Goal: Task Accomplishment & Management: Manage account settings

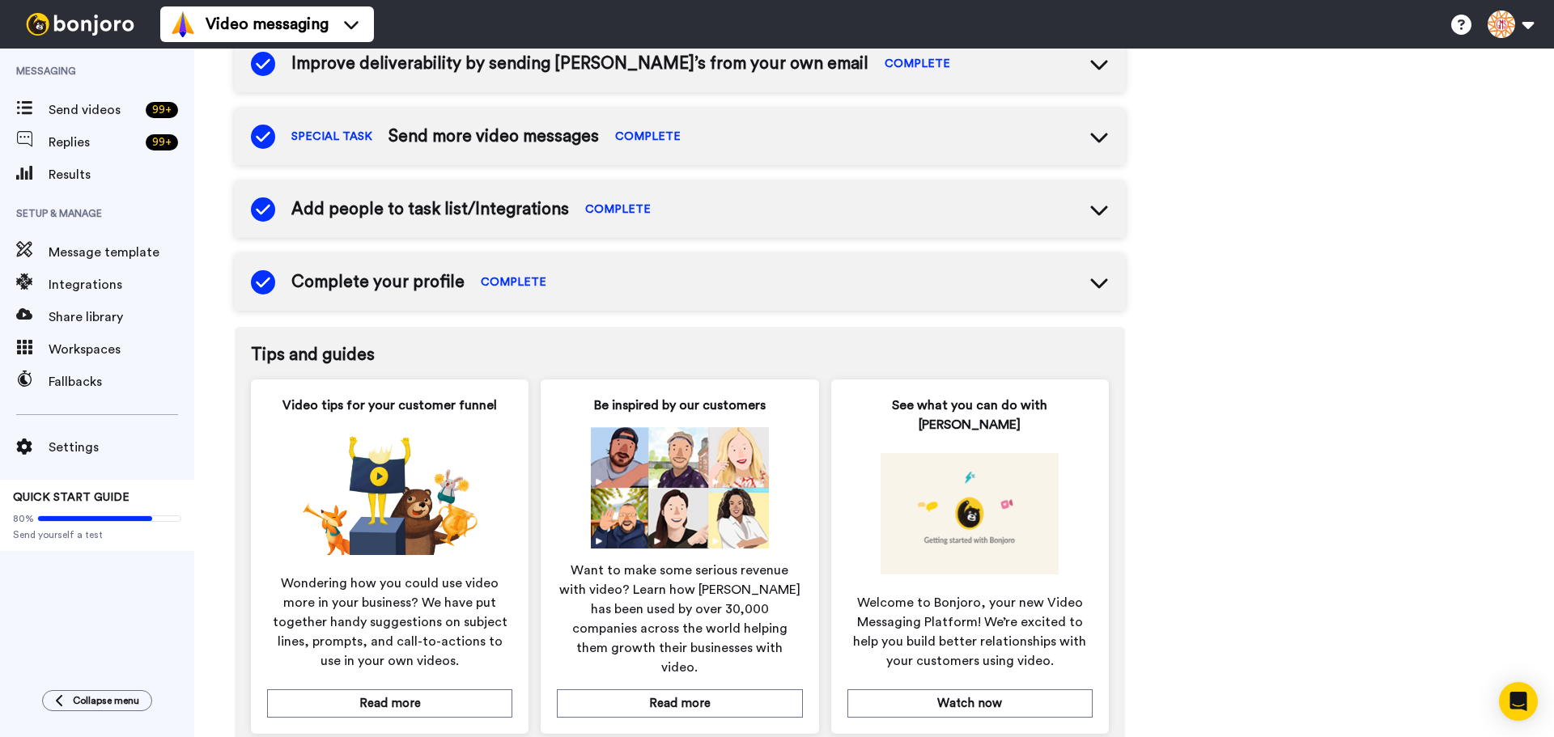
scroll to position [716, 0]
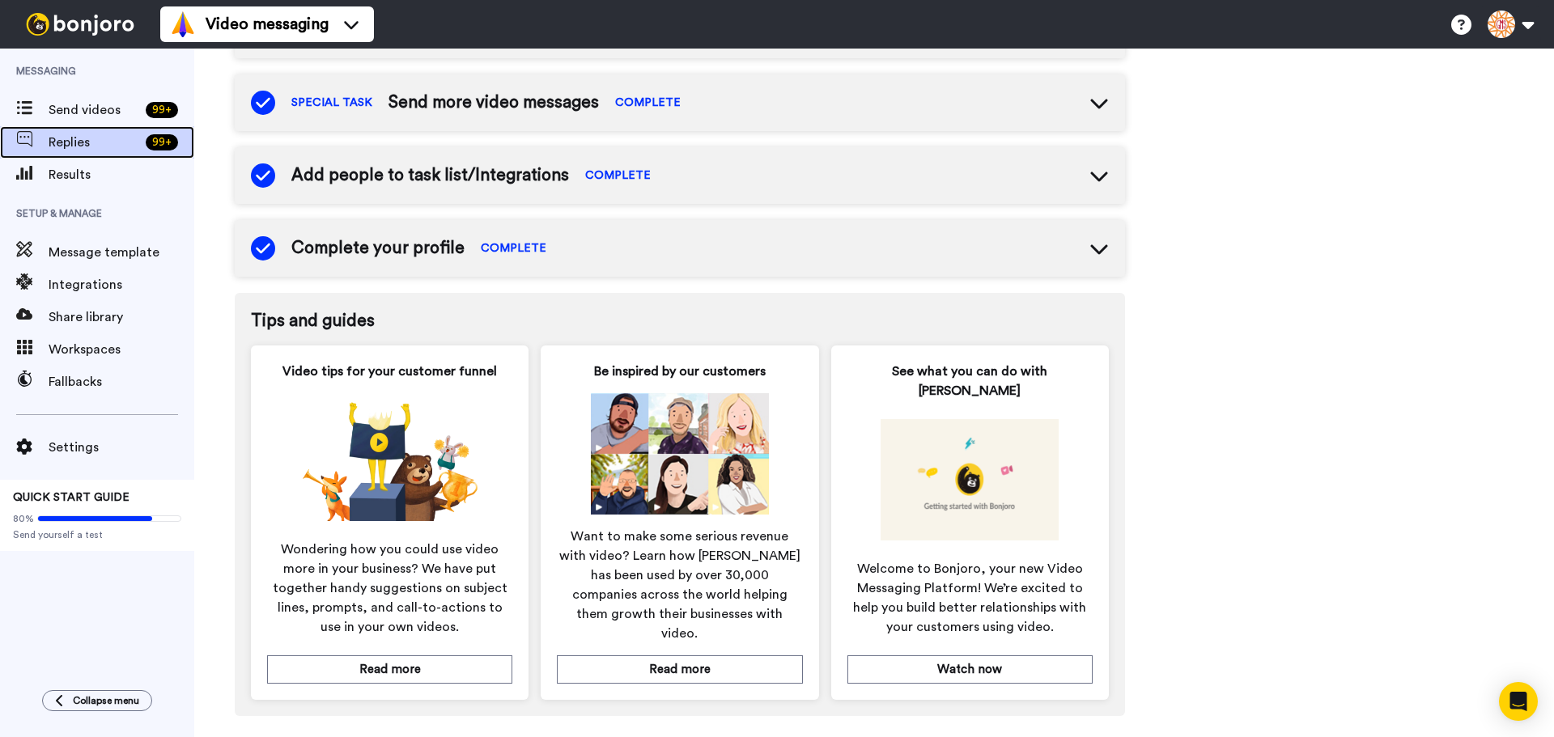
click at [152, 142] on div "99 +" at bounding box center [162, 142] width 32 height 16
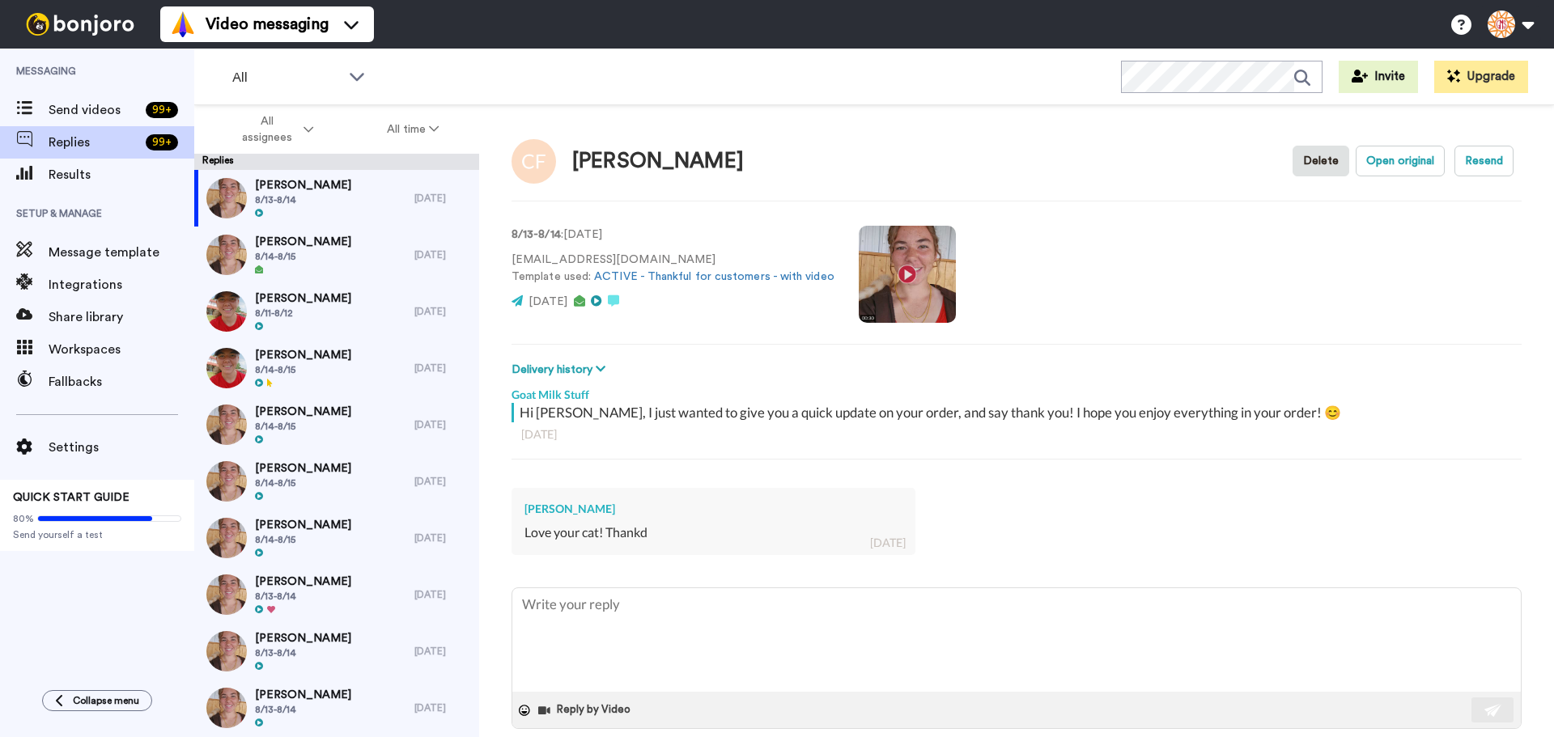
scroll to position [23, 0]
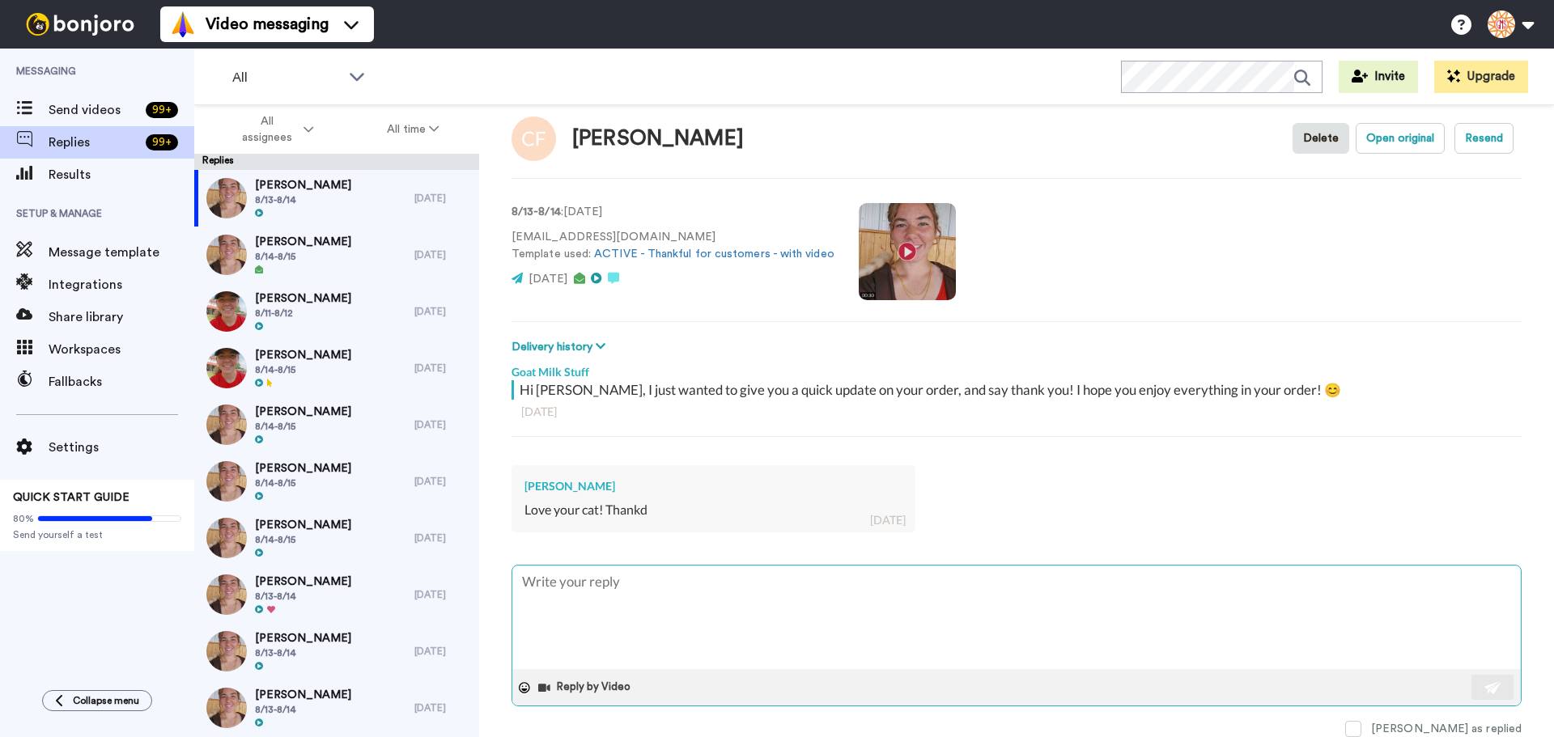
click at [1362, 725] on span at bounding box center [1353, 729] width 16 height 16
click at [390, 269] on div "Gayle Powers 8/14-8/15" at bounding box center [304, 255] width 220 height 57
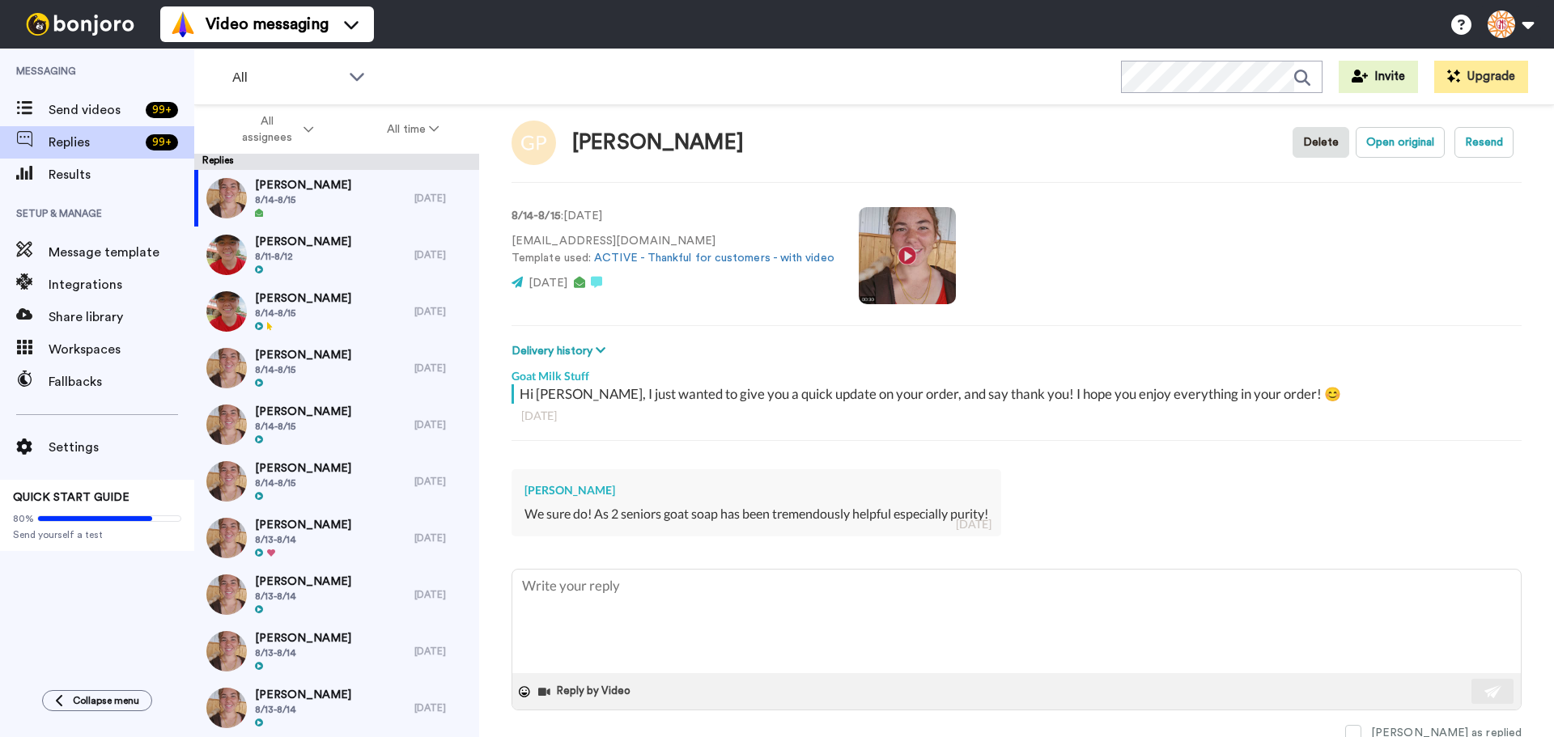
scroll to position [23, 0]
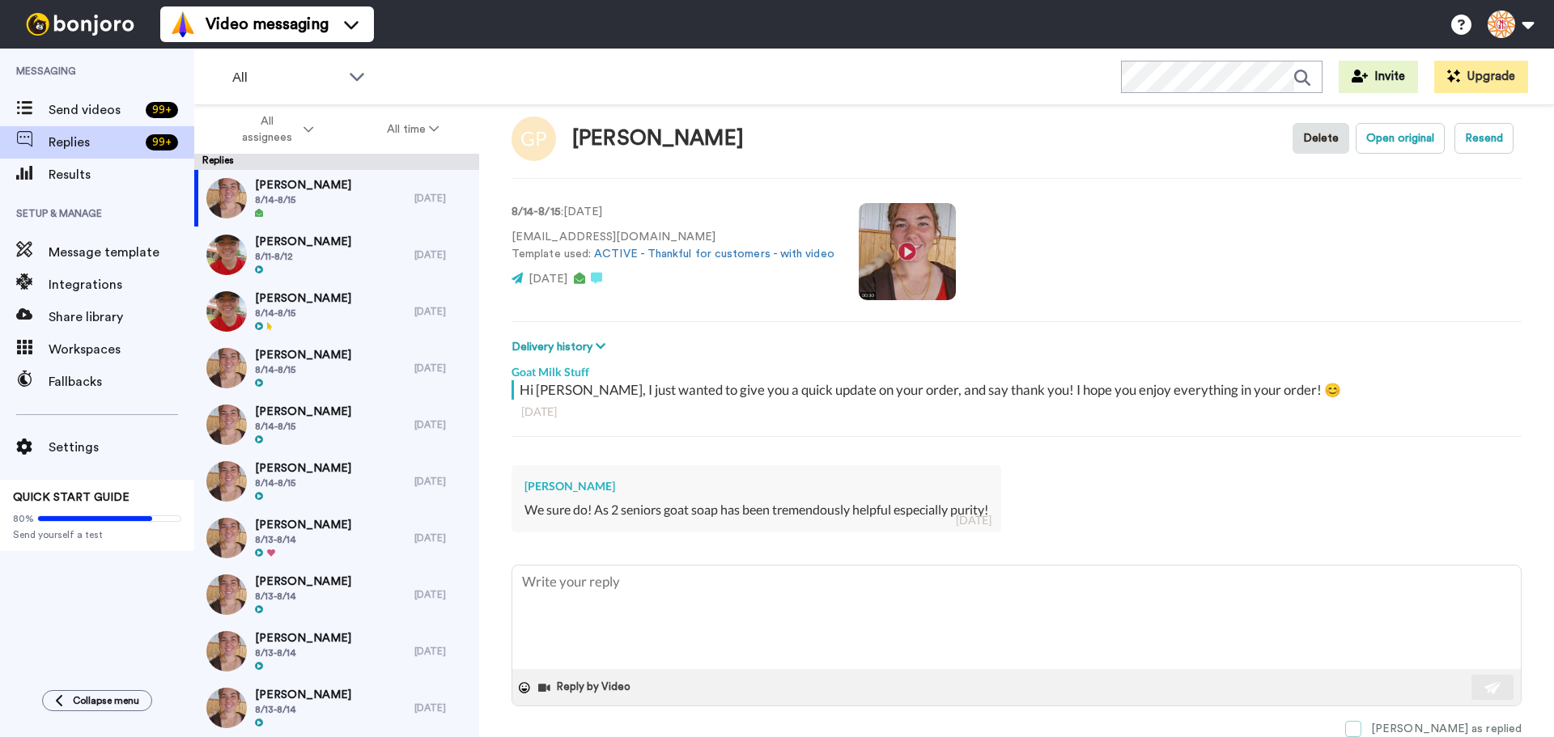
click at [1362, 725] on span at bounding box center [1353, 729] width 16 height 16
click at [355, 254] on div "AMY Padget 8/11-8/12" at bounding box center [304, 255] width 220 height 57
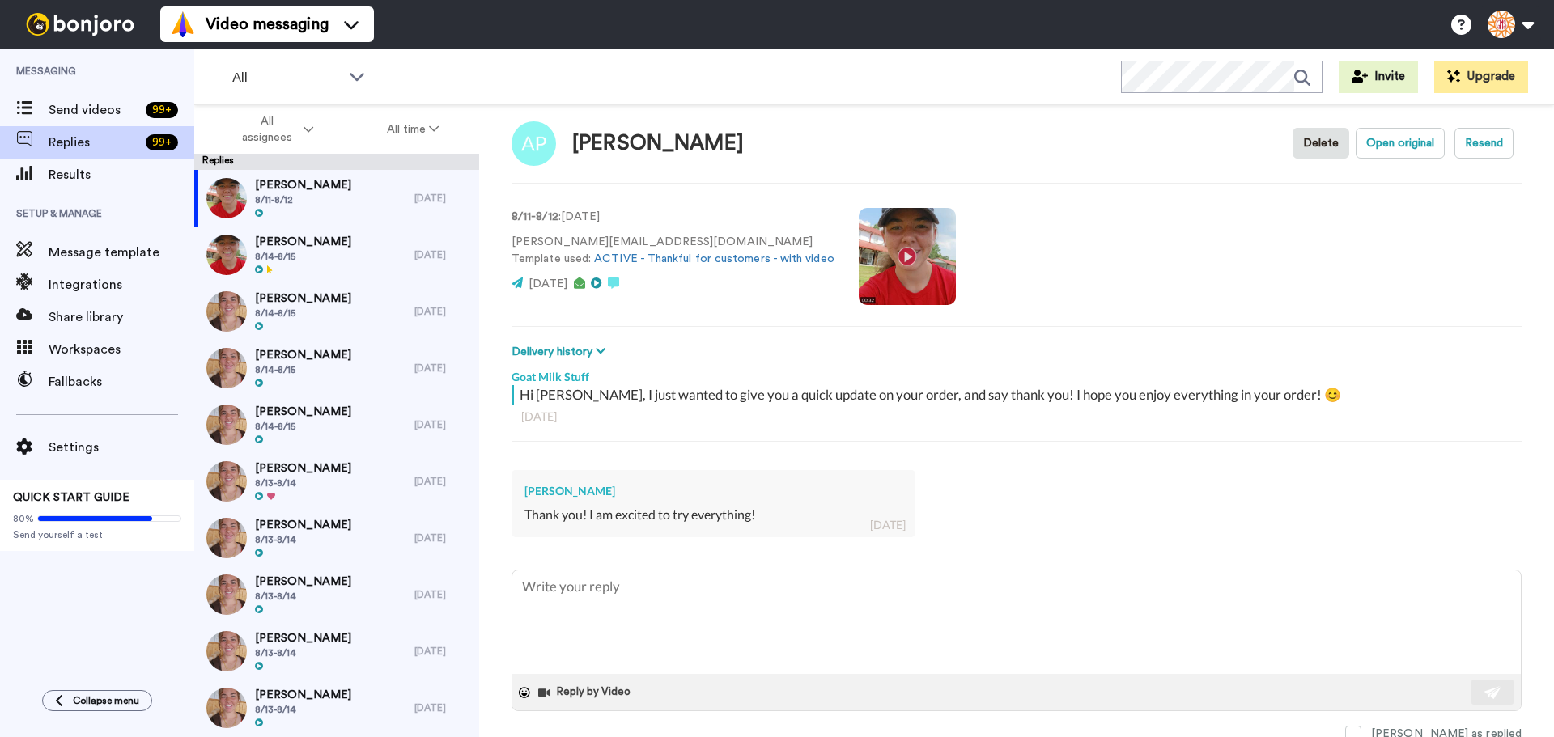
scroll to position [23, 0]
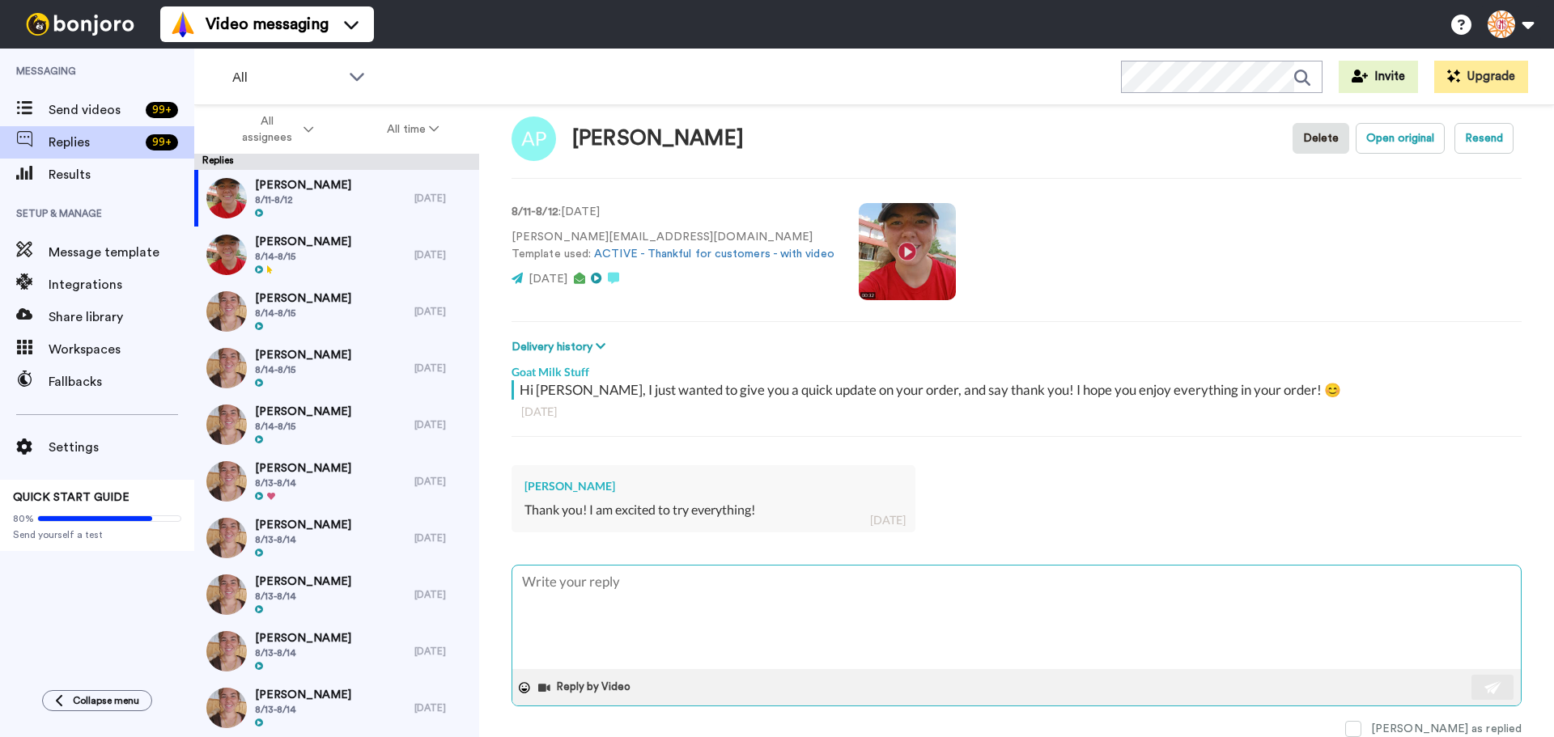
drag, startPoint x: 1414, startPoint y: 724, endPoint x: 1373, endPoint y: 700, distance: 47.5
click at [1362, 722] on span at bounding box center [1353, 729] width 16 height 16
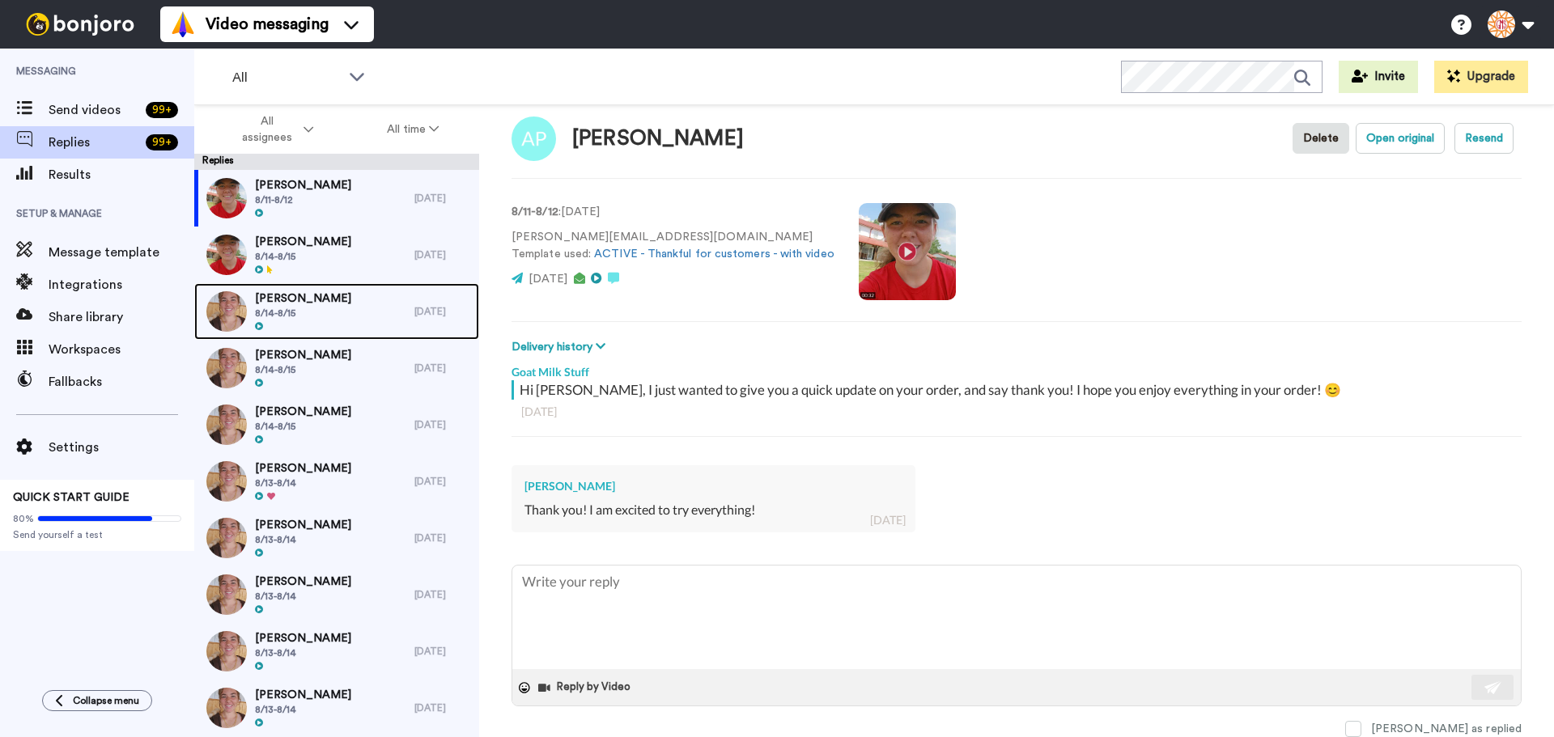
click at [274, 312] on span "8/14-8/15" at bounding box center [303, 313] width 96 height 13
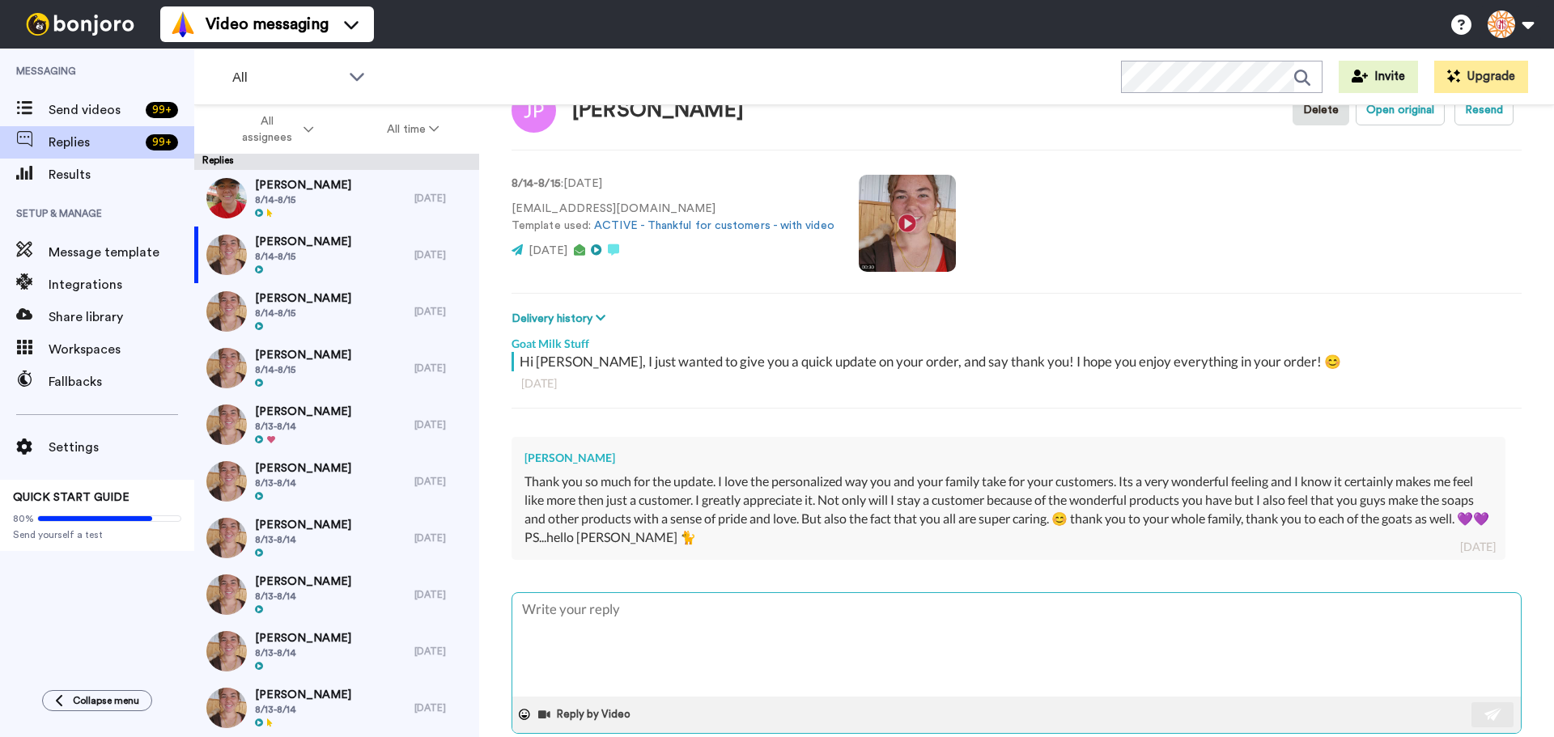
scroll to position [78, 0]
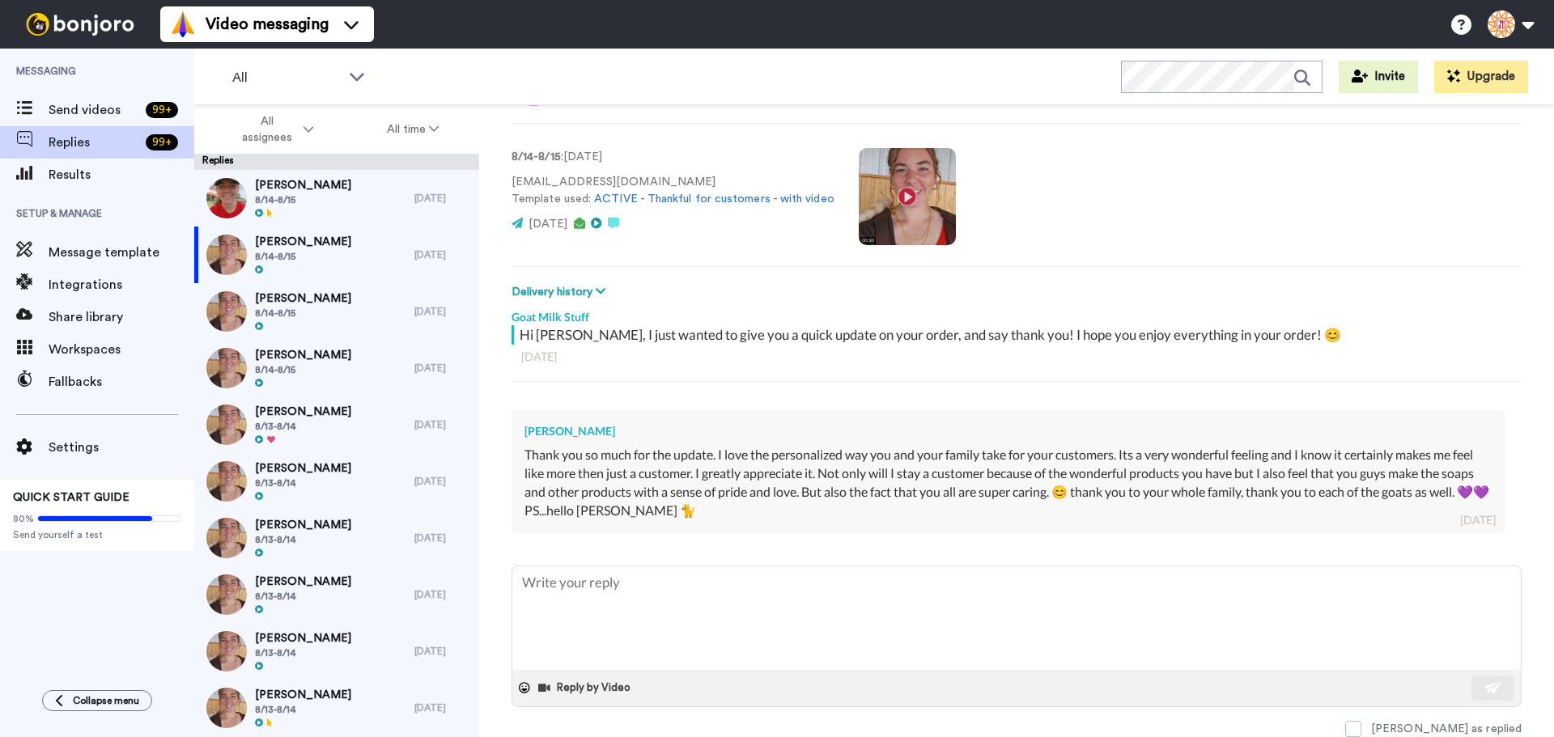
click at [1362, 729] on span at bounding box center [1353, 729] width 16 height 16
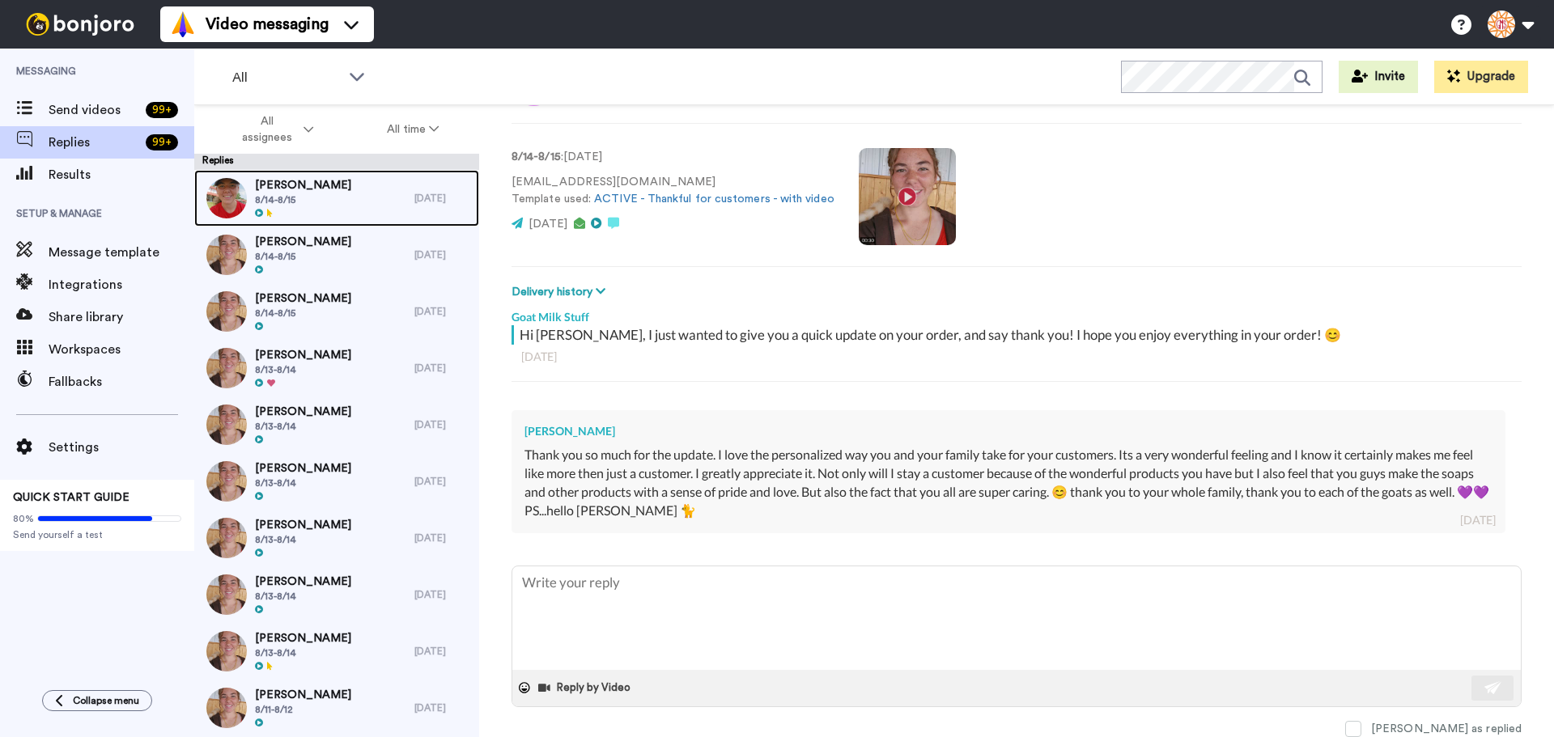
click at [312, 201] on span "8/14-8/15" at bounding box center [303, 199] width 96 height 13
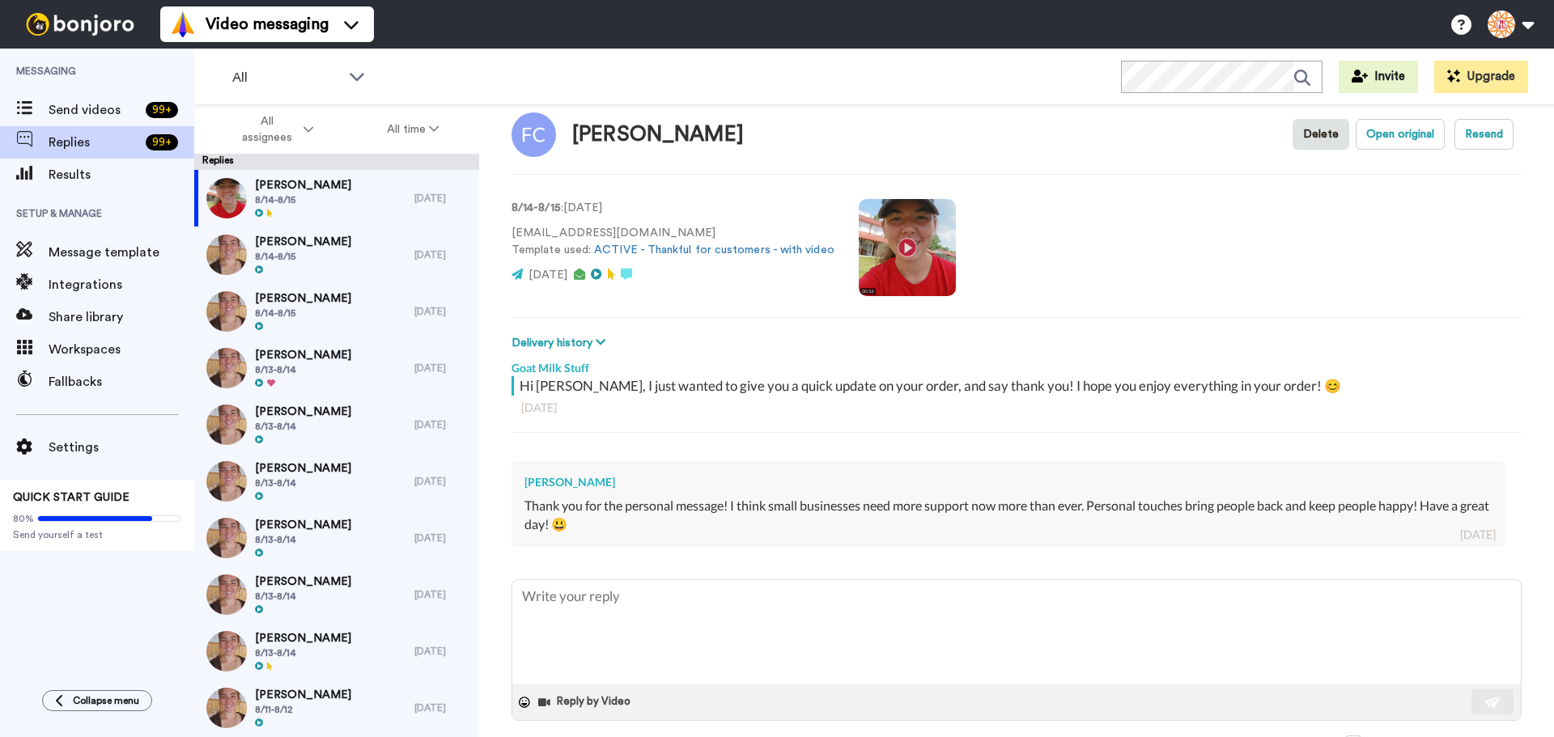
scroll to position [41, 0]
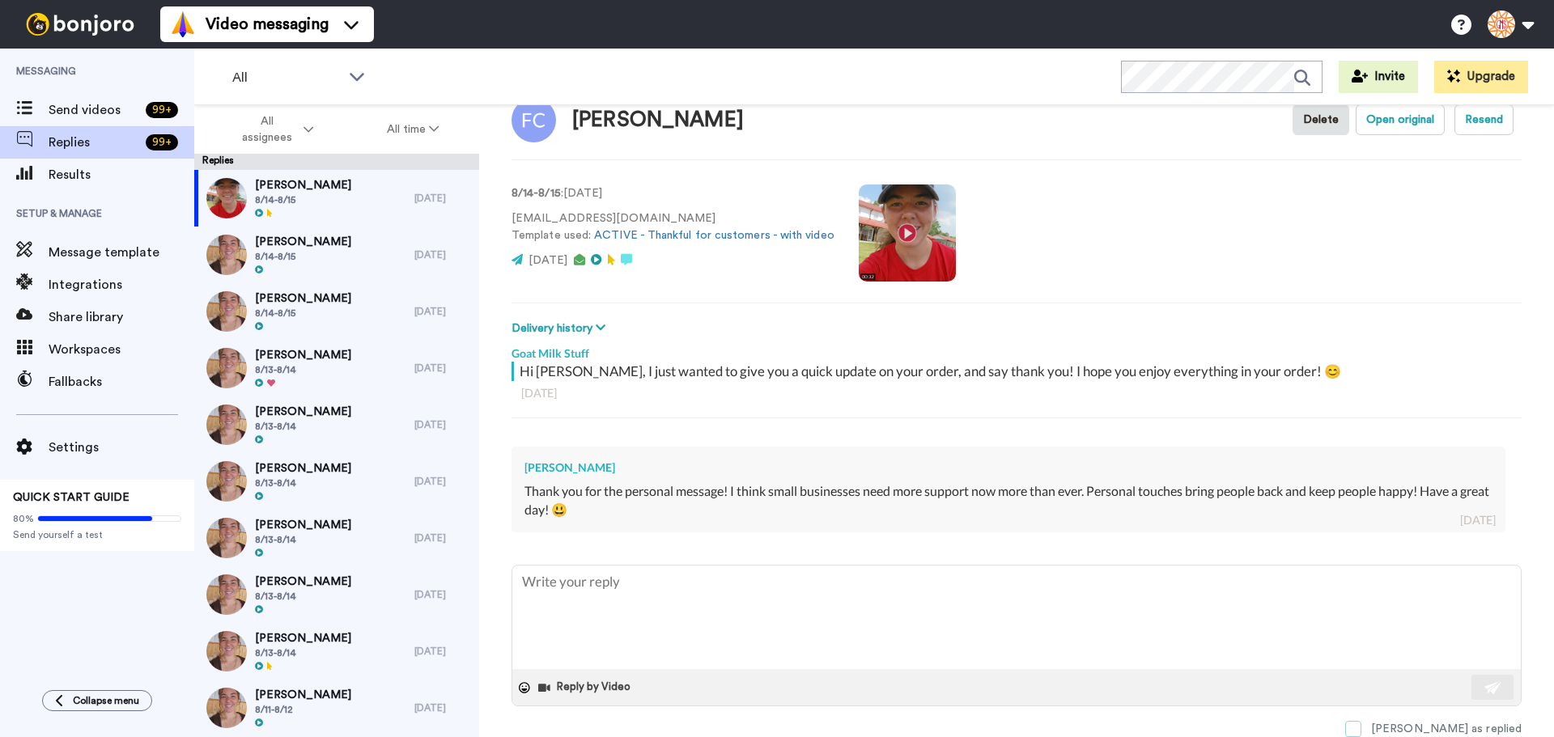
click at [1362, 725] on span at bounding box center [1353, 729] width 16 height 16
click at [299, 243] on span "[PERSON_NAME]" at bounding box center [303, 242] width 96 height 16
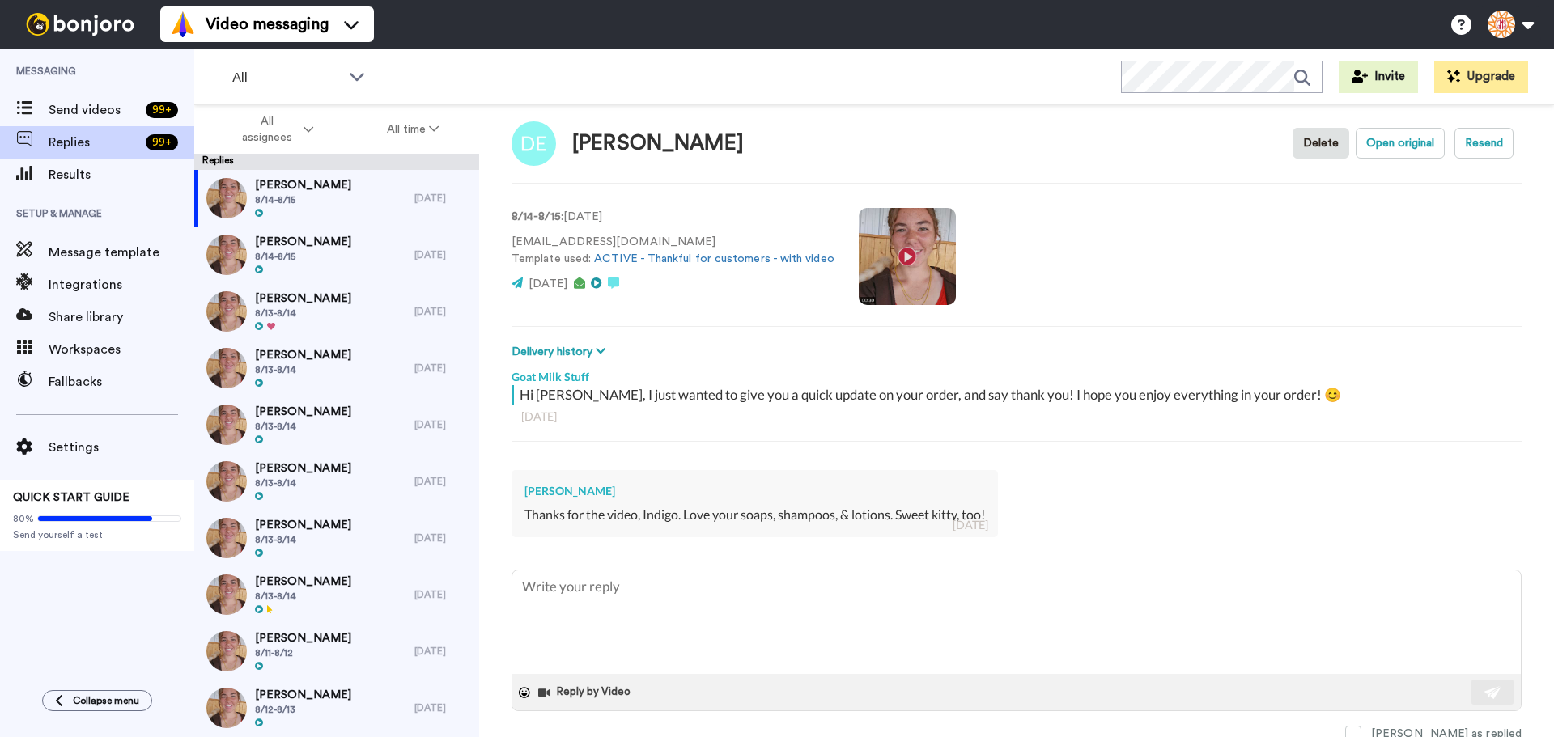
scroll to position [23, 0]
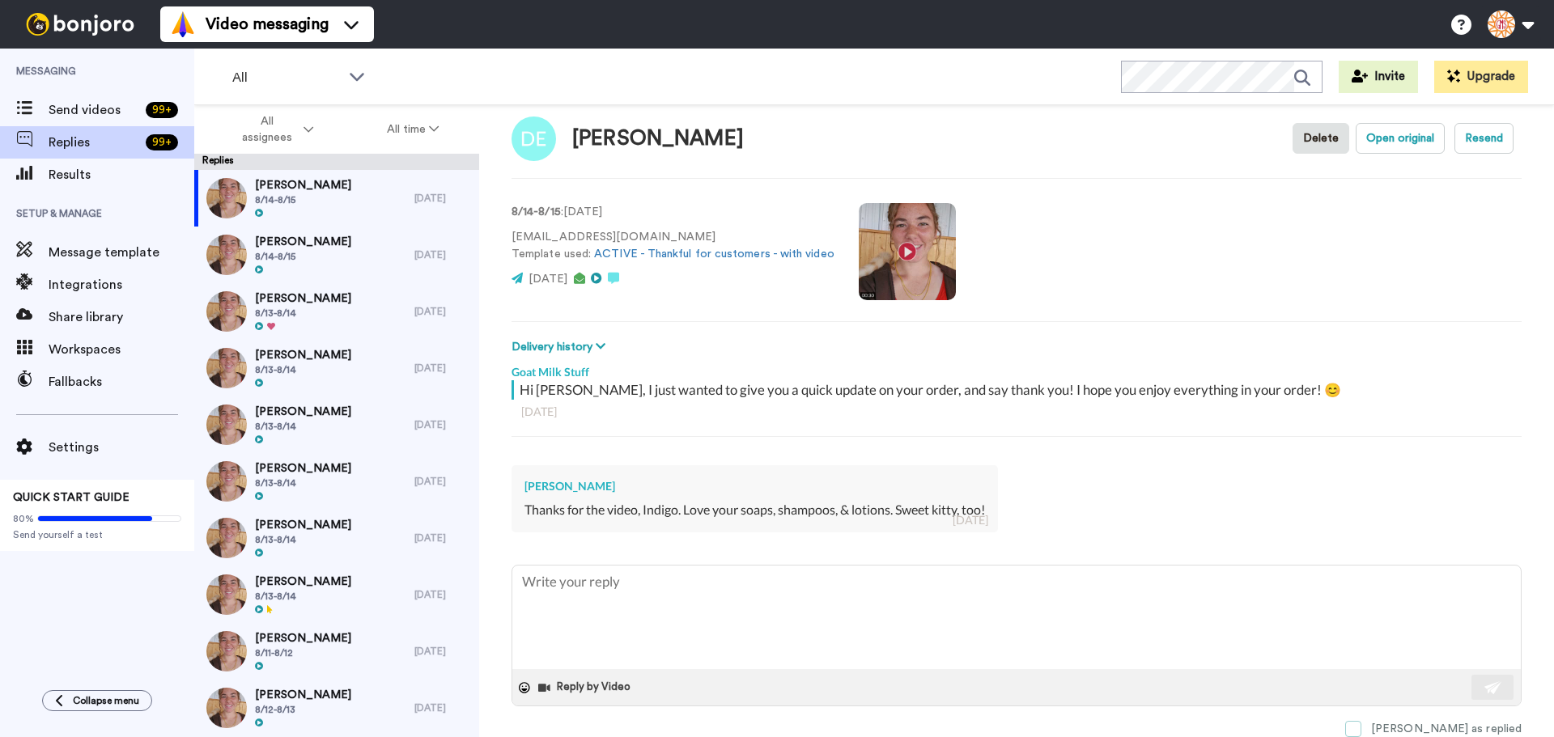
click at [1362, 726] on span at bounding box center [1353, 729] width 16 height 16
click at [322, 249] on span "[PERSON_NAME]" at bounding box center [303, 242] width 96 height 16
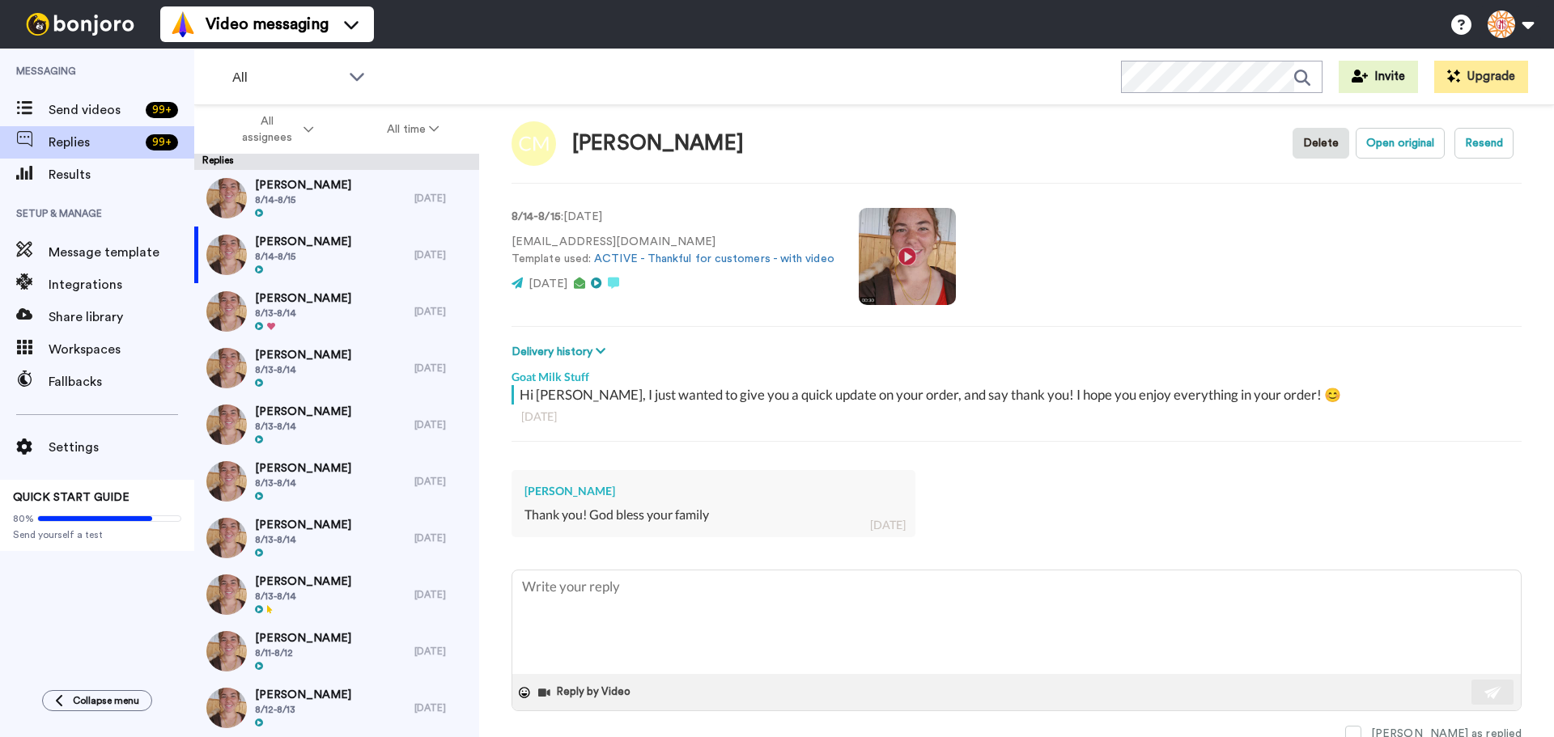
scroll to position [23, 0]
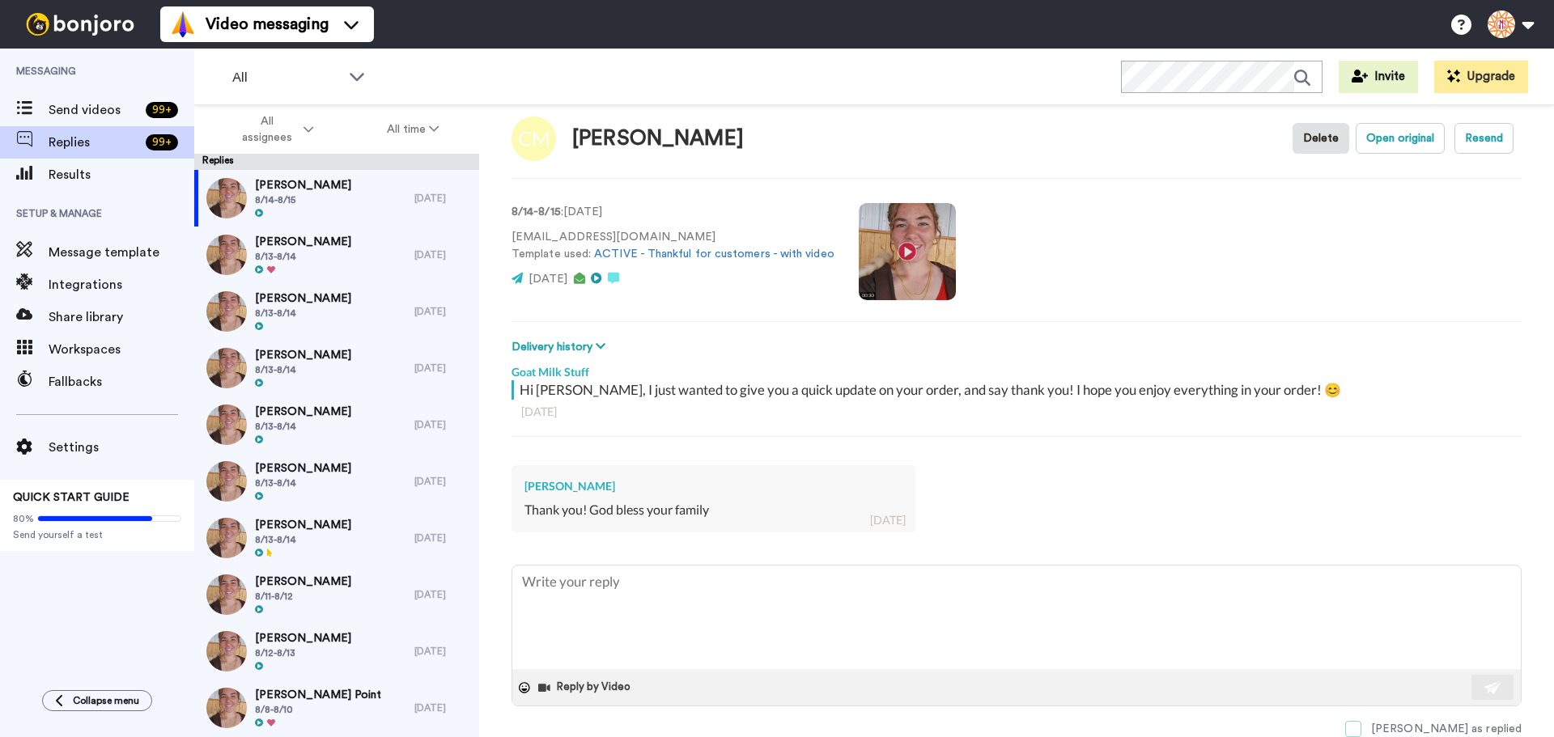
click at [1362, 726] on span at bounding box center [1353, 729] width 16 height 16
click at [353, 244] on div "Ellen Fourroux 8/13-8/14" at bounding box center [304, 255] width 220 height 57
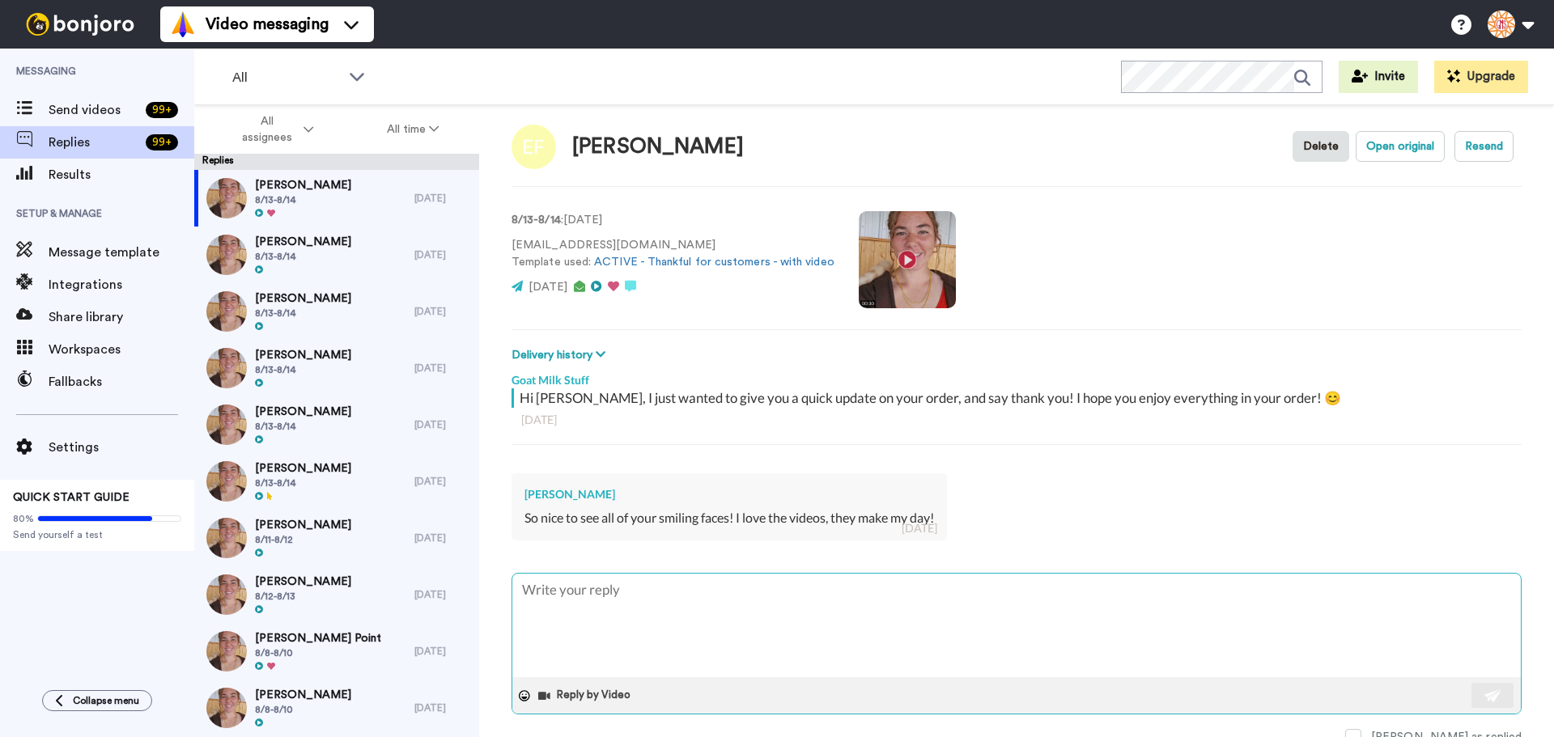
scroll to position [23, 0]
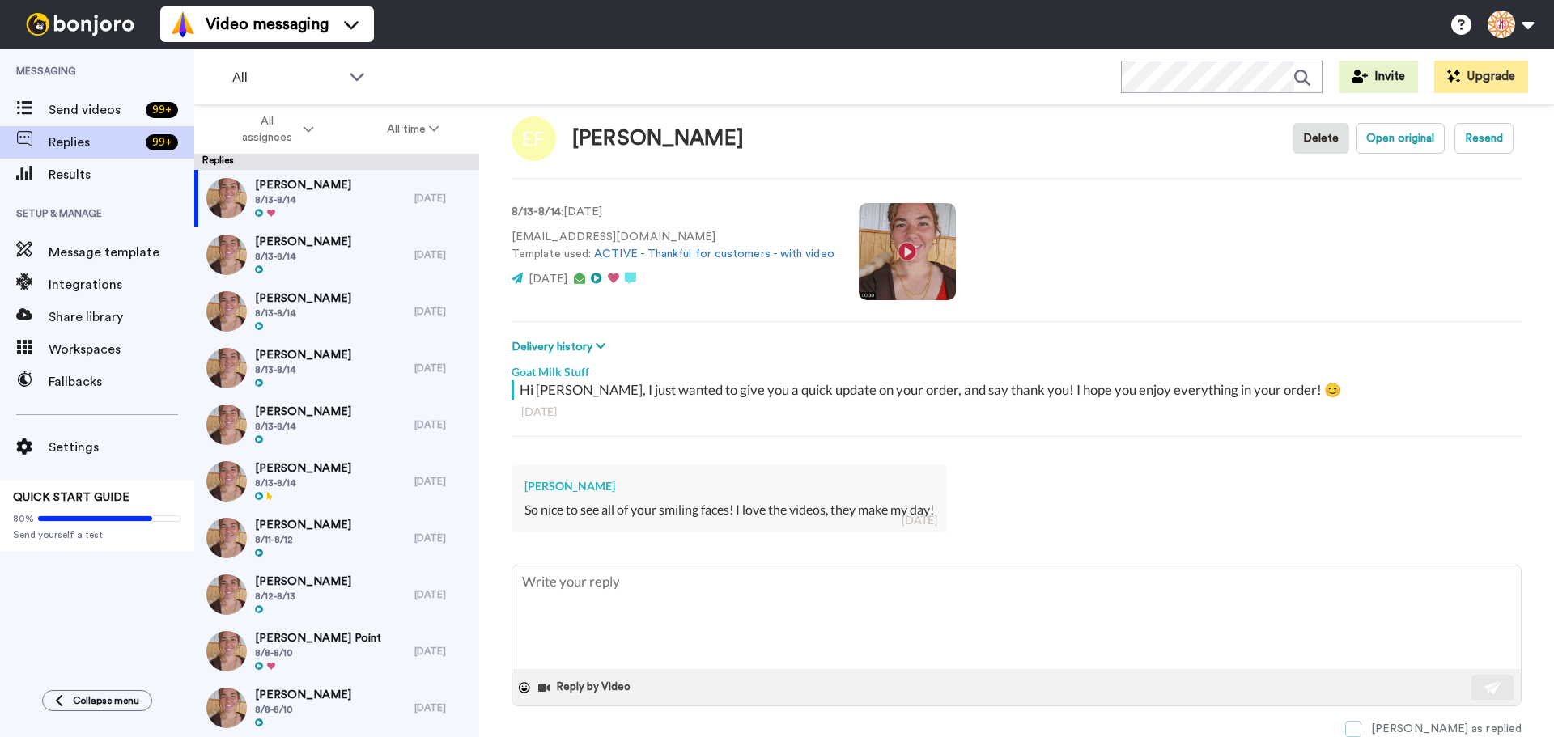
click at [1362, 729] on span at bounding box center [1353, 729] width 16 height 16
click at [324, 250] on span "8/13-8/14" at bounding box center [303, 256] width 96 height 13
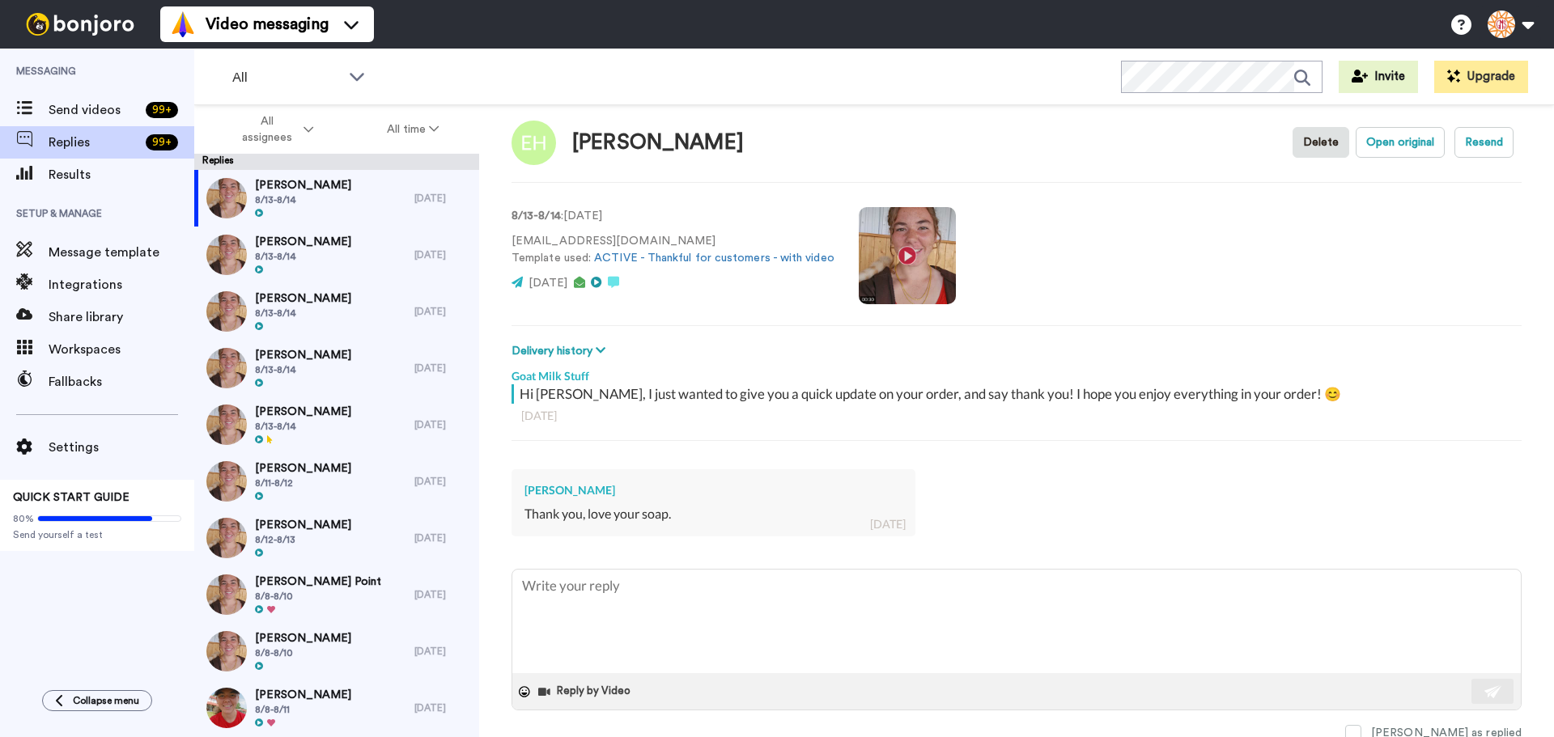
scroll to position [23, 0]
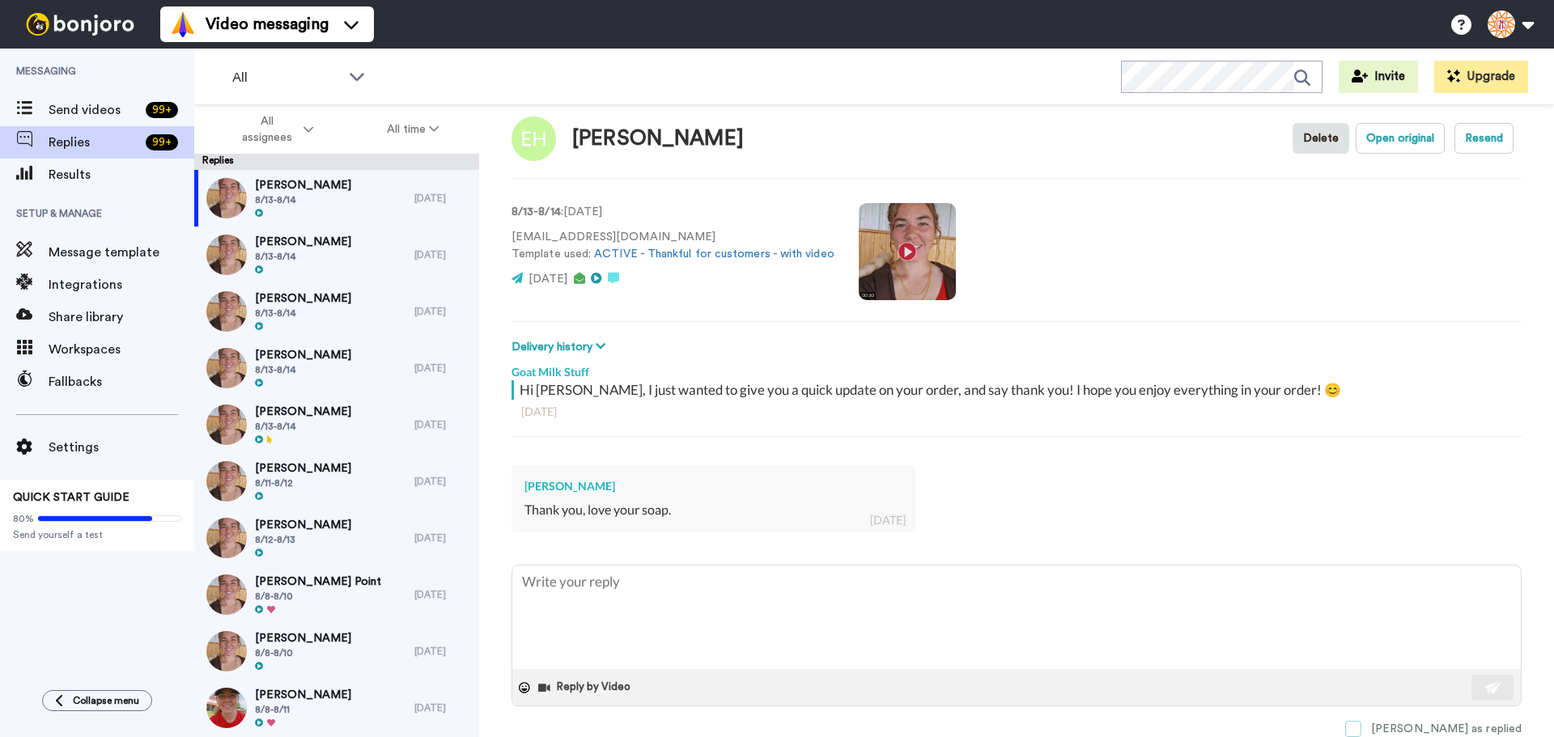
click at [1362, 730] on span at bounding box center [1353, 729] width 16 height 16
click at [386, 253] on div "Kimberlie Rountree 8/13-8/14" at bounding box center [304, 255] width 220 height 57
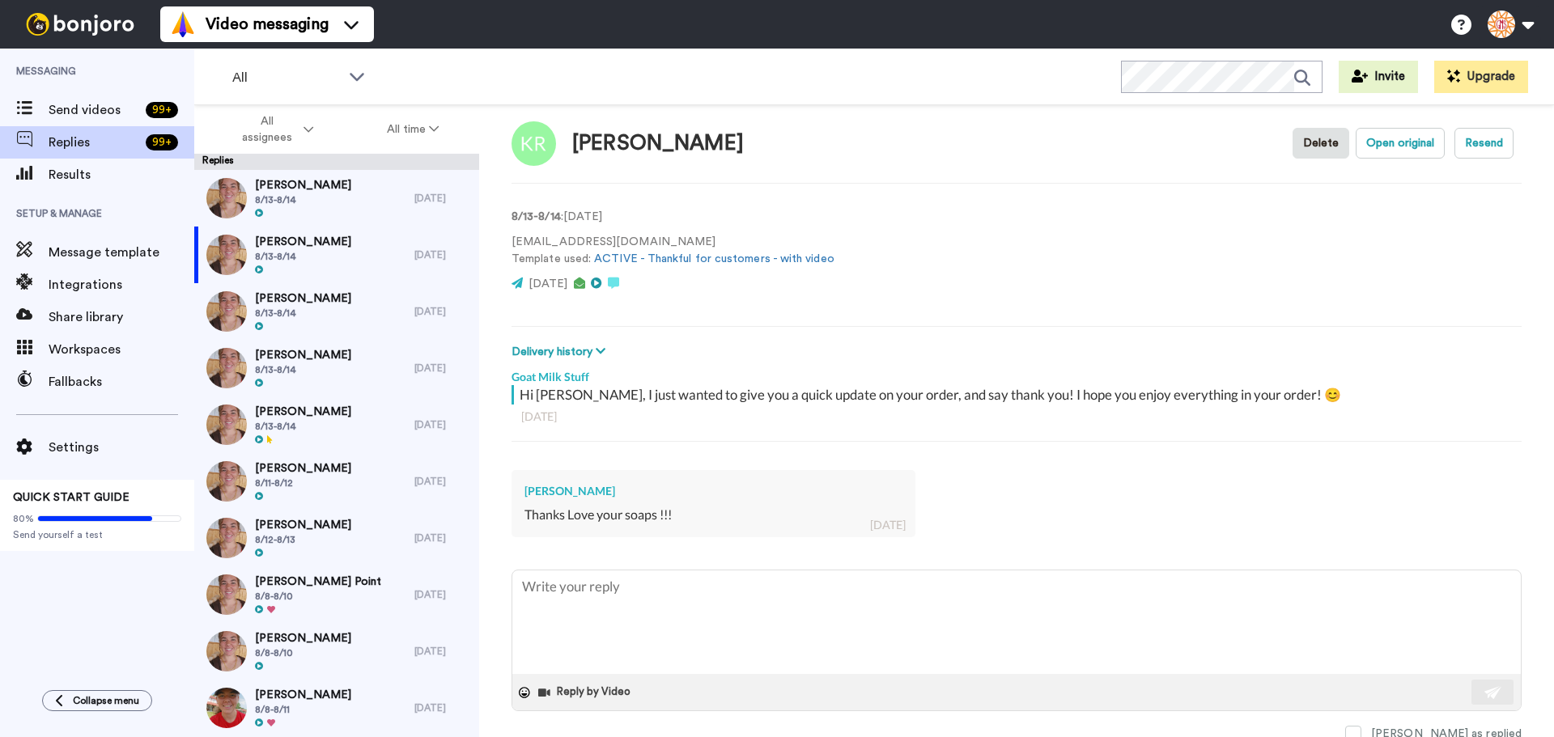
scroll to position [23, 0]
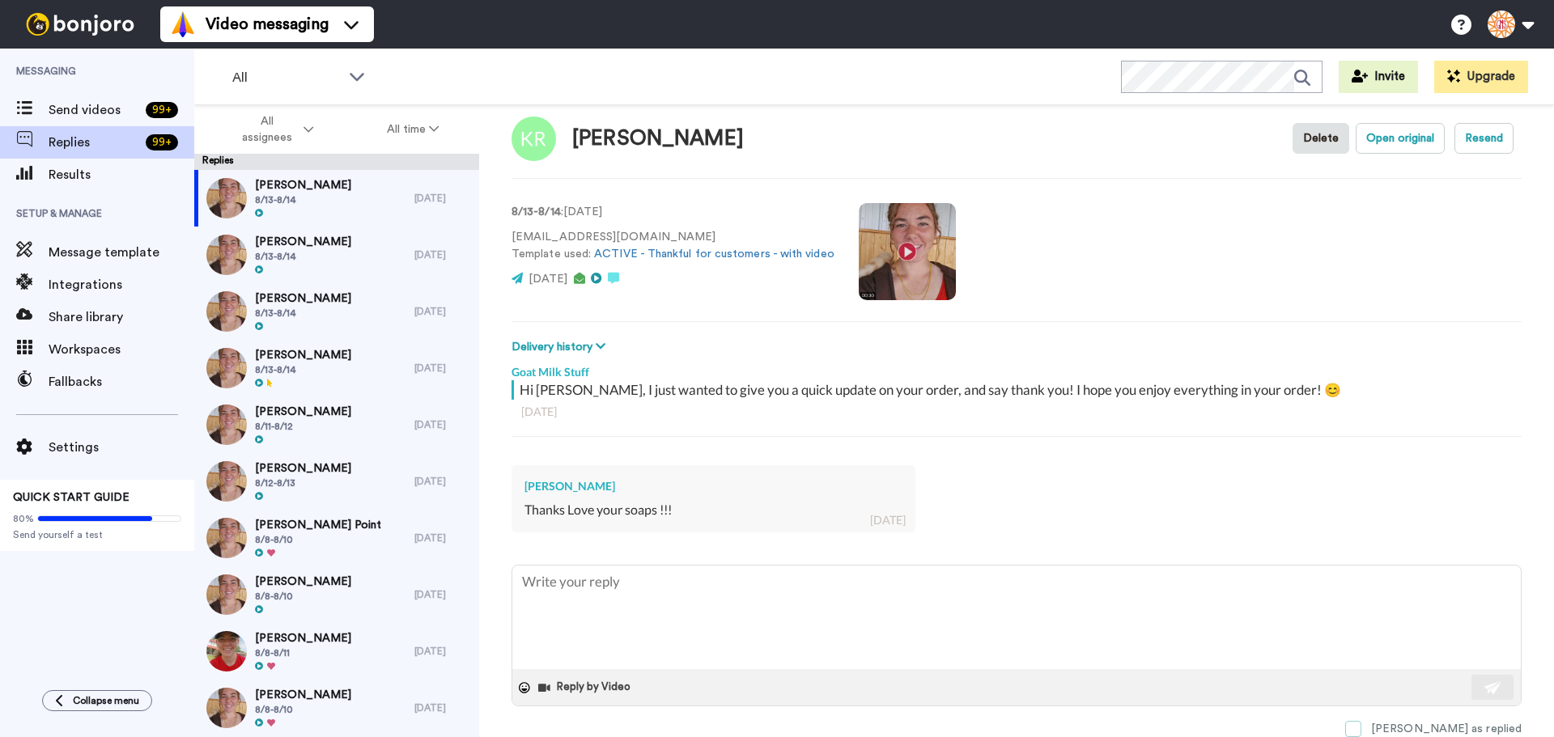
click at [1362, 725] on span at bounding box center [1353, 729] width 16 height 16
click at [398, 244] on div "Candace Little-Kenley 8/13-8/14" at bounding box center [304, 255] width 220 height 57
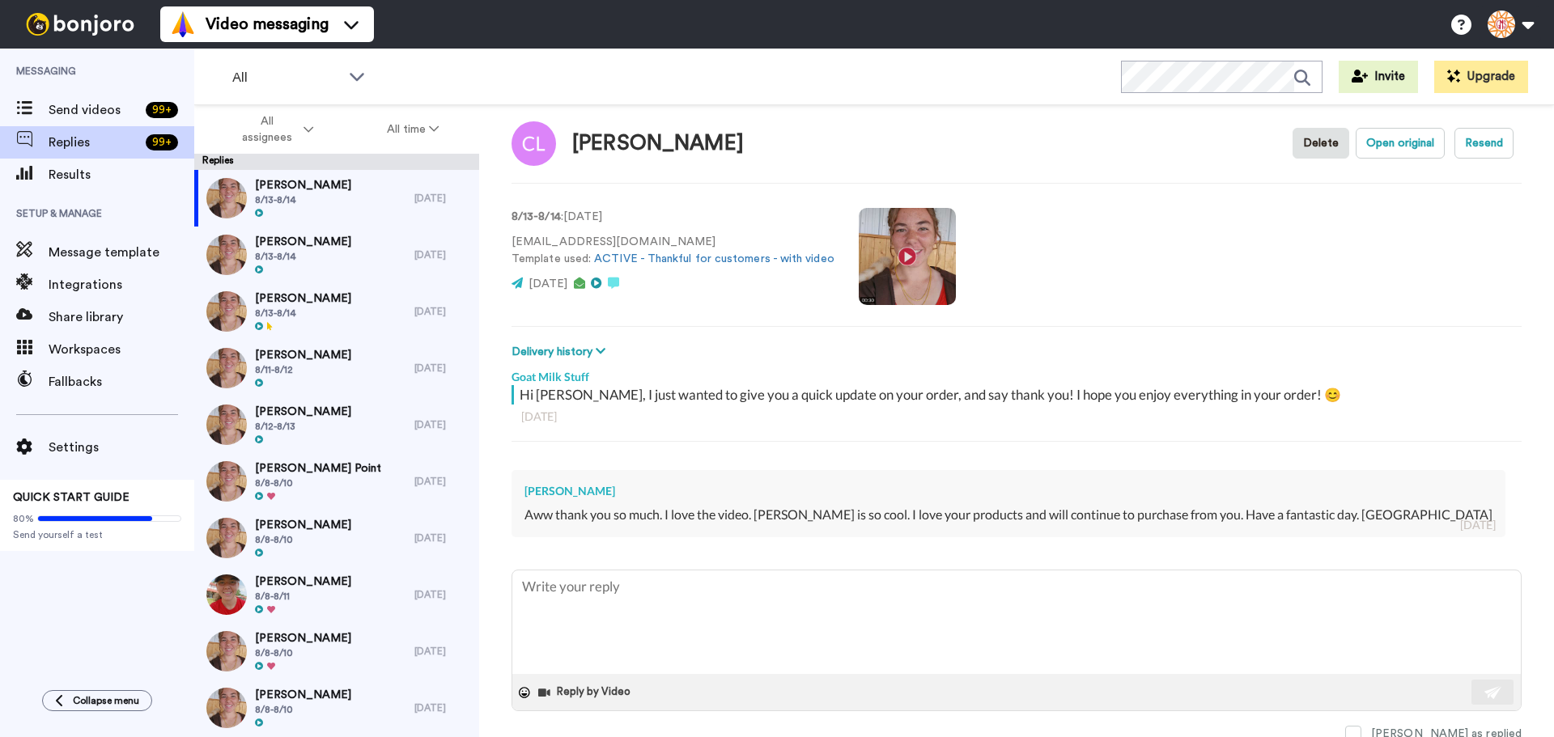
scroll to position [23, 0]
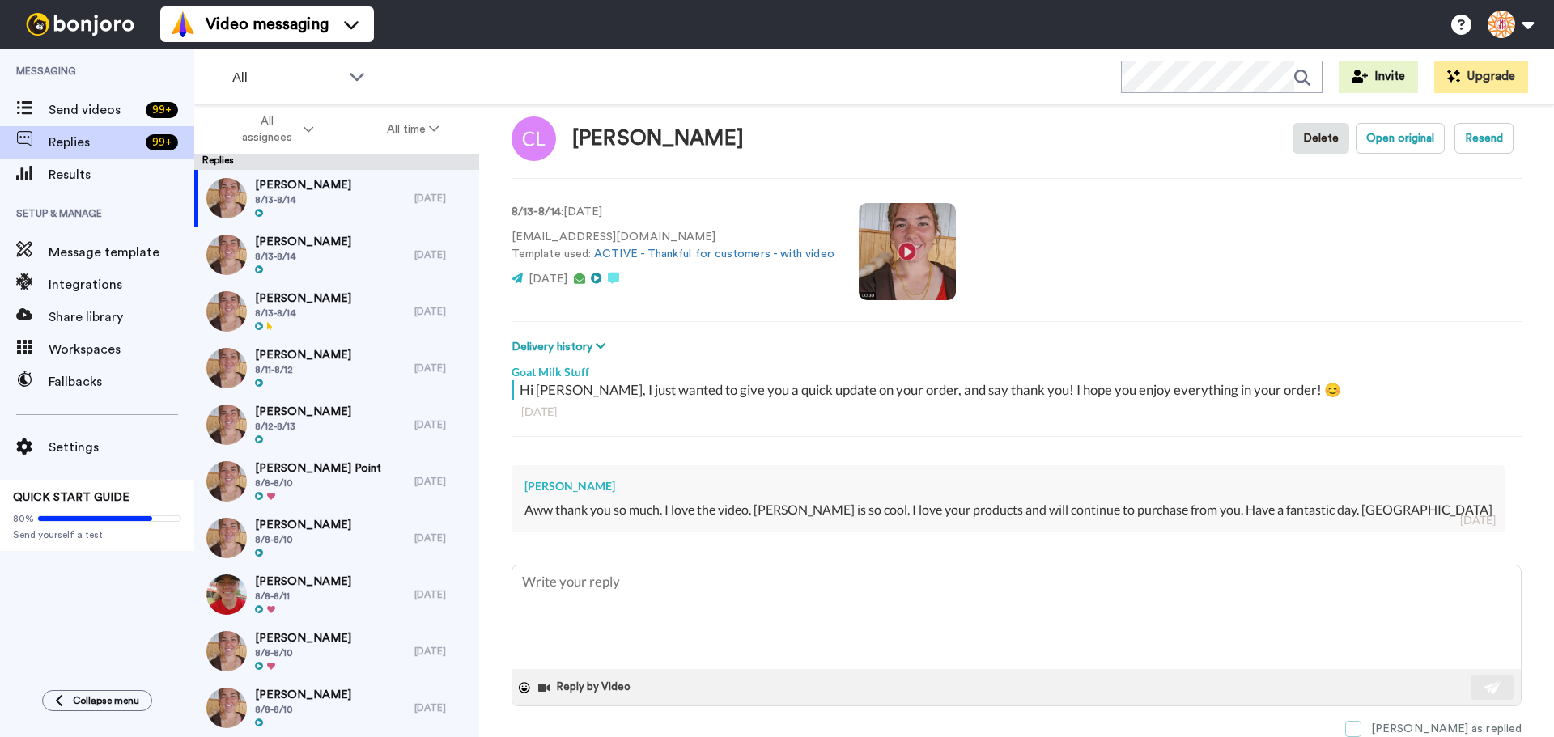
click at [1362, 727] on span at bounding box center [1353, 729] width 16 height 16
click at [390, 259] on div "Mary Padula 8/13-8/14" at bounding box center [304, 255] width 220 height 57
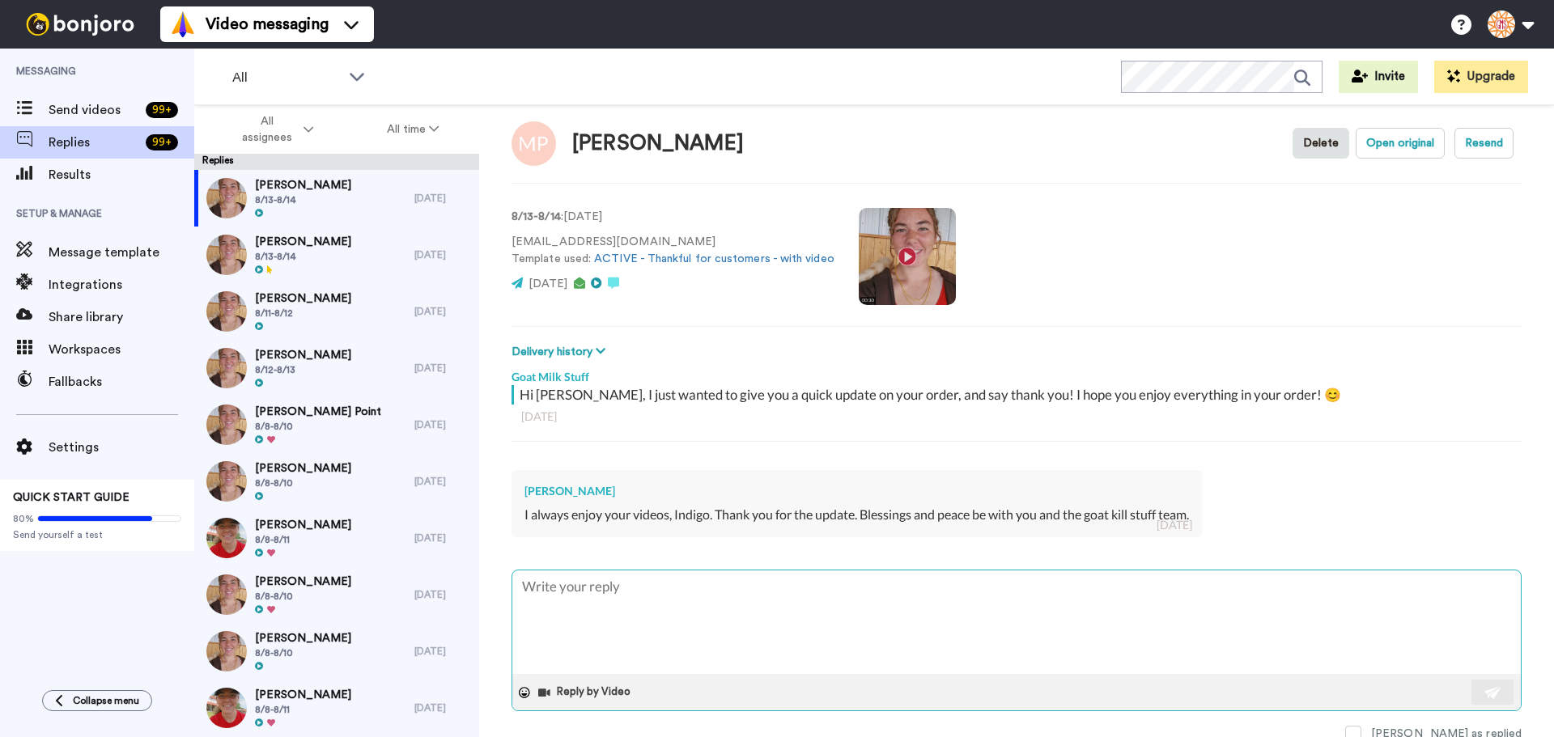
scroll to position [23, 0]
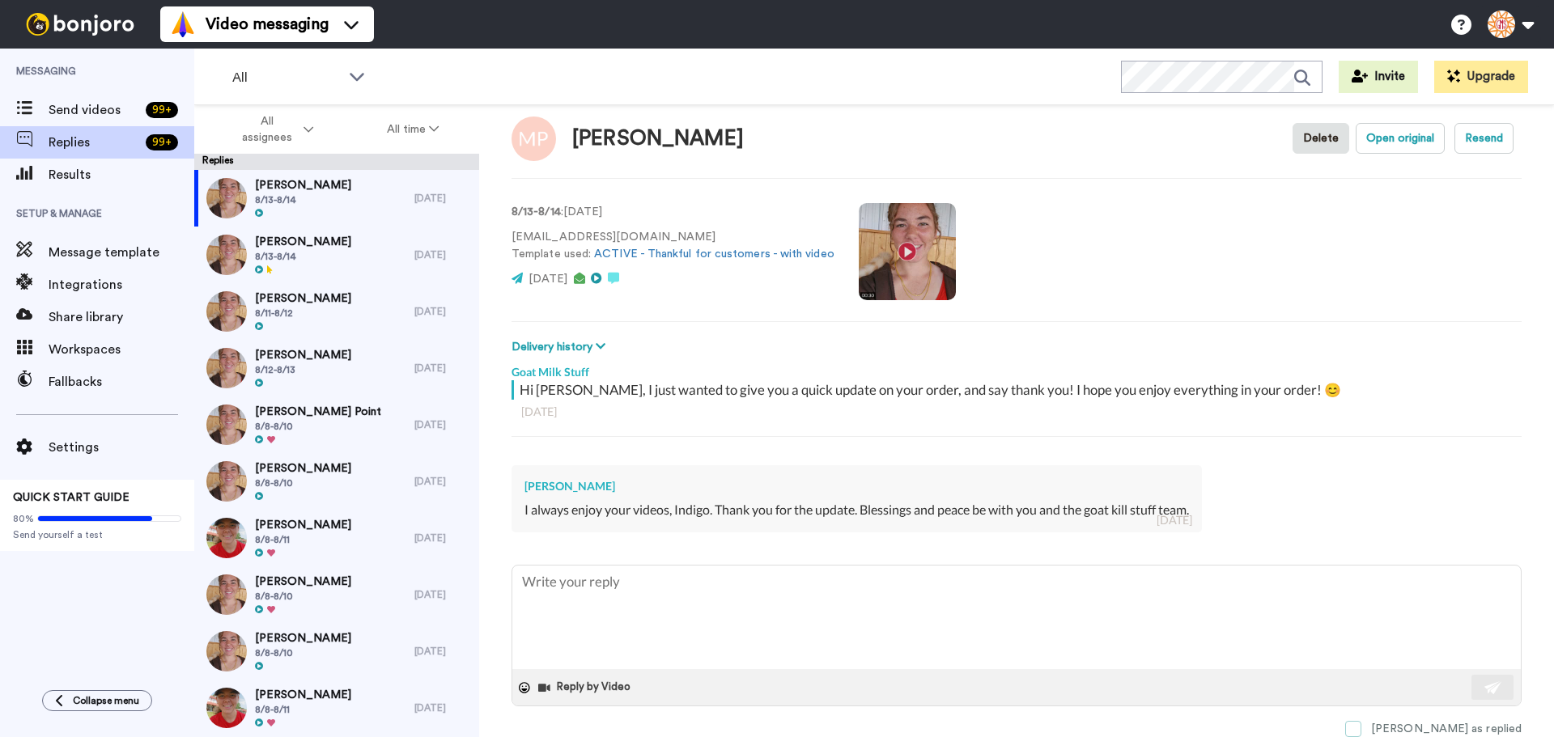
click at [1362, 722] on span at bounding box center [1353, 729] width 16 height 16
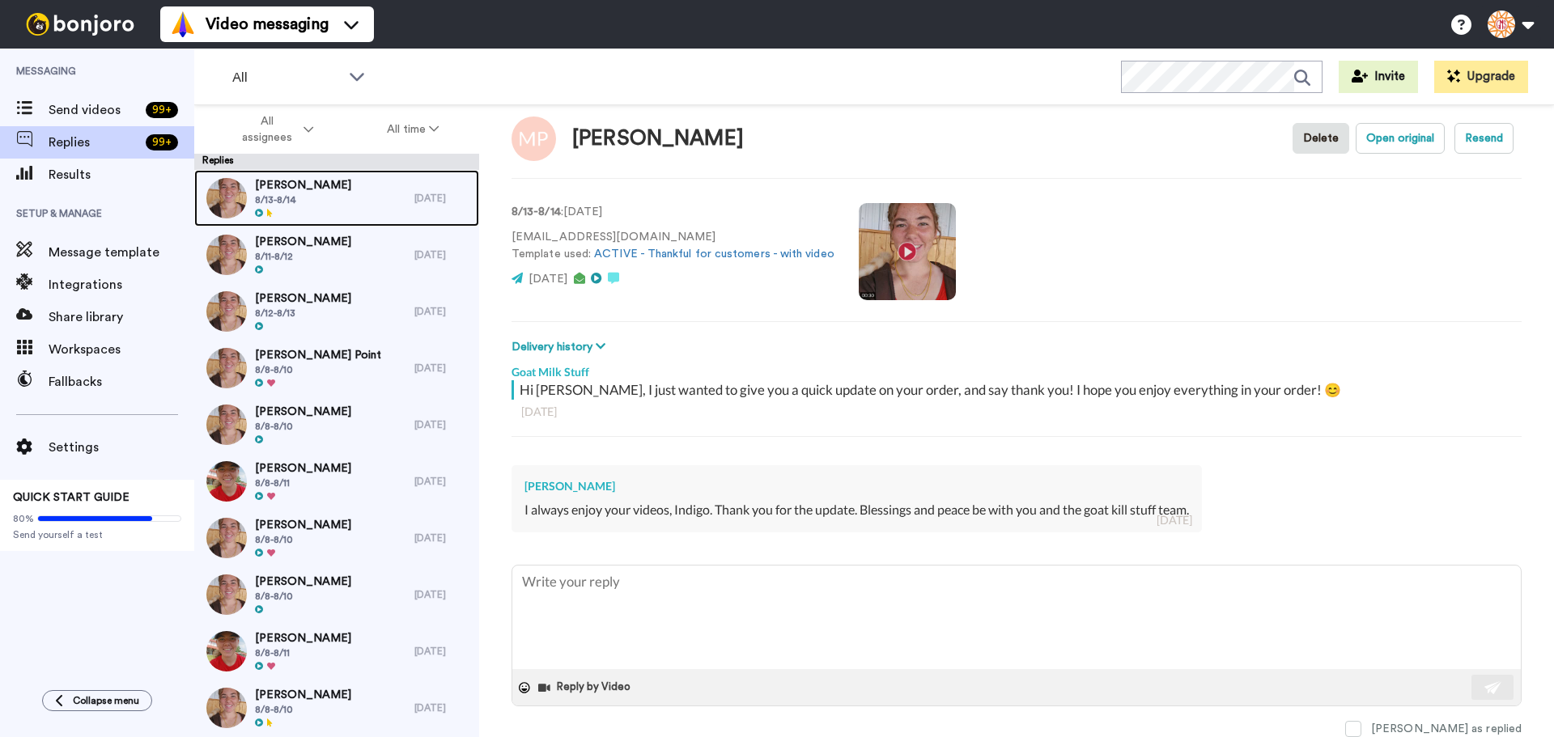
click at [313, 213] on div at bounding box center [303, 213] width 96 height 11
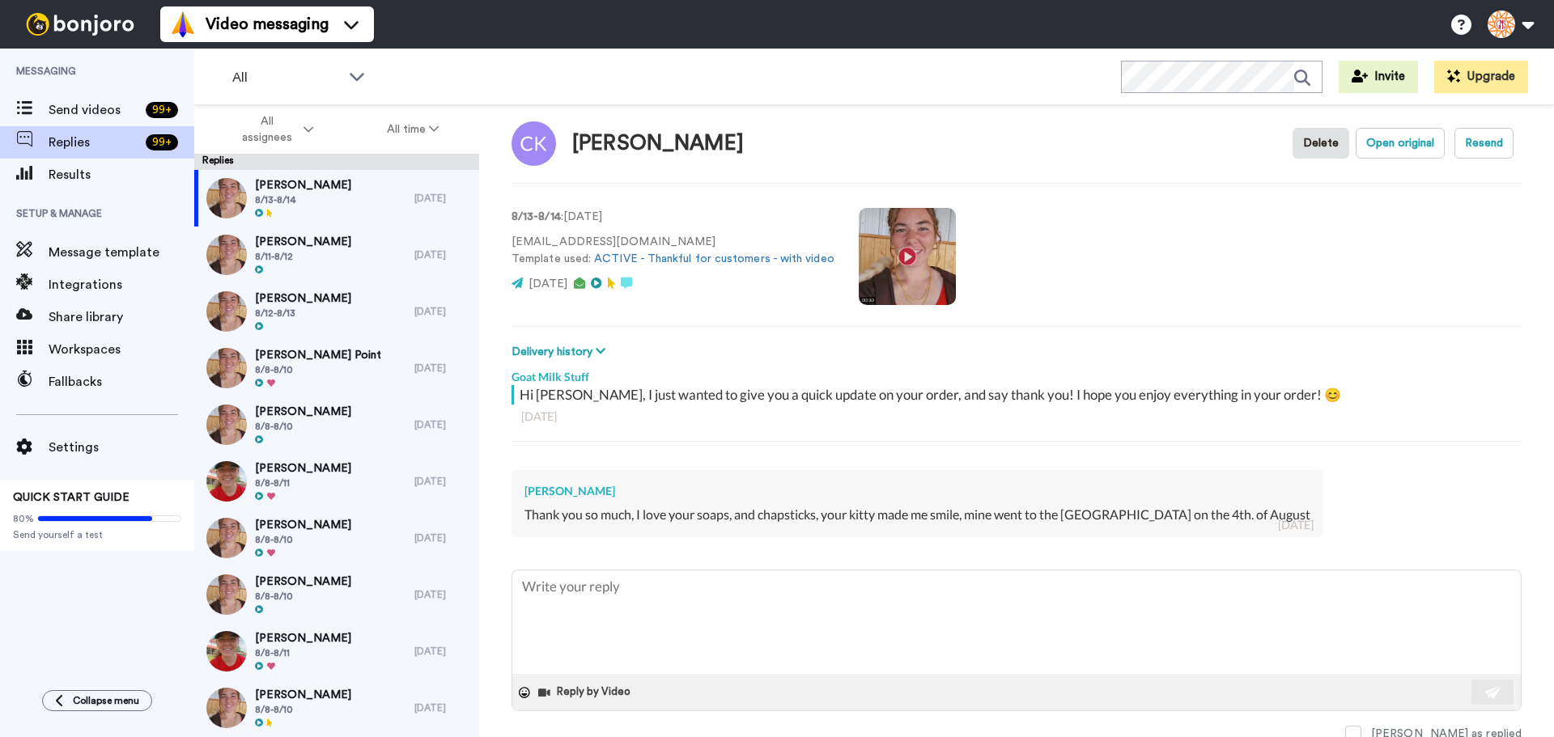
scroll to position [23, 0]
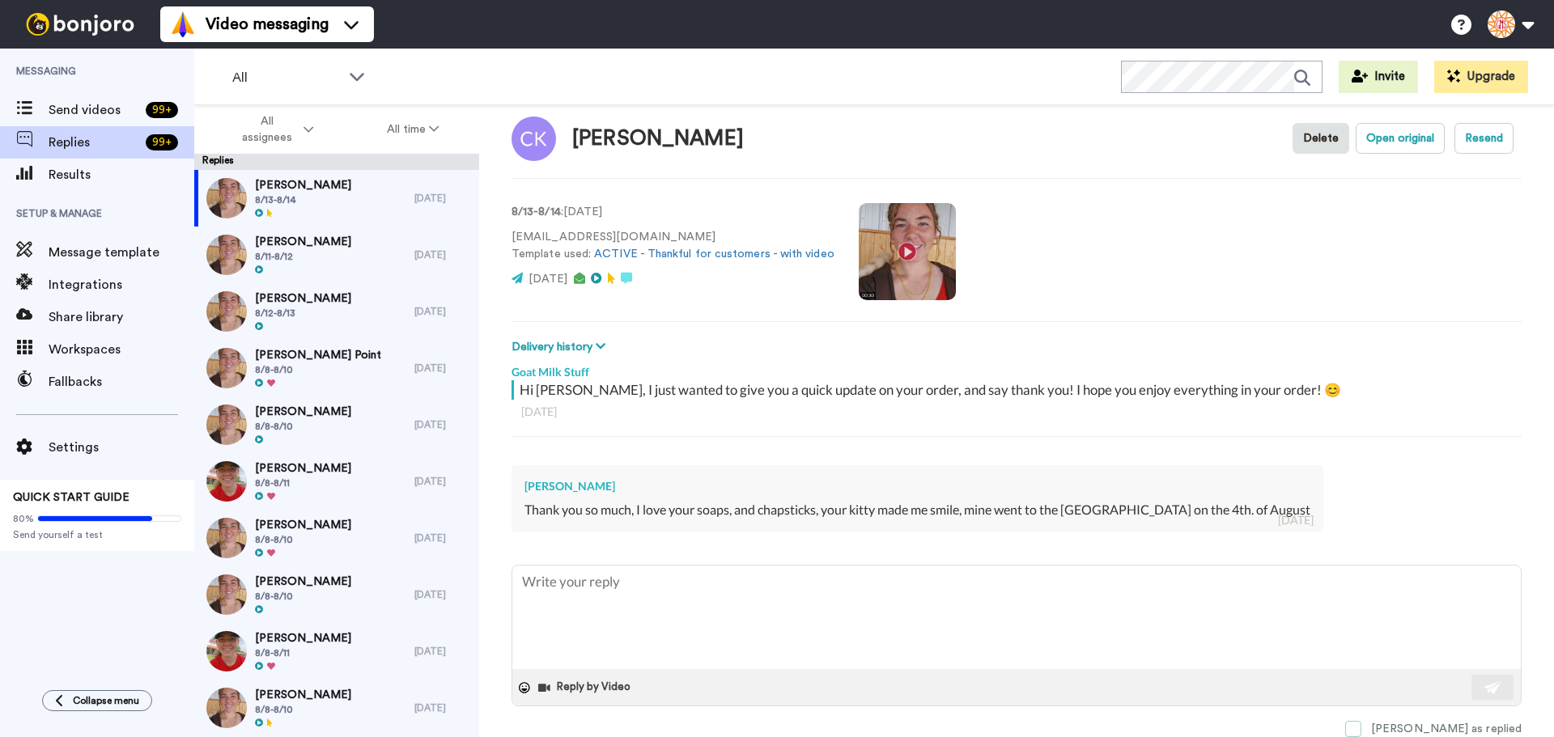
click at [1362, 729] on span at bounding box center [1353, 729] width 16 height 16
click at [340, 244] on span "[PERSON_NAME]" at bounding box center [303, 242] width 96 height 16
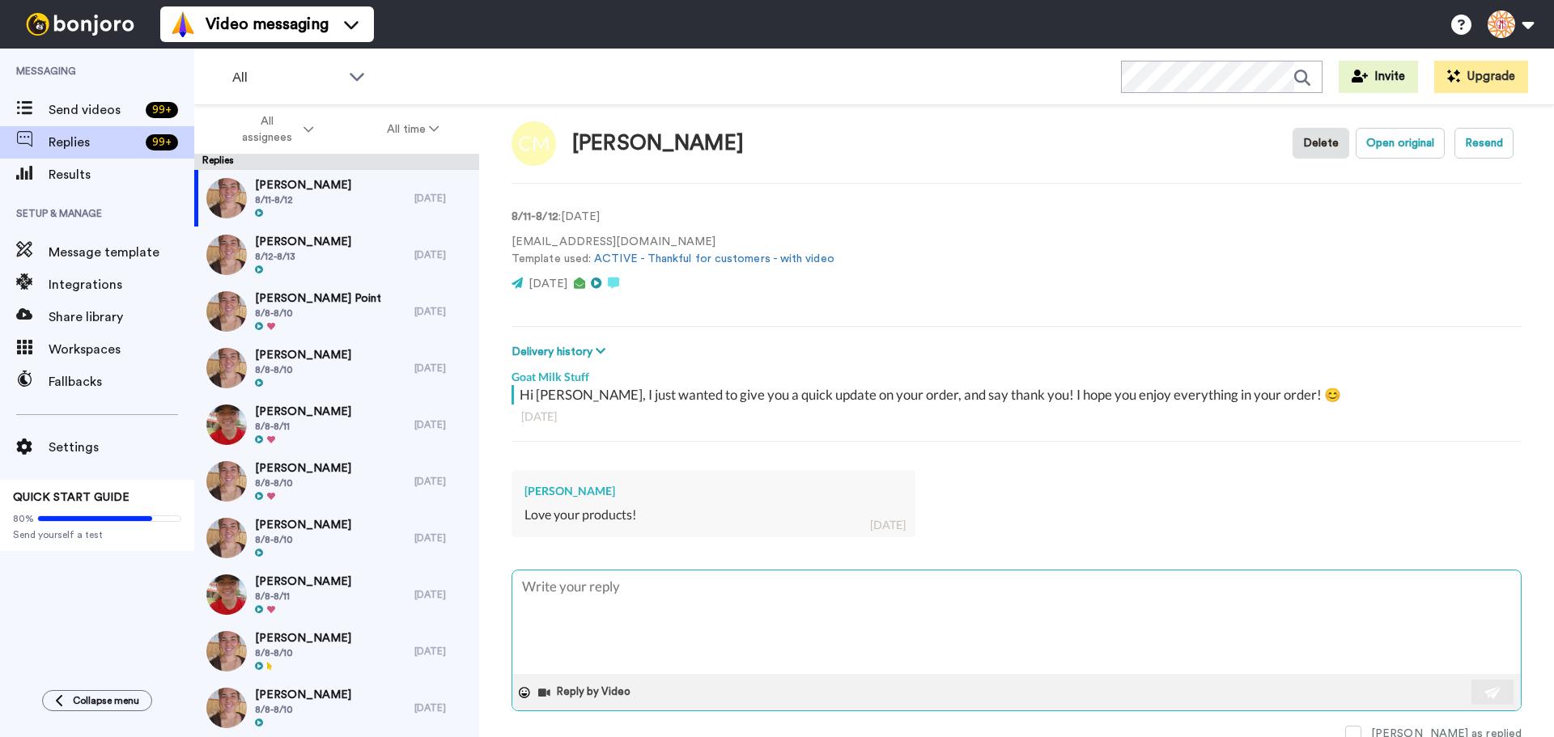
scroll to position [23, 0]
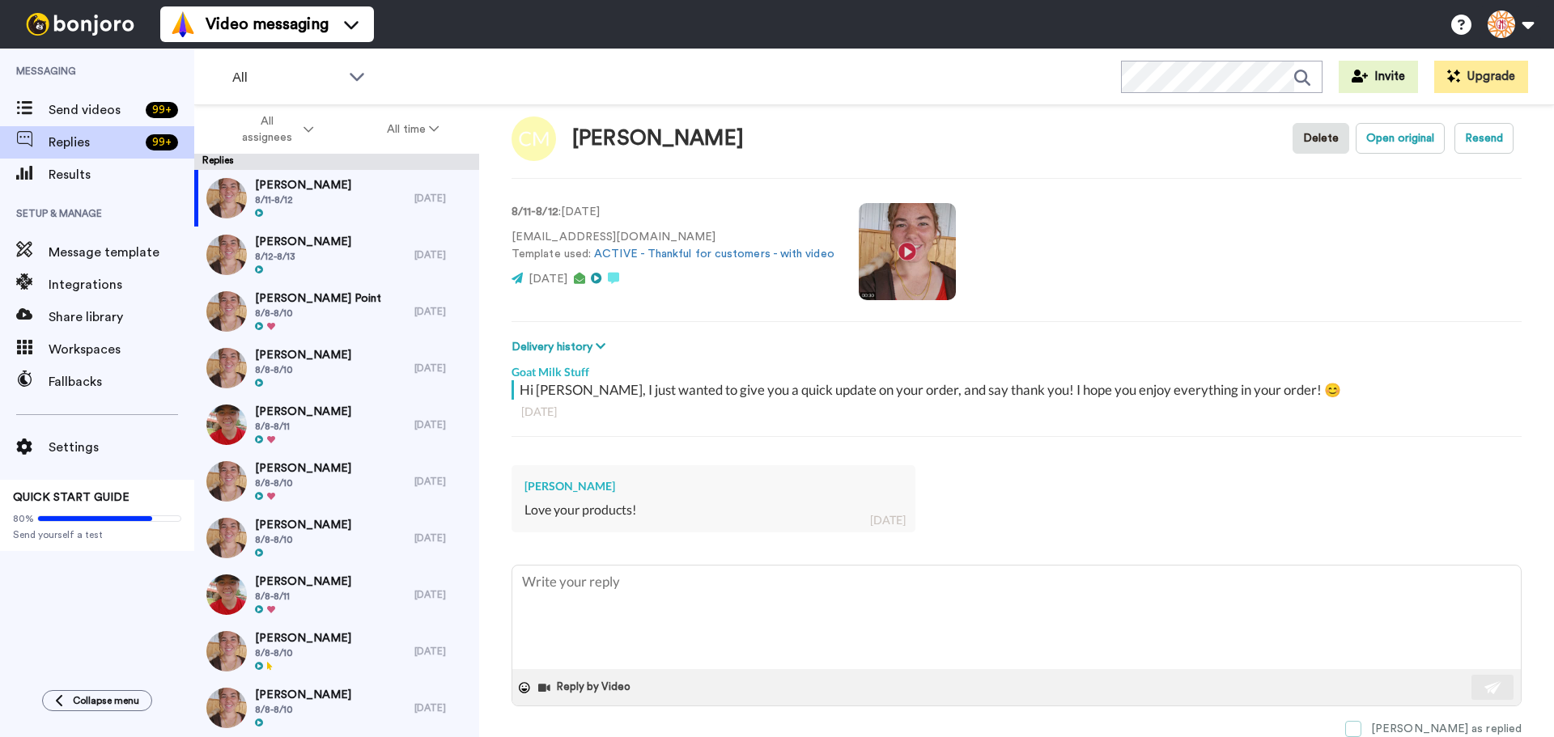
click at [1362, 730] on span at bounding box center [1353, 729] width 16 height 16
click at [338, 257] on div "Candy Howe 8/12-8/13" at bounding box center [304, 255] width 220 height 57
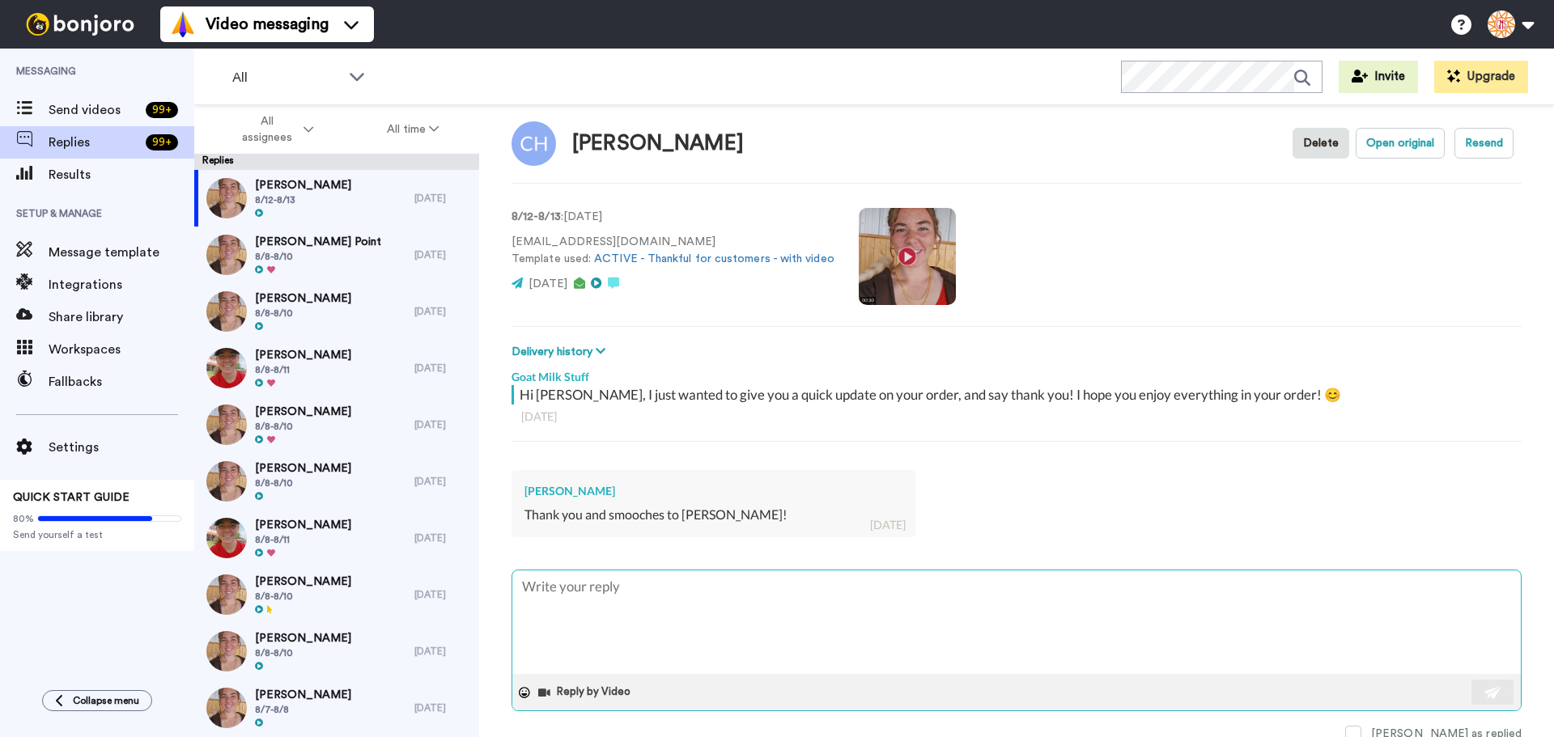
scroll to position [23, 0]
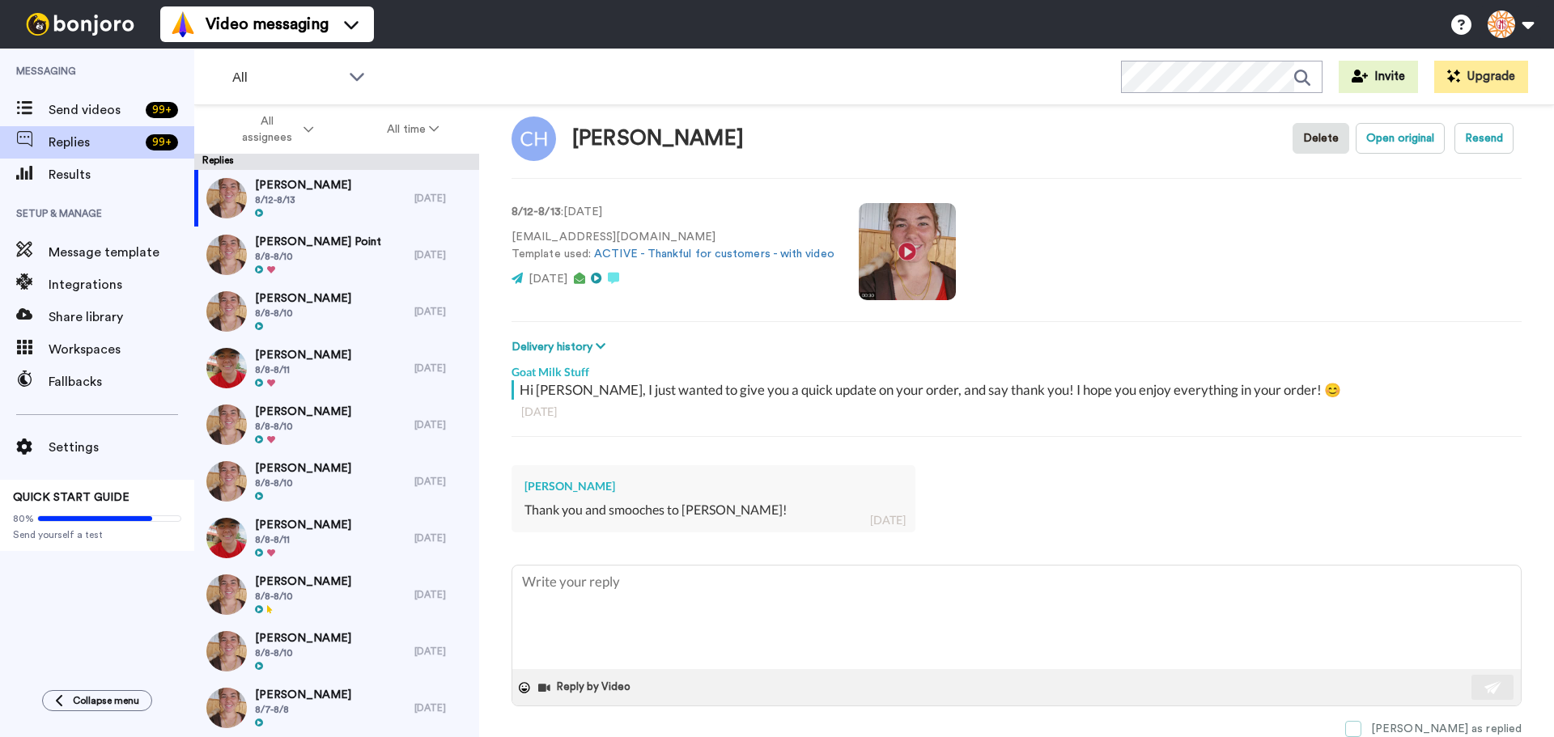
drag, startPoint x: 1412, startPoint y: 725, endPoint x: 1017, endPoint y: 553, distance: 430.7
click at [1362, 724] on span at bounding box center [1353, 729] width 16 height 16
click at [311, 243] on span "[PERSON_NAME] Point" at bounding box center [318, 242] width 126 height 16
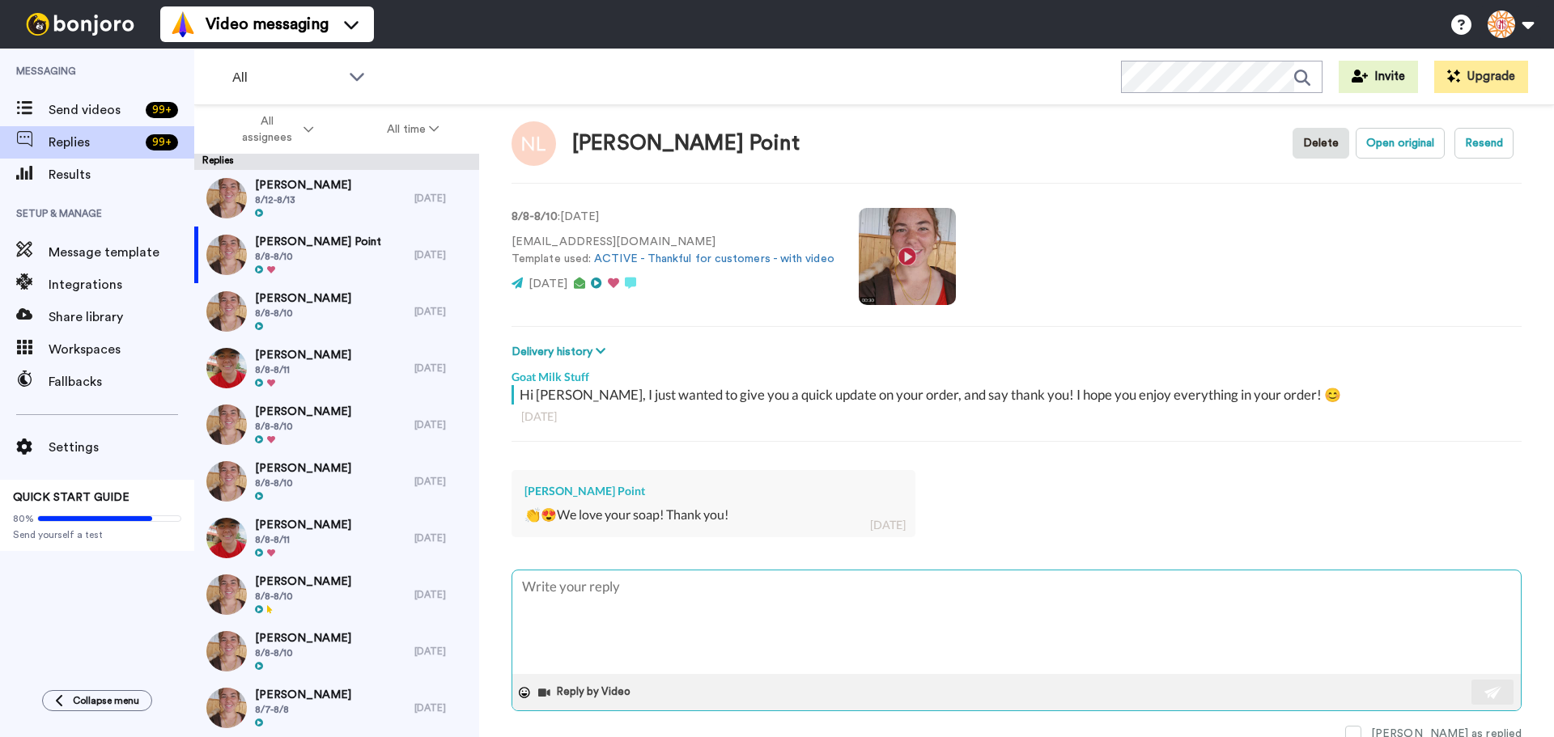
scroll to position [23, 0]
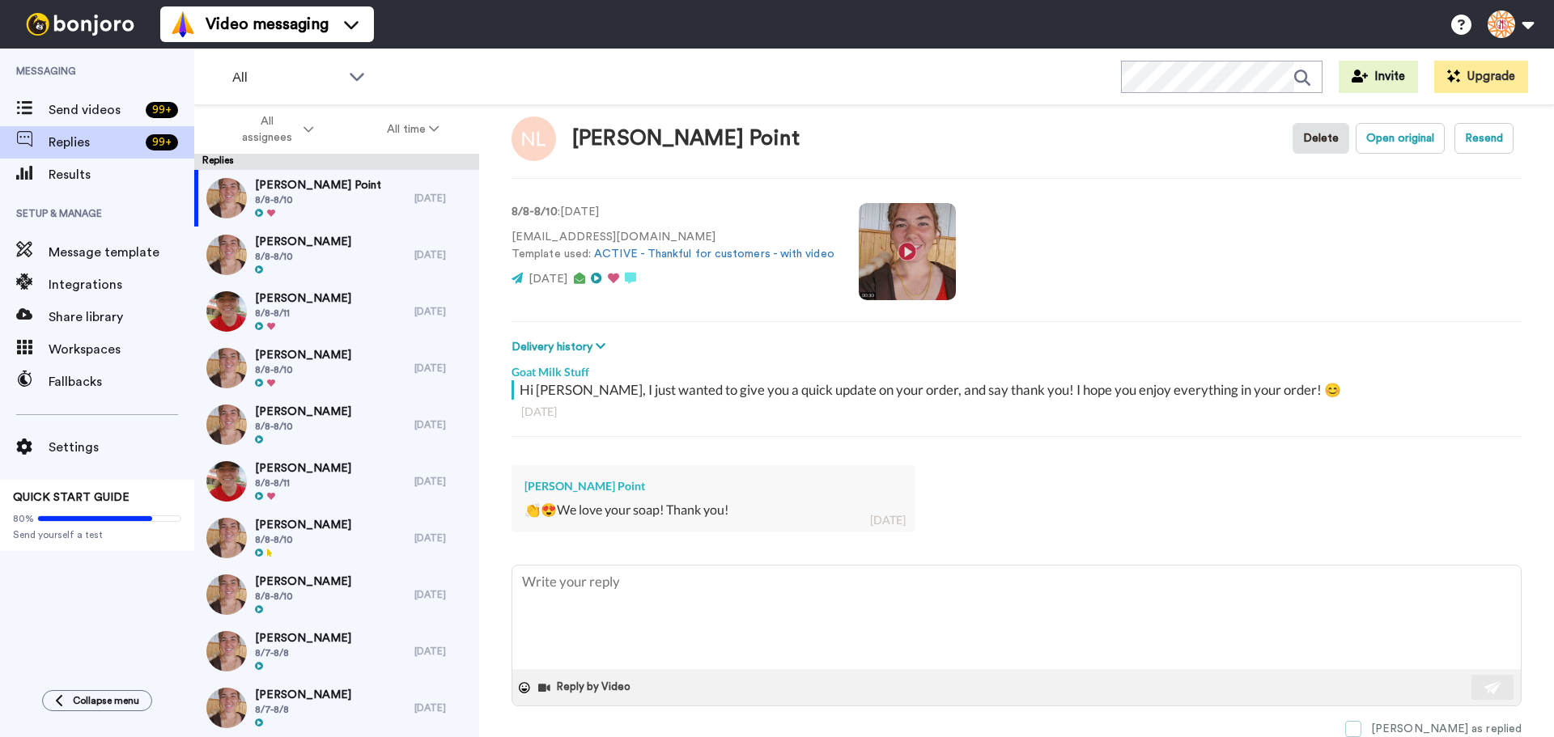
click at [1362, 722] on span at bounding box center [1353, 729] width 16 height 16
click at [241, 236] on div at bounding box center [222, 255] width 49 height 57
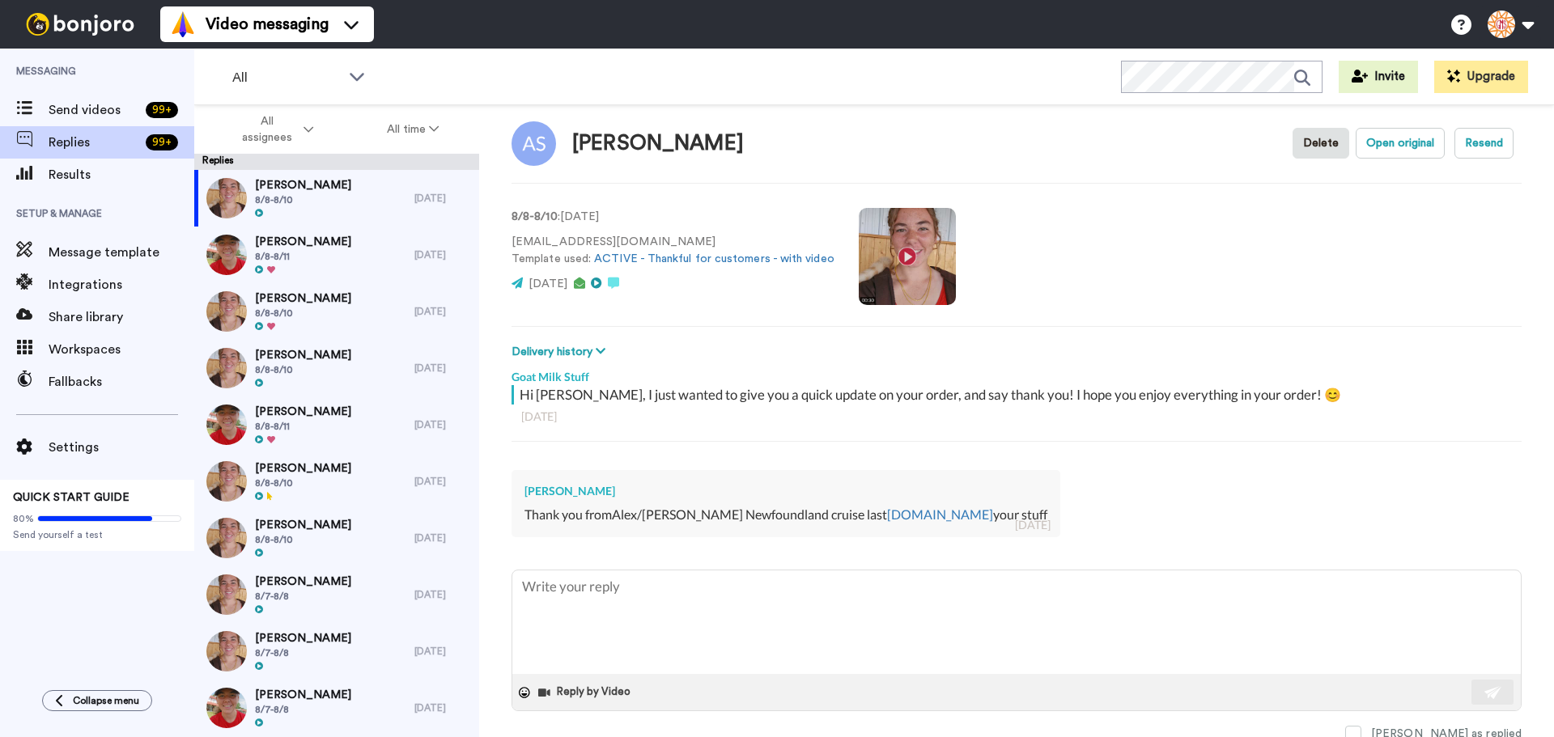
scroll to position [23, 0]
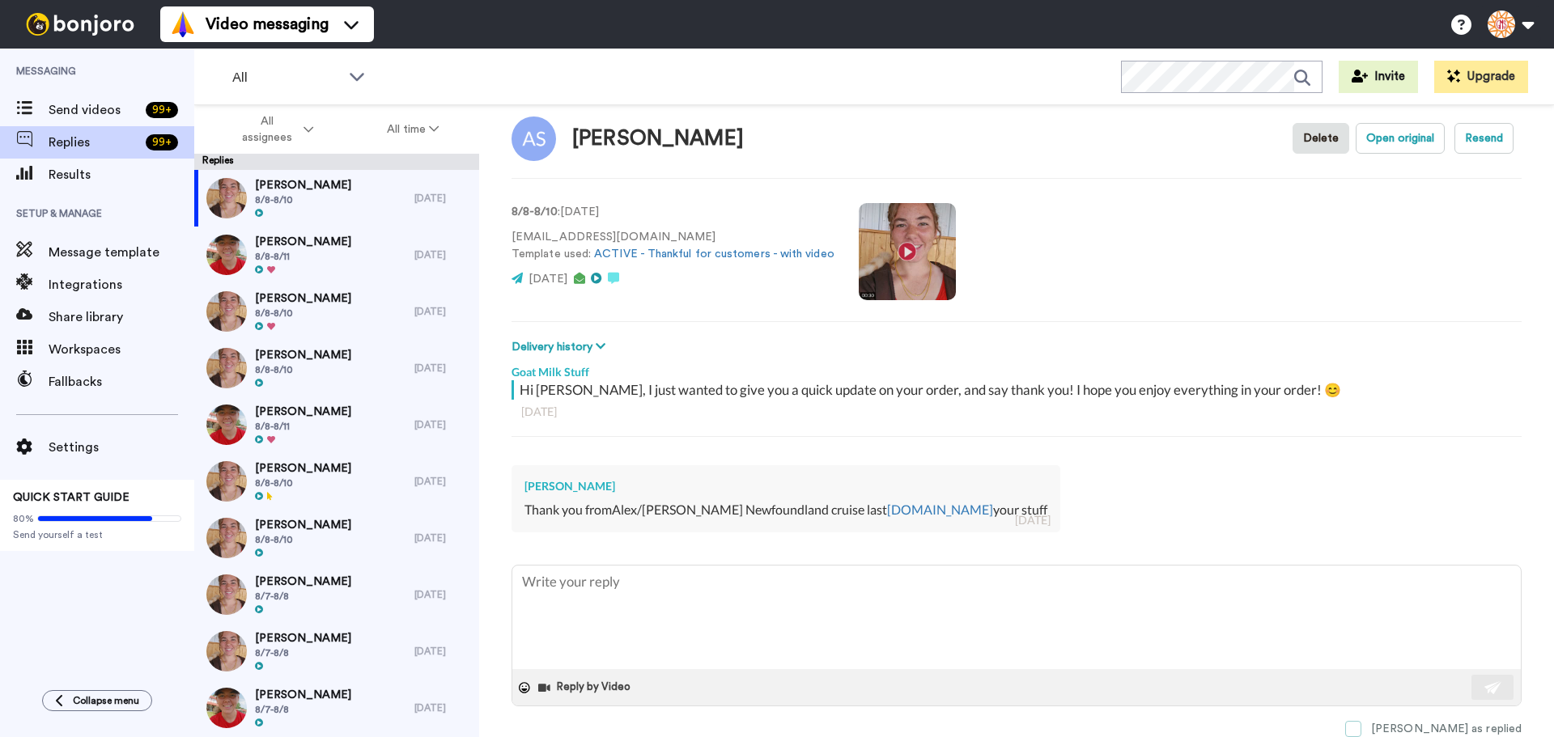
click at [1362, 727] on span at bounding box center [1353, 729] width 16 height 16
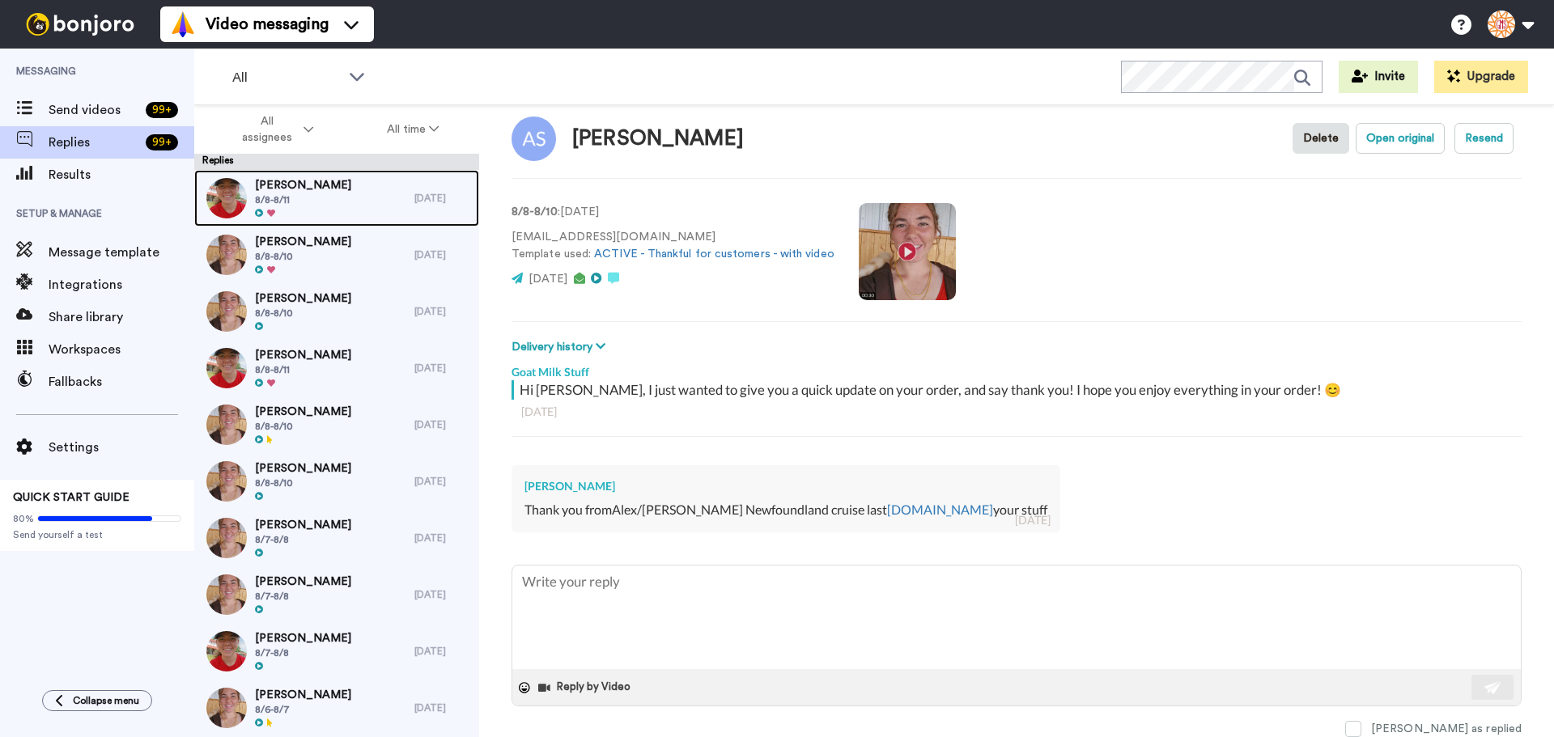
click at [303, 194] on span "8/8-8/11" at bounding box center [303, 199] width 96 height 13
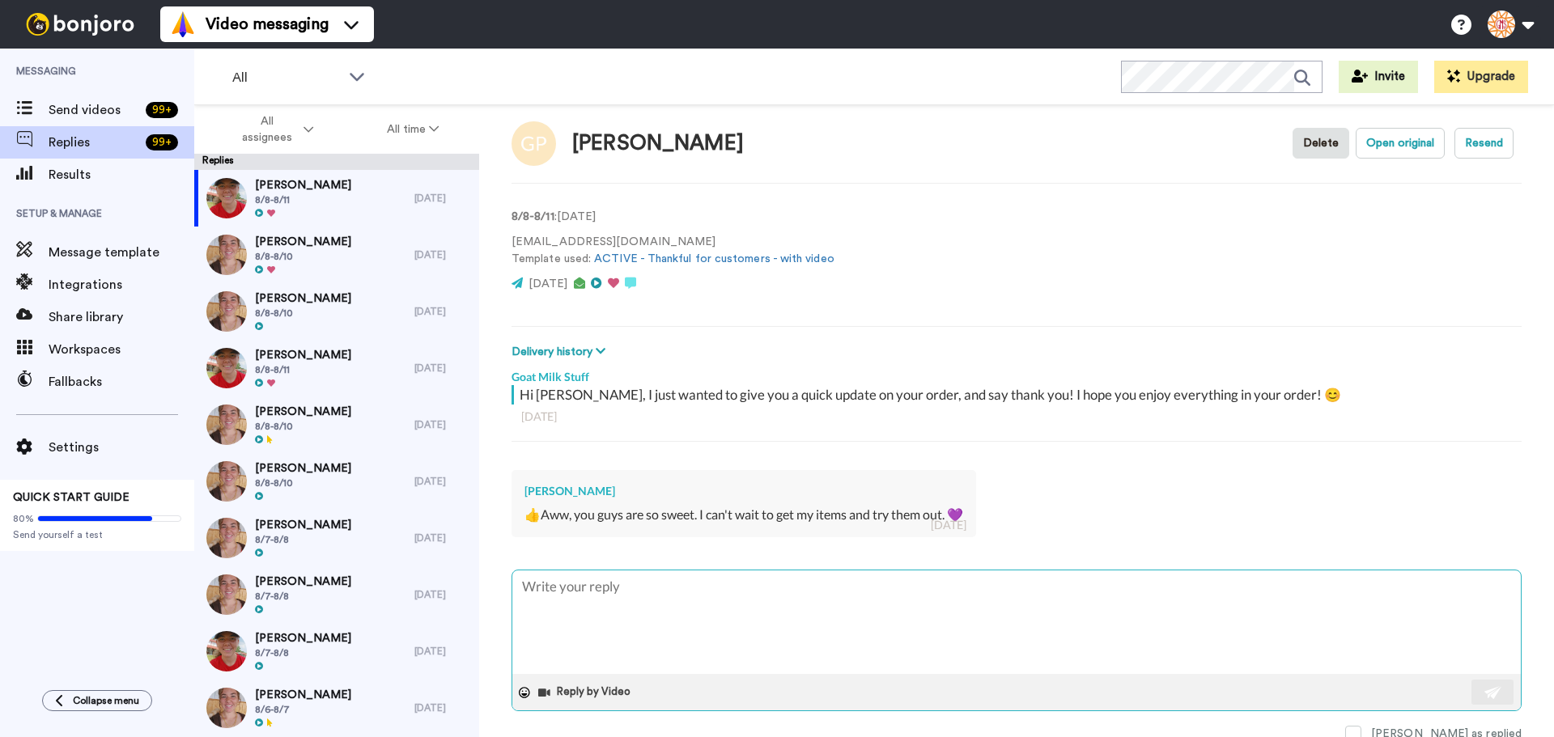
scroll to position [23, 0]
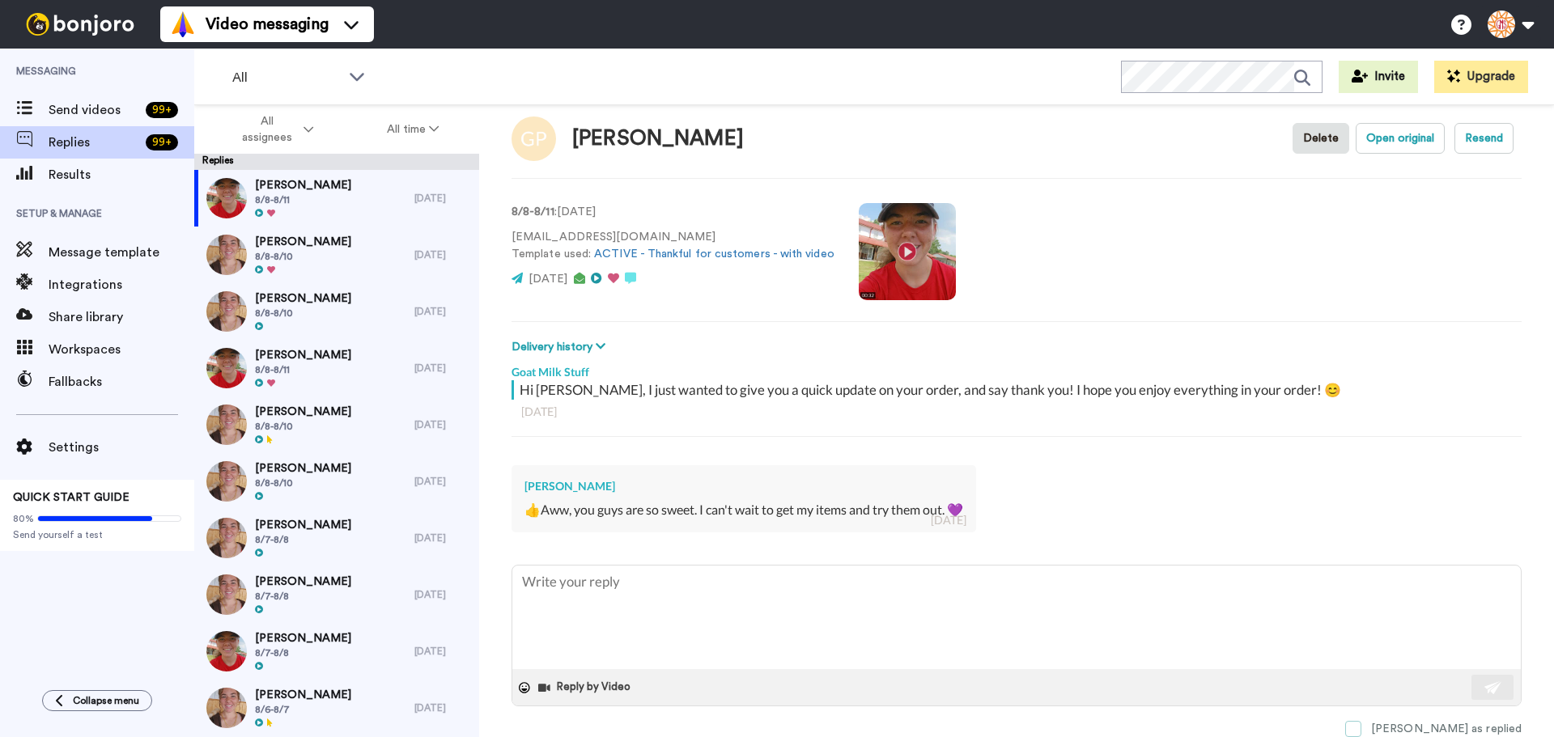
click at [1362, 728] on span at bounding box center [1353, 729] width 16 height 16
click at [306, 242] on span "[PERSON_NAME]" at bounding box center [303, 242] width 96 height 16
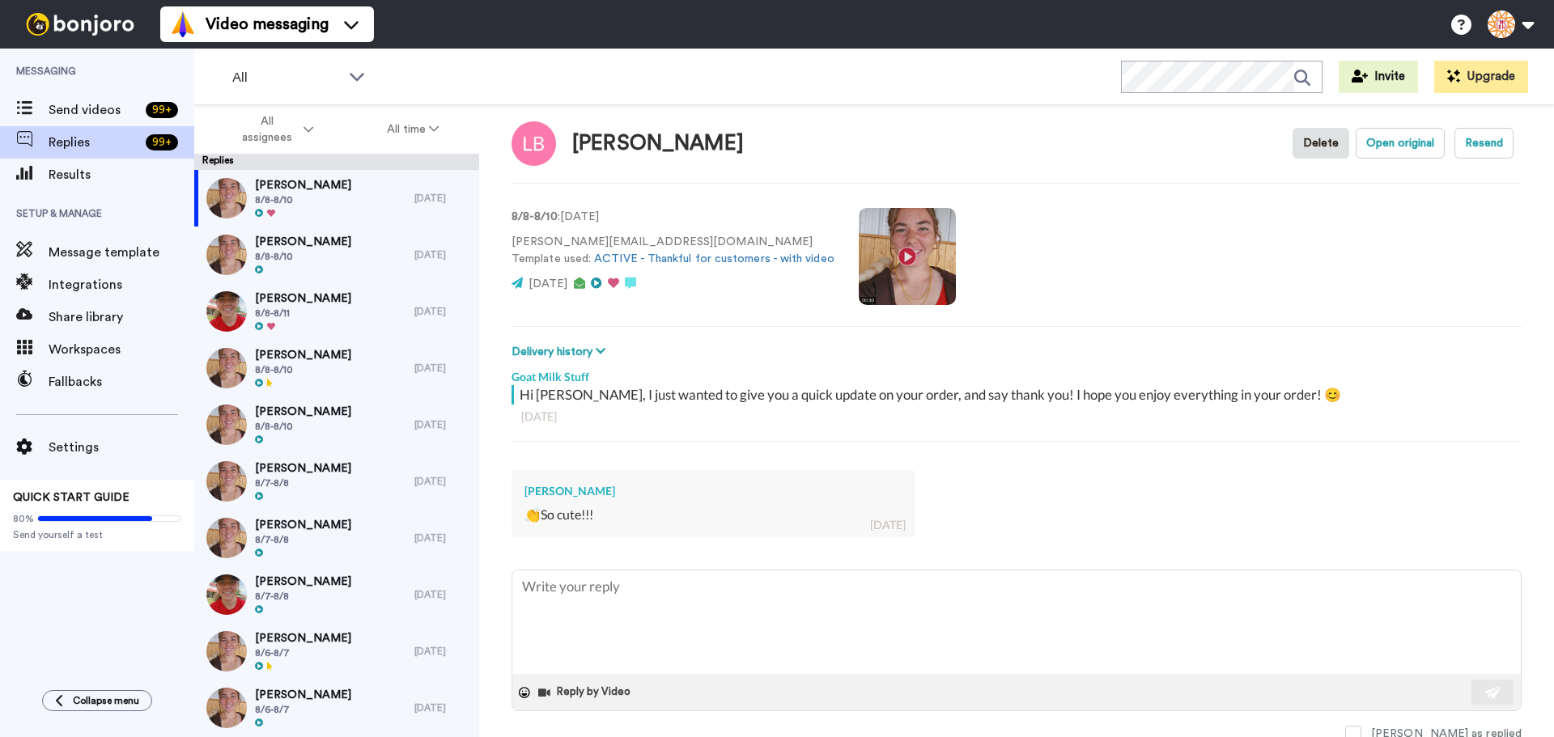
scroll to position [23, 0]
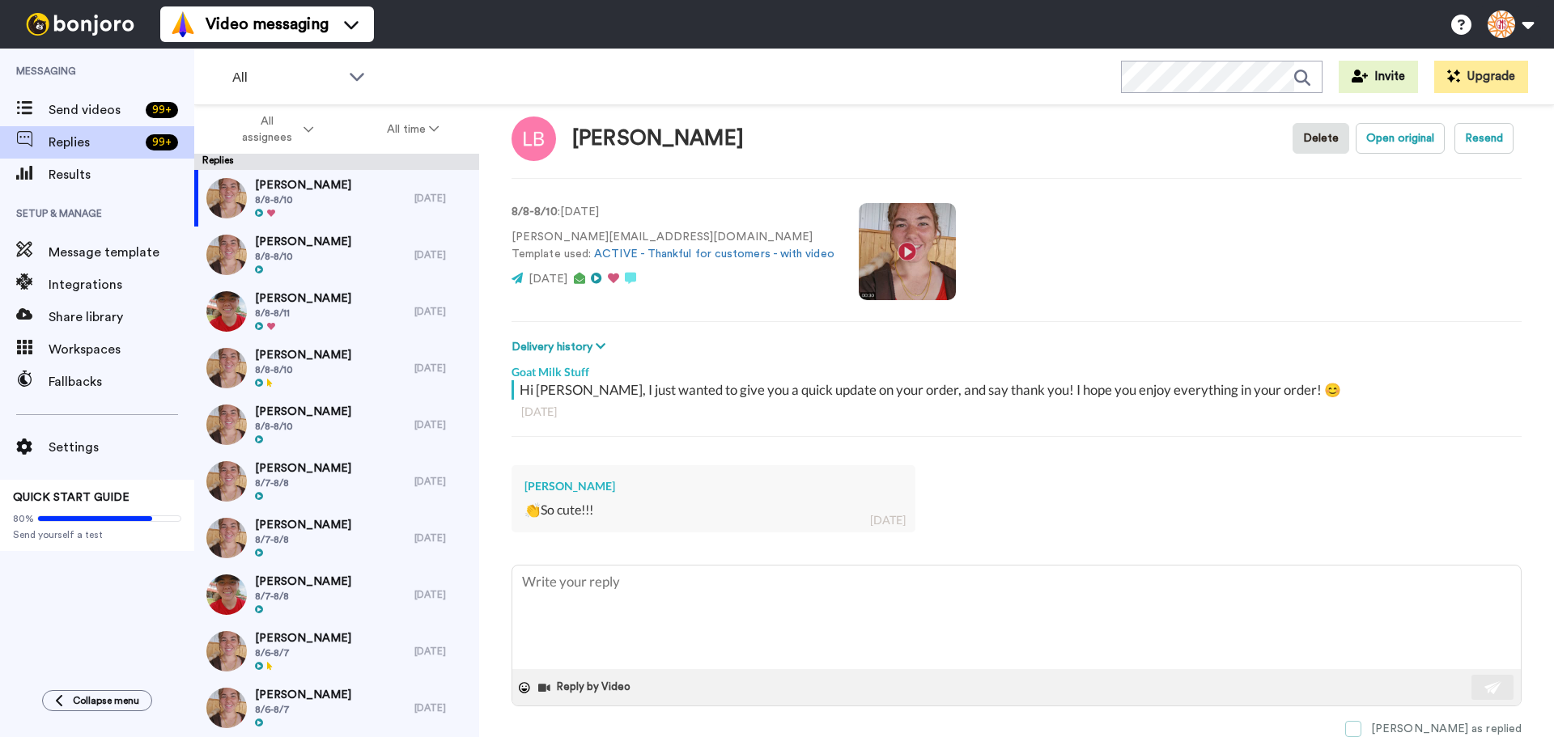
click at [1409, 720] on div "Reply by Video Mark as replied" at bounding box center [1017, 651] width 1010 height 172
click at [1362, 727] on span at bounding box center [1353, 729] width 16 height 16
click at [351, 257] on span "8/8-8/10" at bounding box center [303, 256] width 96 height 13
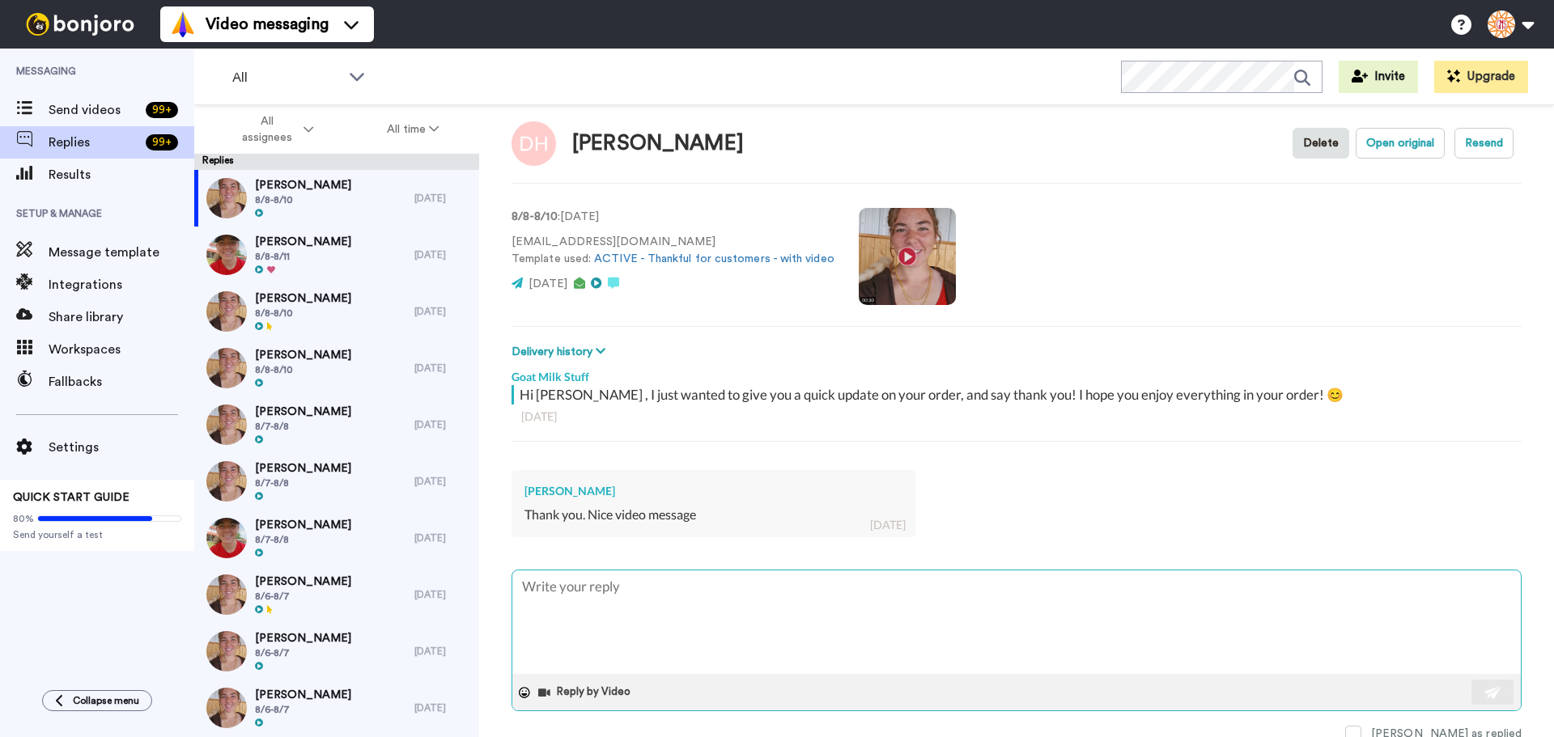
scroll to position [23, 0]
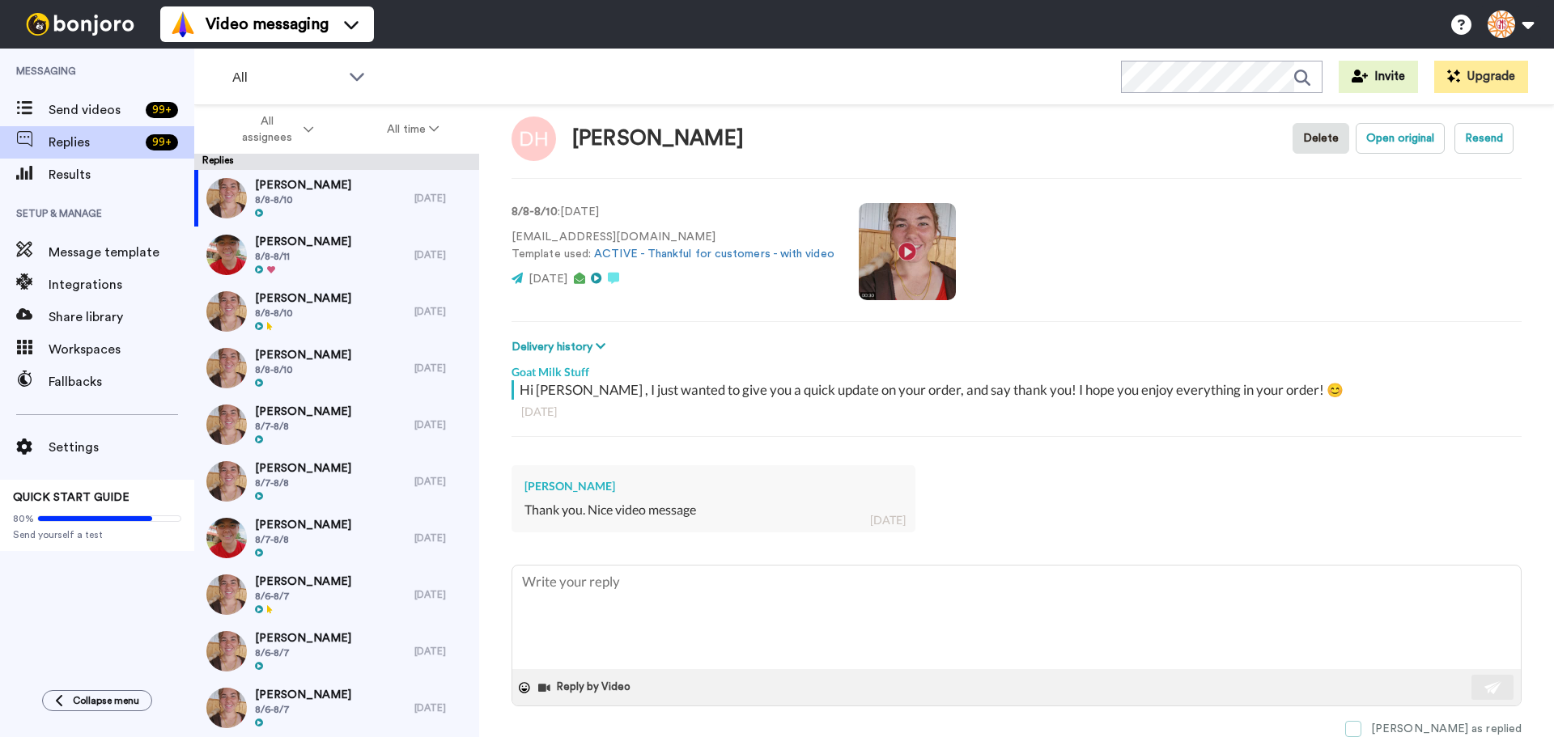
click at [1362, 728] on span at bounding box center [1353, 729] width 16 height 16
click at [362, 264] on div "Ally Bennett 8/8-8/11" at bounding box center [304, 255] width 220 height 57
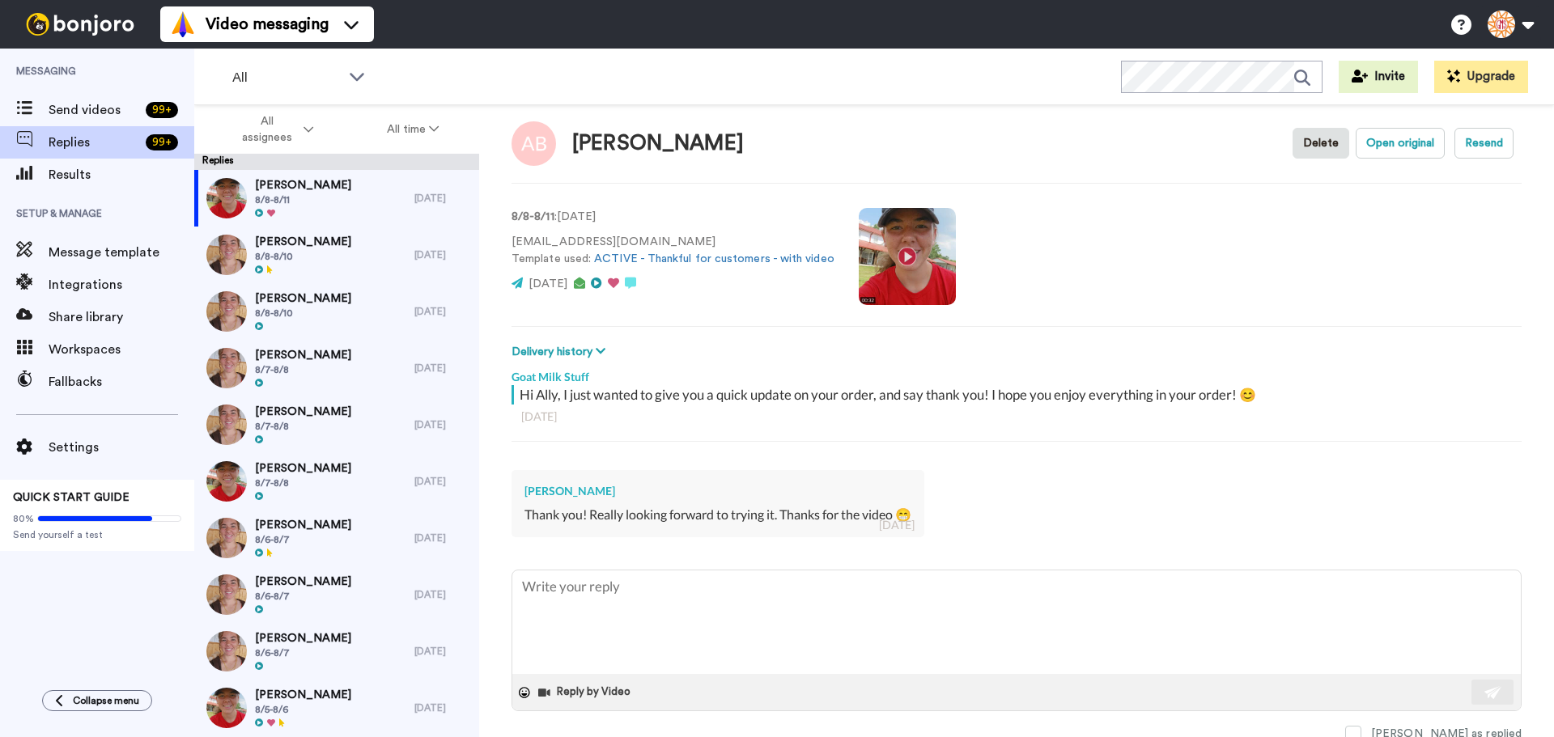
scroll to position [23, 0]
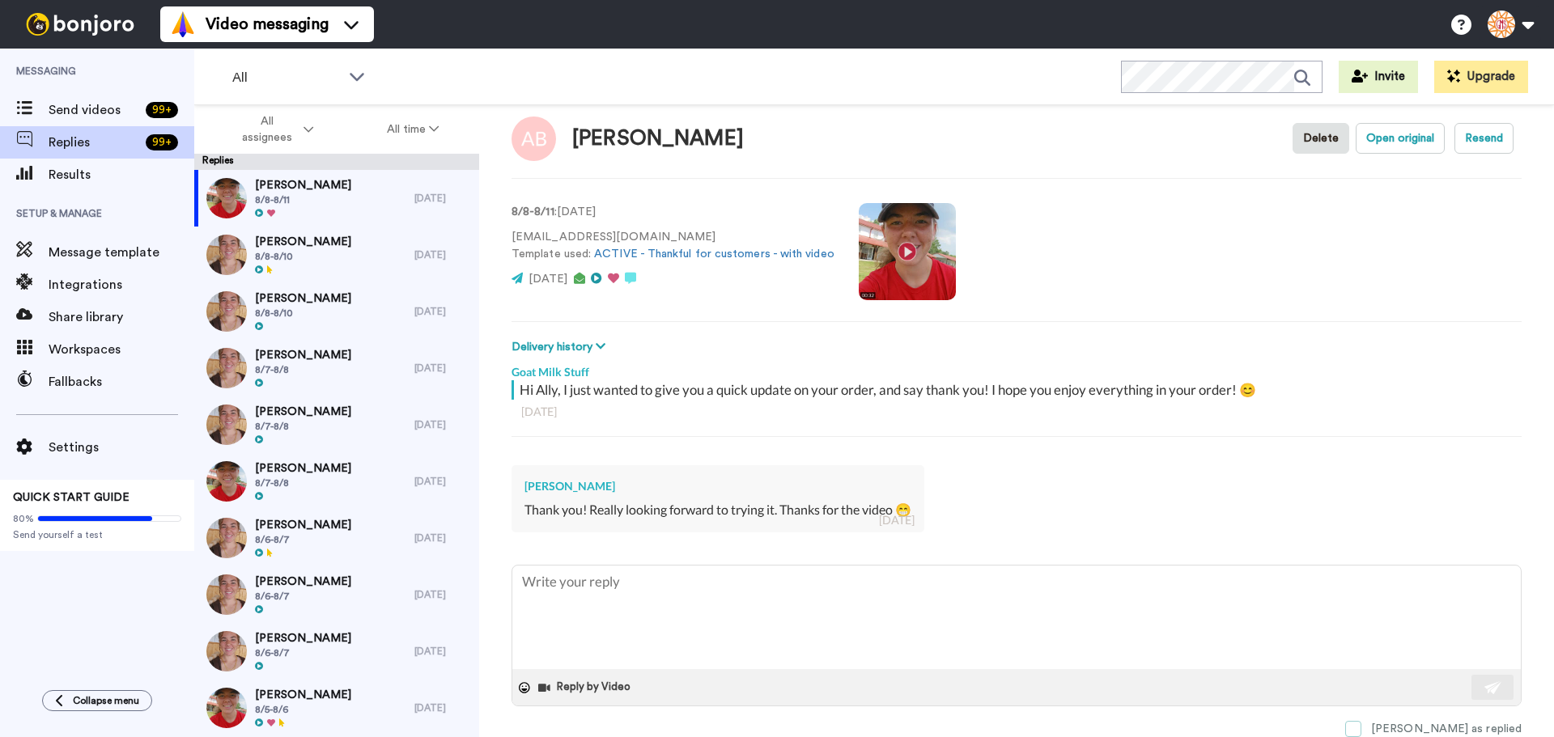
click at [1362, 727] on span at bounding box center [1353, 729] width 16 height 16
click at [377, 253] on div "Patricia Broetz 8/8-8/10" at bounding box center [304, 255] width 220 height 57
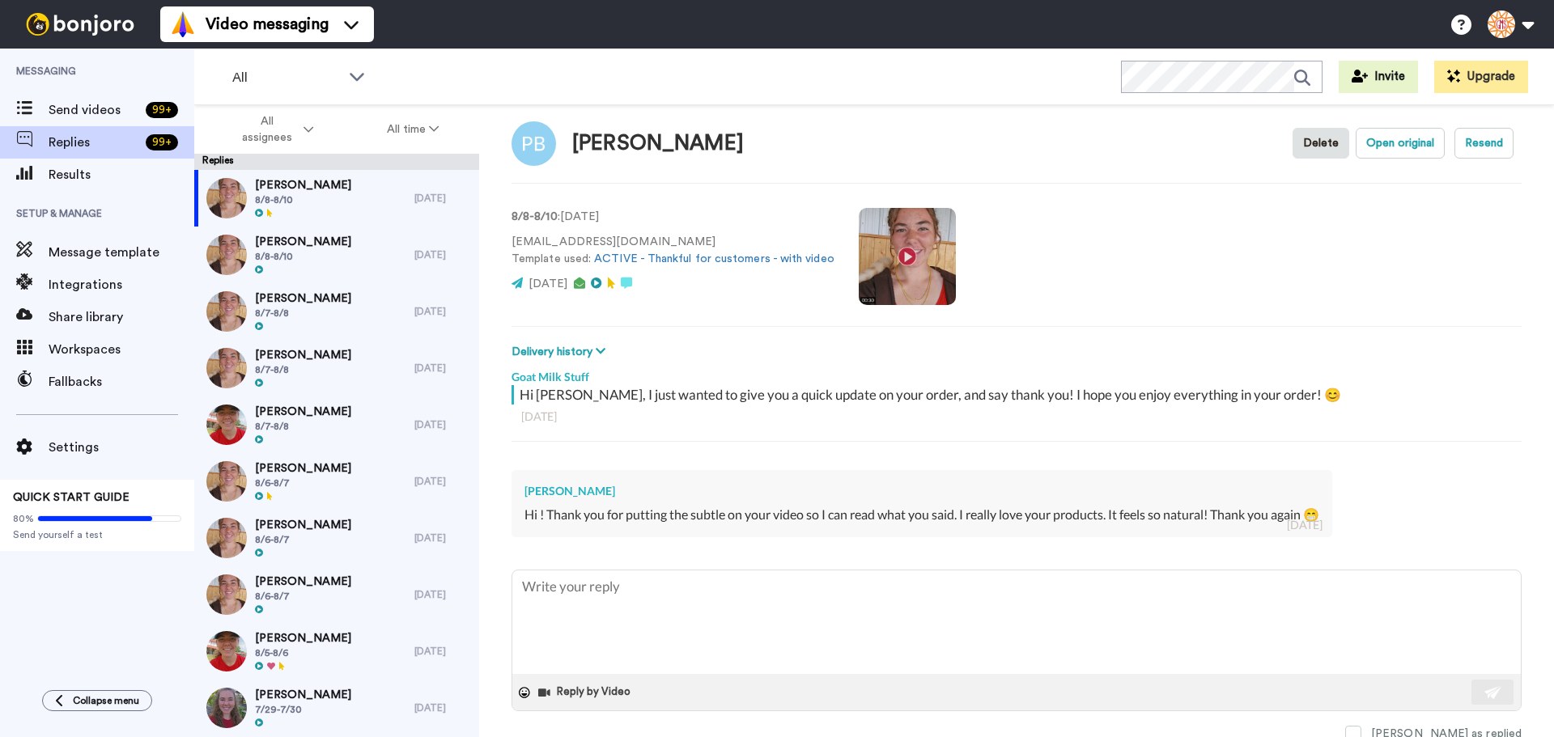
scroll to position [23, 0]
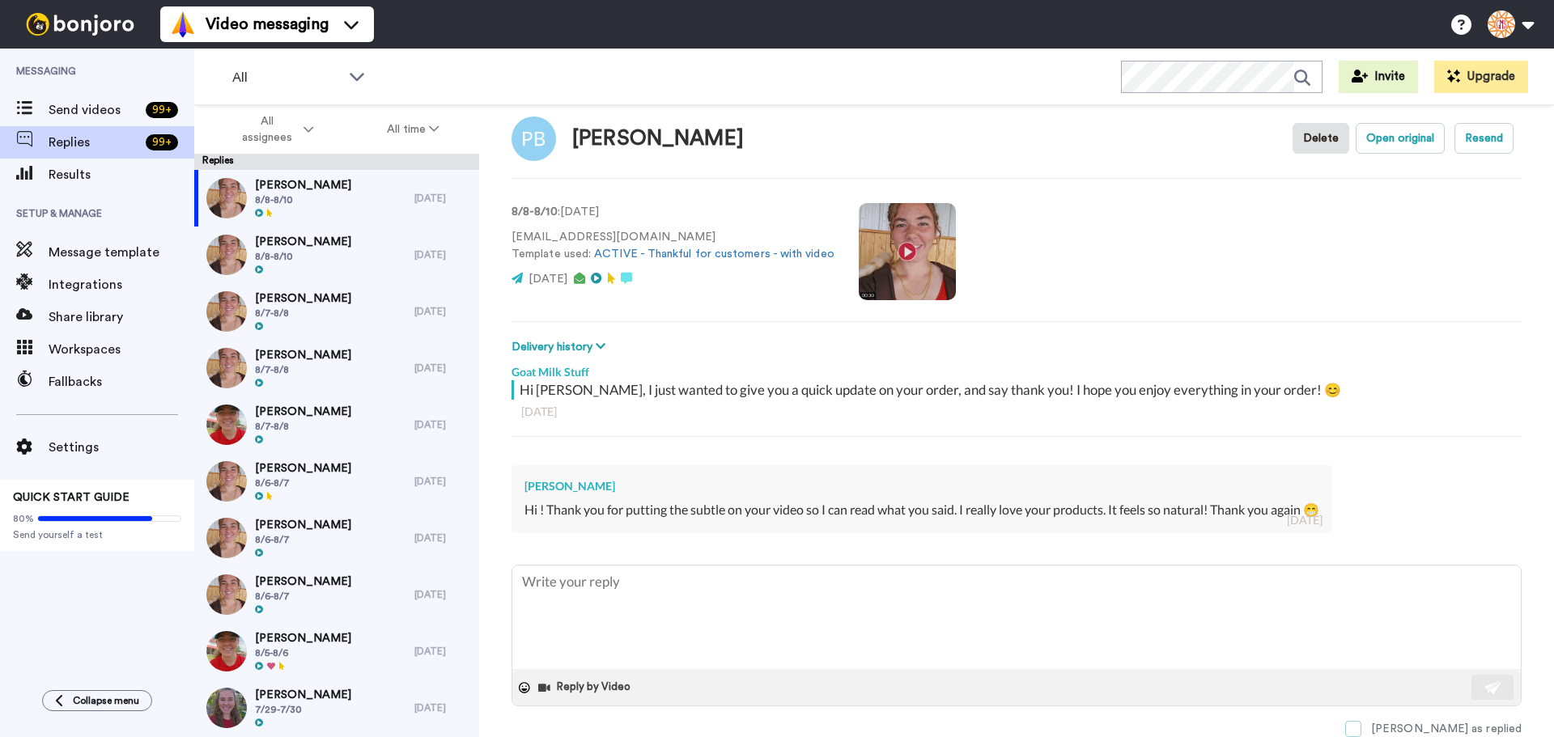
click at [1362, 730] on span at bounding box center [1353, 729] width 16 height 16
click at [388, 262] on div "Rhonda Lockamy 8/8-8/10" at bounding box center [304, 255] width 220 height 57
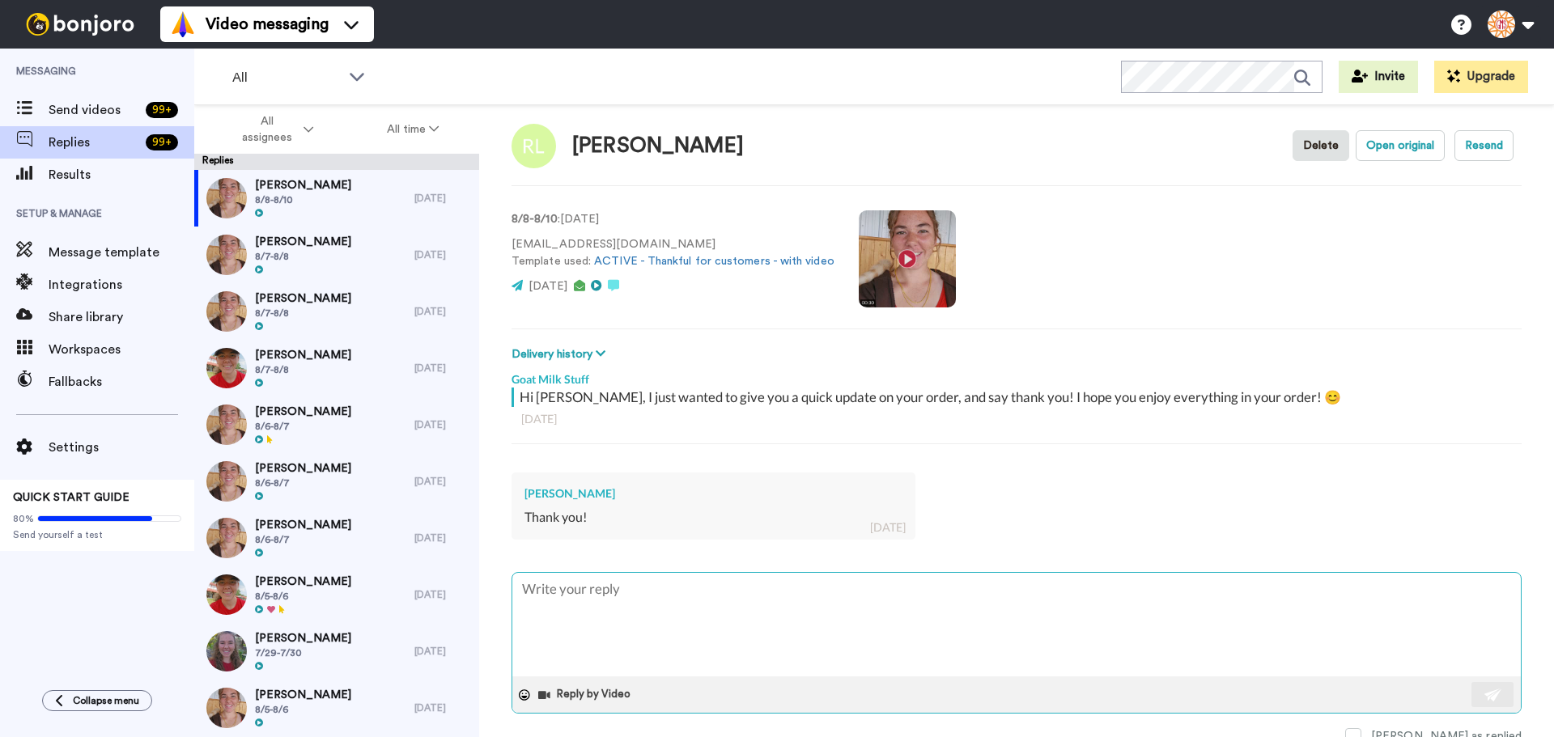
scroll to position [23, 0]
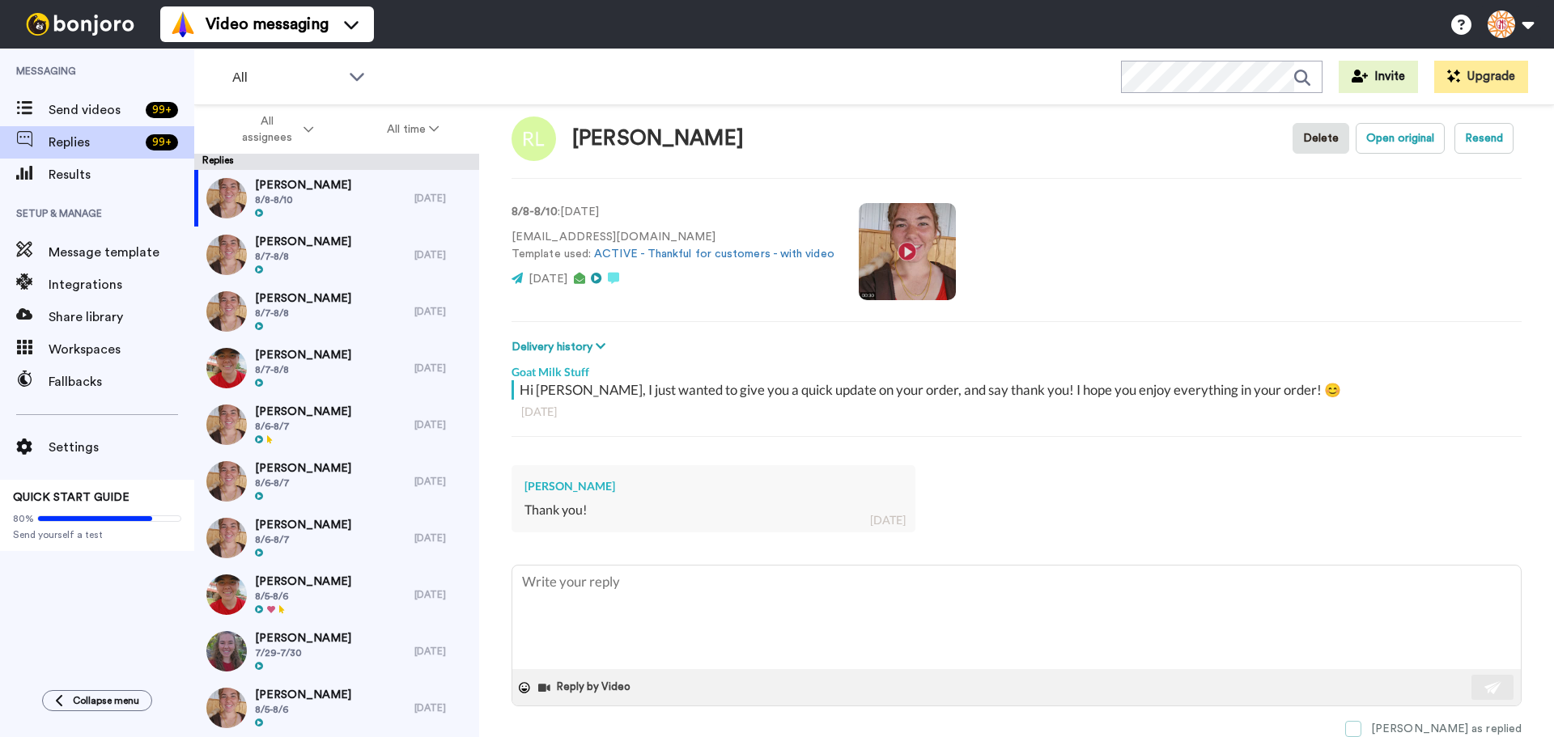
click at [1362, 725] on span at bounding box center [1353, 729] width 16 height 16
click at [342, 255] on div "Sheila A Baillie 8/7-8/8" at bounding box center [304, 255] width 220 height 57
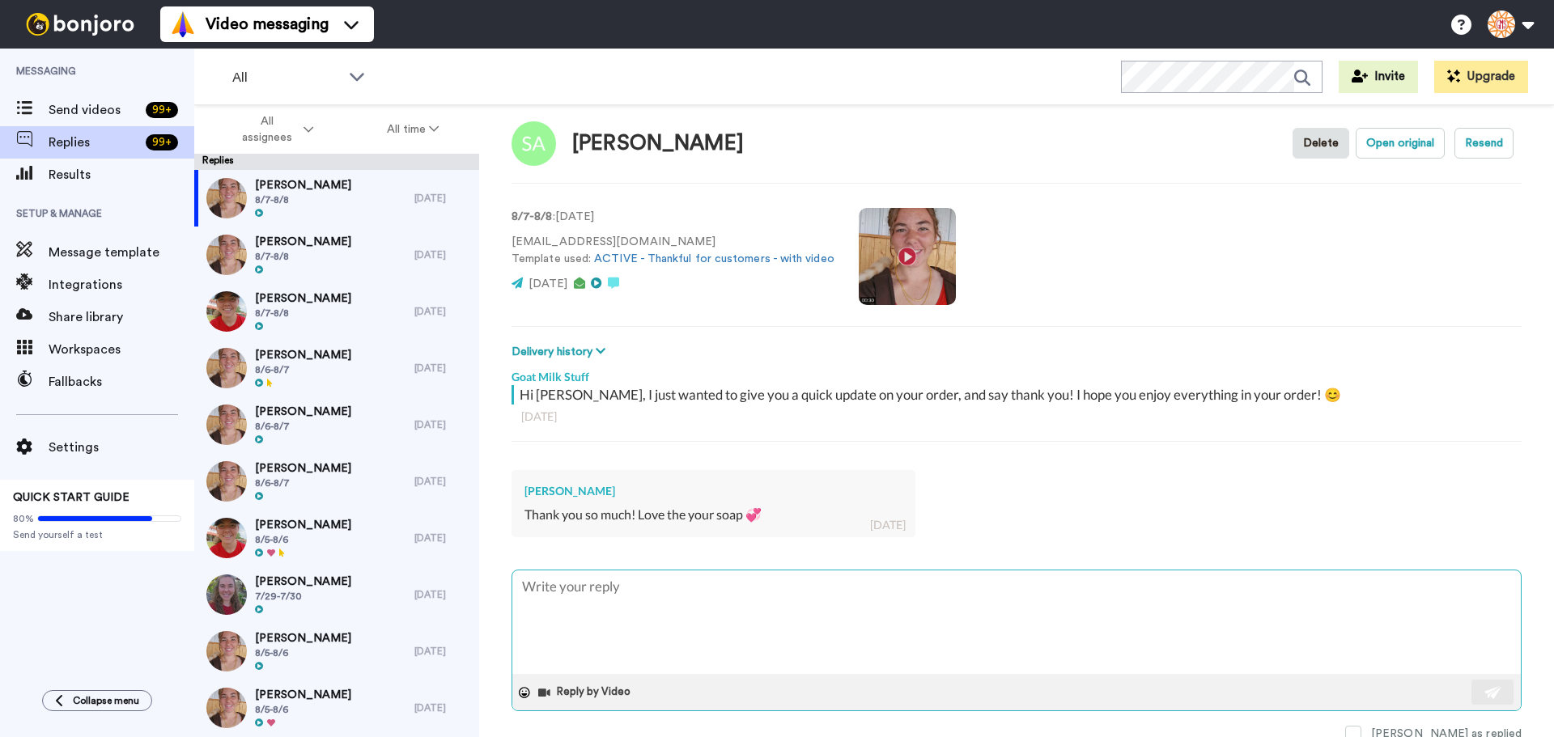
scroll to position [23, 0]
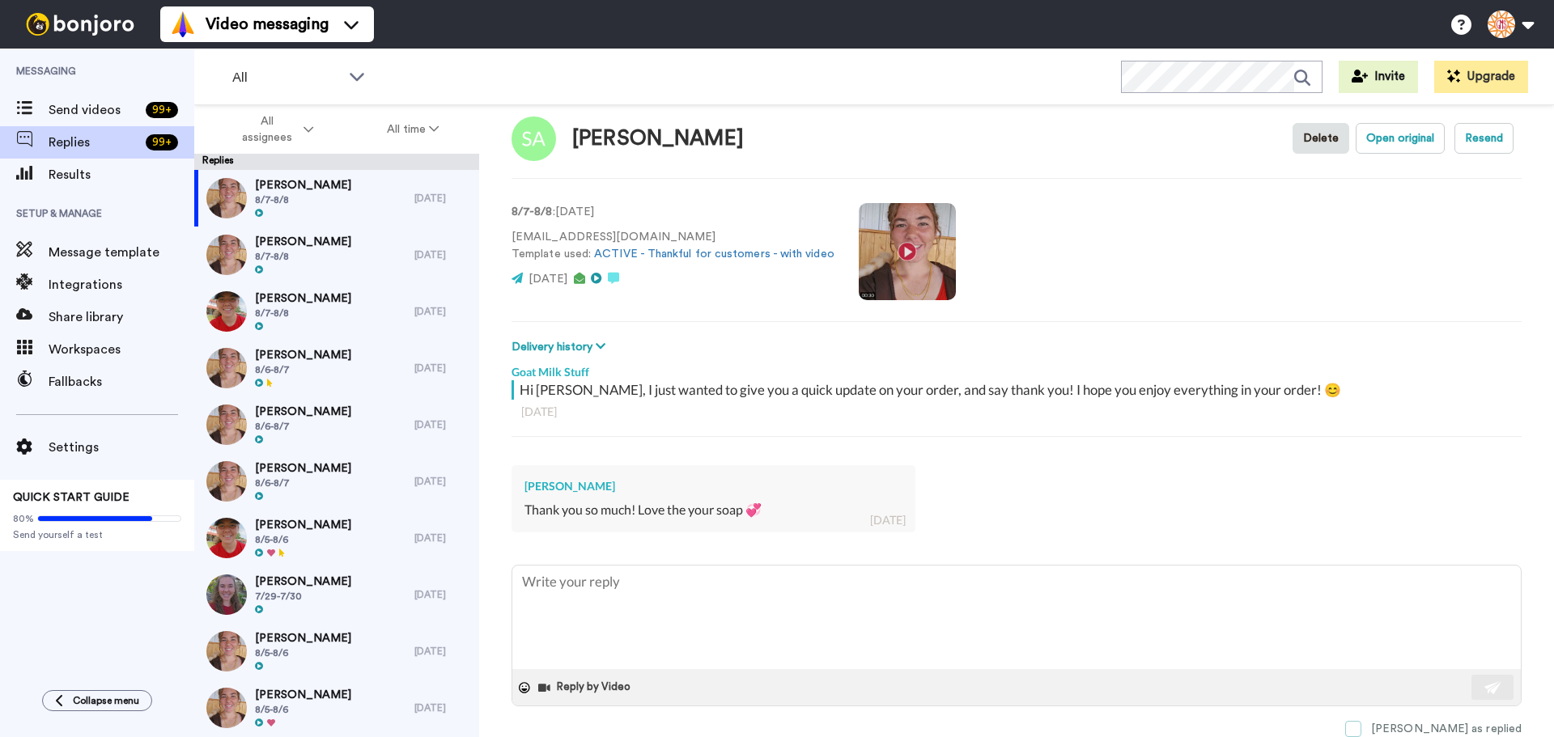
click at [1362, 727] on span at bounding box center [1353, 729] width 16 height 16
click at [331, 261] on div "Judy Fittro 8/7-8/8" at bounding box center [304, 255] width 220 height 57
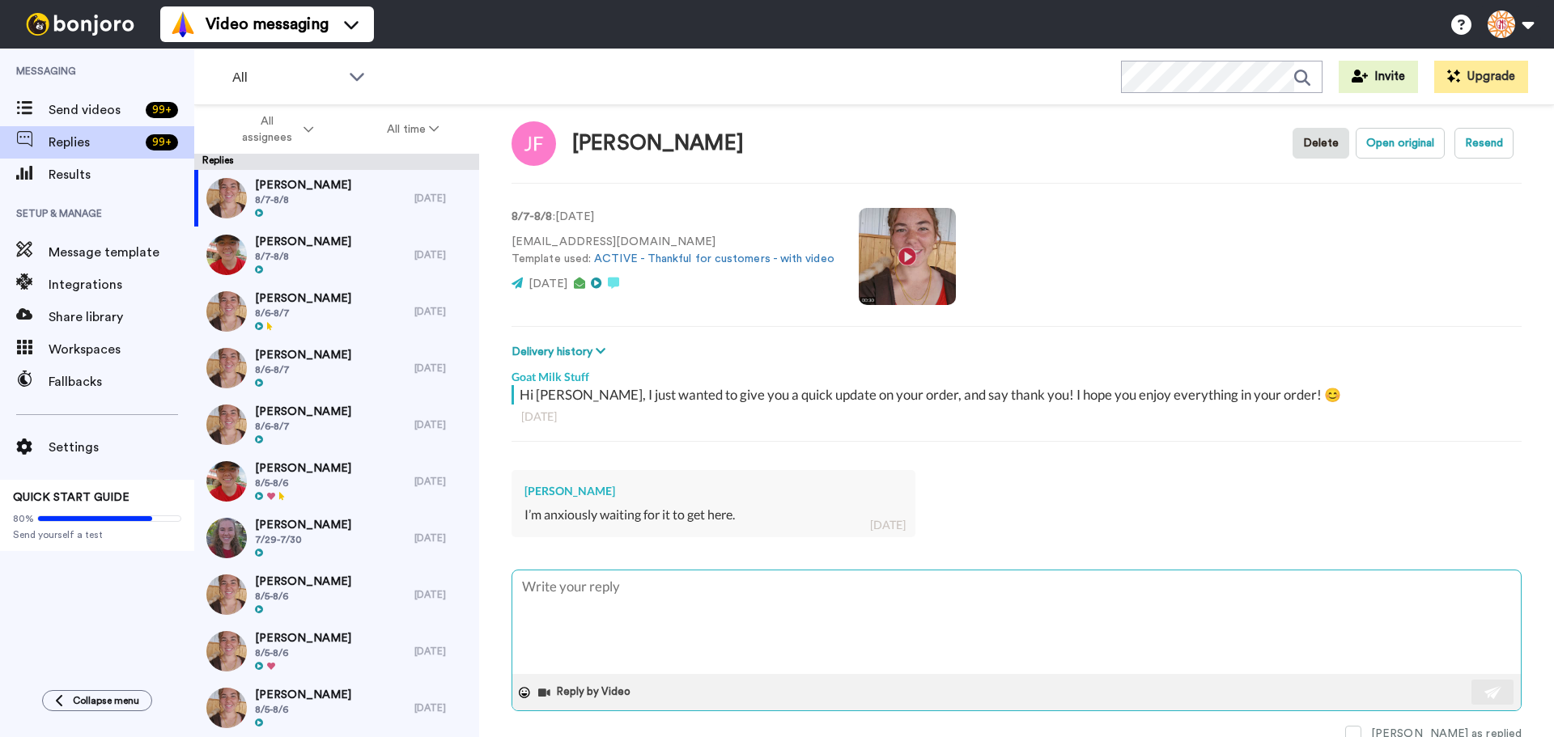
scroll to position [23, 0]
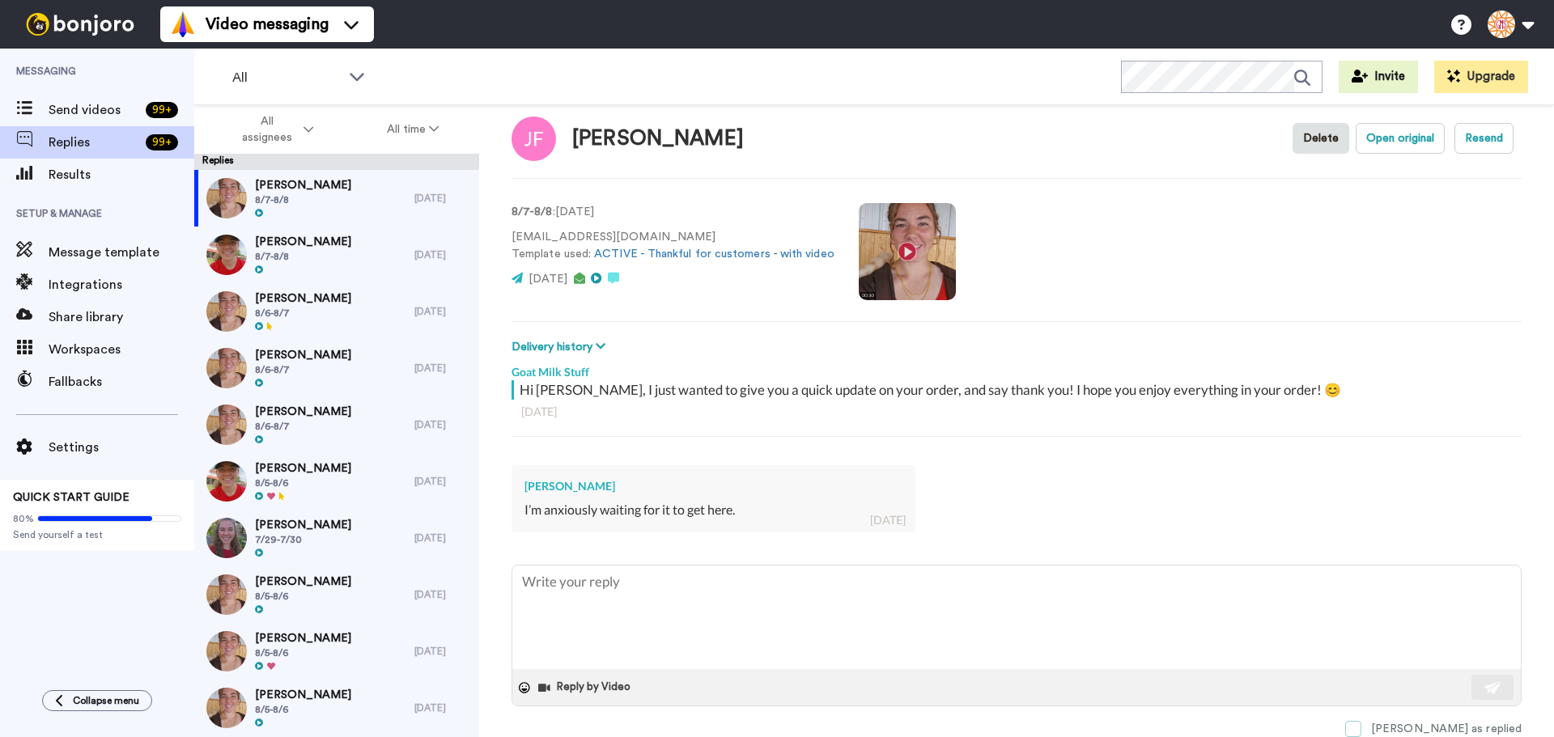
click at [1362, 729] on span at bounding box center [1353, 729] width 16 height 16
click at [252, 266] on div "Patricia Mckenzie 8/7-8/8" at bounding box center [304, 255] width 220 height 57
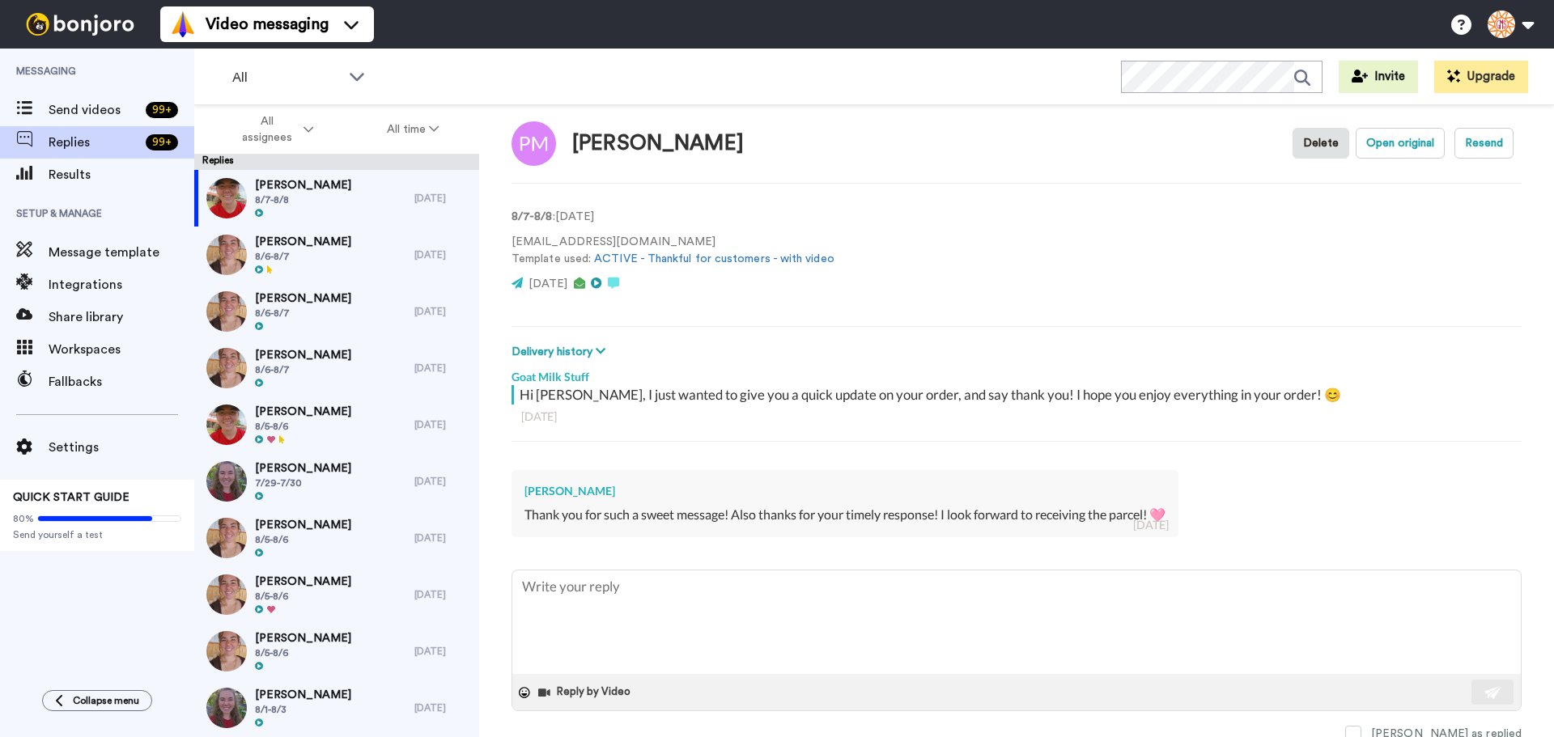
scroll to position [23, 0]
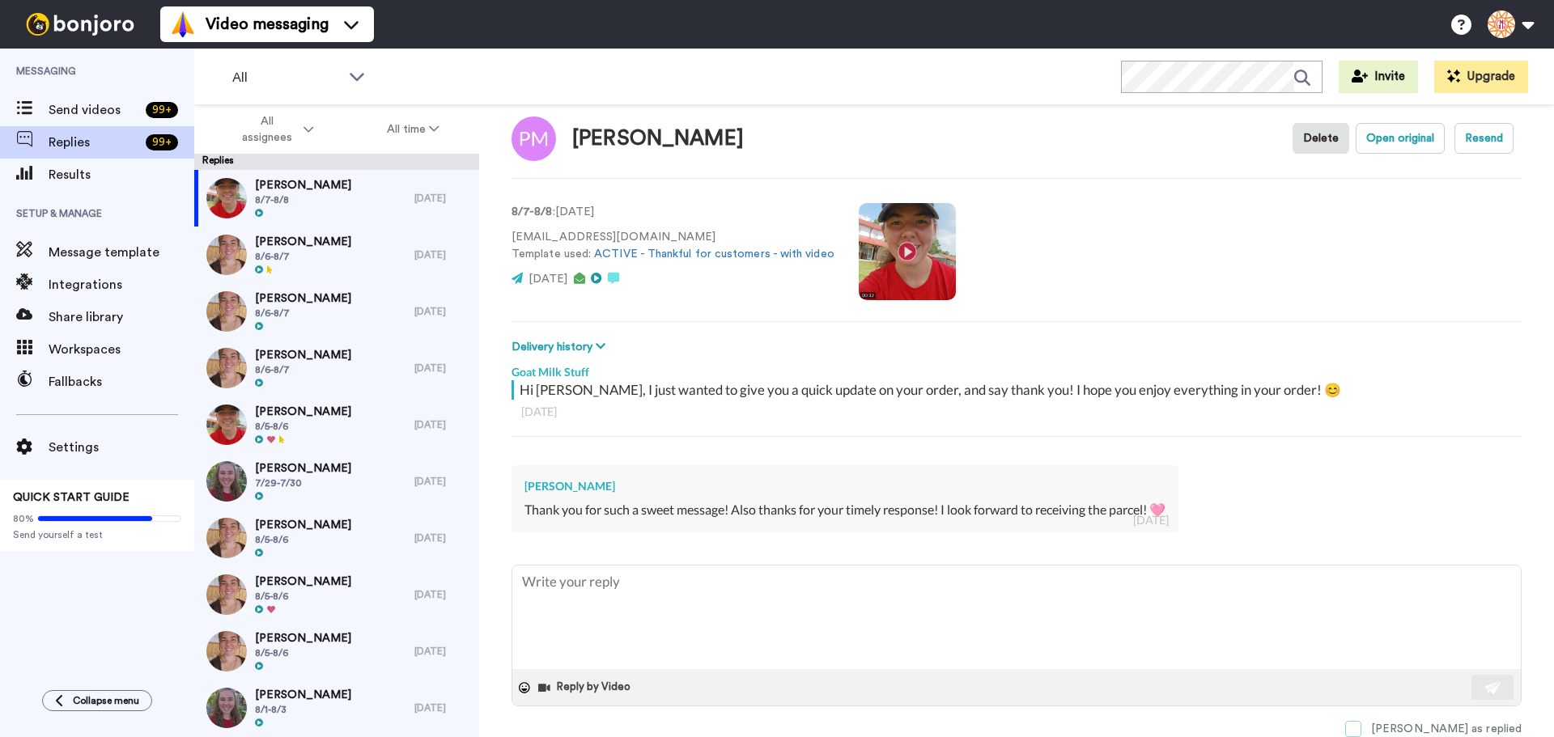
click at [1362, 725] on span at bounding box center [1353, 729] width 16 height 16
click at [370, 254] on div "Barbie Ryan 8/6-8/7" at bounding box center [304, 255] width 220 height 57
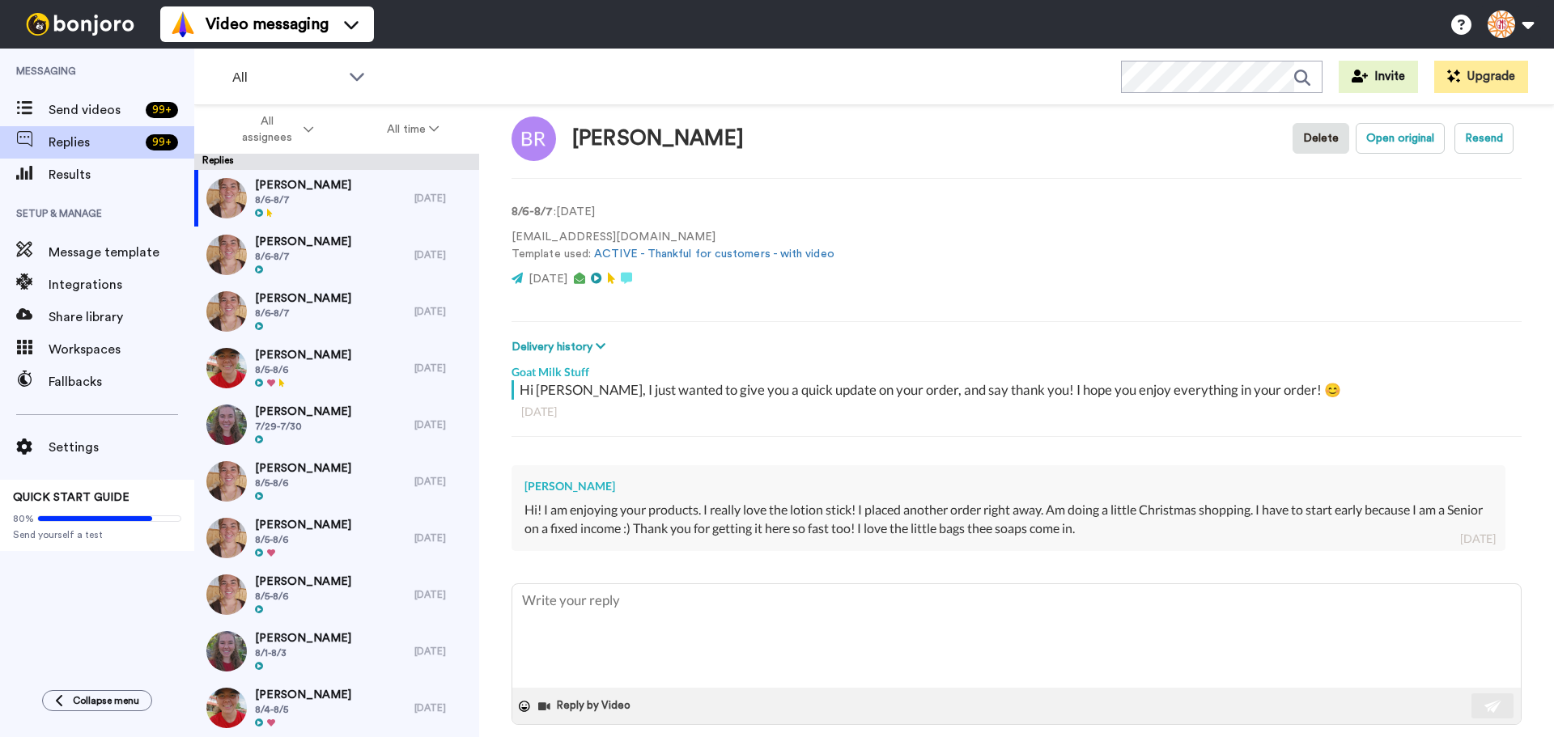
scroll to position [41, 0]
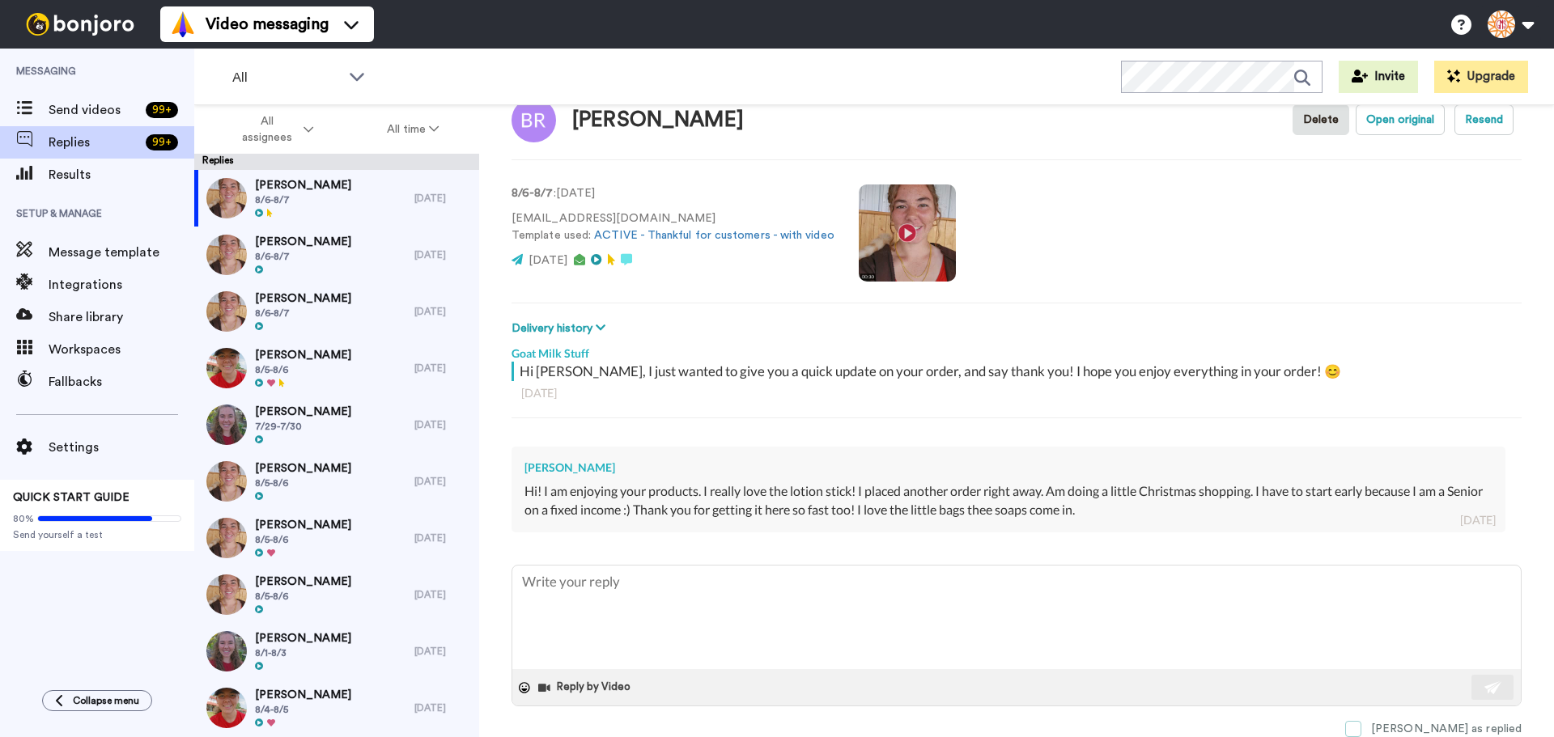
click at [1362, 733] on span at bounding box center [1353, 729] width 16 height 16
click at [350, 261] on div "Lori Guerrette 8/6-8/7" at bounding box center [304, 255] width 220 height 57
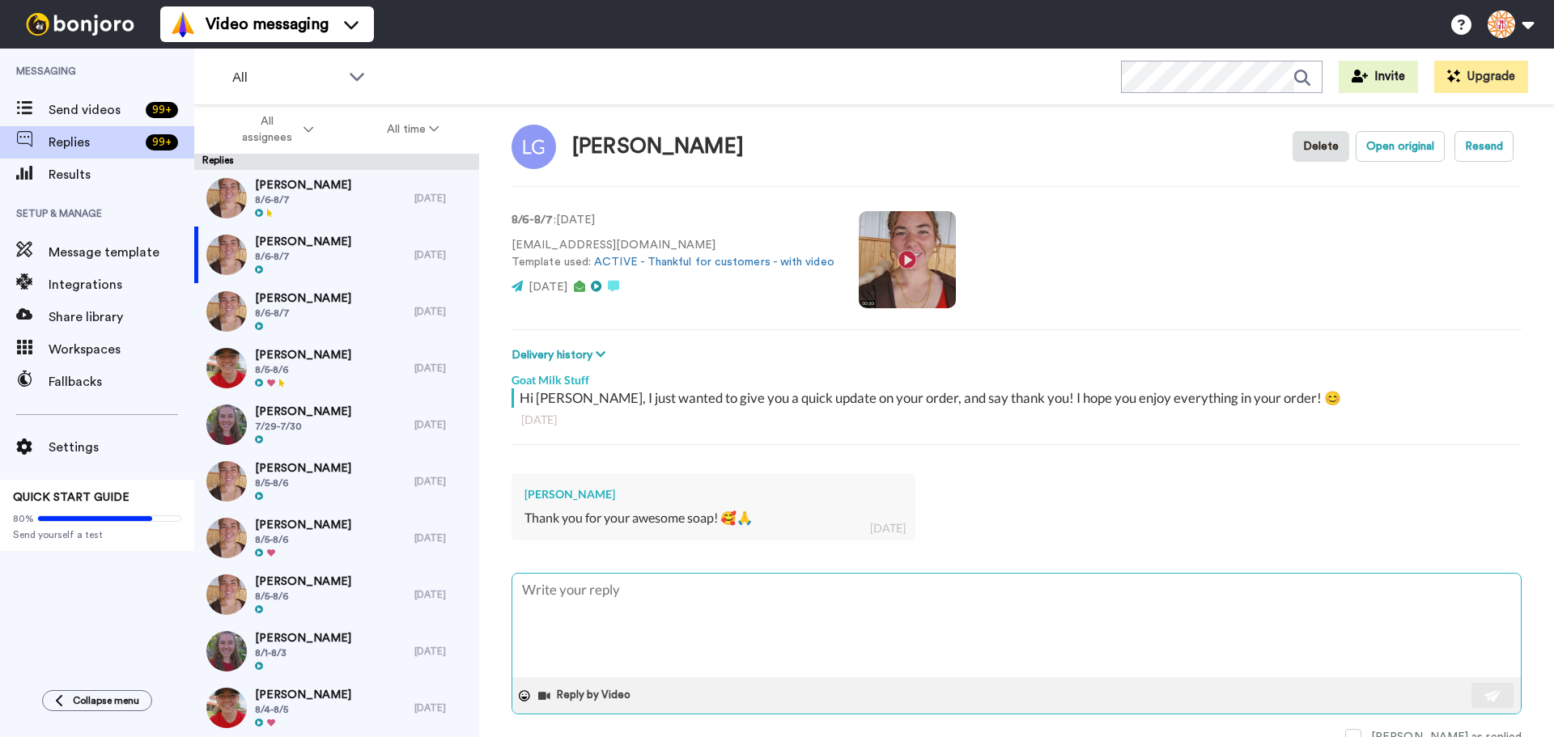
scroll to position [23, 0]
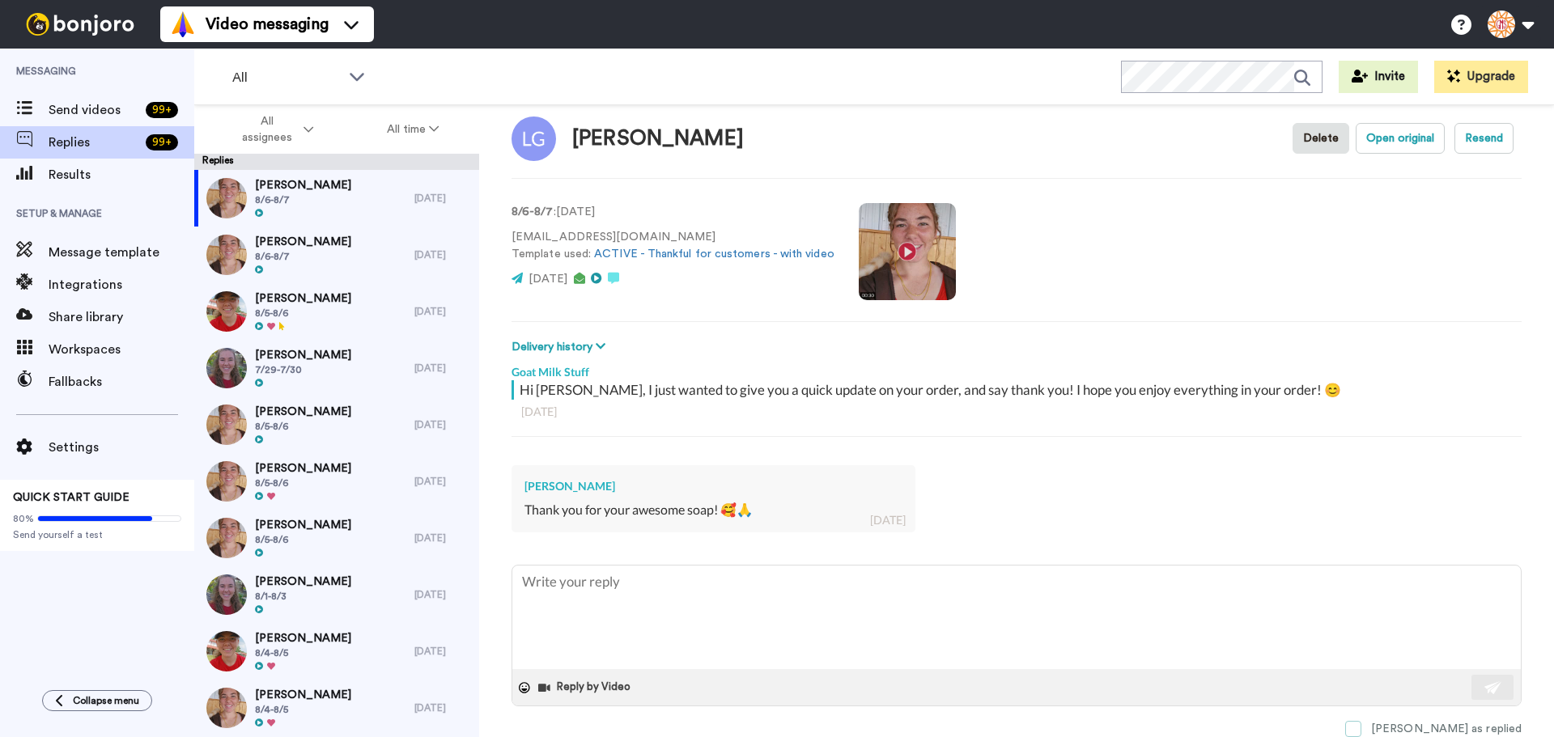
click at [1362, 729] on span at bounding box center [1353, 729] width 16 height 16
click at [335, 257] on div "Sharon Daniels 8/6-8/7" at bounding box center [304, 255] width 220 height 57
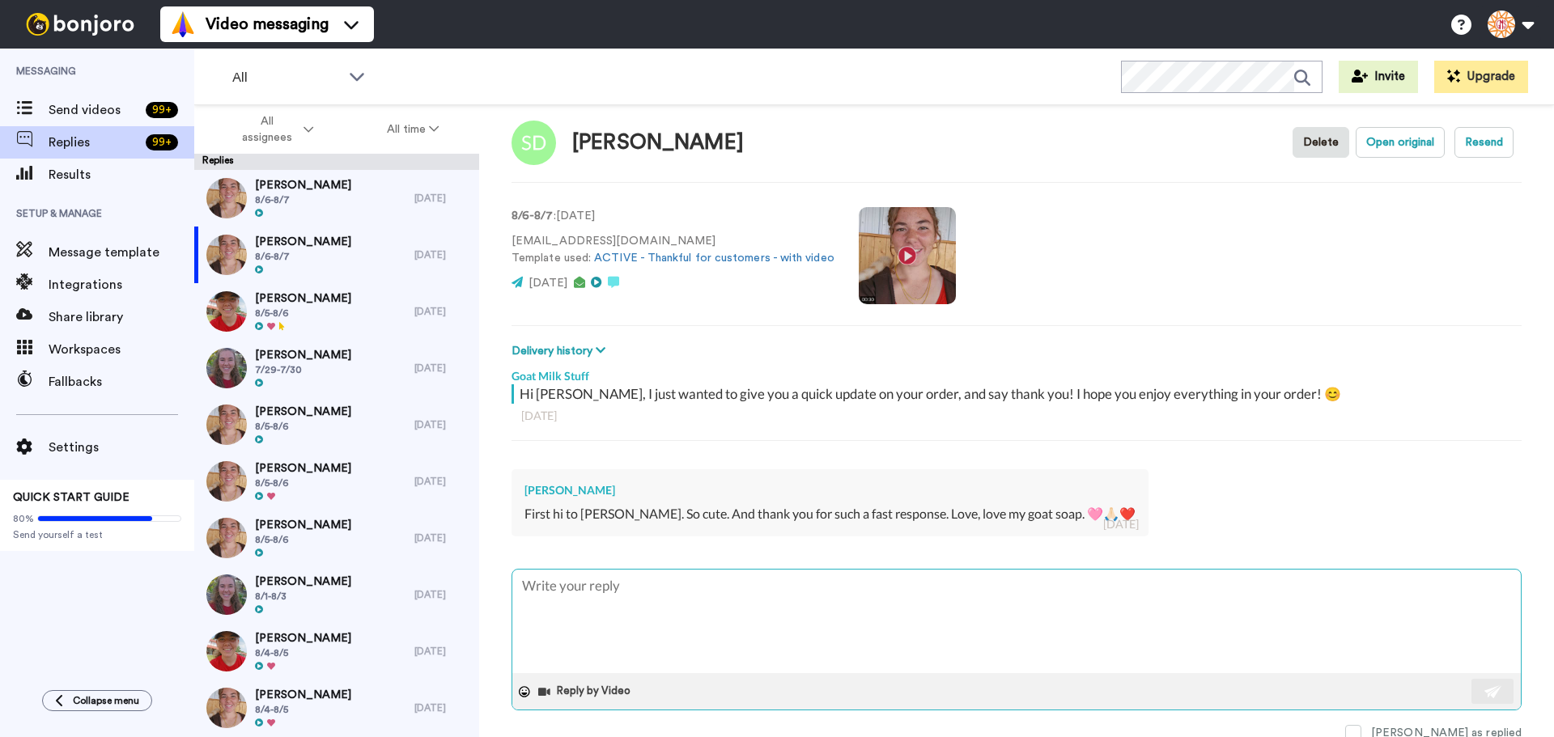
scroll to position [23, 0]
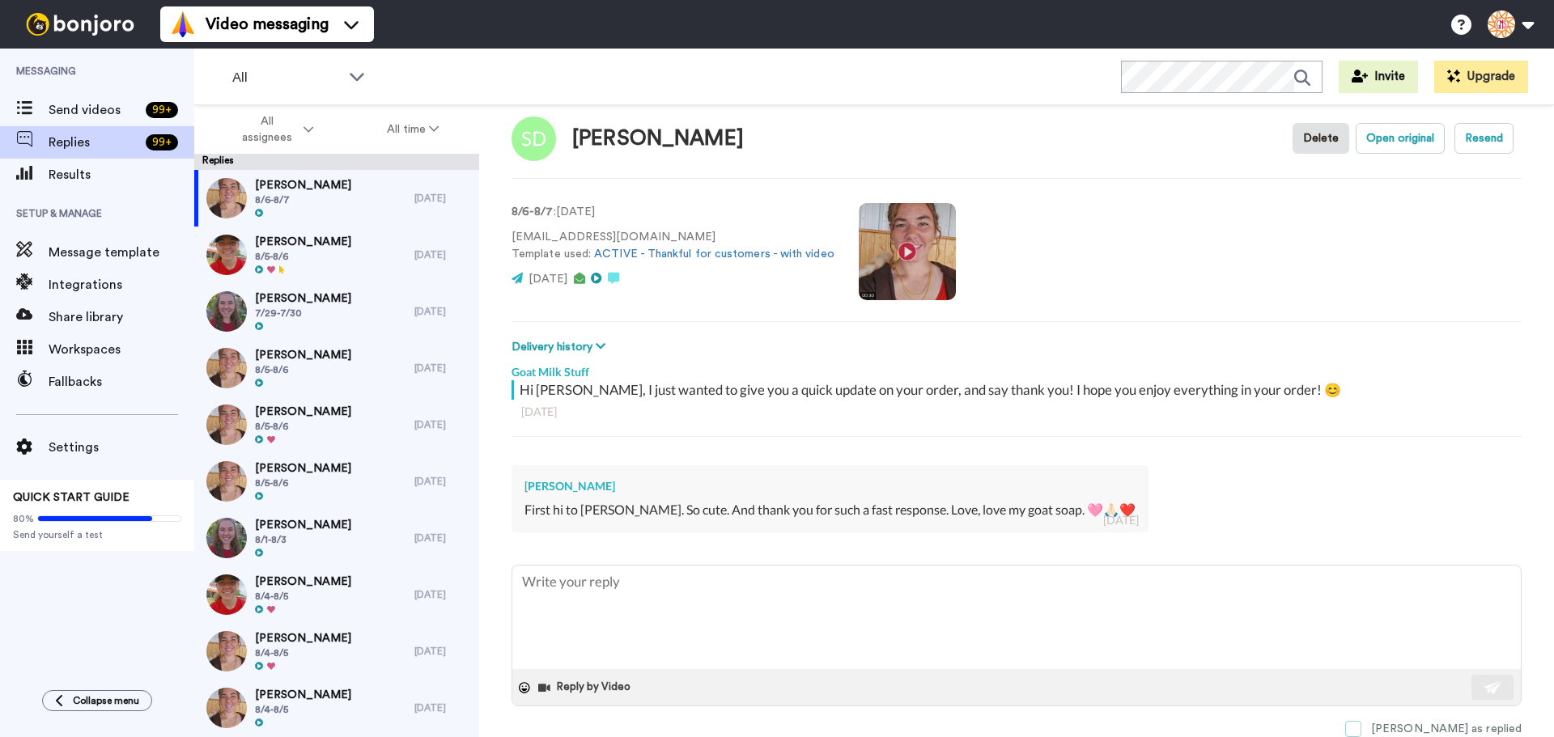
click at [1362, 728] on span at bounding box center [1353, 729] width 16 height 16
click at [310, 249] on span "[PERSON_NAME]" at bounding box center [303, 242] width 96 height 16
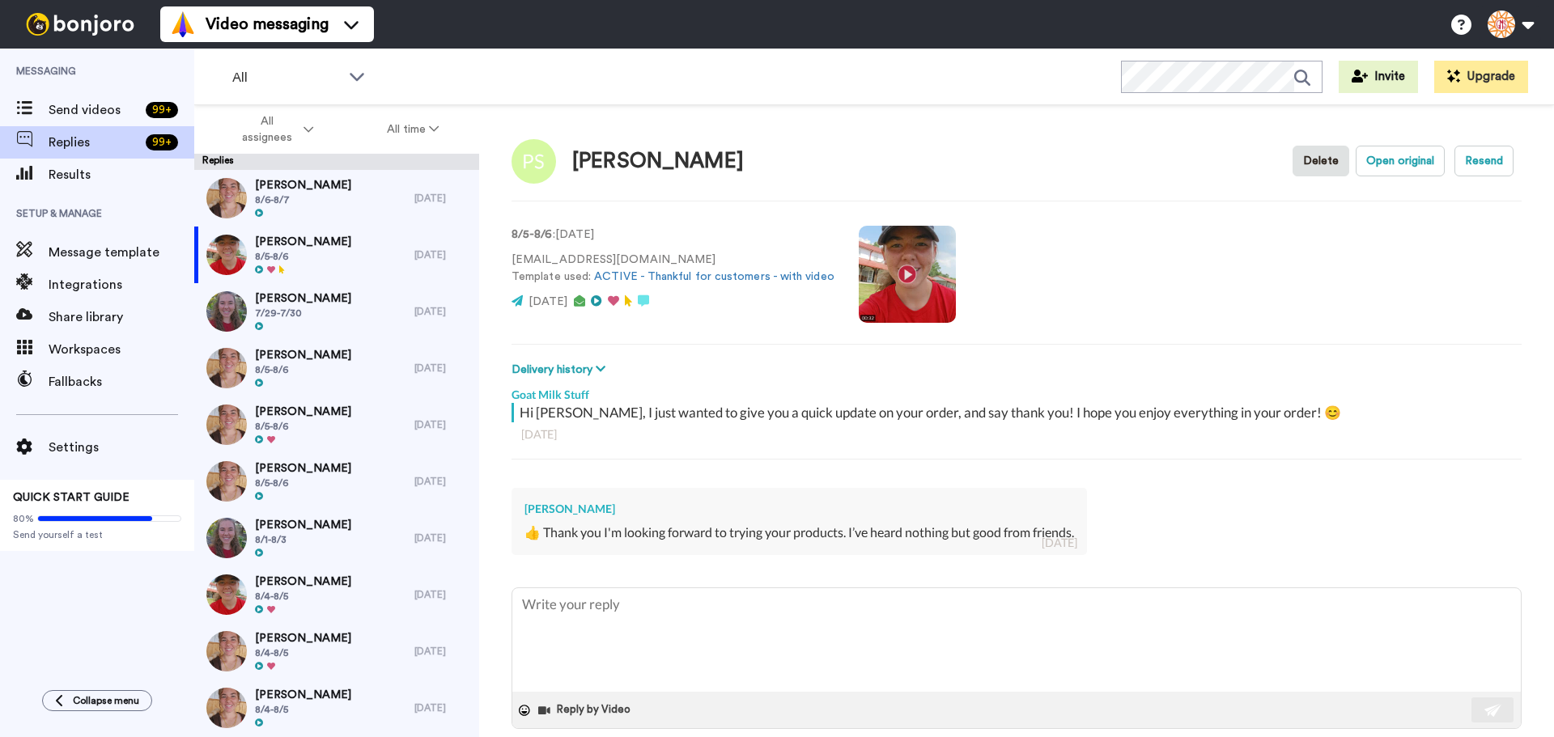
scroll to position [23, 0]
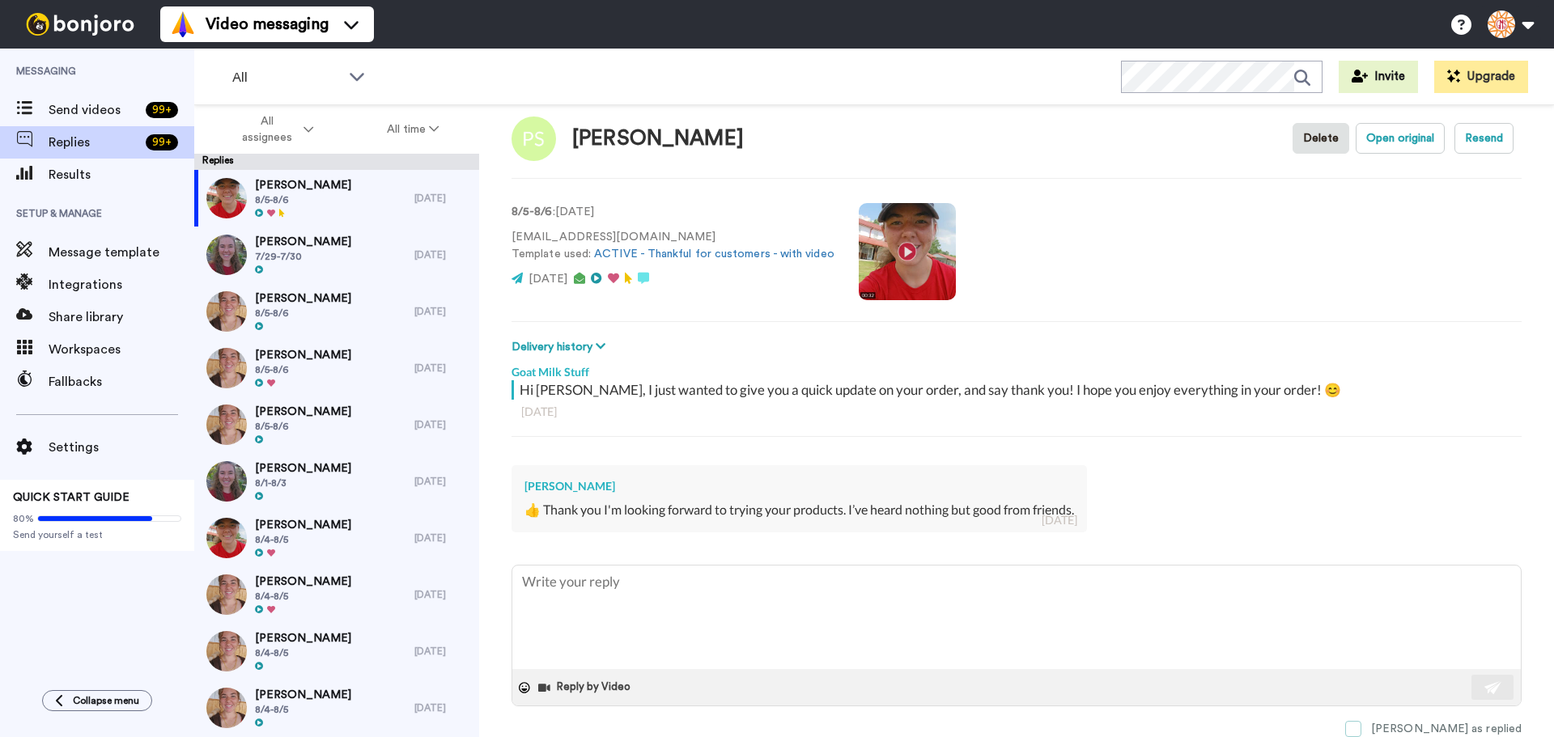
click at [1362, 730] on span at bounding box center [1353, 729] width 16 height 16
click at [385, 244] on div "Eileen Thompson 7/29-7/30" at bounding box center [304, 255] width 220 height 57
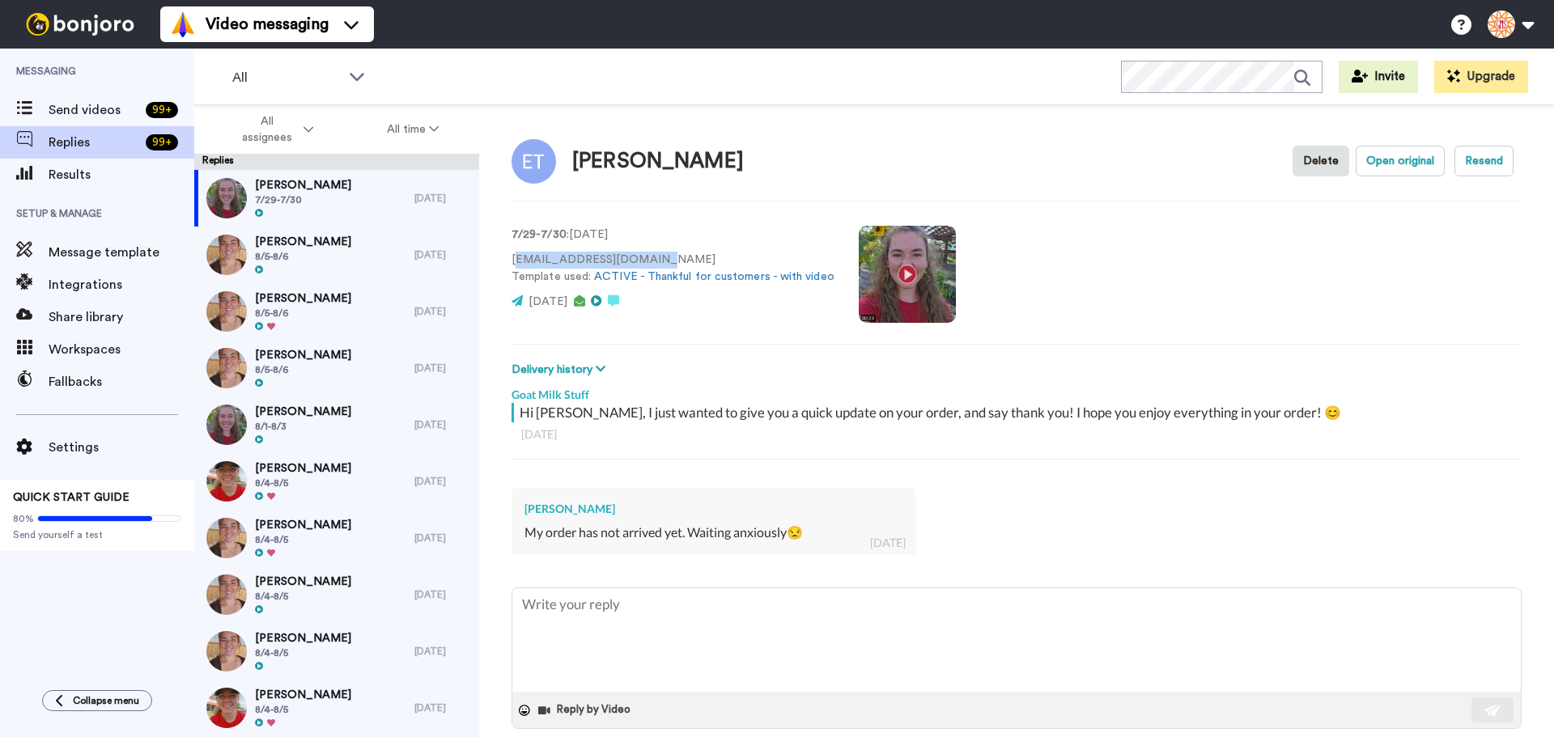
drag, startPoint x: 667, startPoint y: 259, endPoint x: 518, endPoint y: 267, distance: 149.2
click at [518, 267] on p "emthompson411@yahoo.com Template used: ACTIVE - Thankful for customers - with v…" at bounding box center [673, 269] width 323 height 34
click at [514, 261] on p "emthompson411@yahoo.com Template used: ACTIVE - Thankful for customers - with v…" at bounding box center [673, 269] width 323 height 34
drag, startPoint x: 512, startPoint y: 261, endPoint x: 672, endPoint y: 263, distance: 159.5
click at [672, 263] on p "emthompson411@yahoo.com Template used: ACTIVE - Thankful for customers - with v…" at bounding box center [673, 269] width 323 height 34
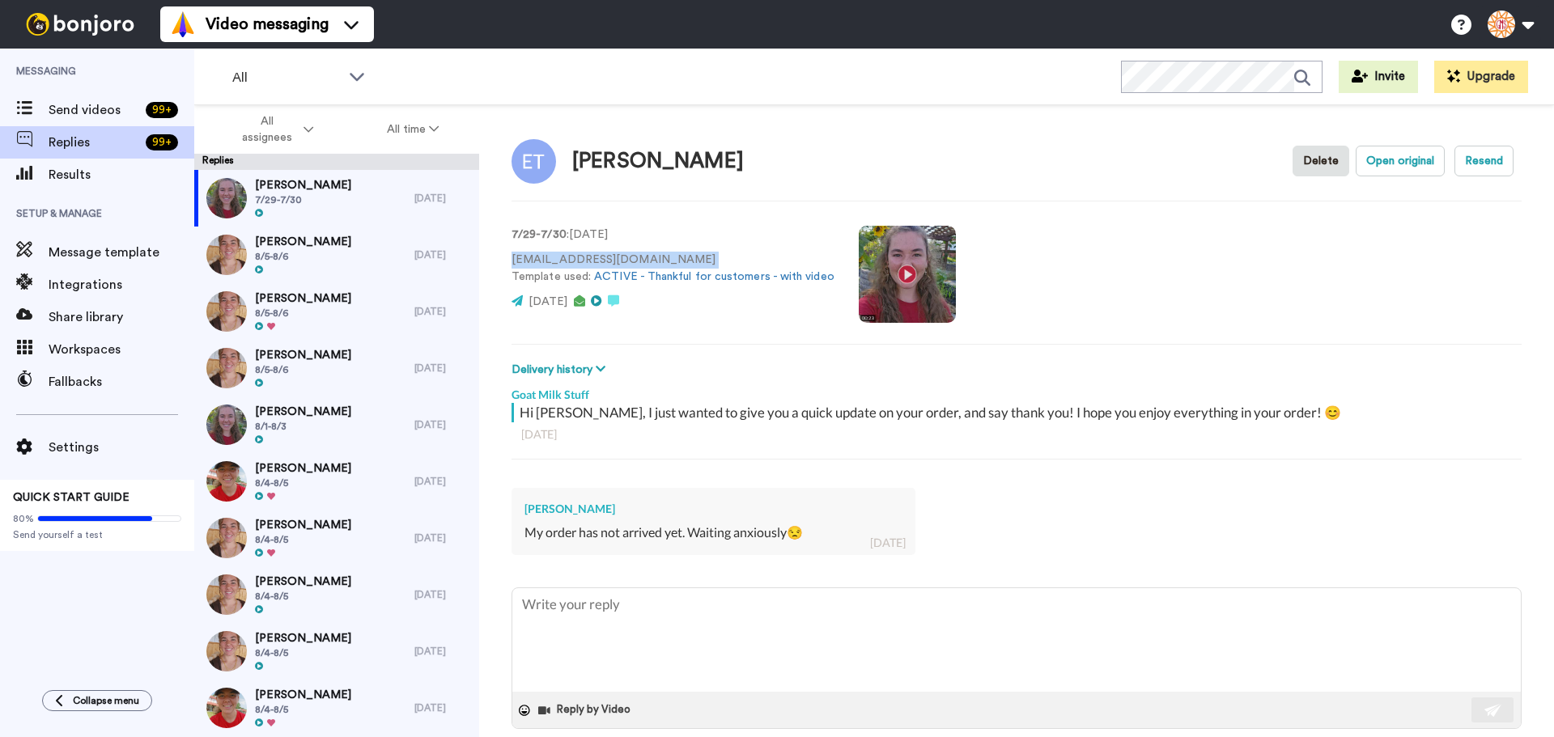
copy p "emthompson411@yahoo.com"
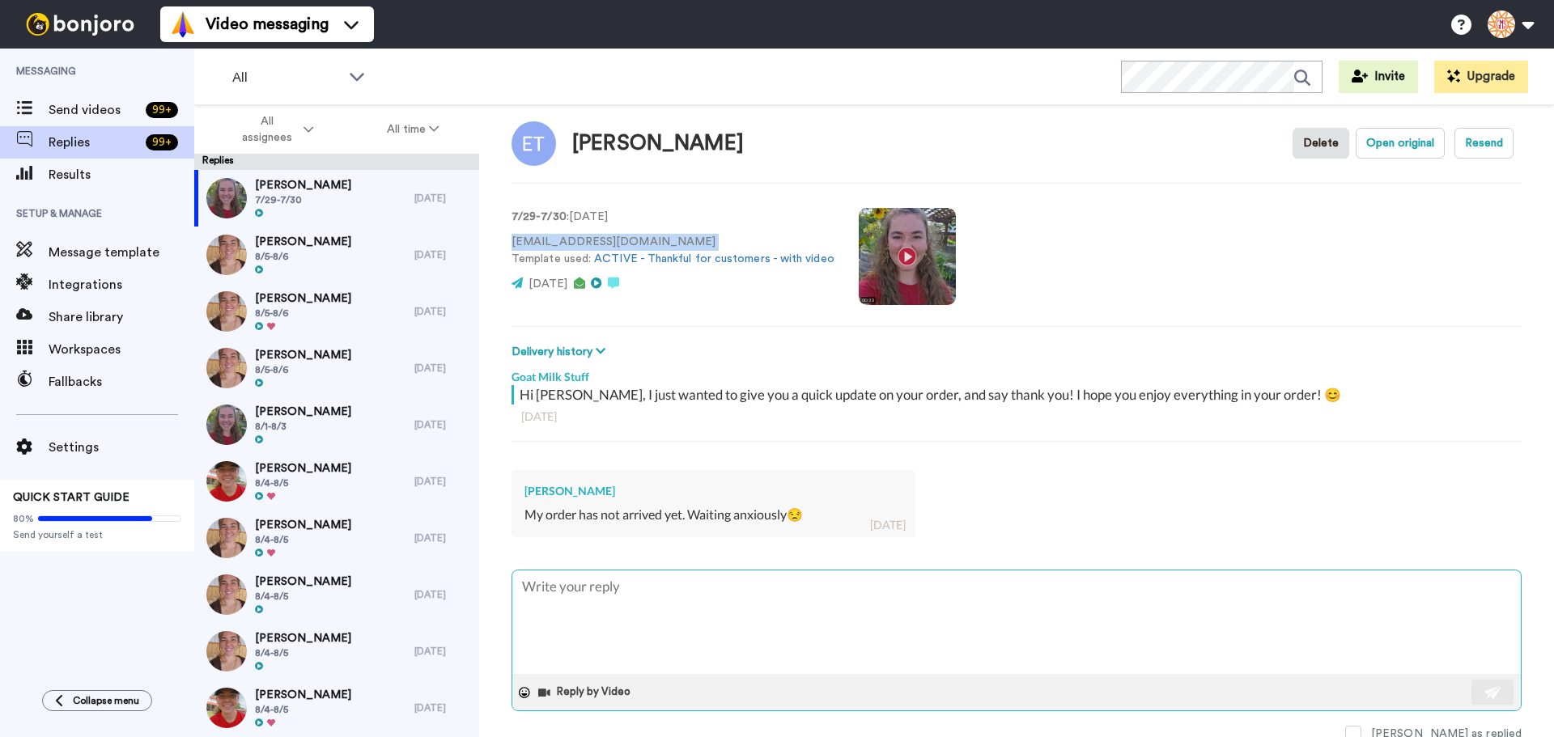
scroll to position [23, 0]
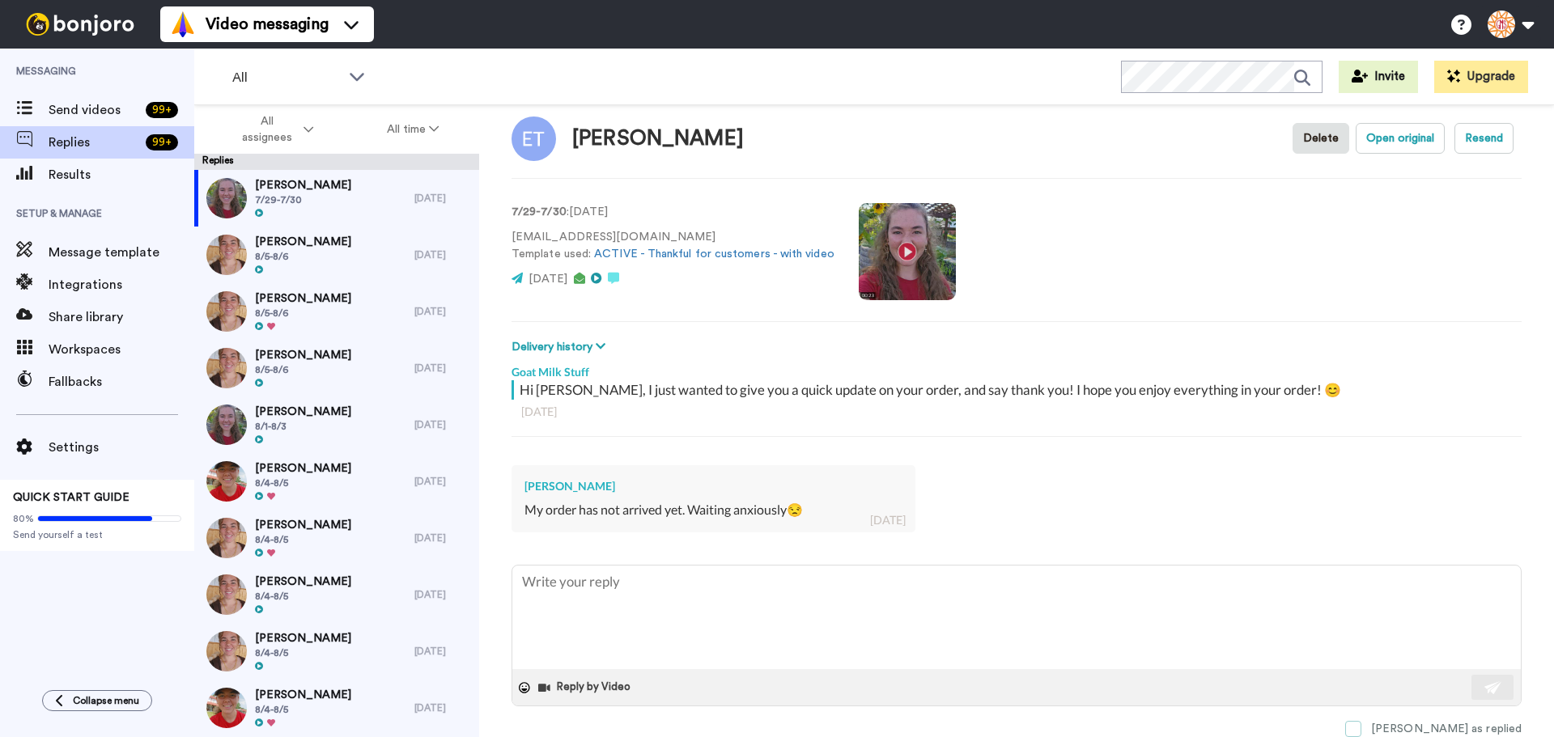
click at [1362, 730] on span at bounding box center [1353, 729] width 16 height 16
click at [319, 250] on span "8/5-8/6" at bounding box center [303, 256] width 96 height 13
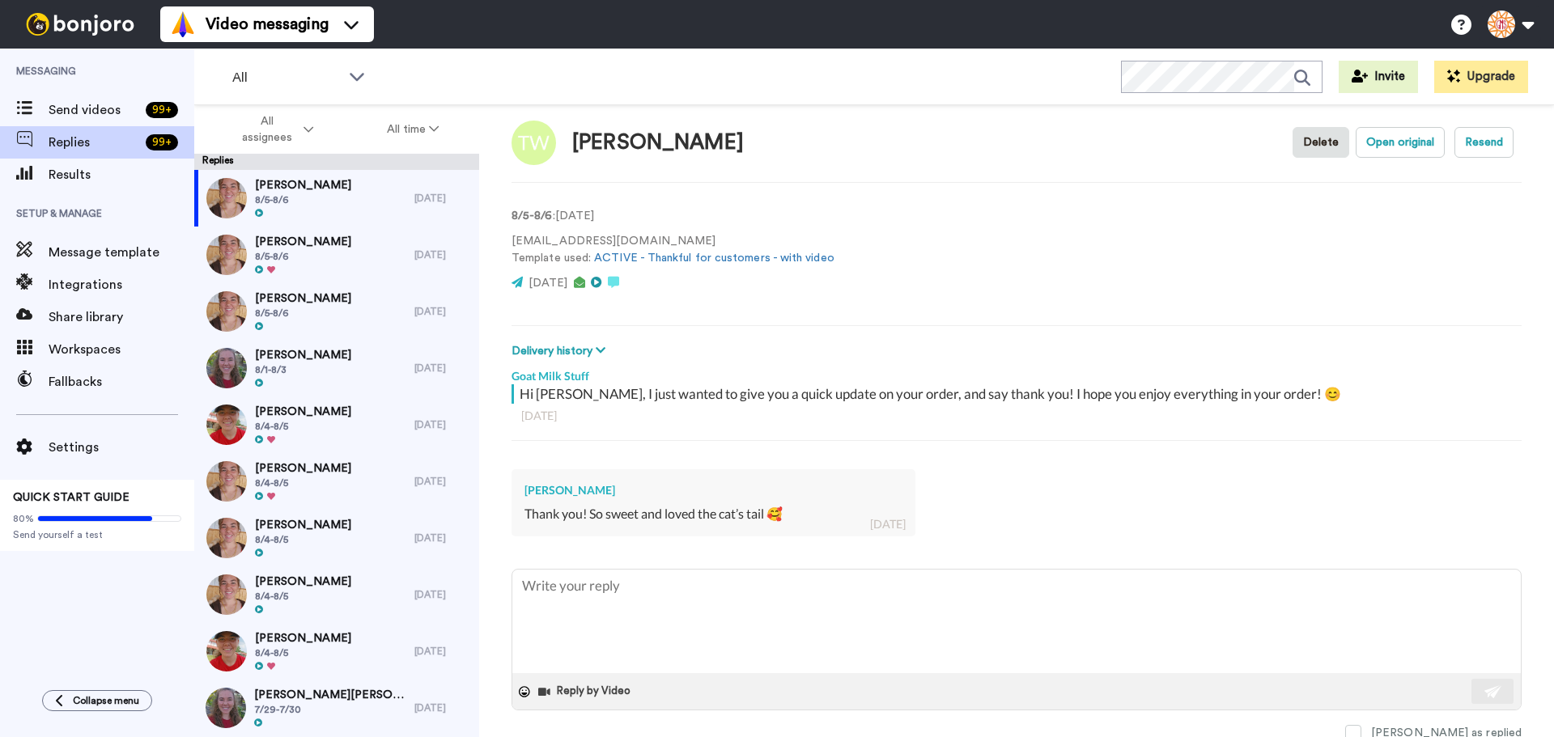
scroll to position [23, 0]
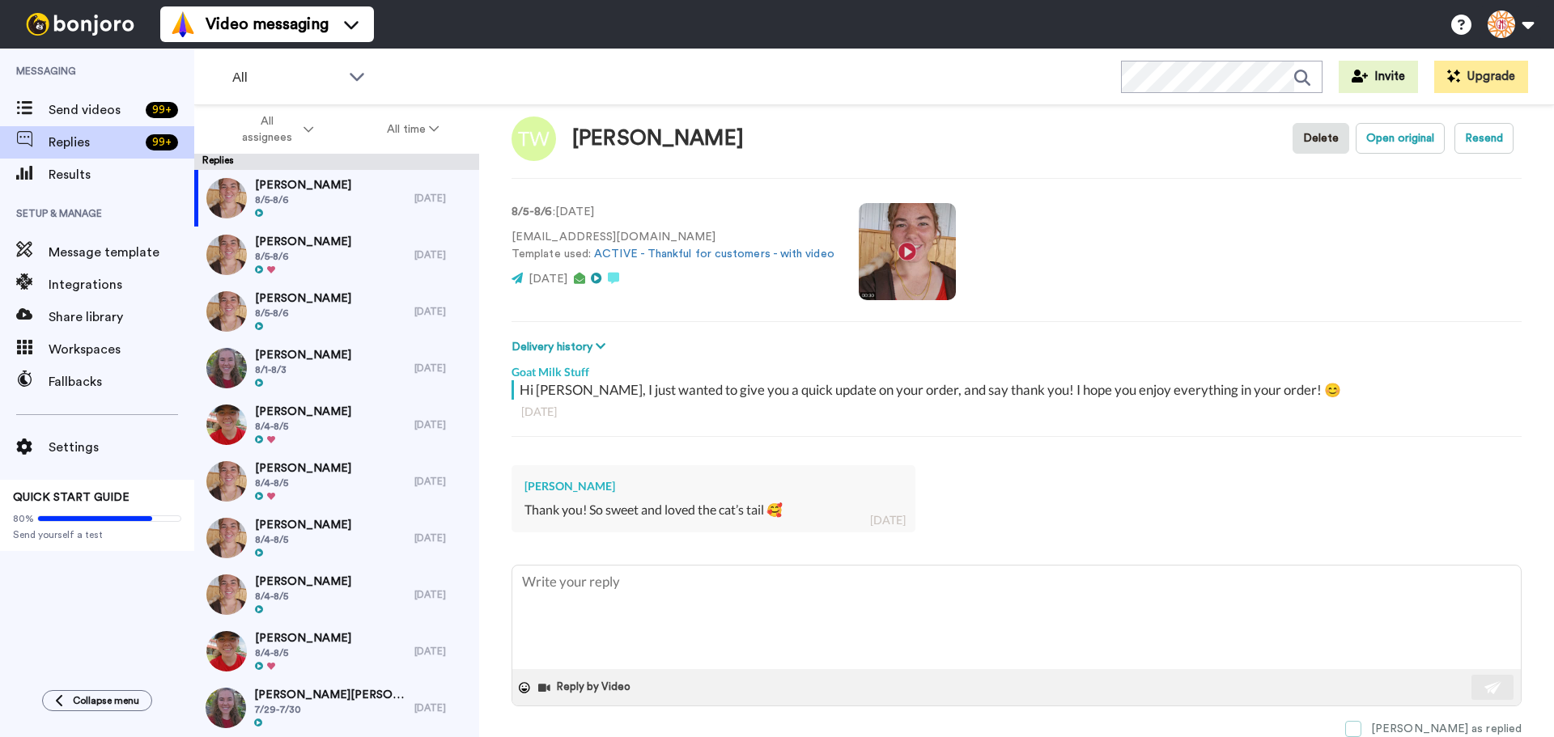
click at [1362, 724] on span at bounding box center [1353, 729] width 16 height 16
click at [300, 252] on span "8/5-8/6" at bounding box center [303, 256] width 96 height 13
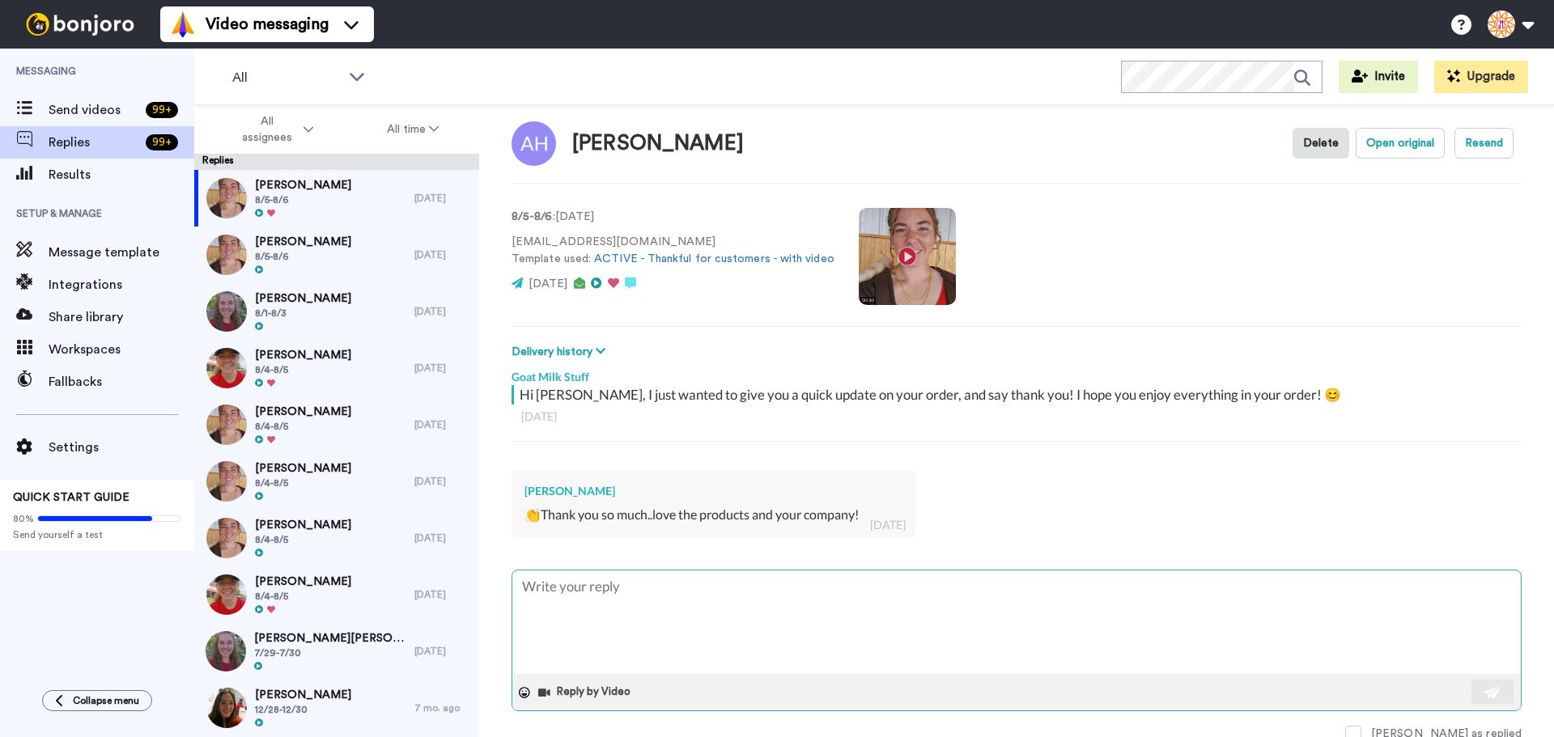
scroll to position [23, 0]
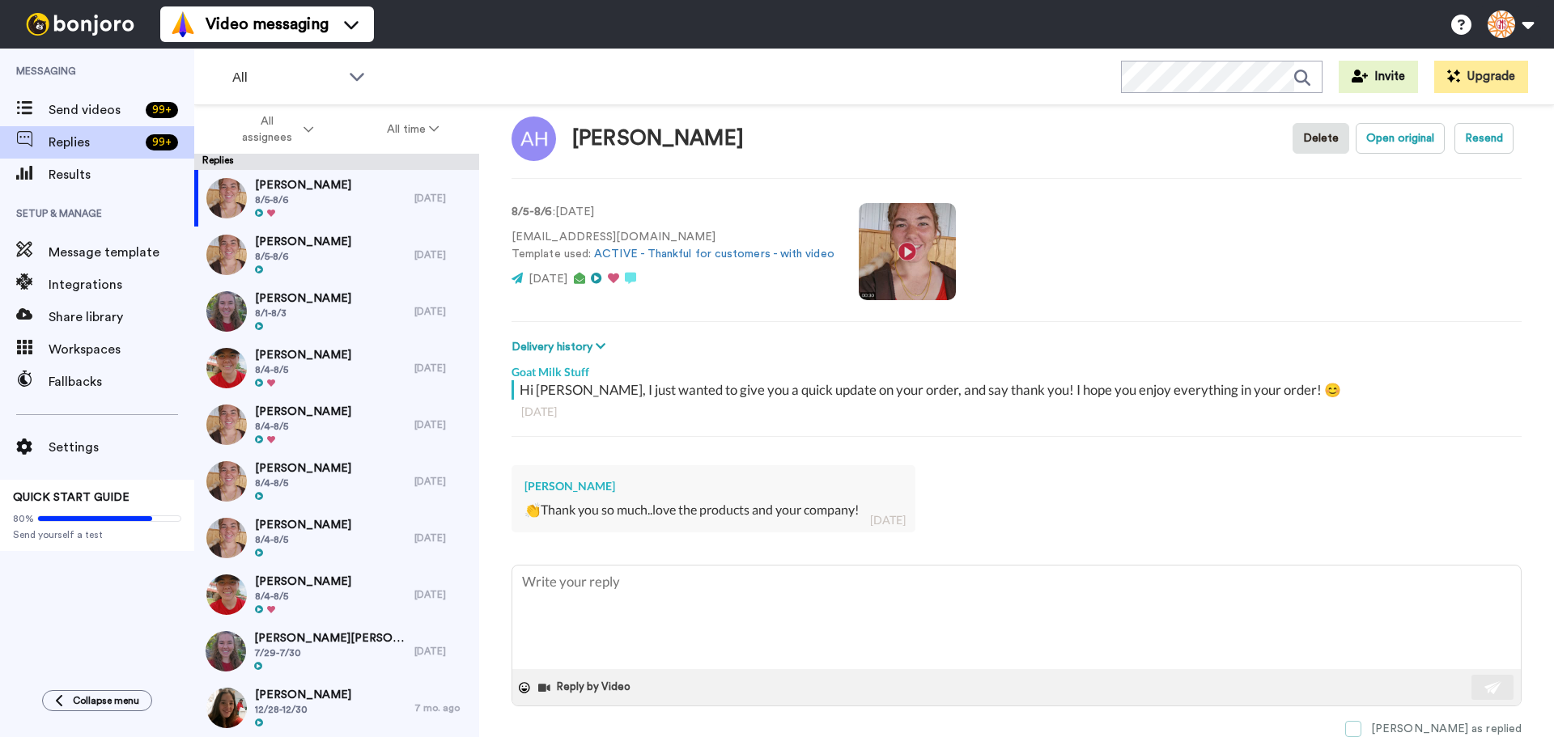
click at [1362, 729] on span at bounding box center [1353, 729] width 16 height 16
click at [303, 261] on span "8/5-8/6" at bounding box center [303, 256] width 96 height 13
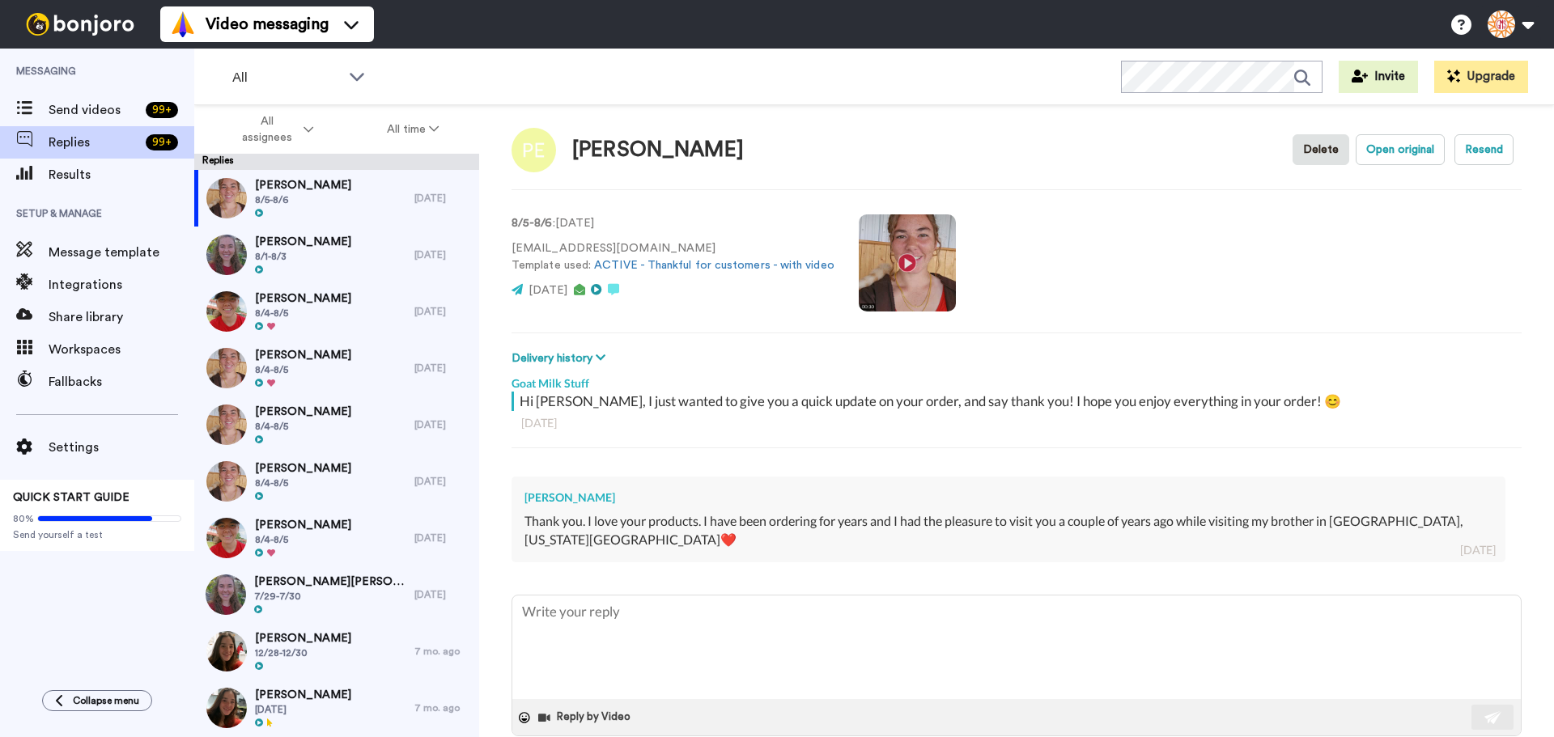
scroll to position [23, 0]
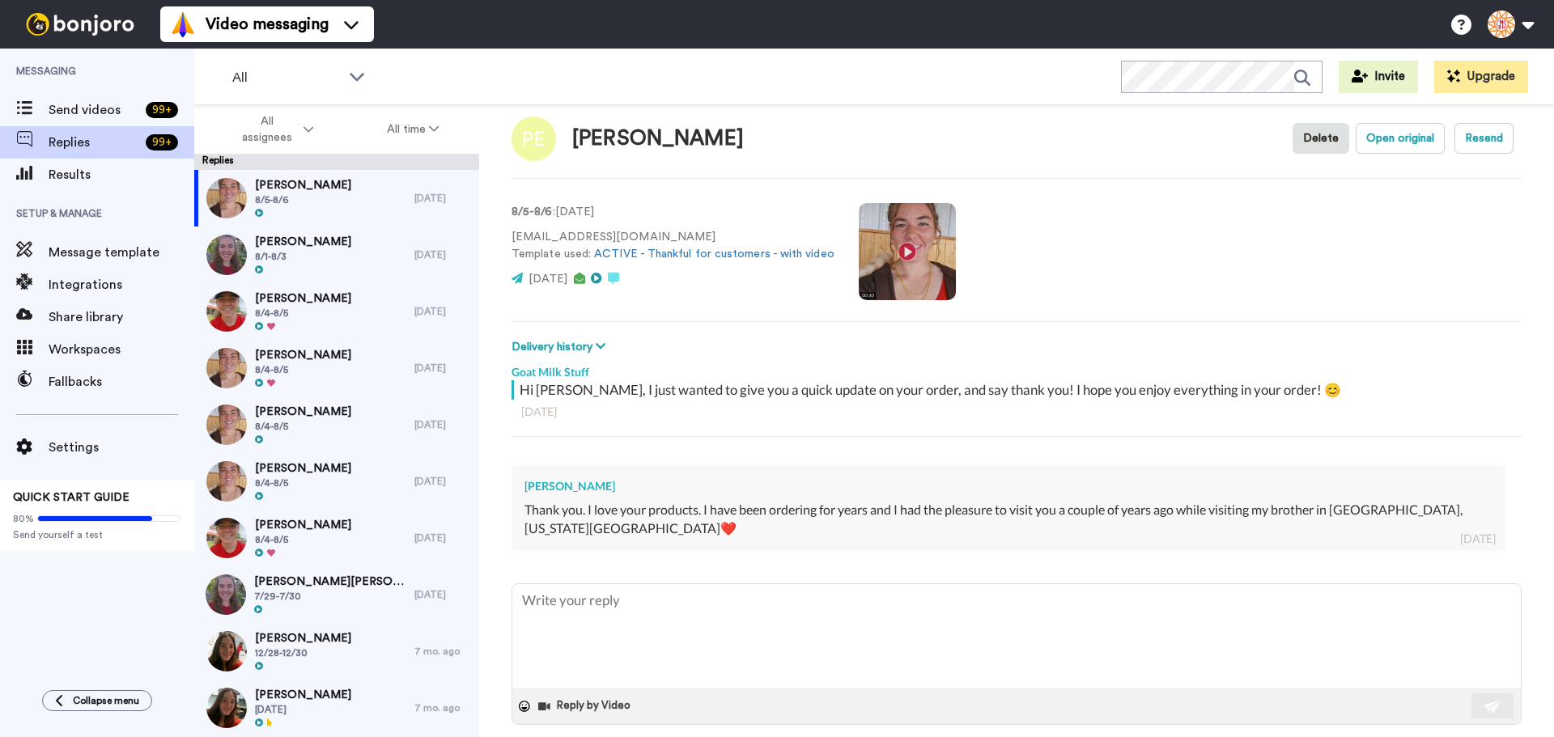
click at [1362, 737] on span at bounding box center [1353, 748] width 16 height 16
click at [269, 245] on span "[PERSON_NAME]" at bounding box center [303, 242] width 96 height 16
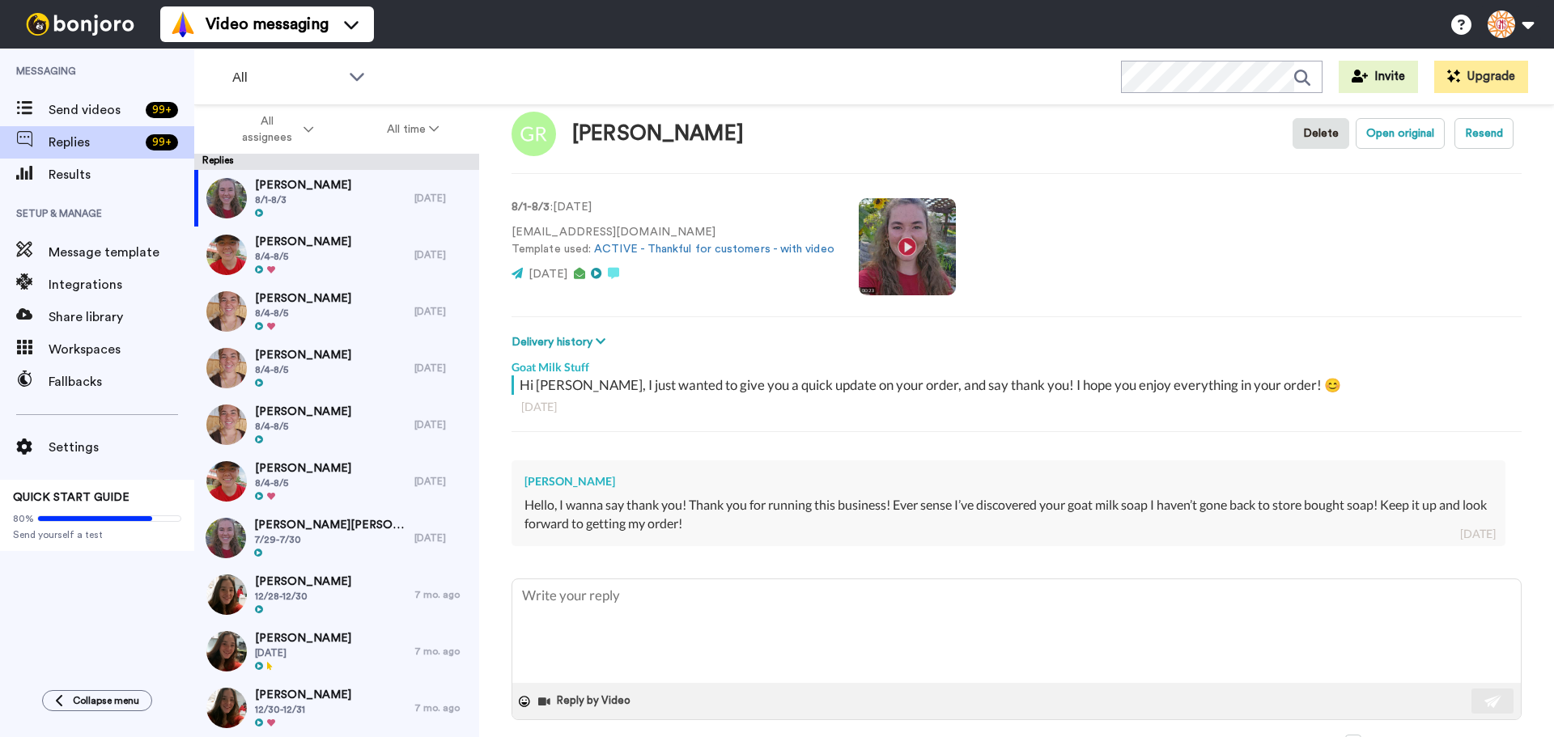
scroll to position [41, 0]
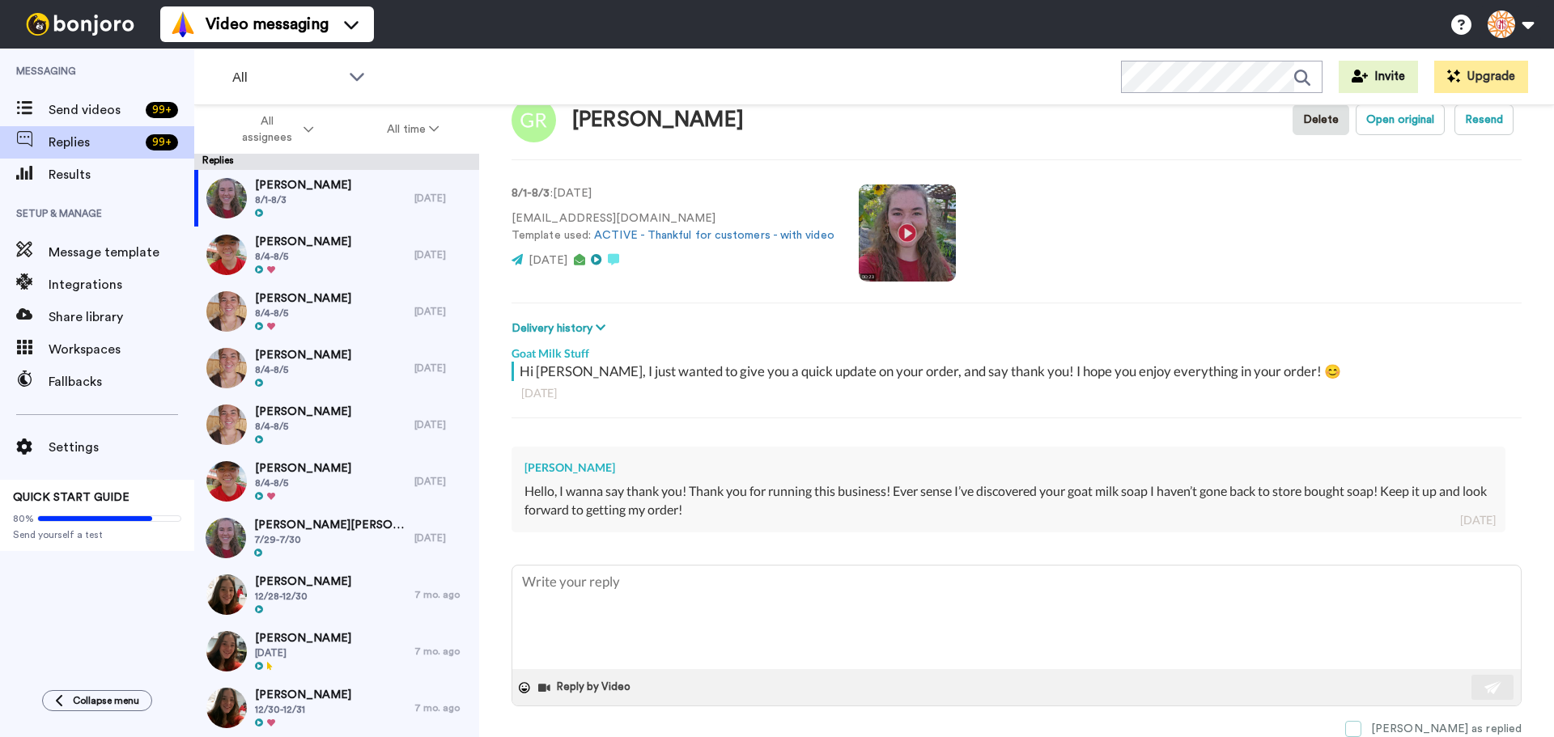
click at [1362, 731] on span at bounding box center [1353, 729] width 16 height 16
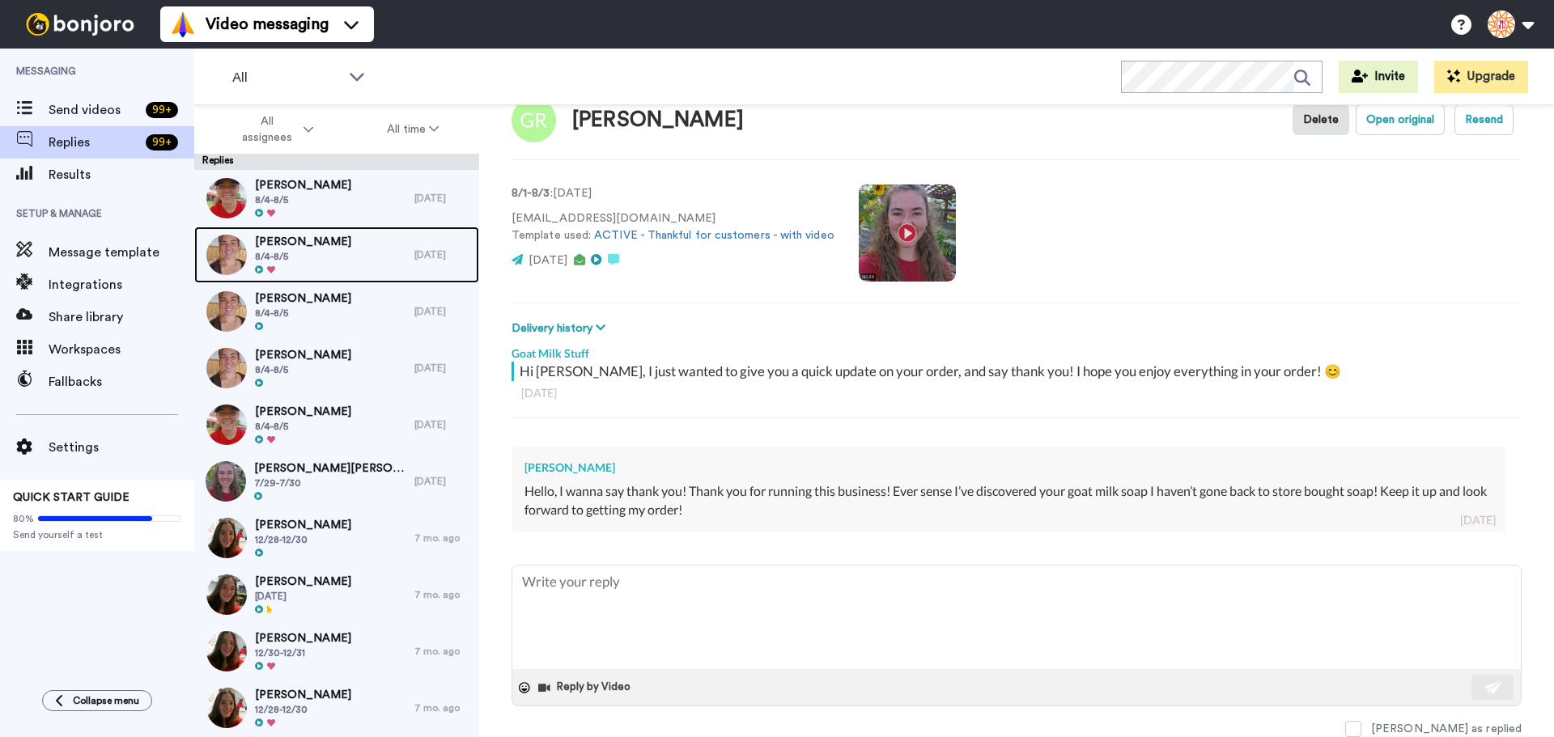
click at [318, 240] on span "[PERSON_NAME]" at bounding box center [303, 242] width 96 height 16
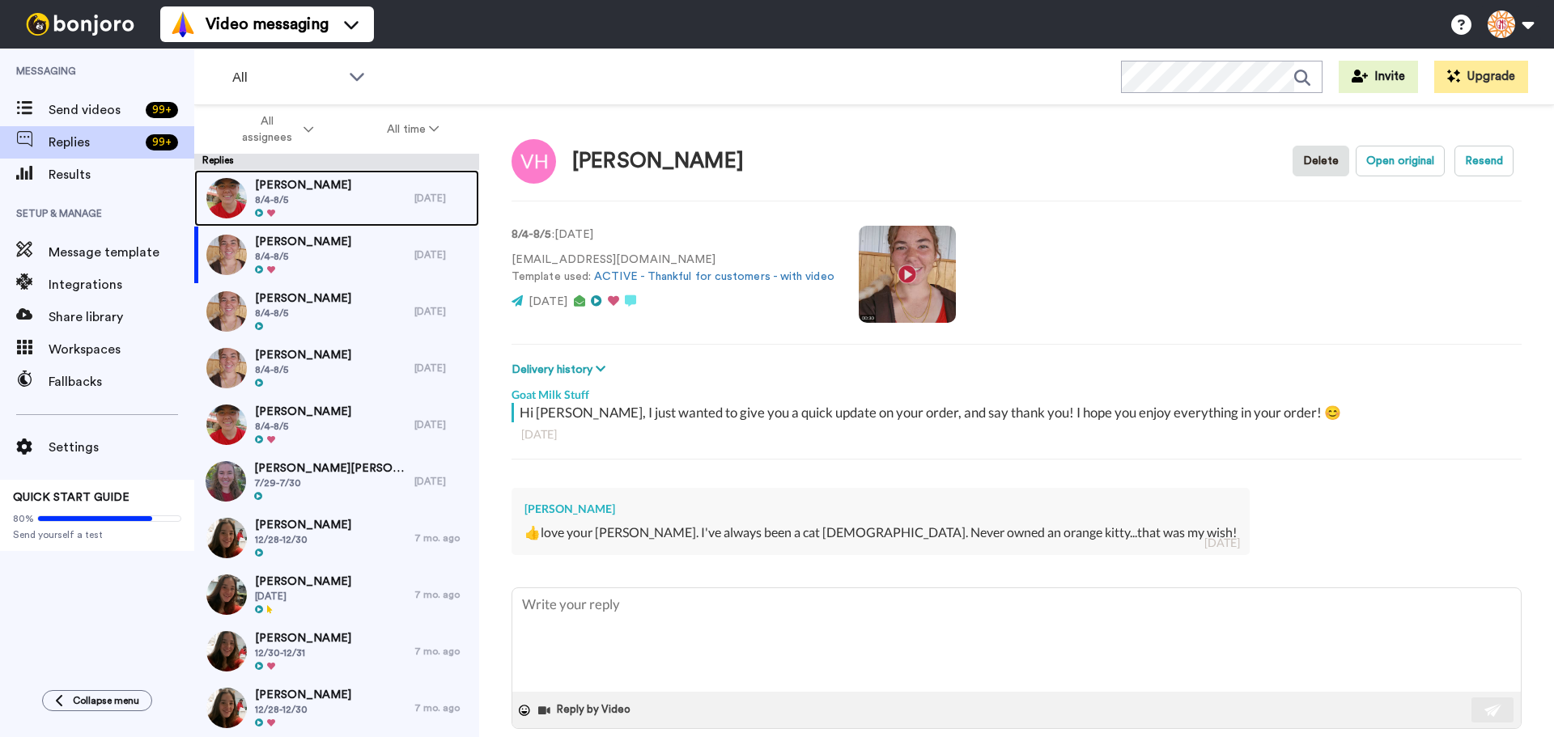
click at [328, 199] on span "8/4-8/5" at bounding box center [303, 199] width 96 height 13
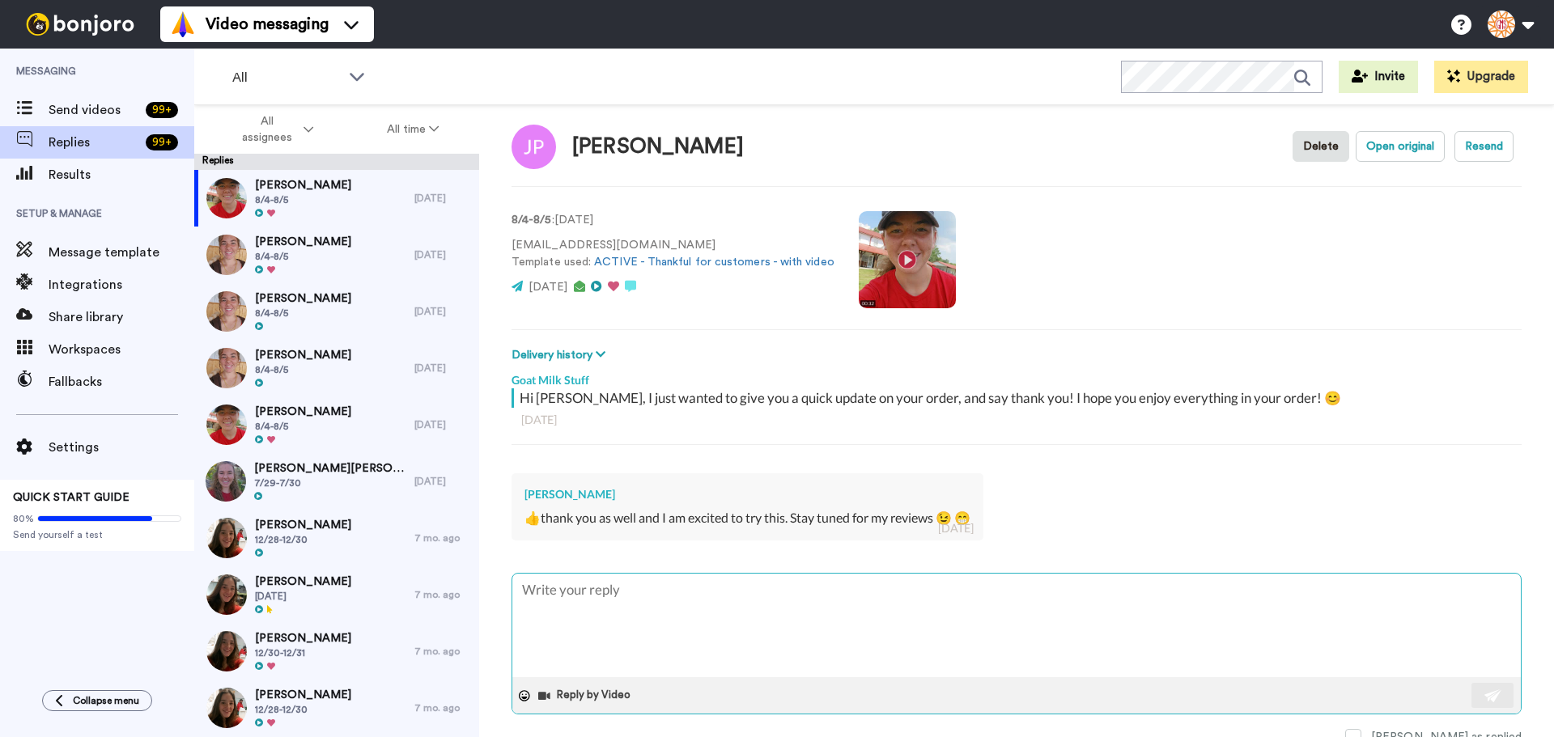
scroll to position [23, 0]
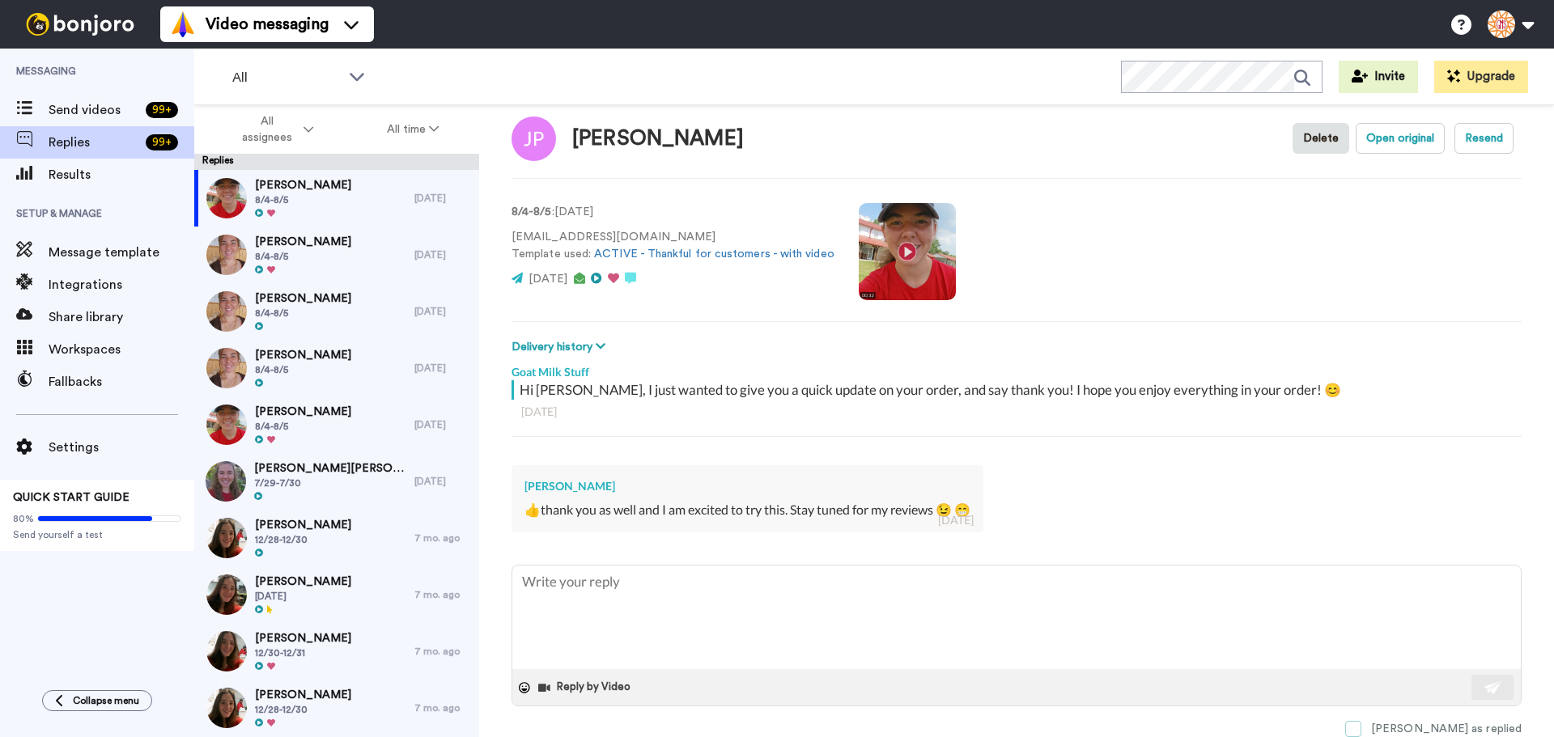
click at [1362, 725] on span at bounding box center [1353, 729] width 16 height 16
click at [259, 247] on span "[PERSON_NAME]" at bounding box center [303, 242] width 96 height 16
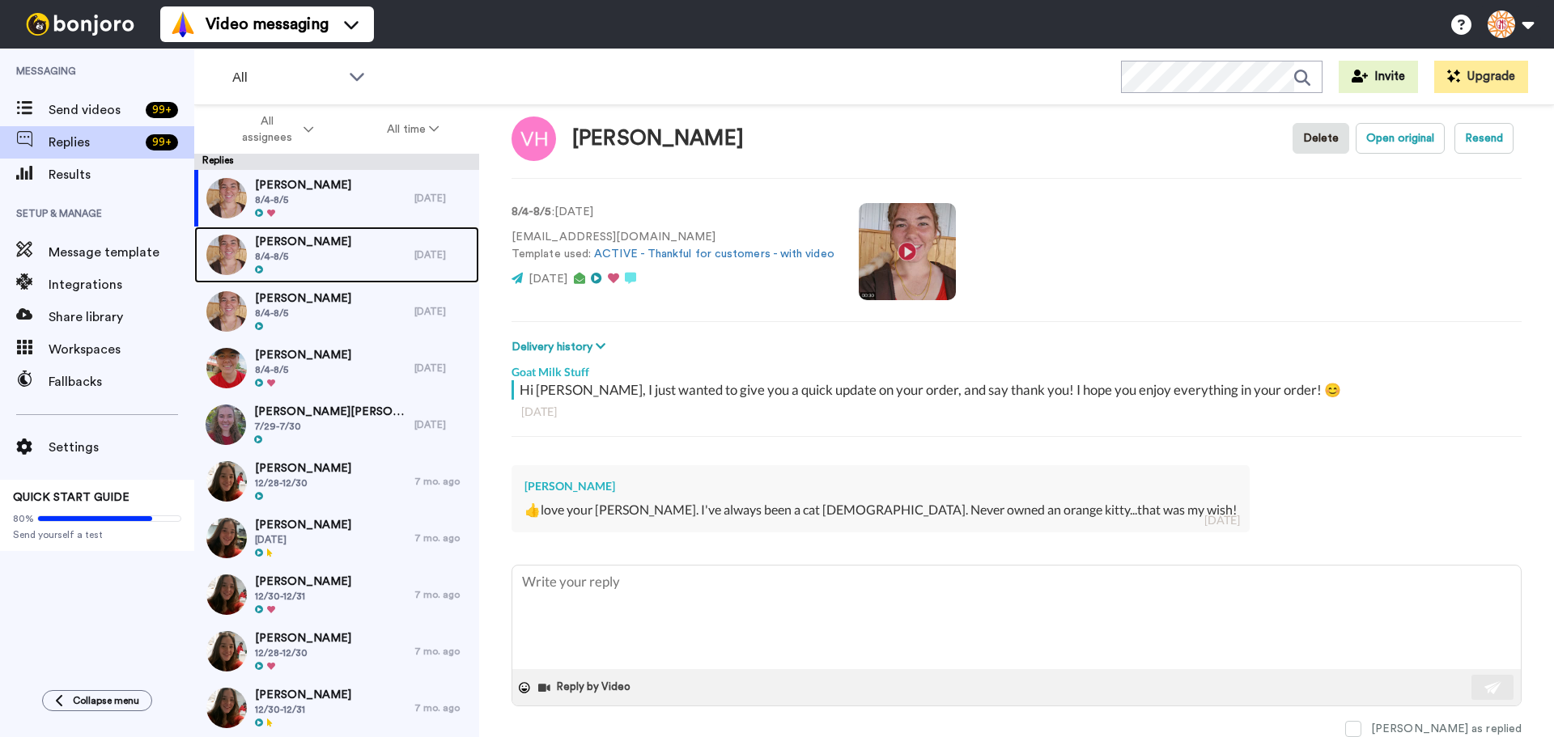
click at [297, 243] on span "[PERSON_NAME]" at bounding box center [303, 242] width 96 height 16
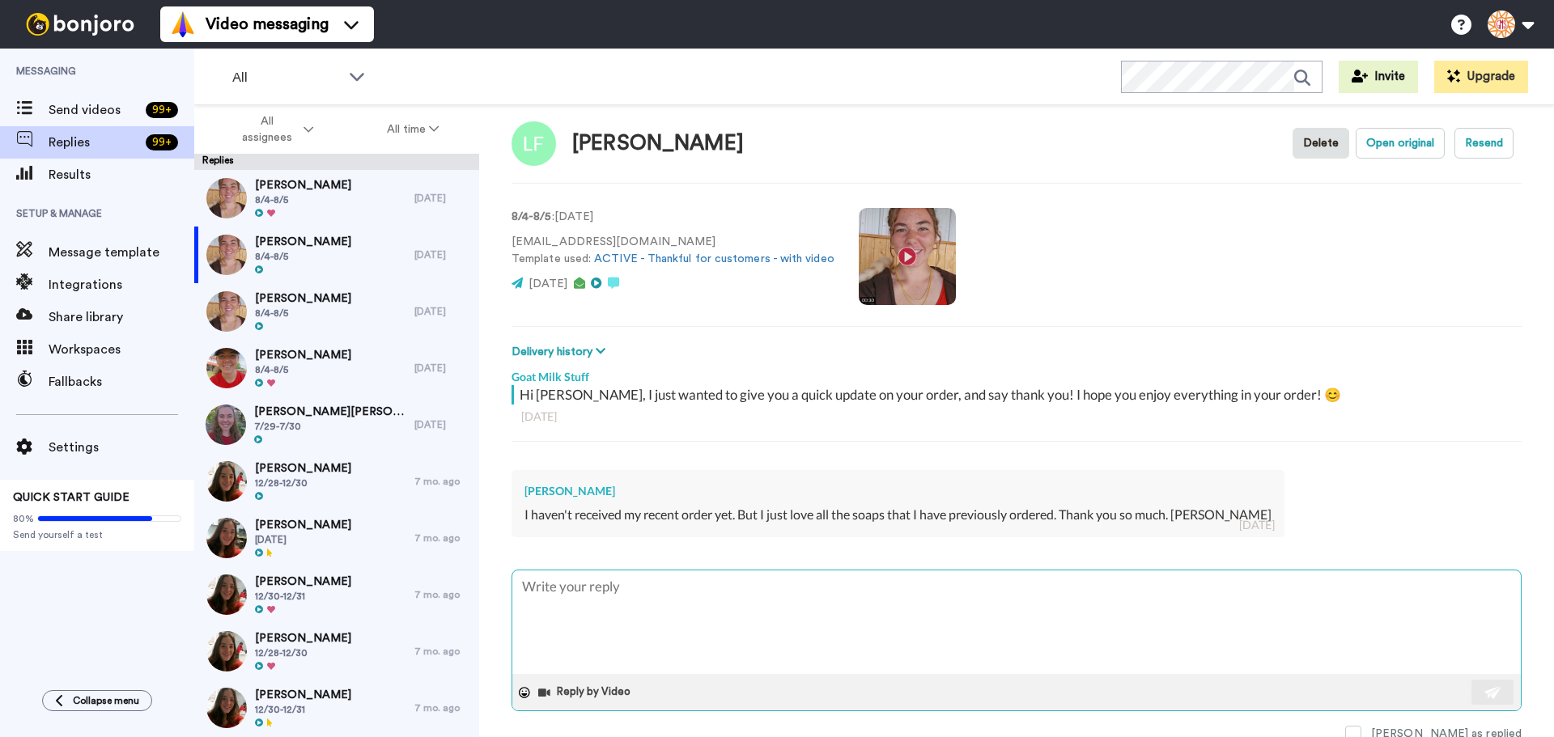
scroll to position [23, 0]
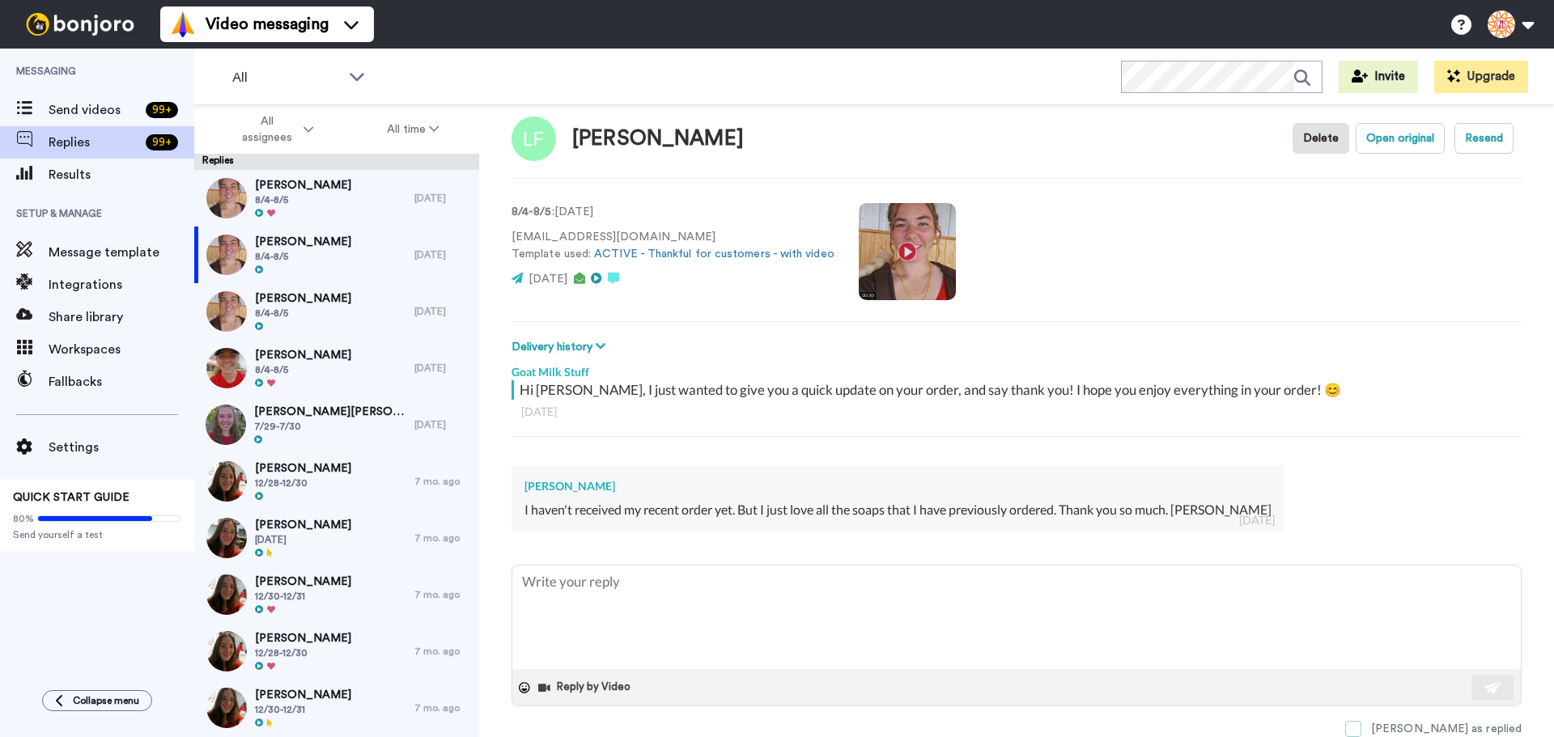
click at [1362, 731] on span at bounding box center [1353, 729] width 16 height 16
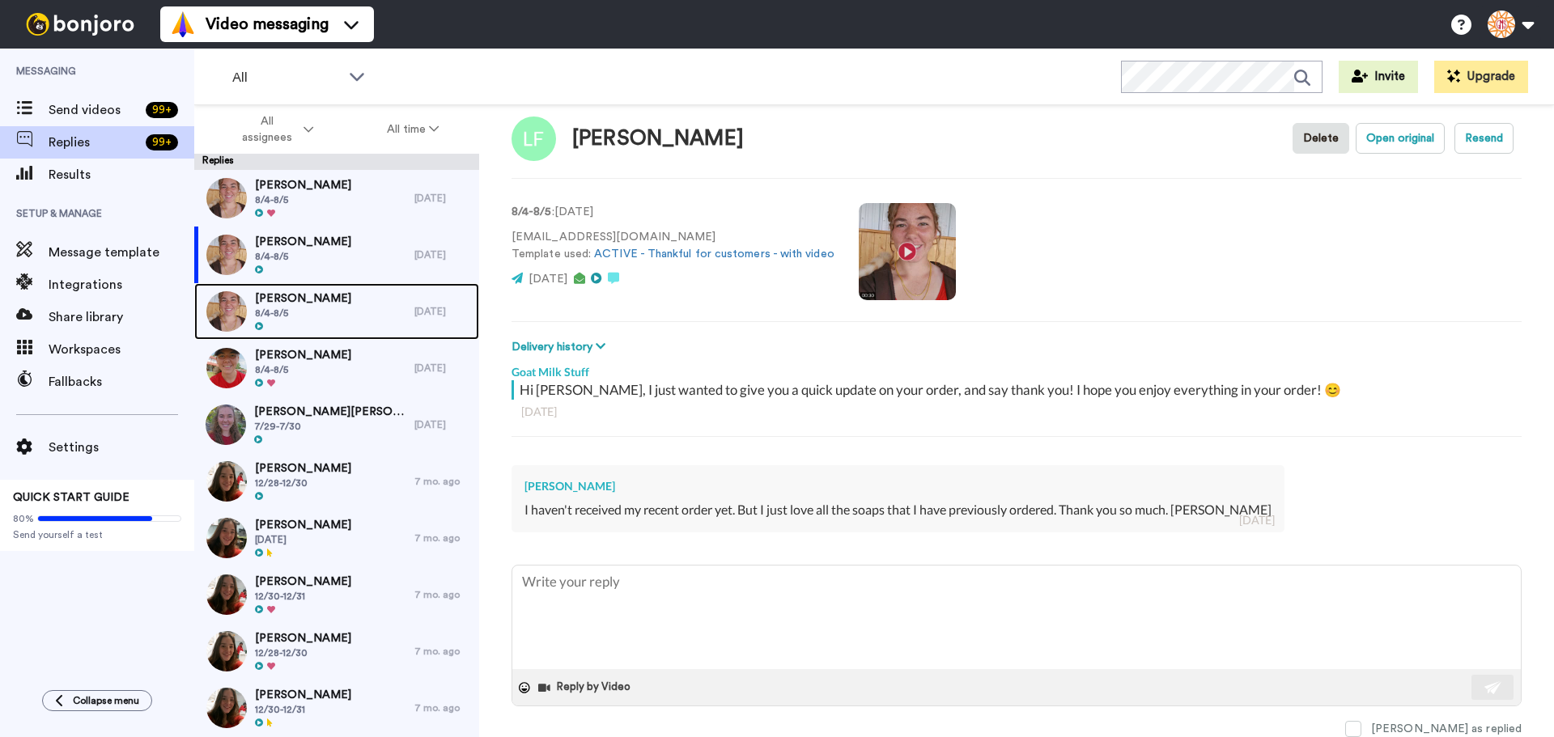
click at [272, 293] on span "[PERSON_NAME]" at bounding box center [303, 299] width 96 height 16
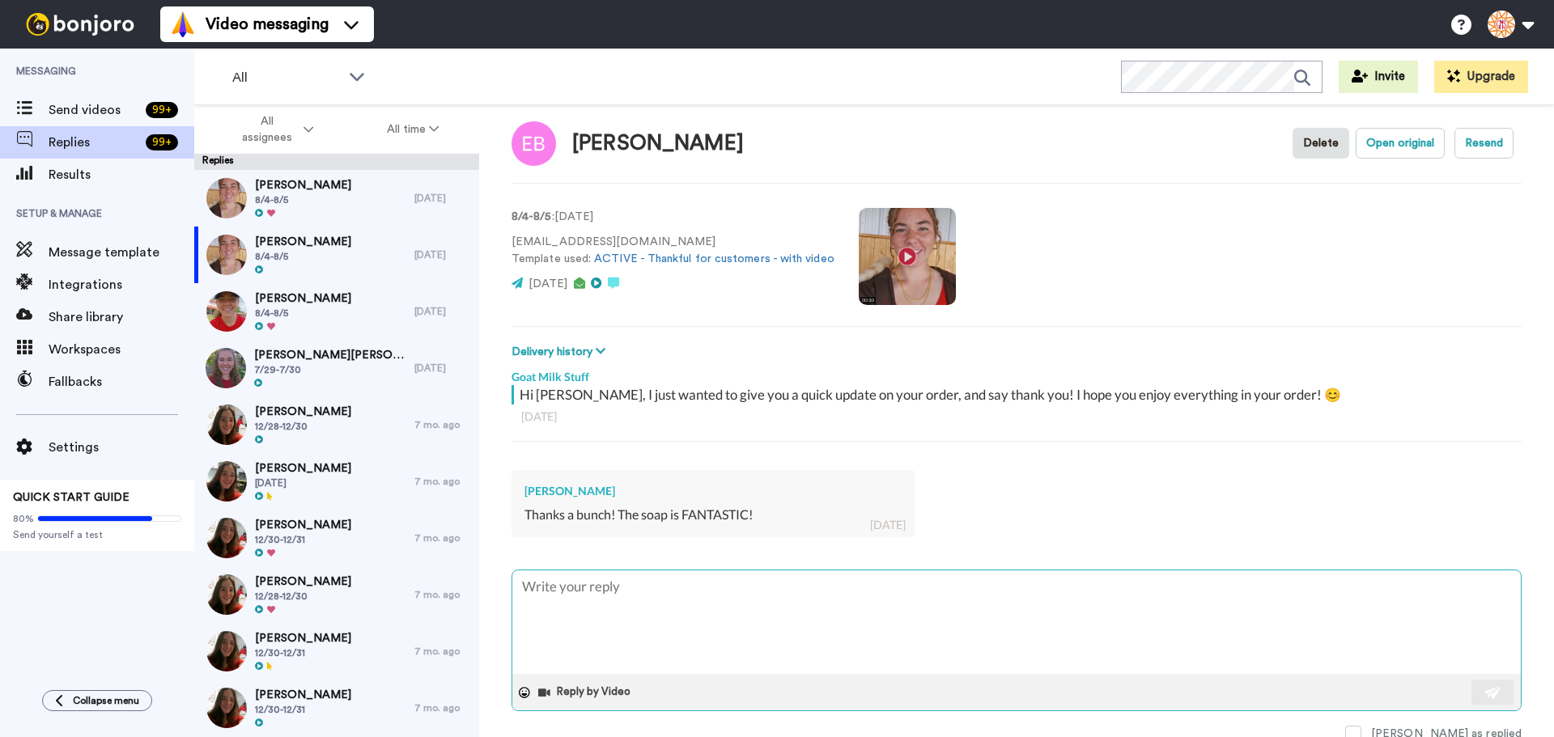
scroll to position [23, 0]
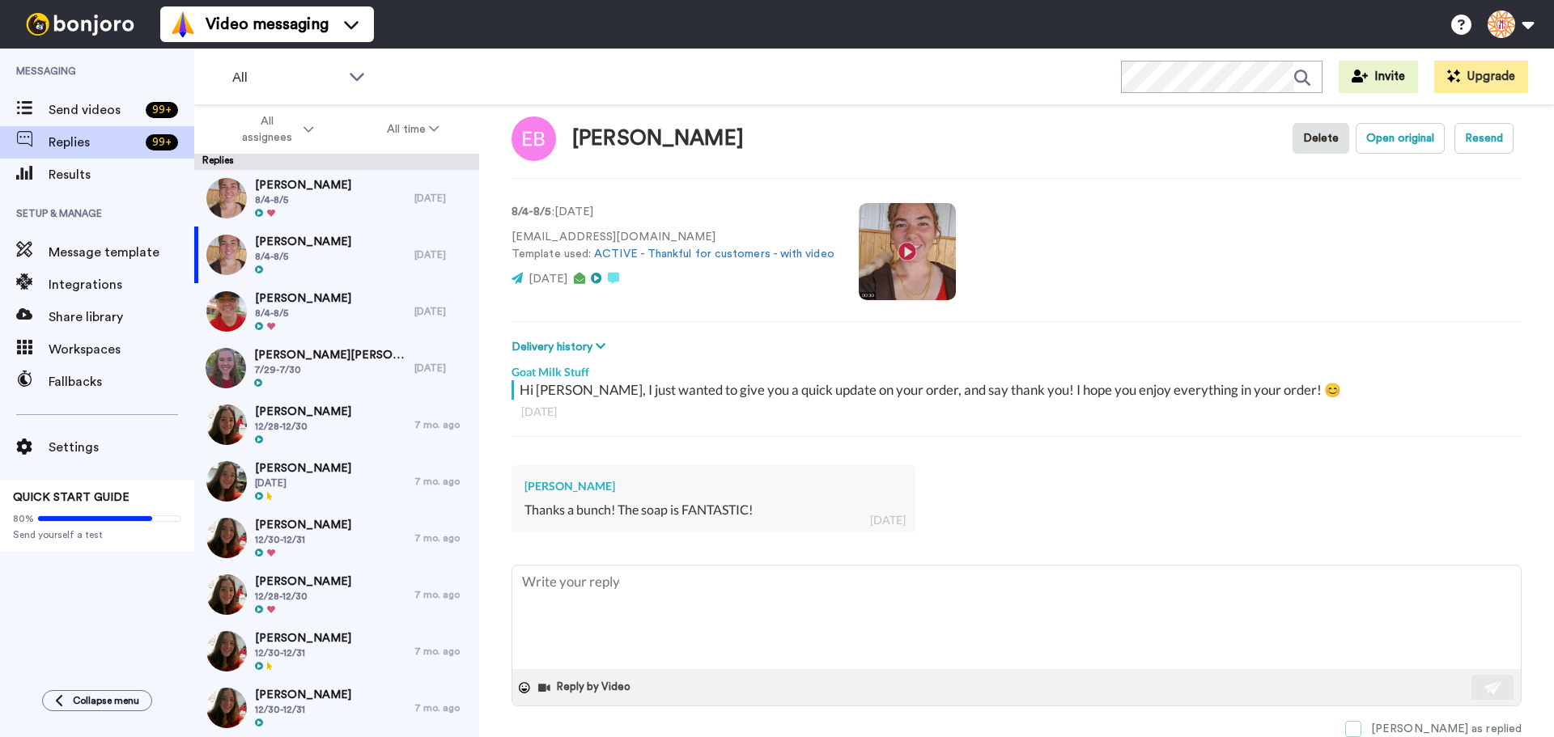
click at [1362, 726] on span at bounding box center [1353, 729] width 16 height 16
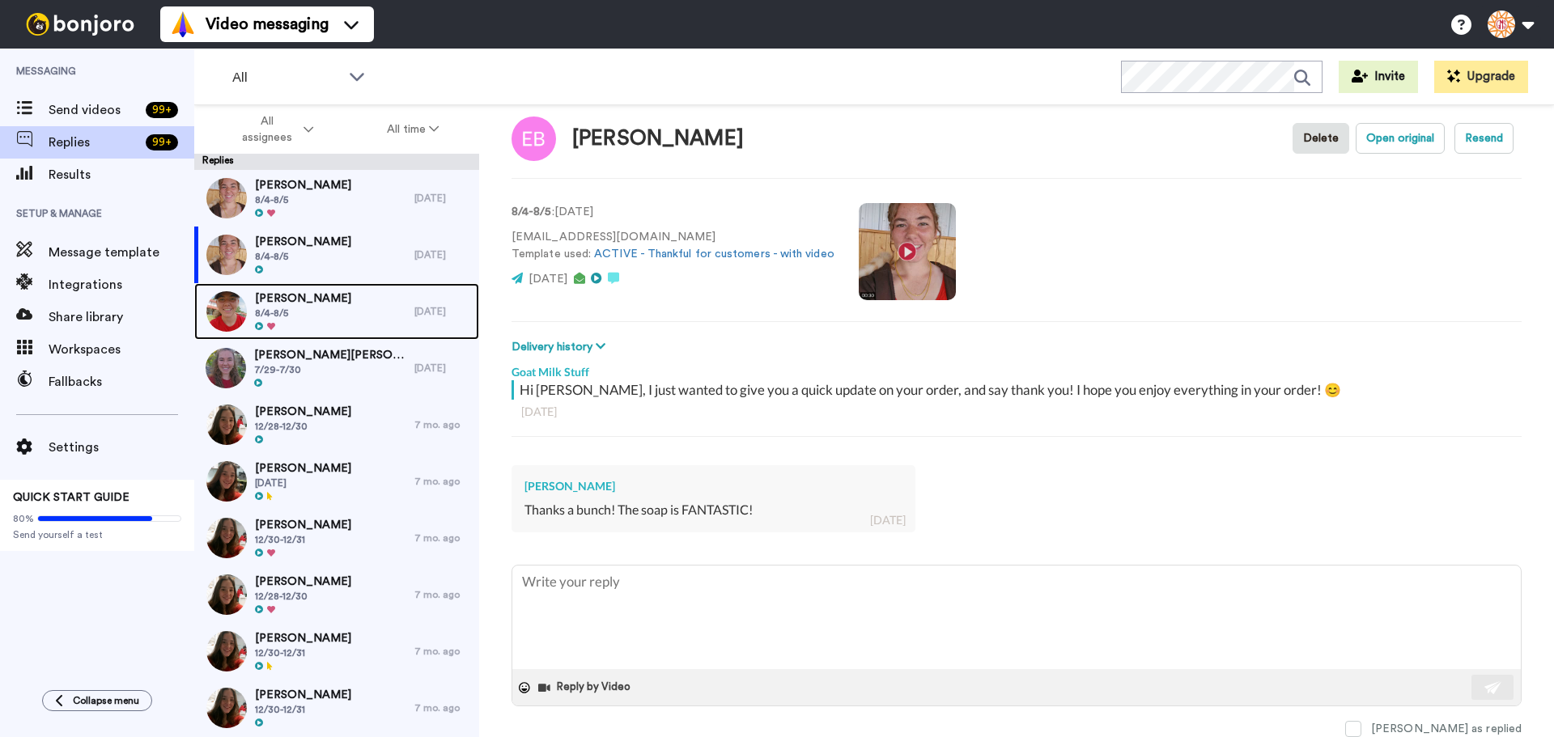
drag, startPoint x: 345, startPoint y: 305, endPoint x: 364, endPoint y: 305, distance: 19.4
click at [345, 305] on span "[PERSON_NAME]" at bounding box center [303, 299] width 96 height 16
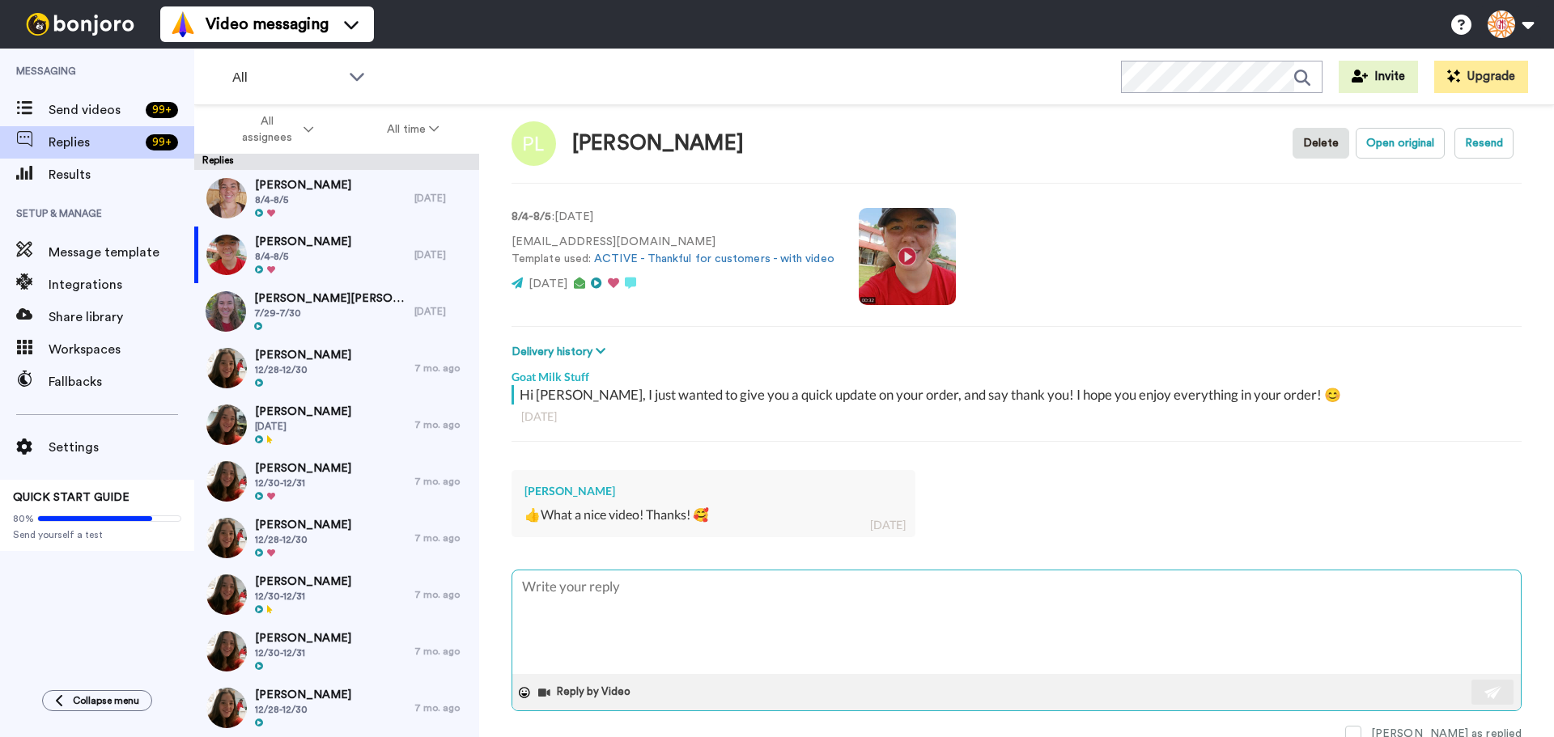
scroll to position [23, 0]
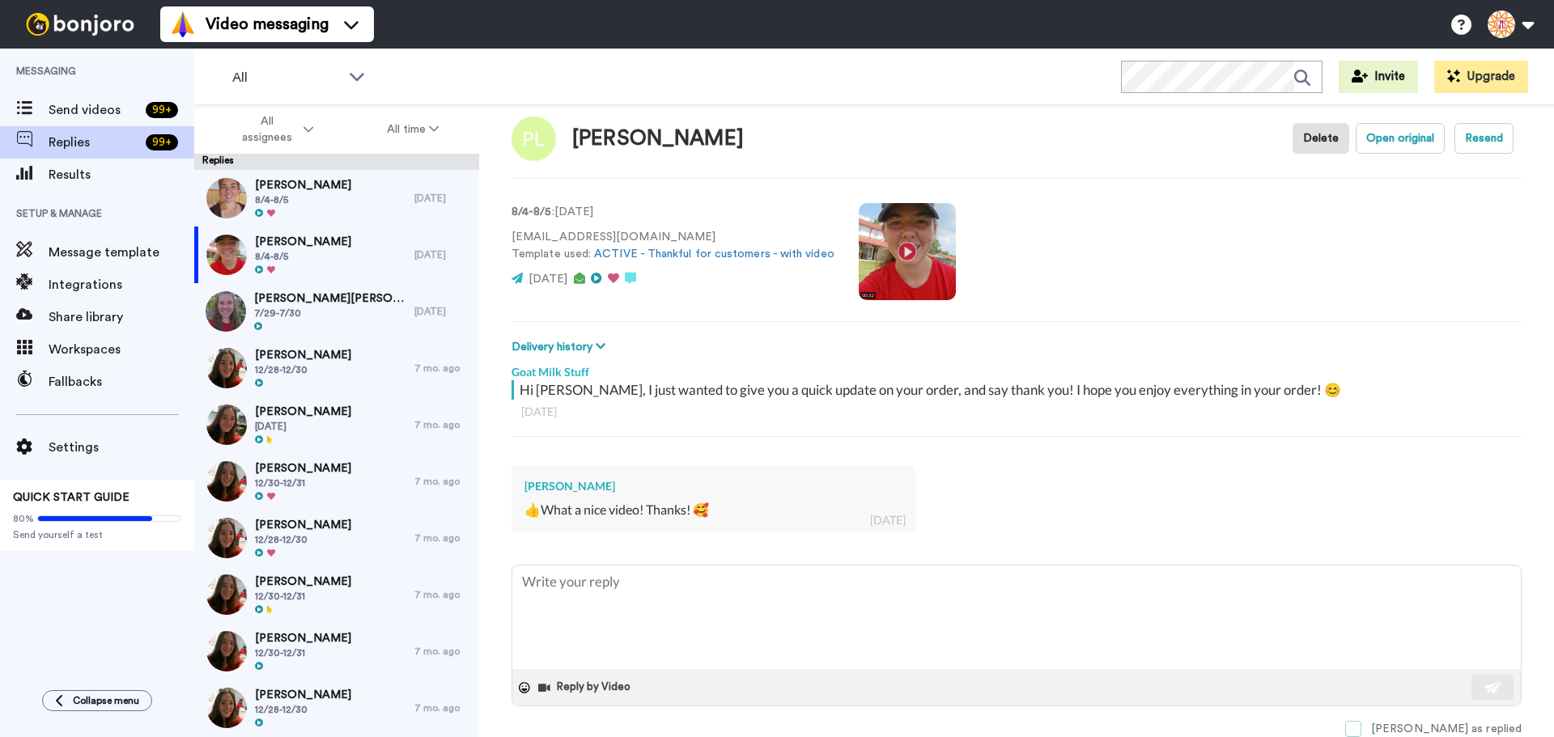
click at [1362, 727] on span at bounding box center [1353, 729] width 16 height 16
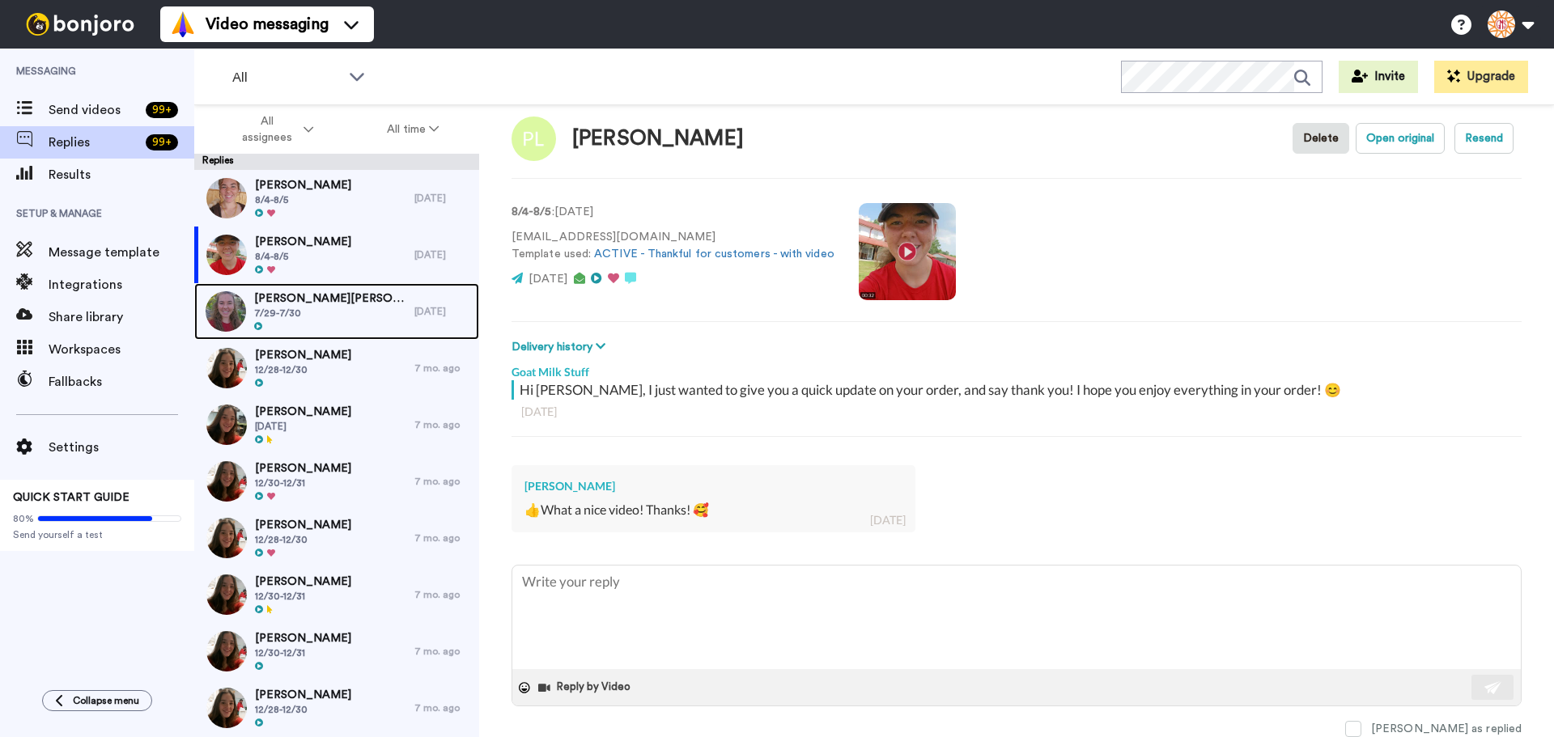
click at [374, 317] on div "J.Harold Morgan 7/29-7/30" at bounding box center [304, 311] width 220 height 57
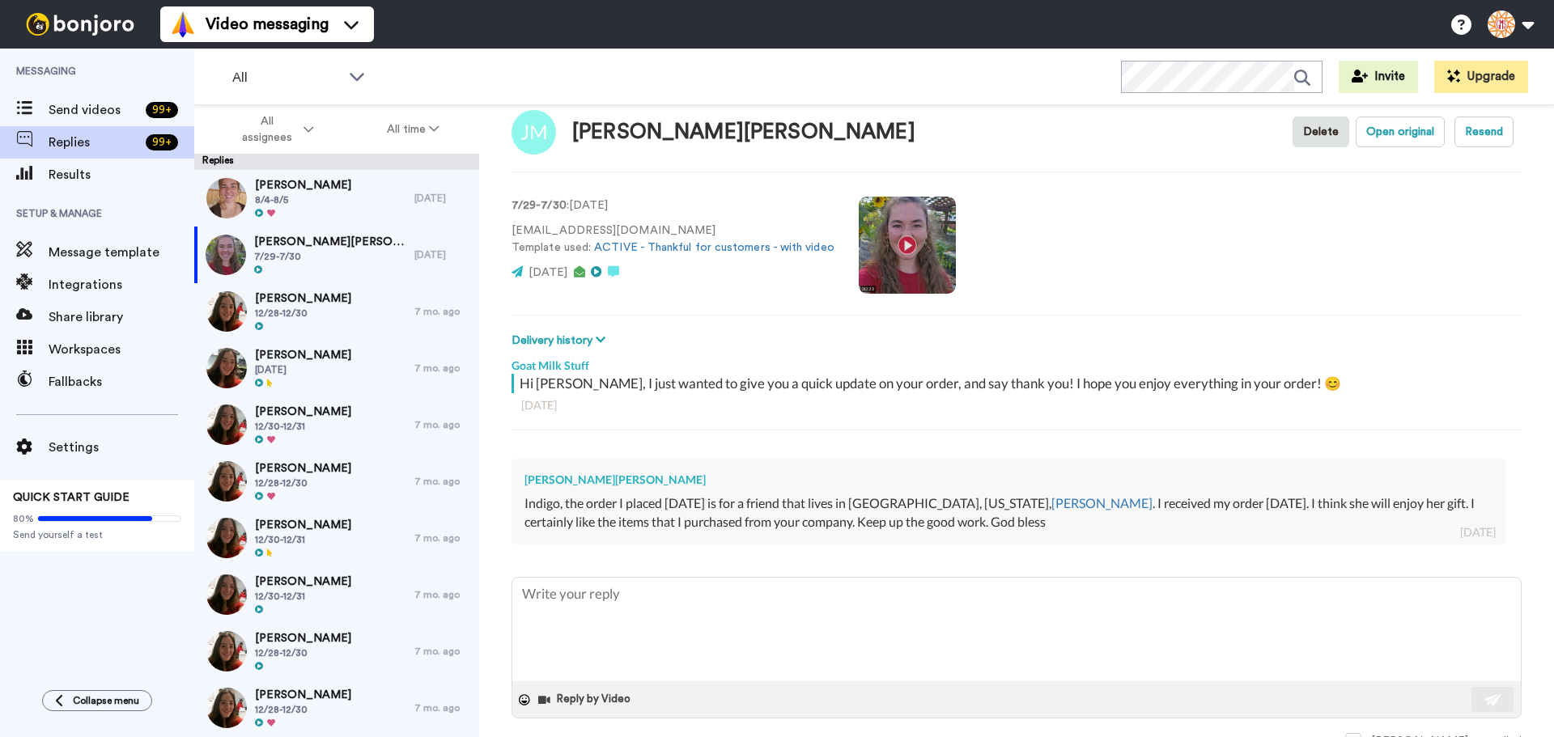
scroll to position [41, 0]
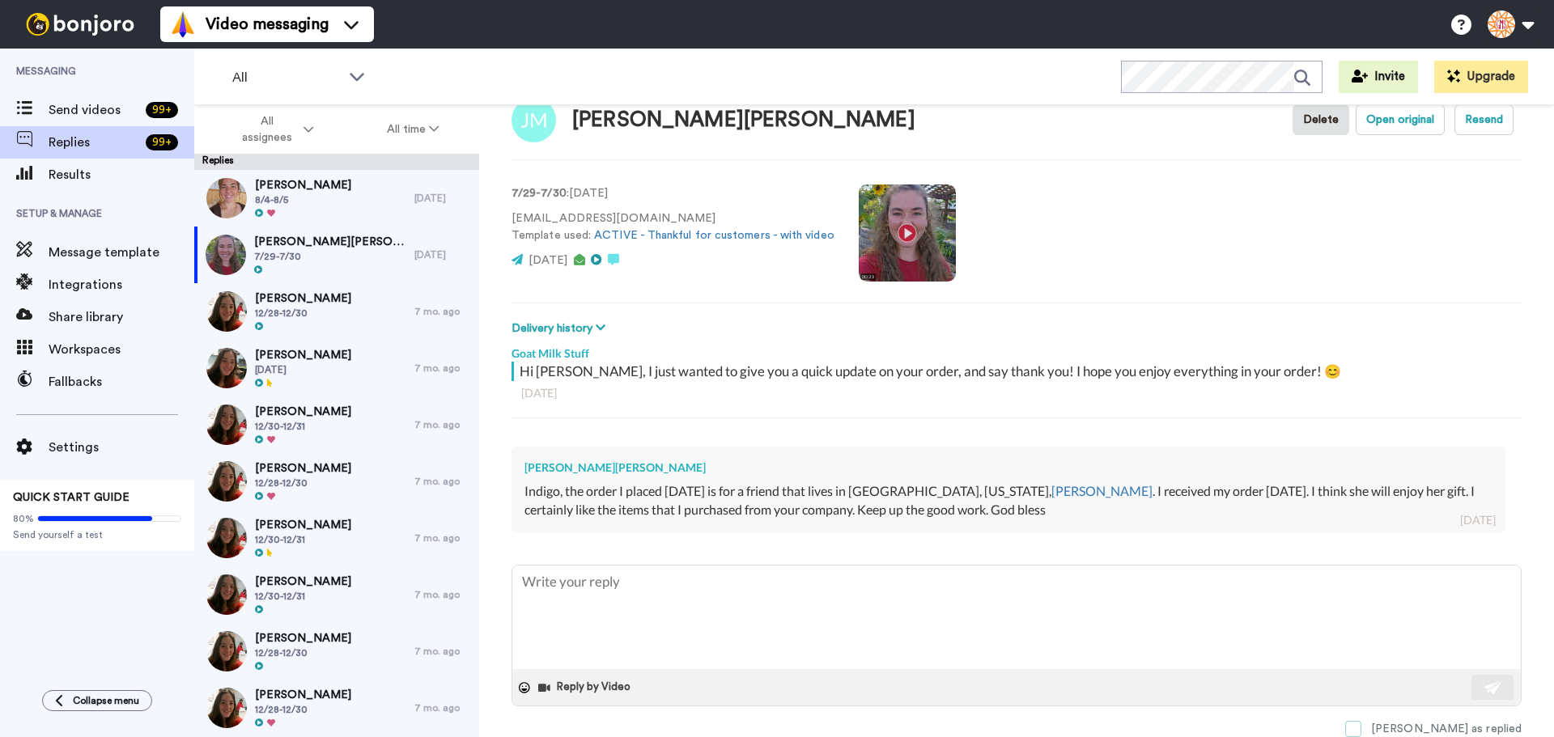
click at [1362, 732] on span at bounding box center [1353, 729] width 16 height 16
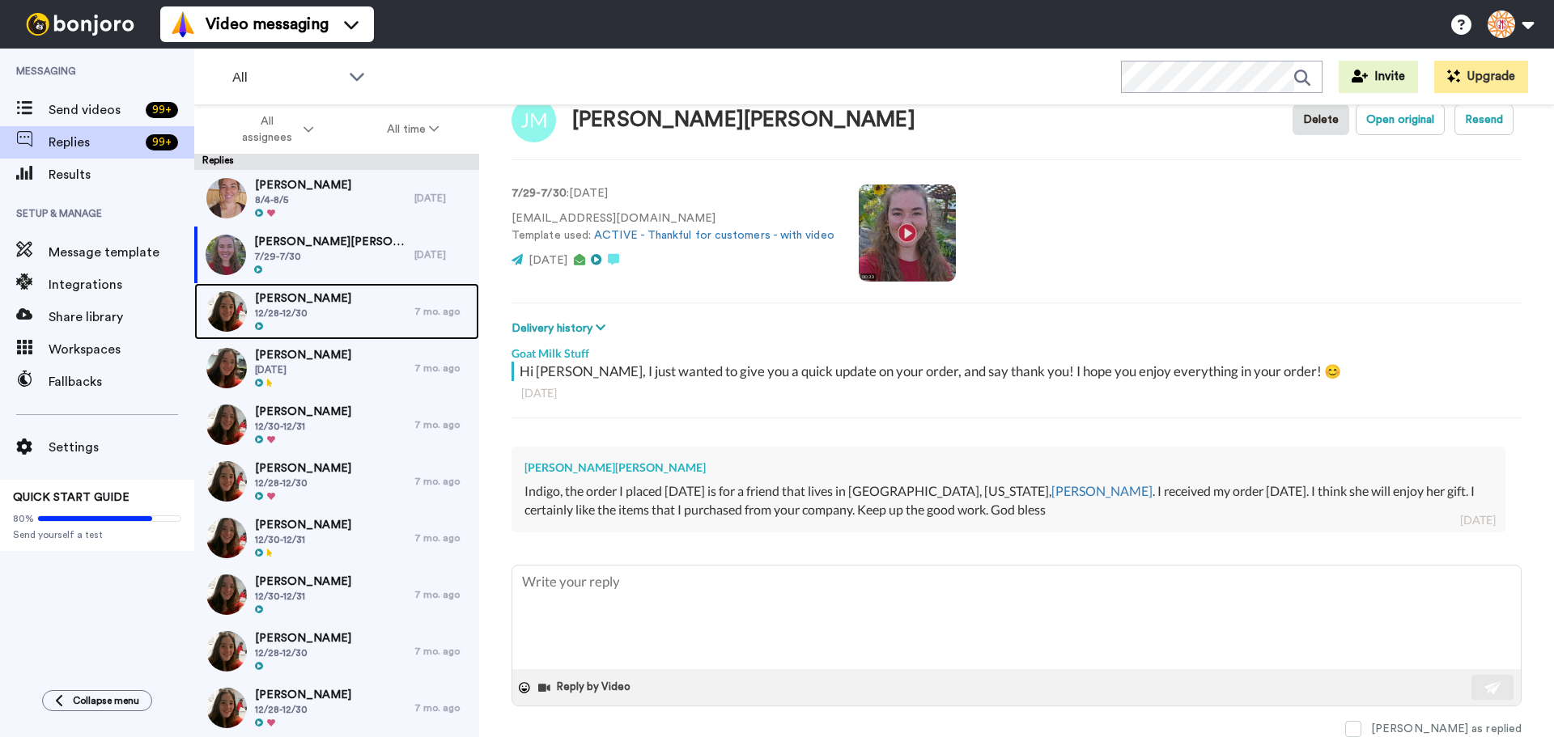
click at [283, 298] on span "Nancy Dudley" at bounding box center [303, 299] width 96 height 16
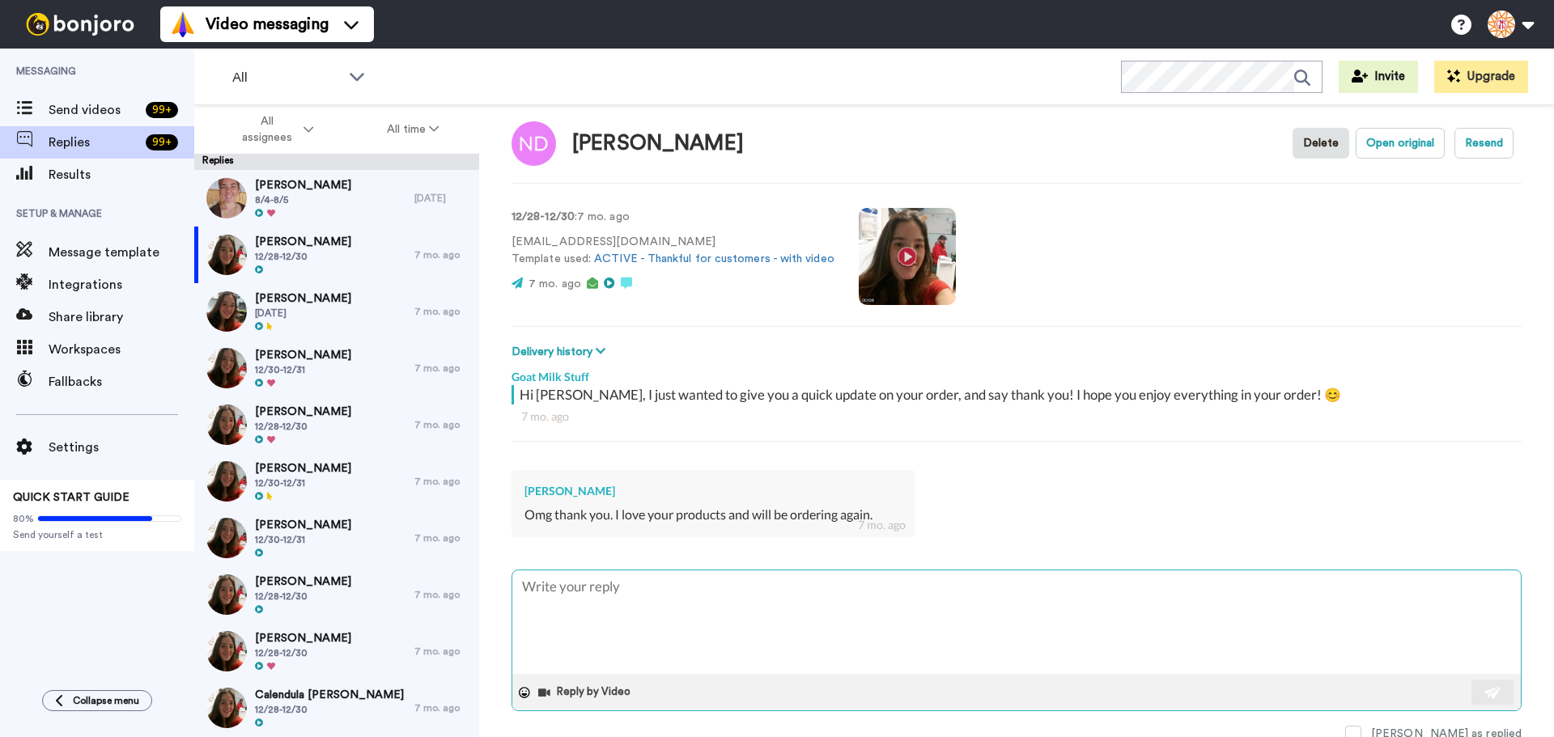
scroll to position [23, 0]
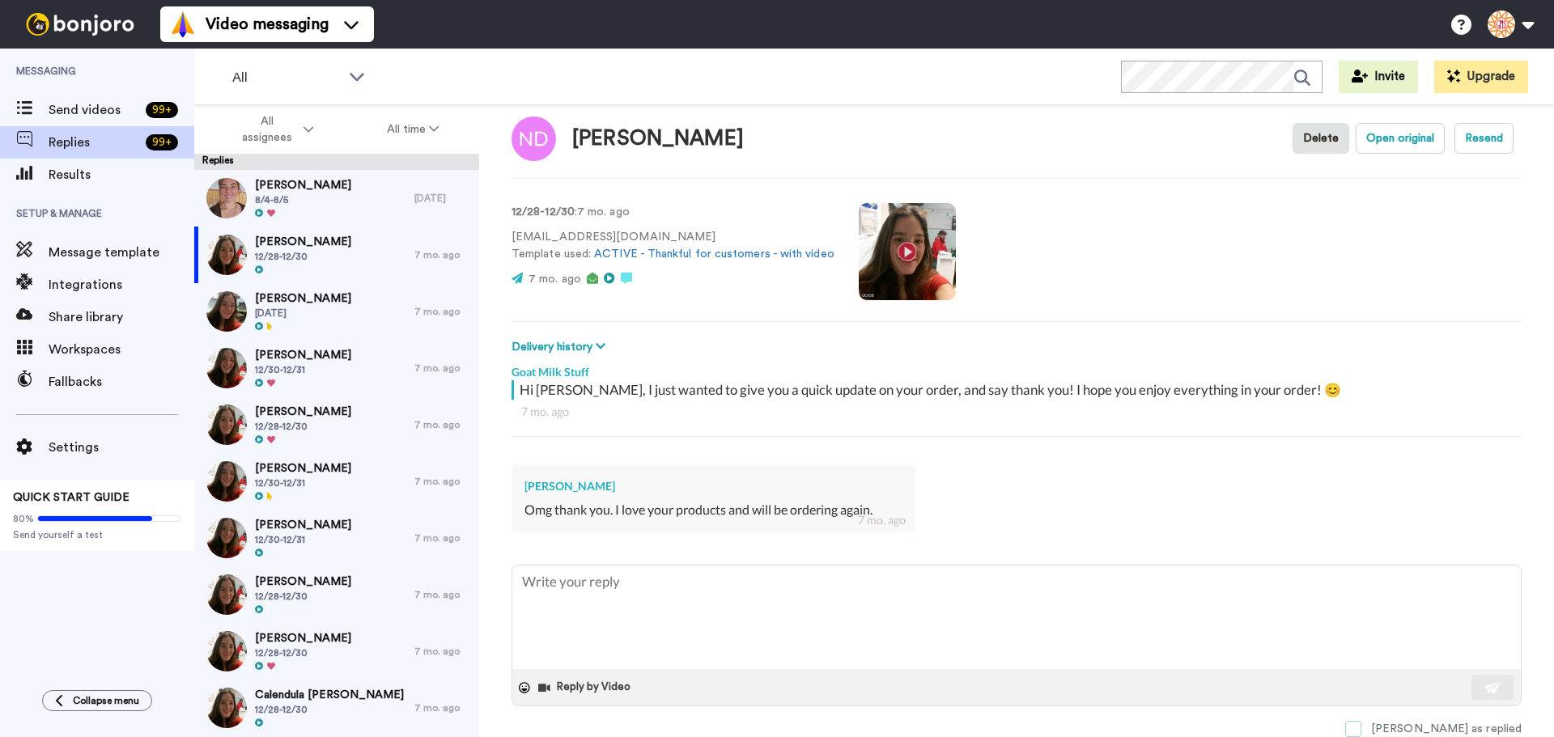
click at [1362, 725] on span at bounding box center [1353, 729] width 16 height 16
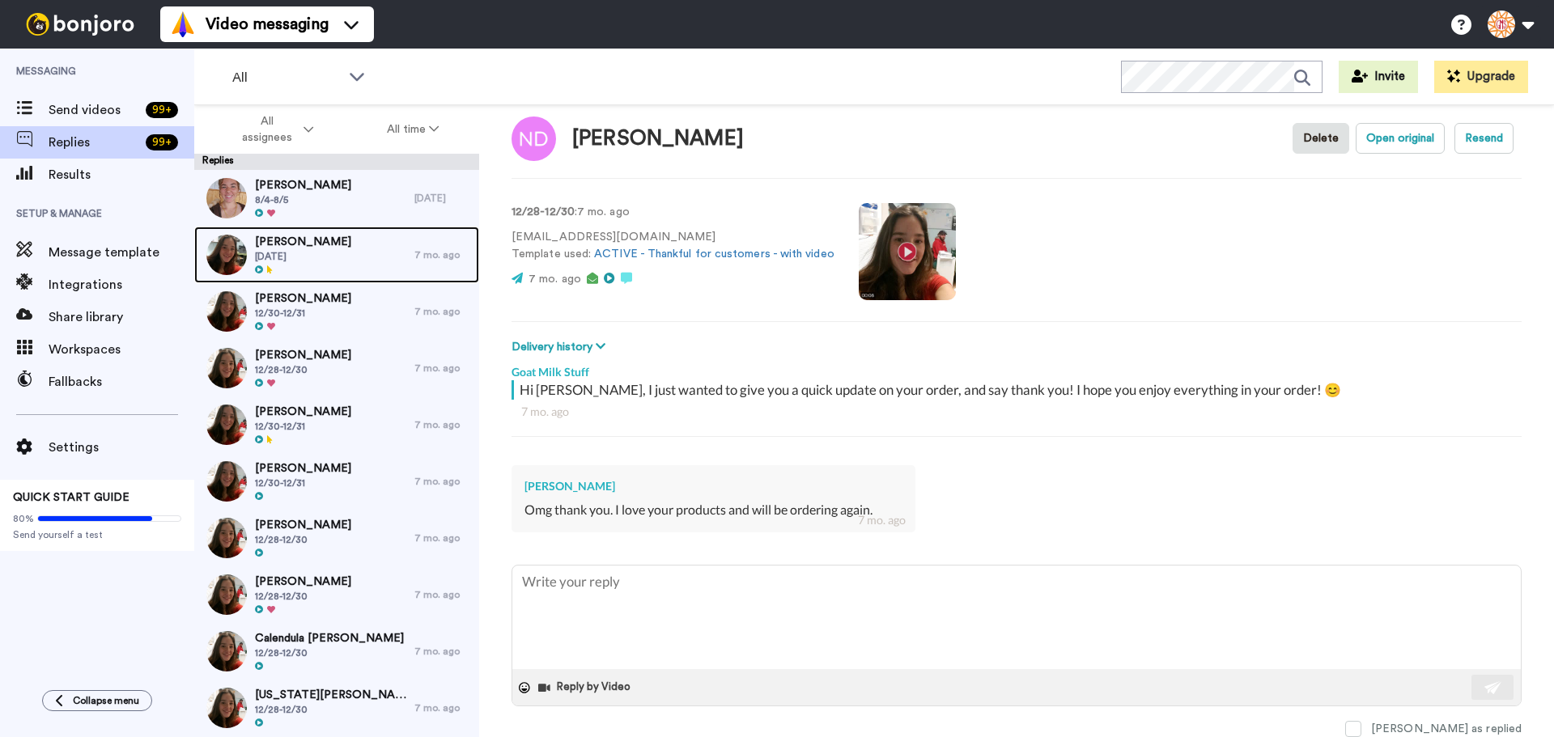
click at [323, 271] on div "Patricia Read 12/30/24" at bounding box center [304, 255] width 220 height 57
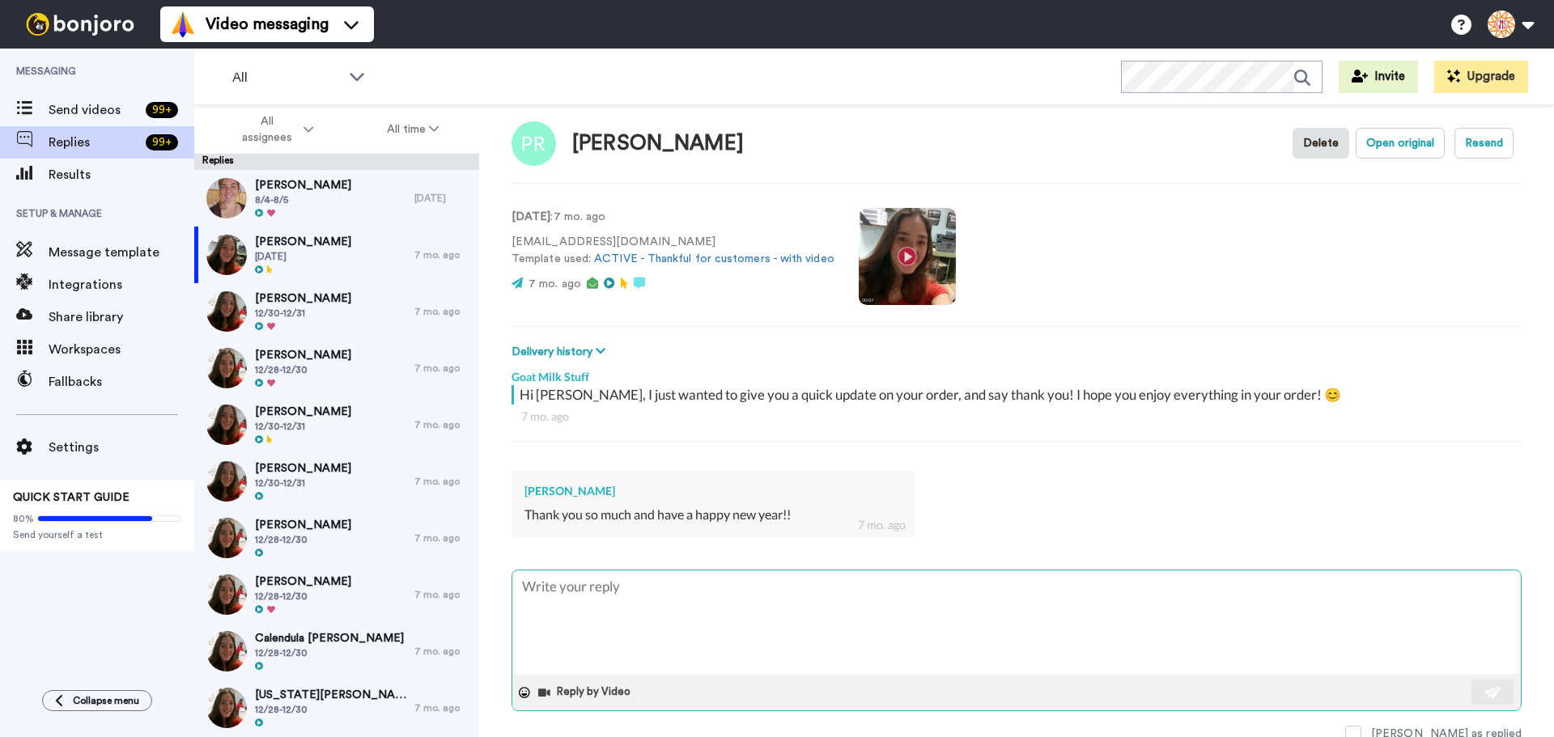
scroll to position [23, 0]
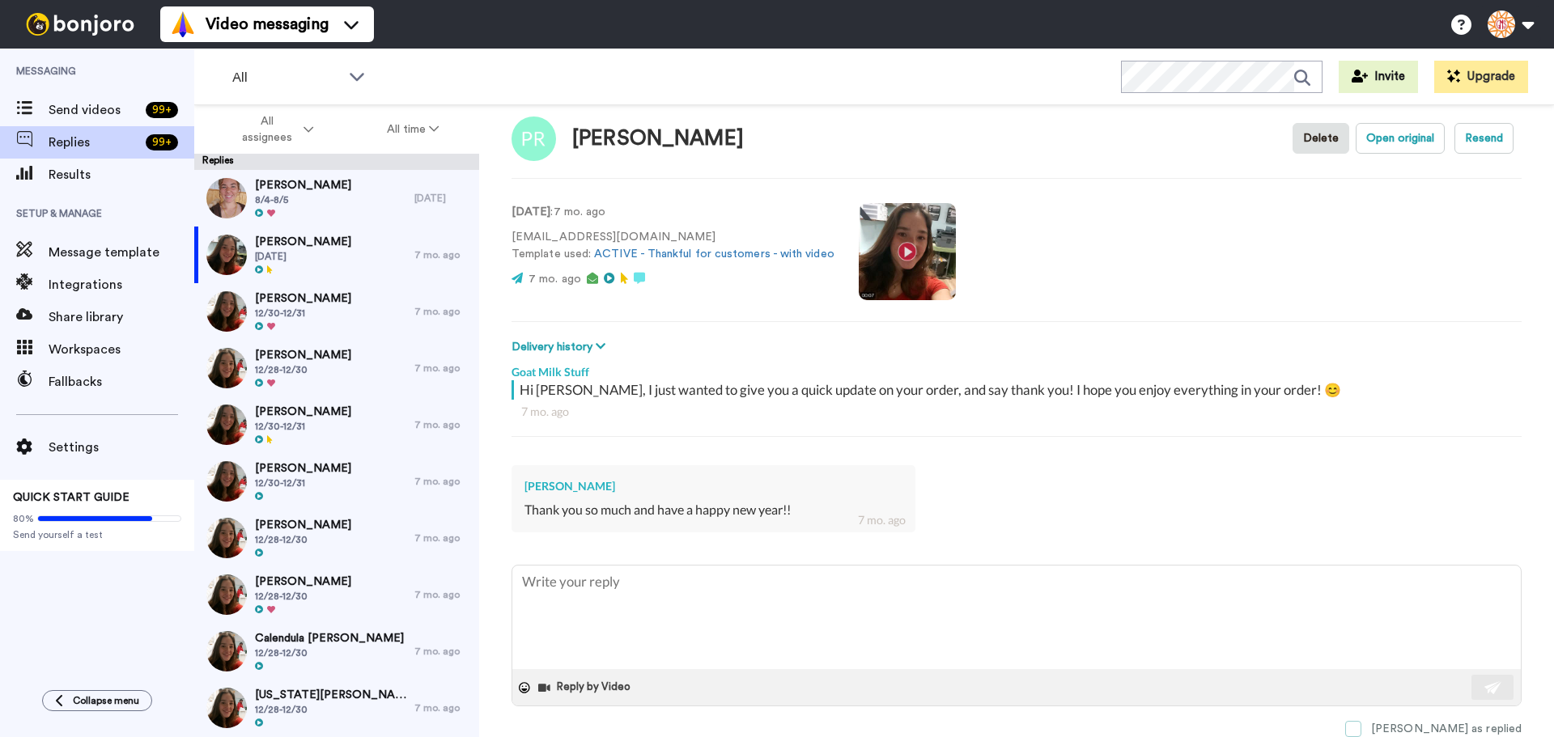
click at [1362, 729] on span at bounding box center [1353, 729] width 16 height 16
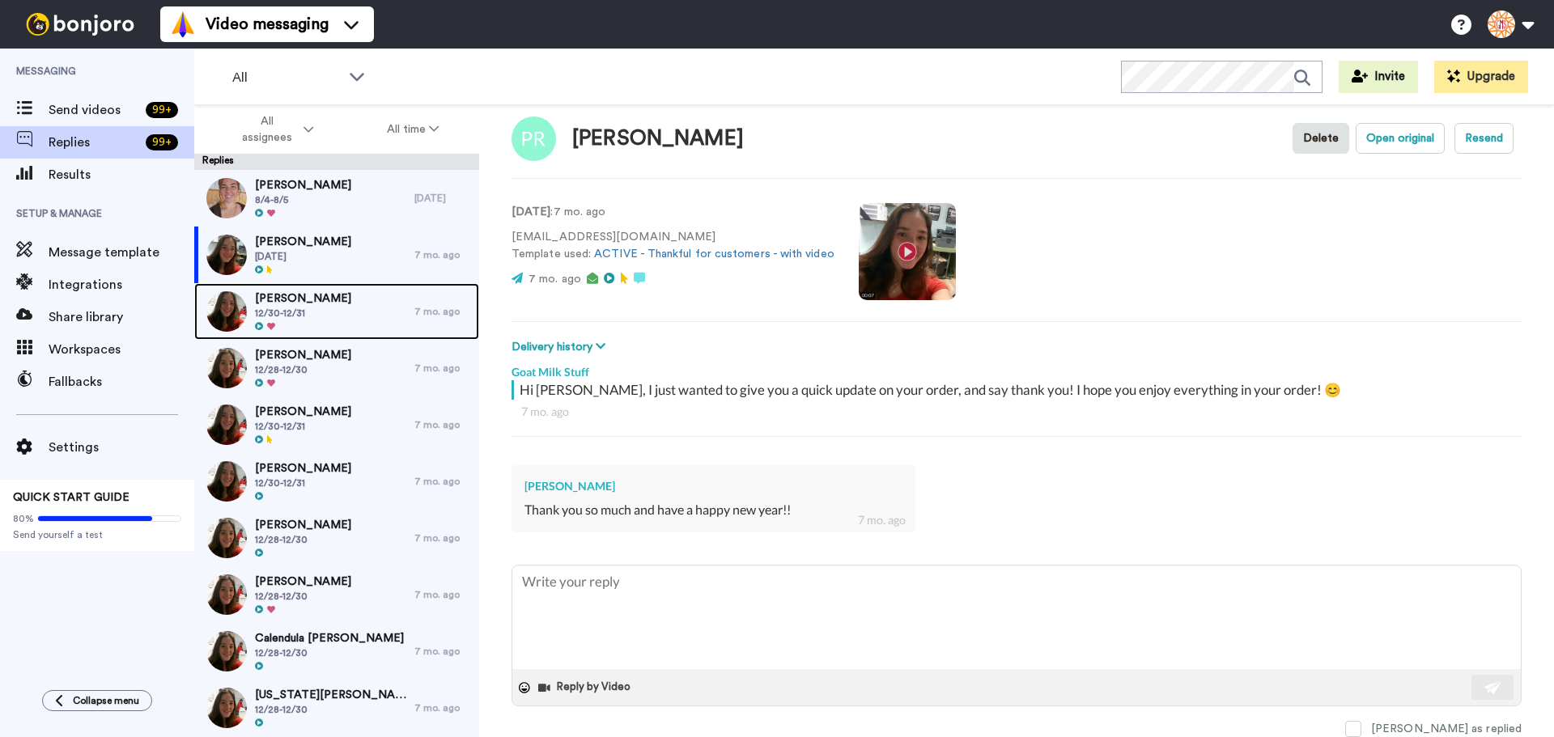
click at [328, 320] on div "Leslie Russell 12/30-12/31" at bounding box center [304, 311] width 220 height 57
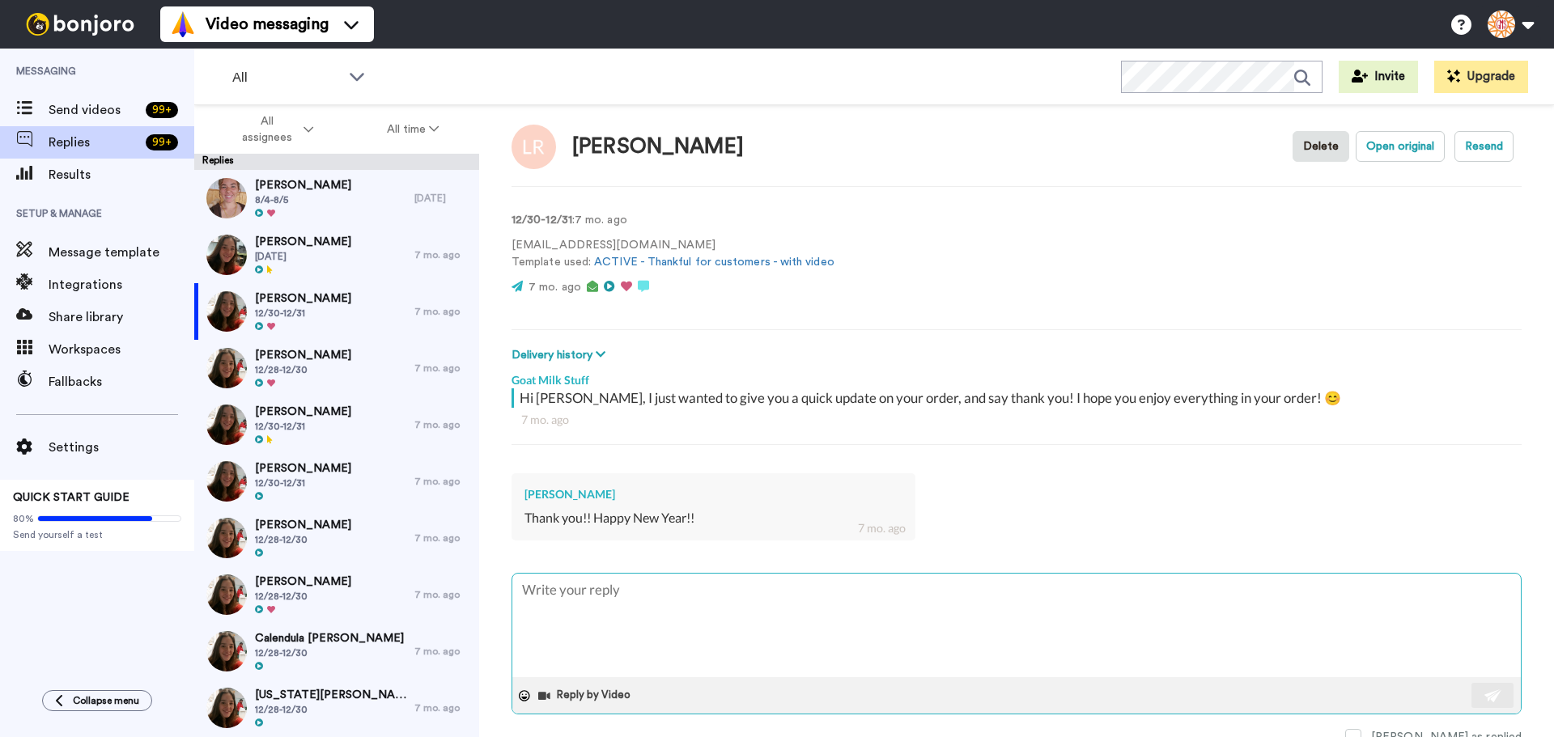
scroll to position [23, 0]
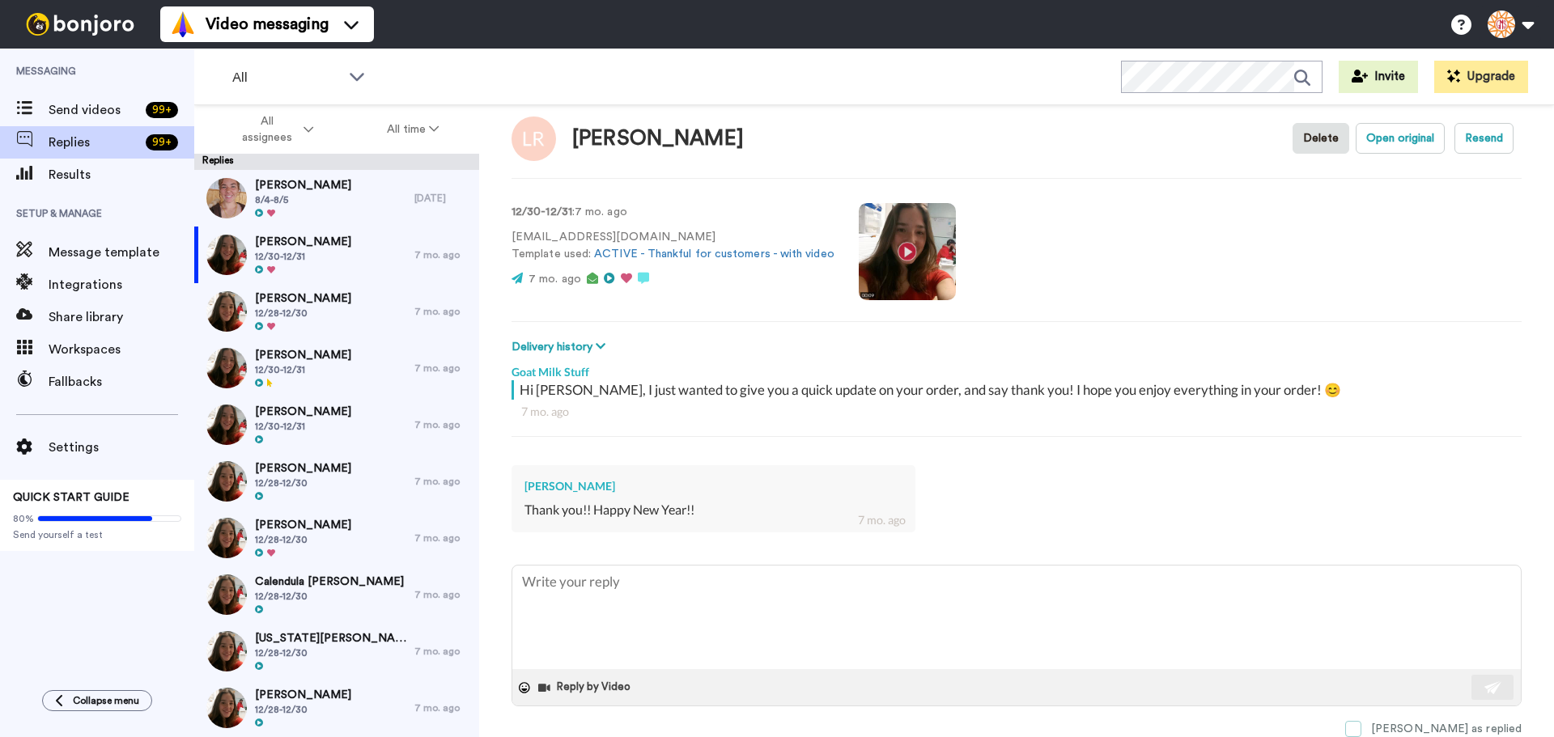
click at [1362, 728] on span at bounding box center [1353, 729] width 16 height 16
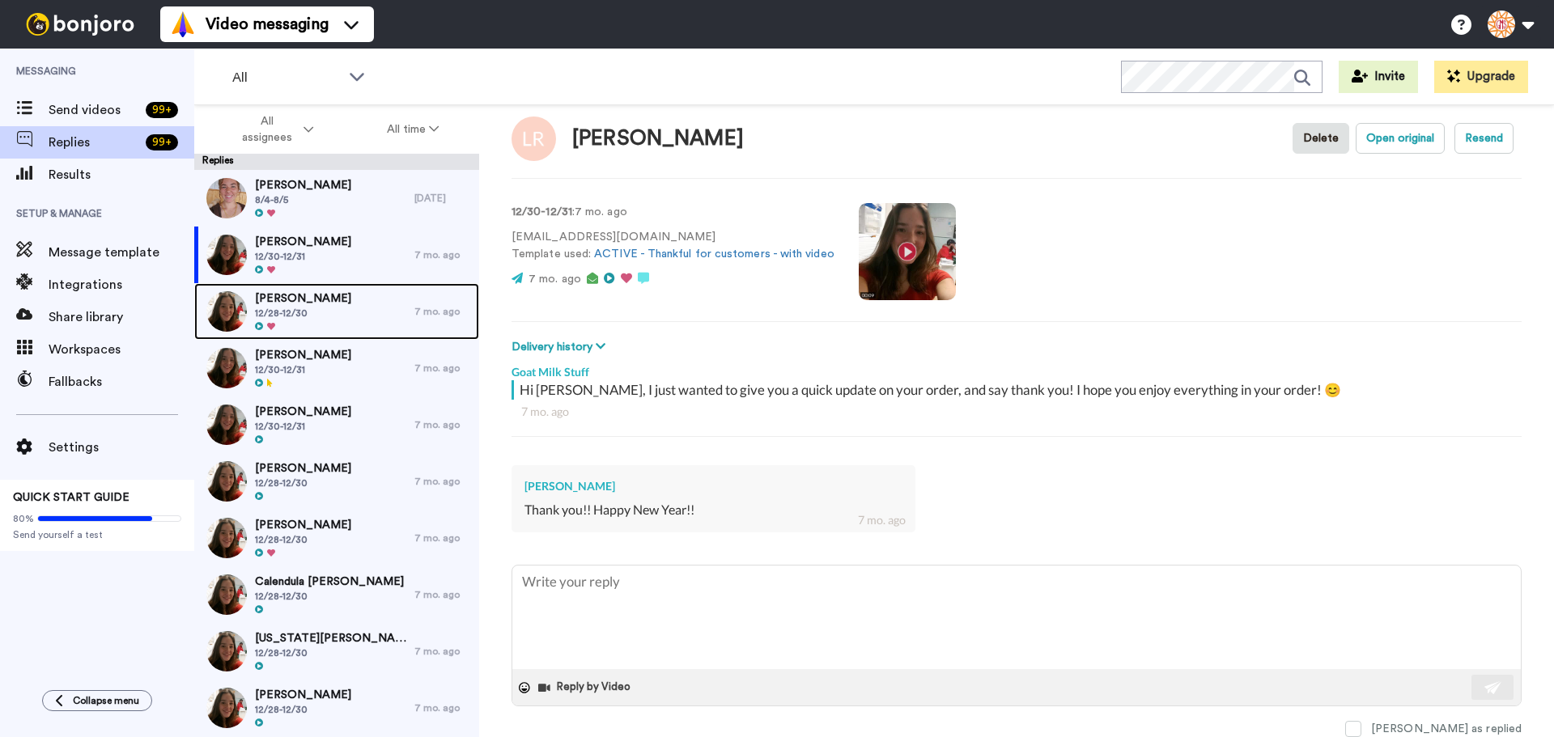
drag, startPoint x: 276, startPoint y: 312, endPoint x: 356, endPoint y: 321, distance: 80.6
click at [276, 313] on span "12/28-12/30" at bounding box center [303, 313] width 96 height 13
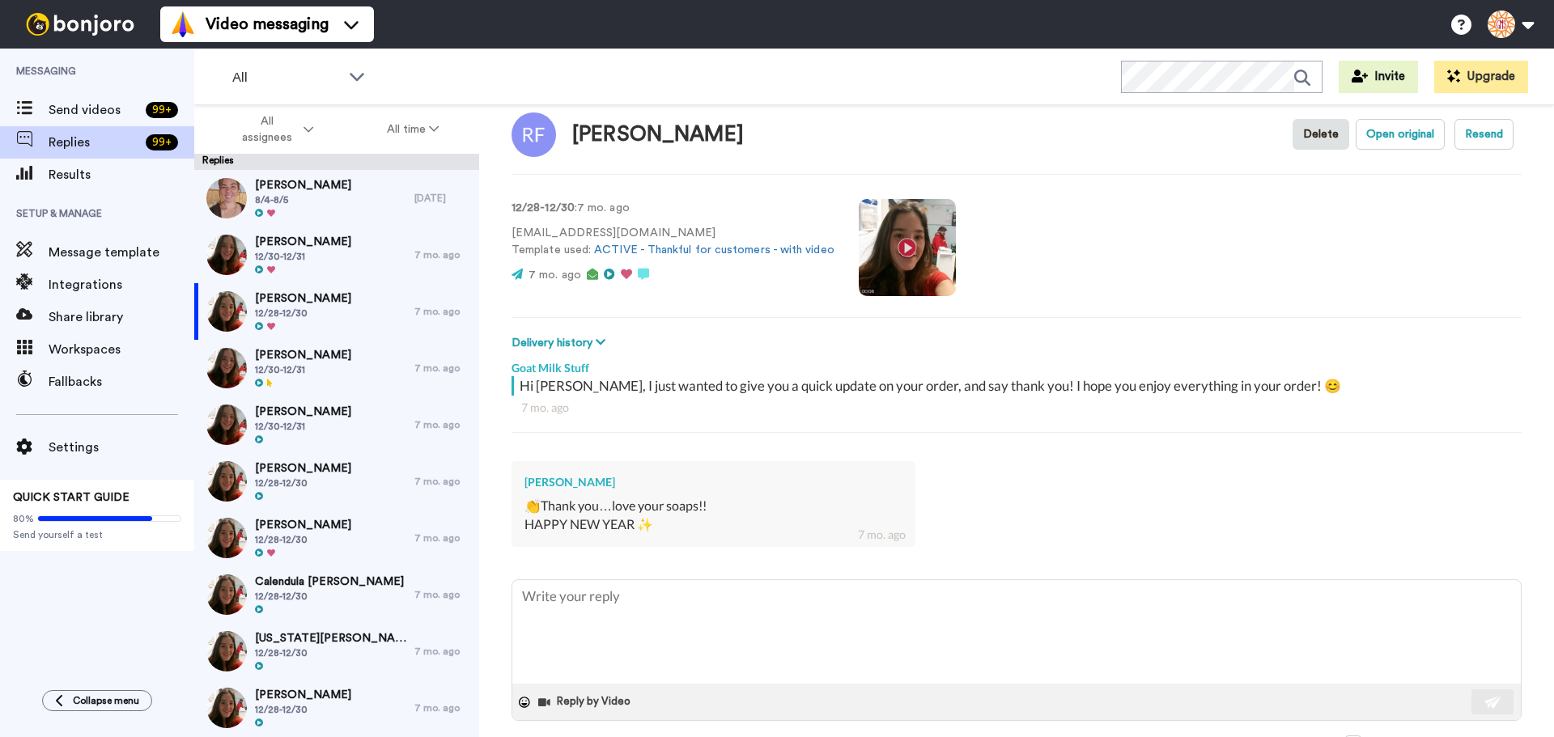
scroll to position [41, 0]
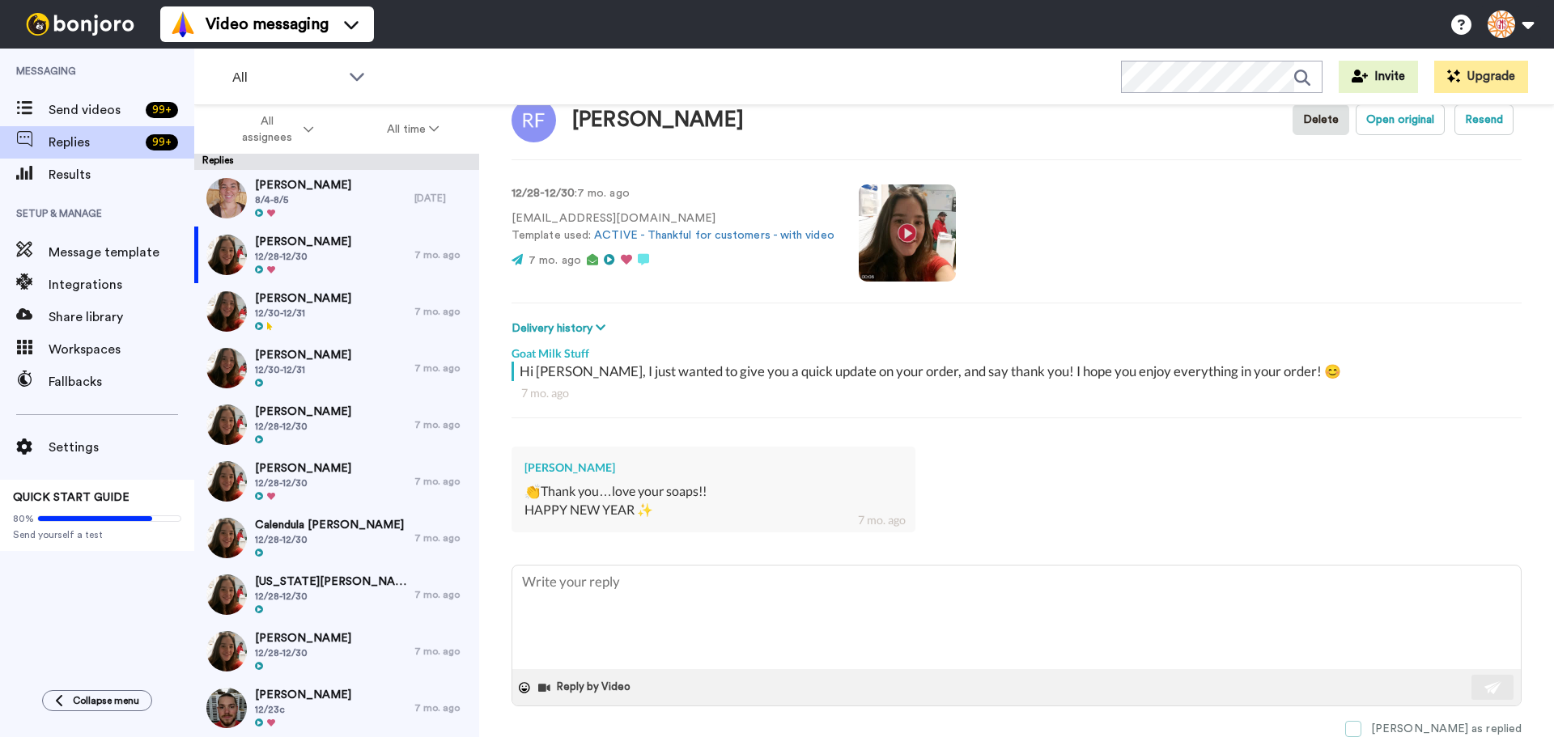
click at [1362, 731] on span at bounding box center [1353, 729] width 16 height 16
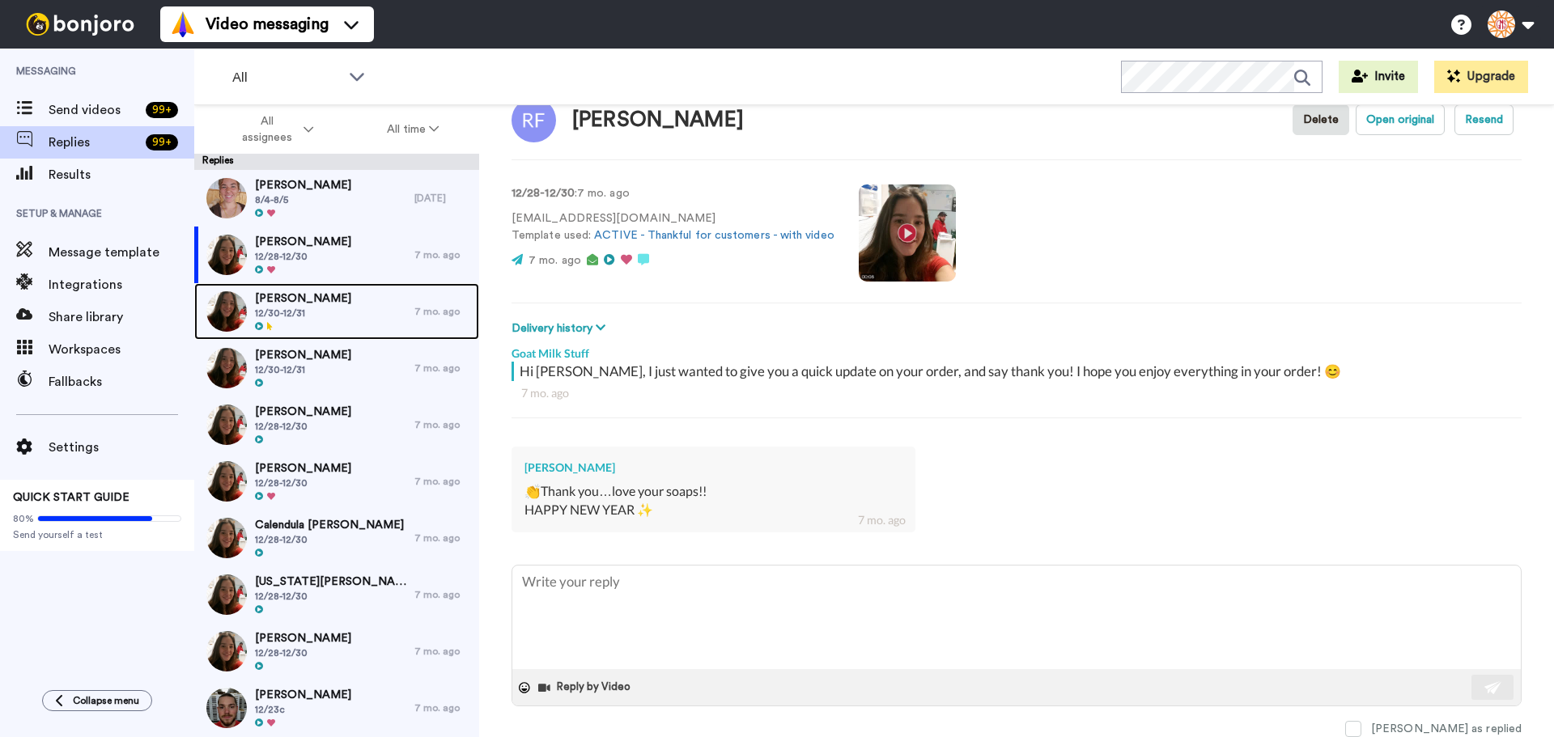
click at [301, 310] on span "12/30-12/31" at bounding box center [303, 313] width 96 height 13
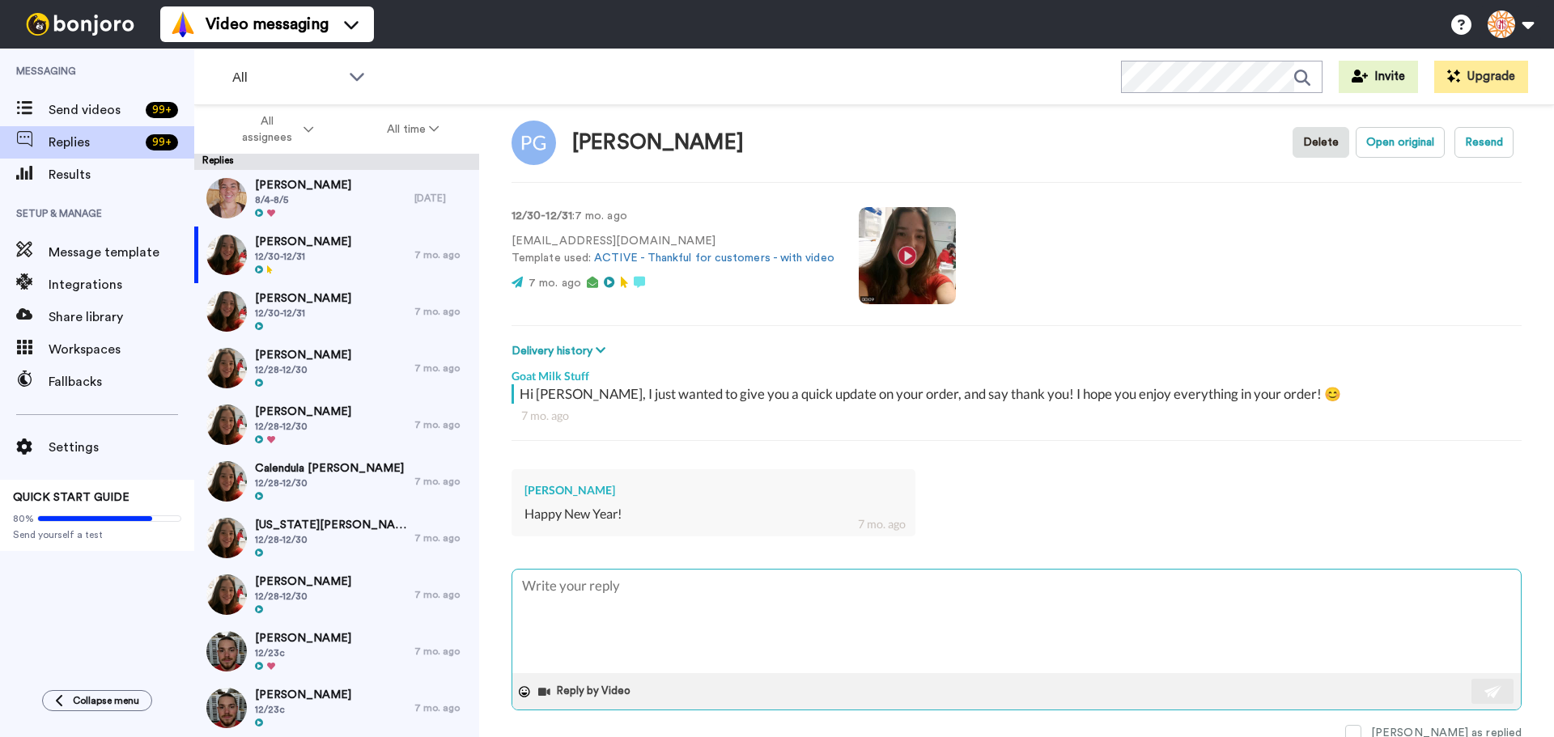
scroll to position [23, 0]
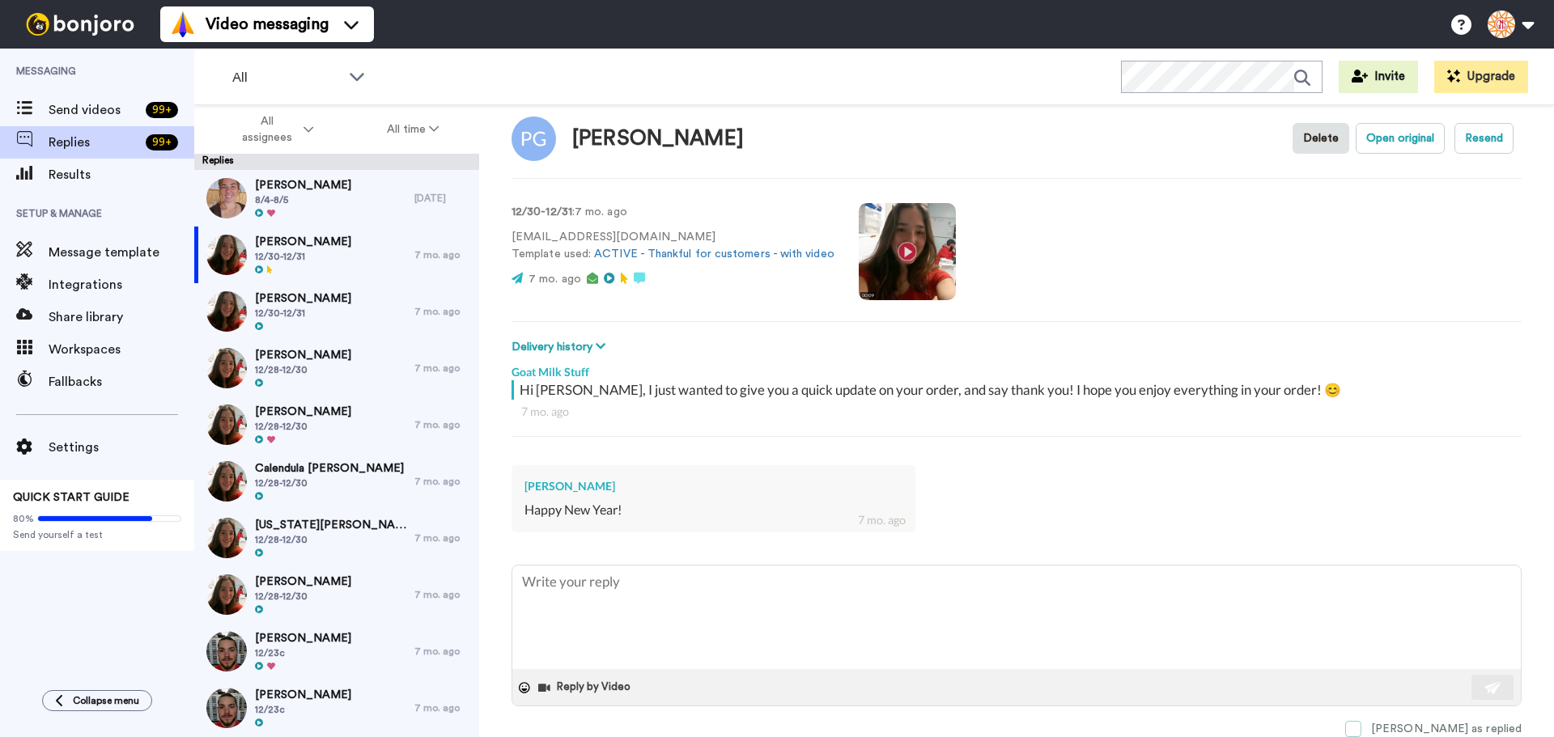
click at [1362, 728] on span at bounding box center [1353, 729] width 16 height 16
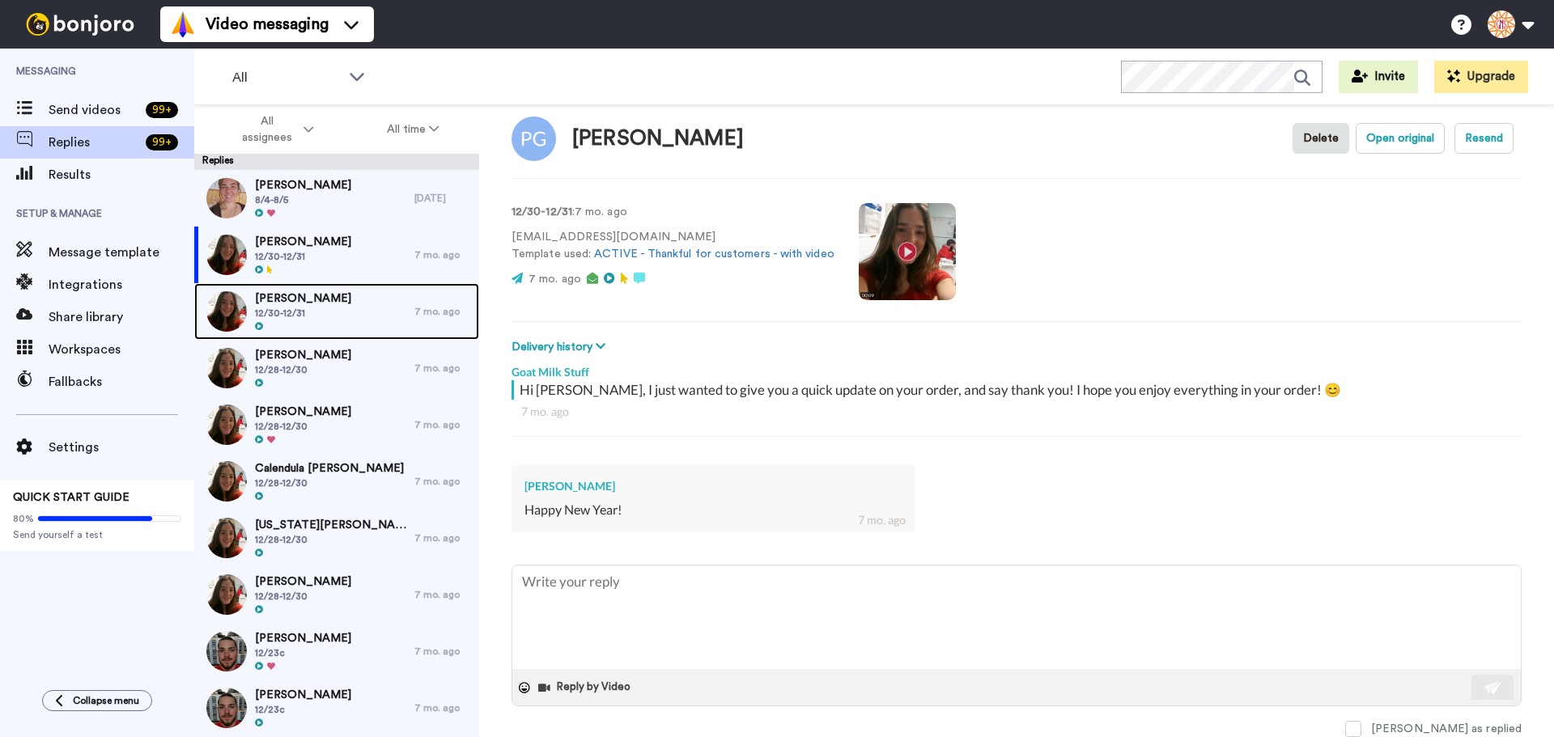
drag, startPoint x: 274, startPoint y: 306, endPoint x: 285, endPoint y: 306, distance: 11.3
click at [274, 307] on span "12/30-12/31" at bounding box center [303, 313] width 96 height 13
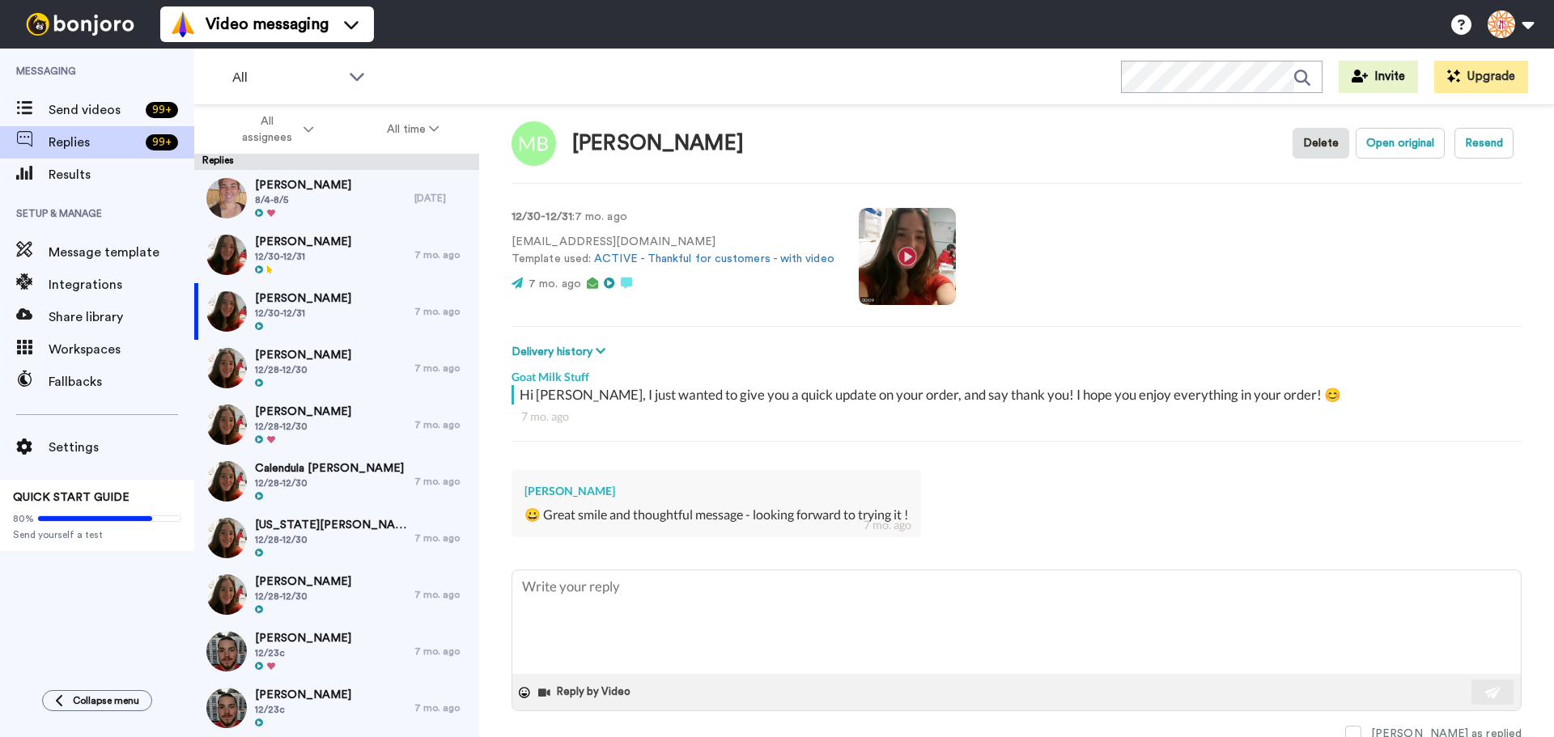
scroll to position [23, 0]
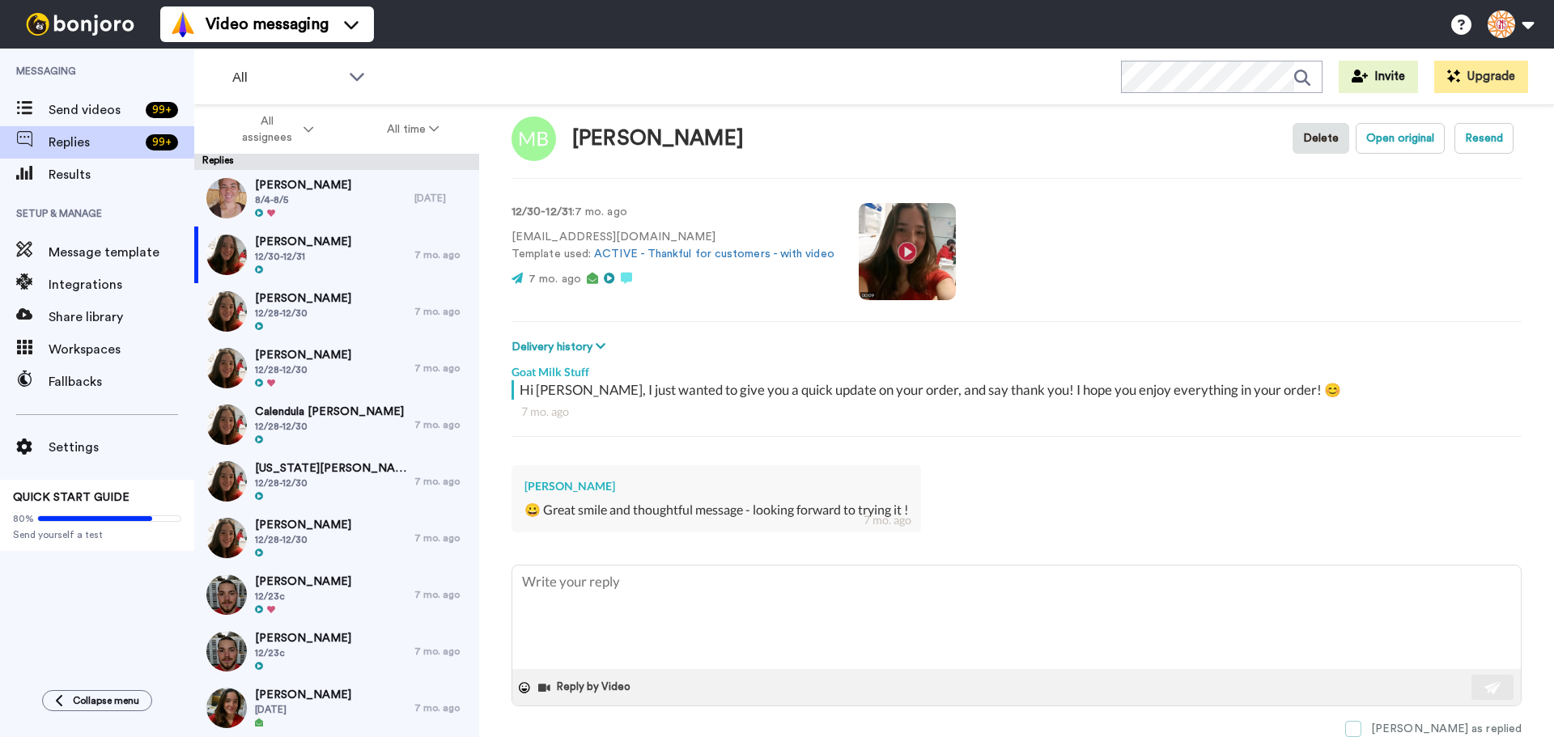
click at [1362, 724] on span at bounding box center [1353, 729] width 16 height 16
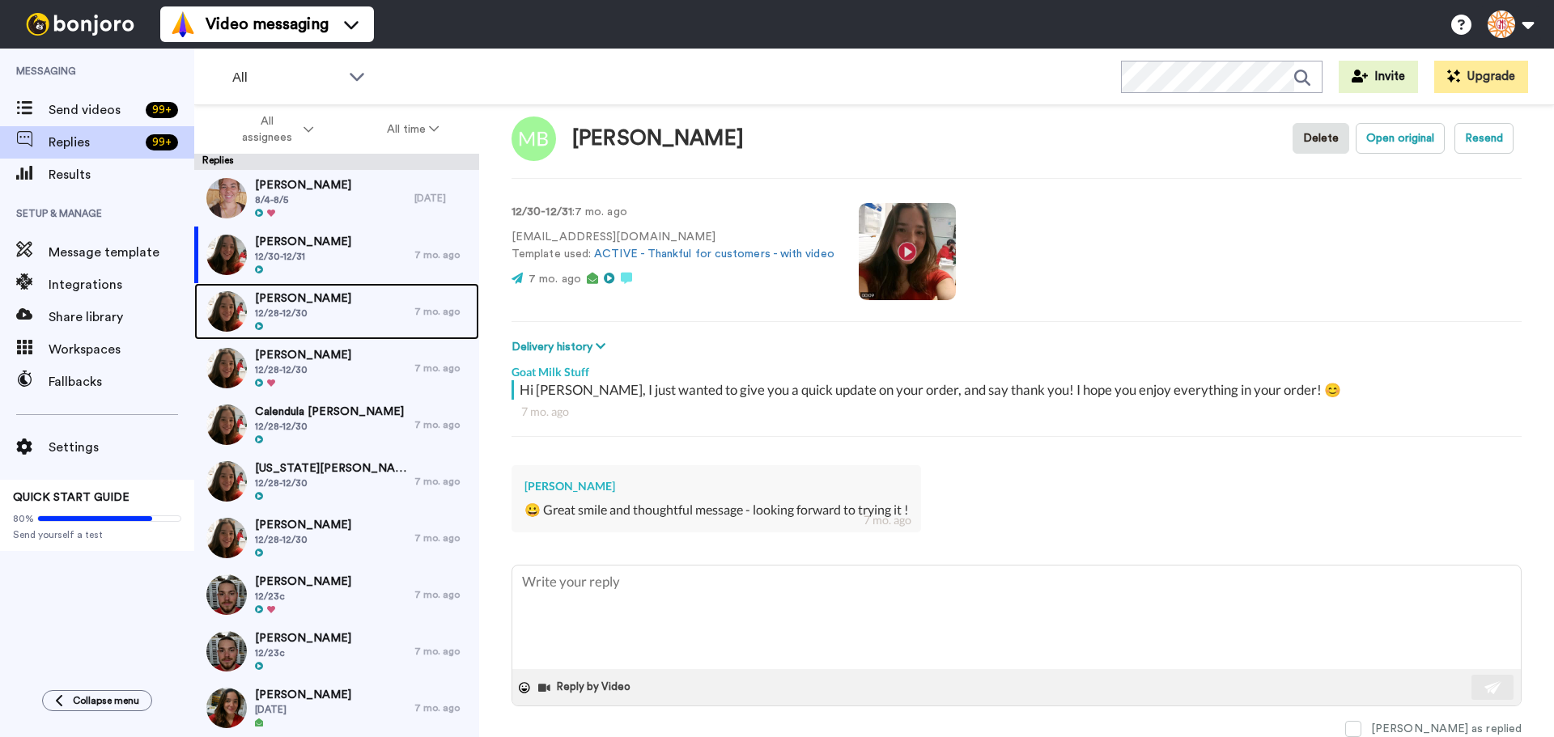
click at [297, 307] on span "12/28-12/30" at bounding box center [303, 313] width 96 height 13
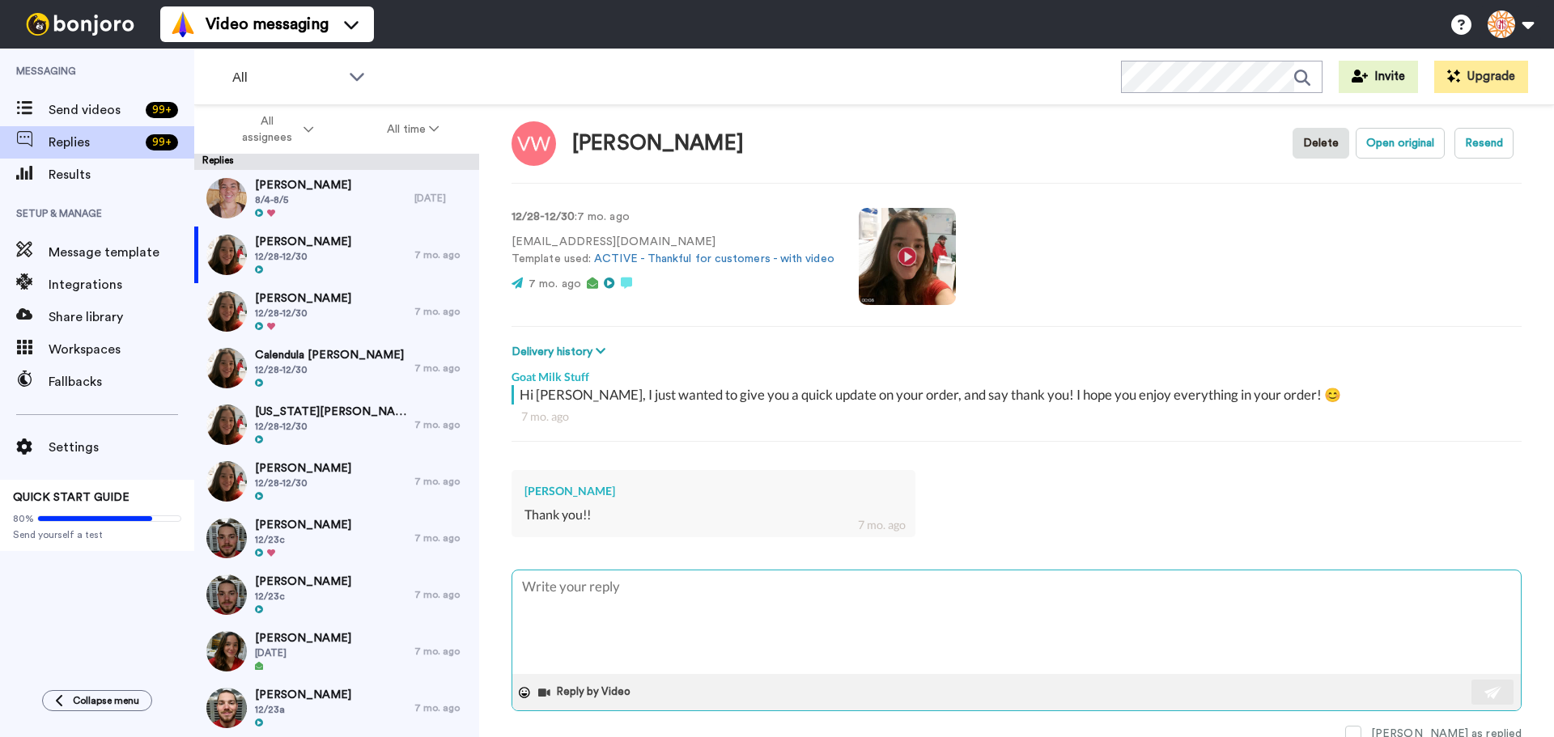
scroll to position [23, 0]
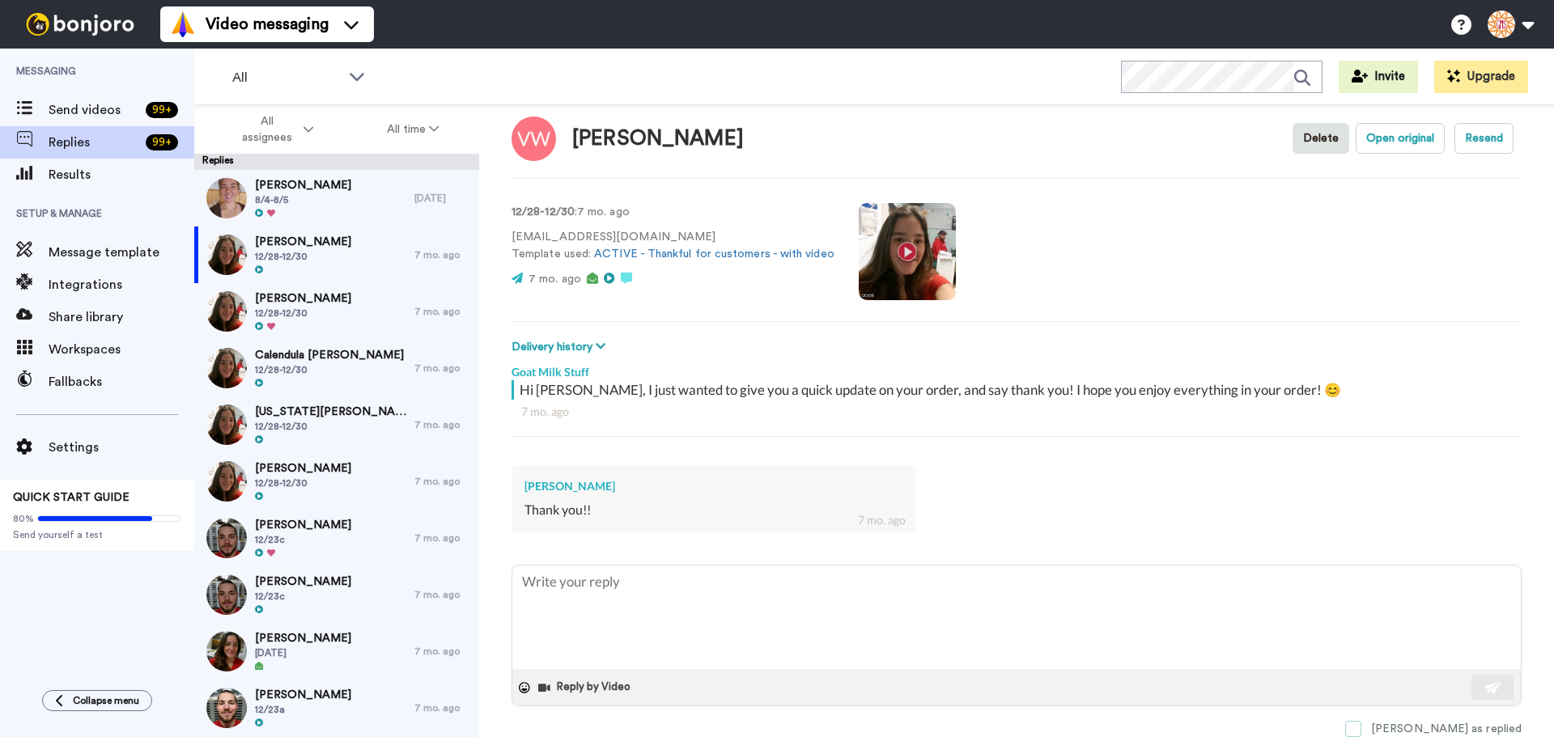
click at [1362, 728] on span at bounding box center [1353, 729] width 16 height 16
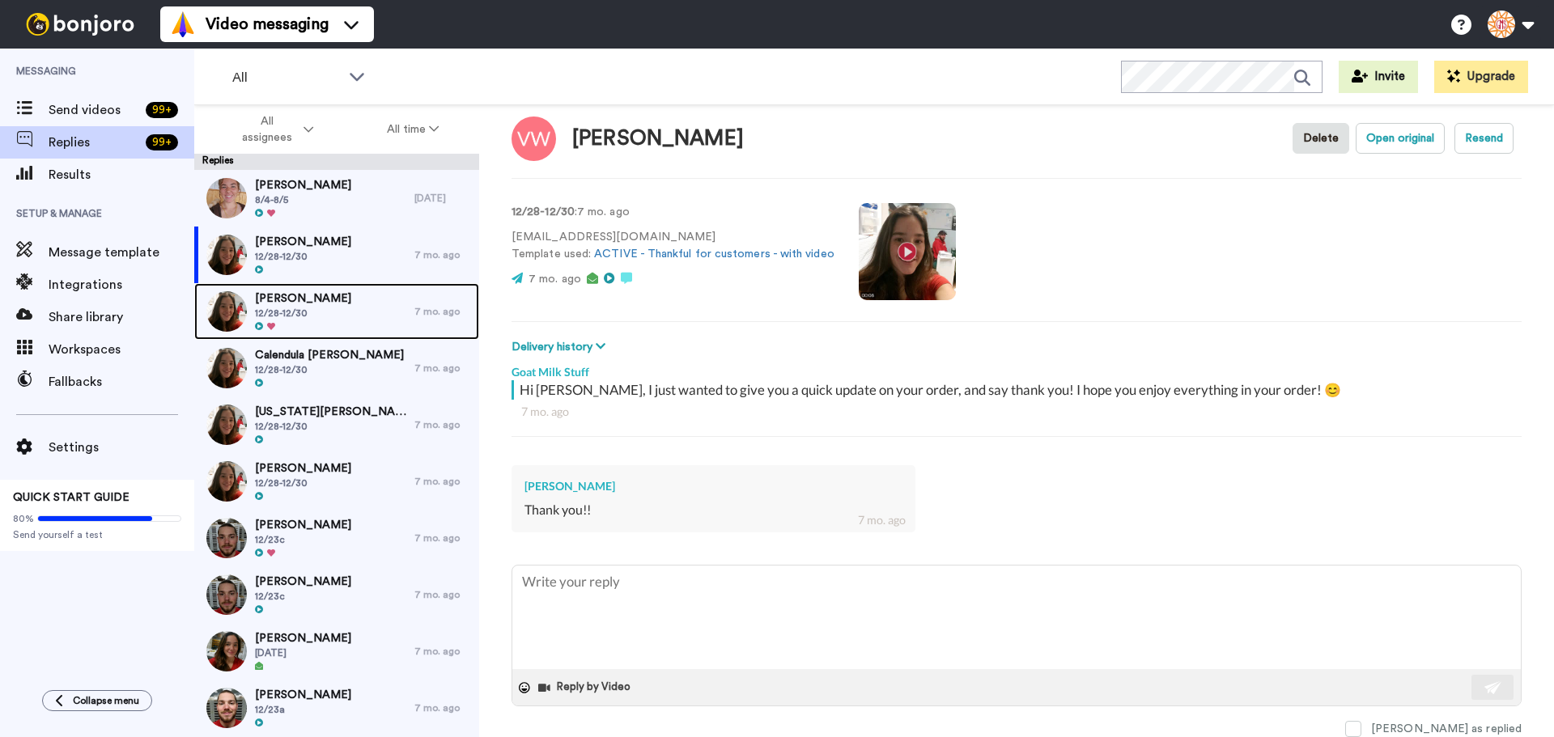
click at [255, 303] on span "Patricia Kelly" at bounding box center [303, 299] width 96 height 16
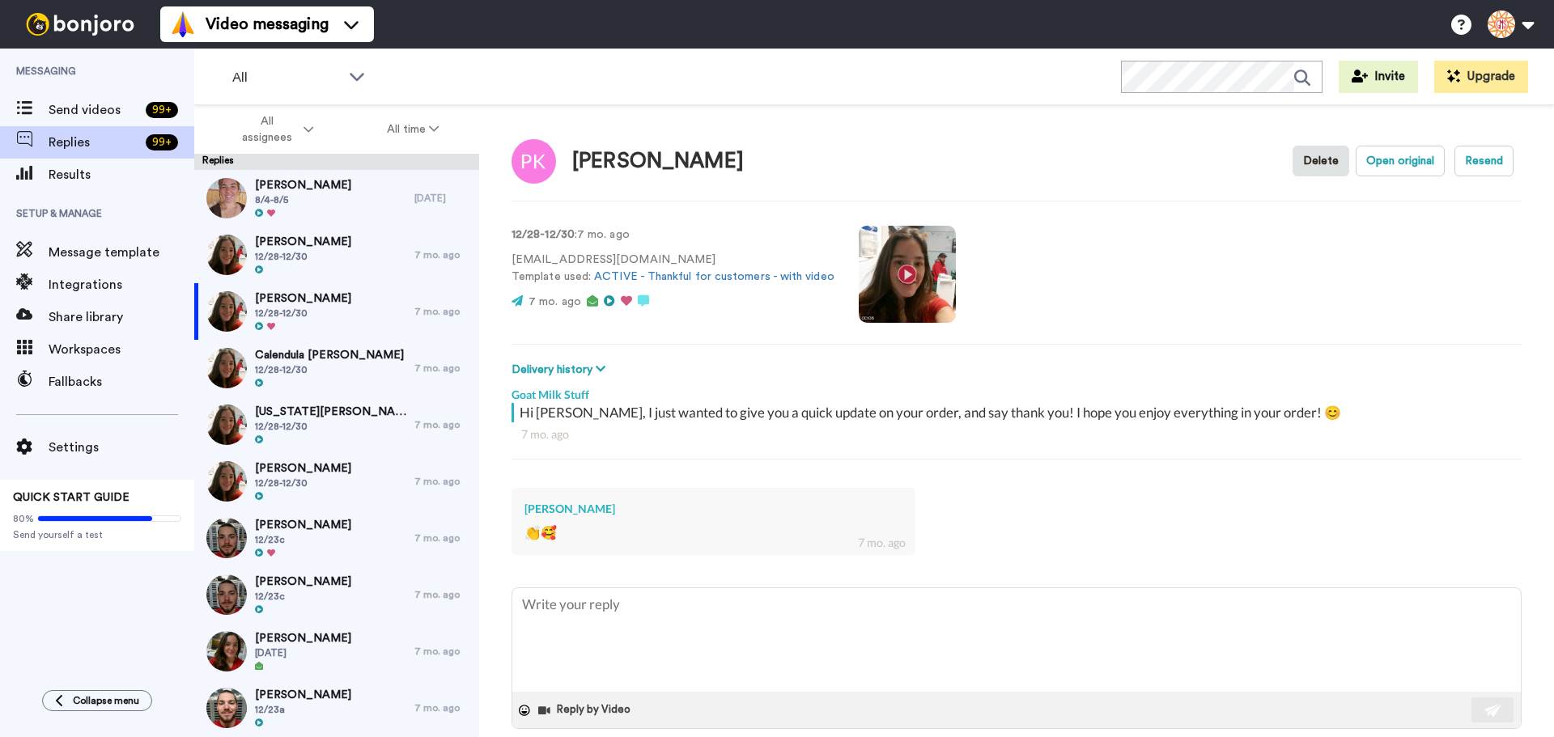
scroll to position [23, 0]
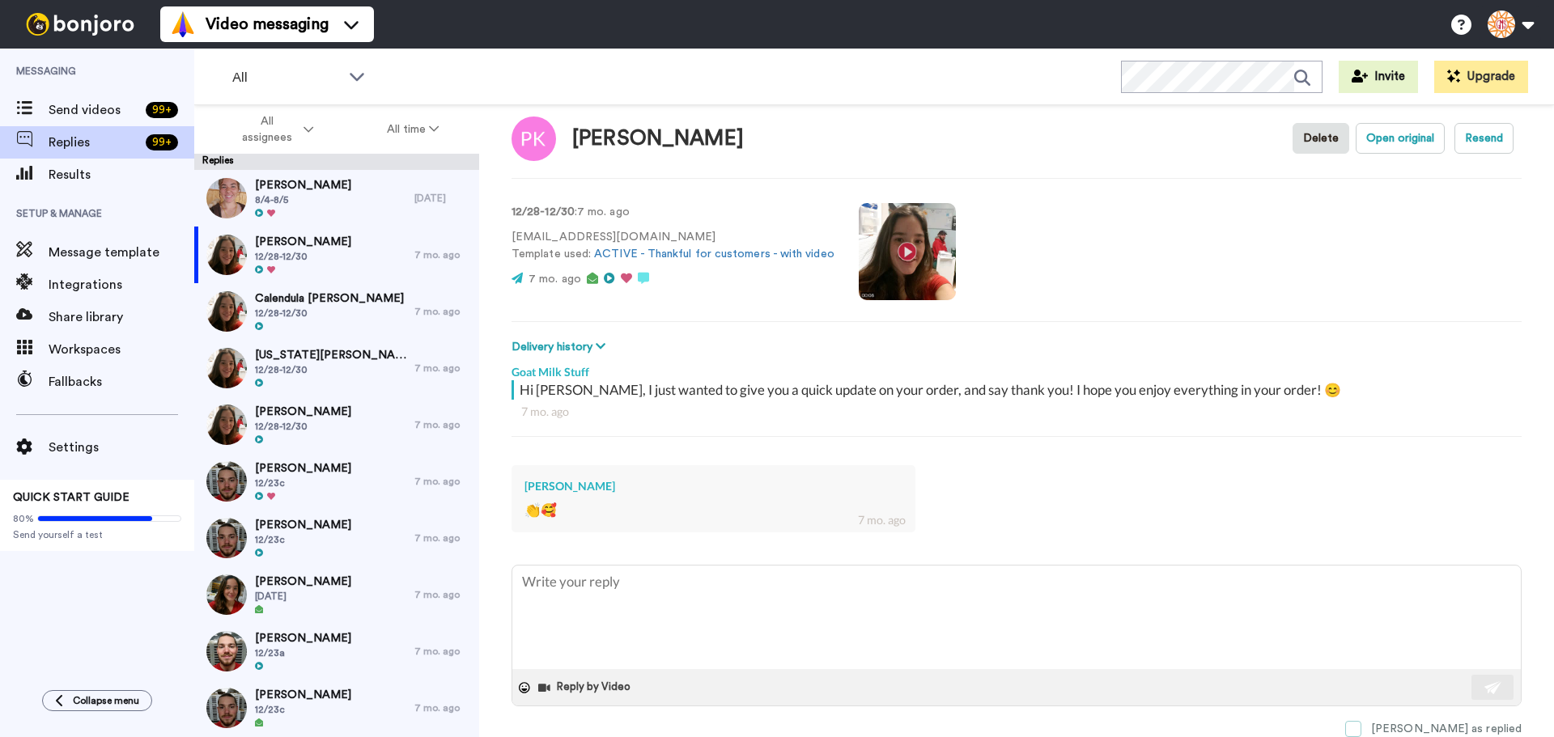
click at [1362, 730] on span at bounding box center [1353, 729] width 16 height 16
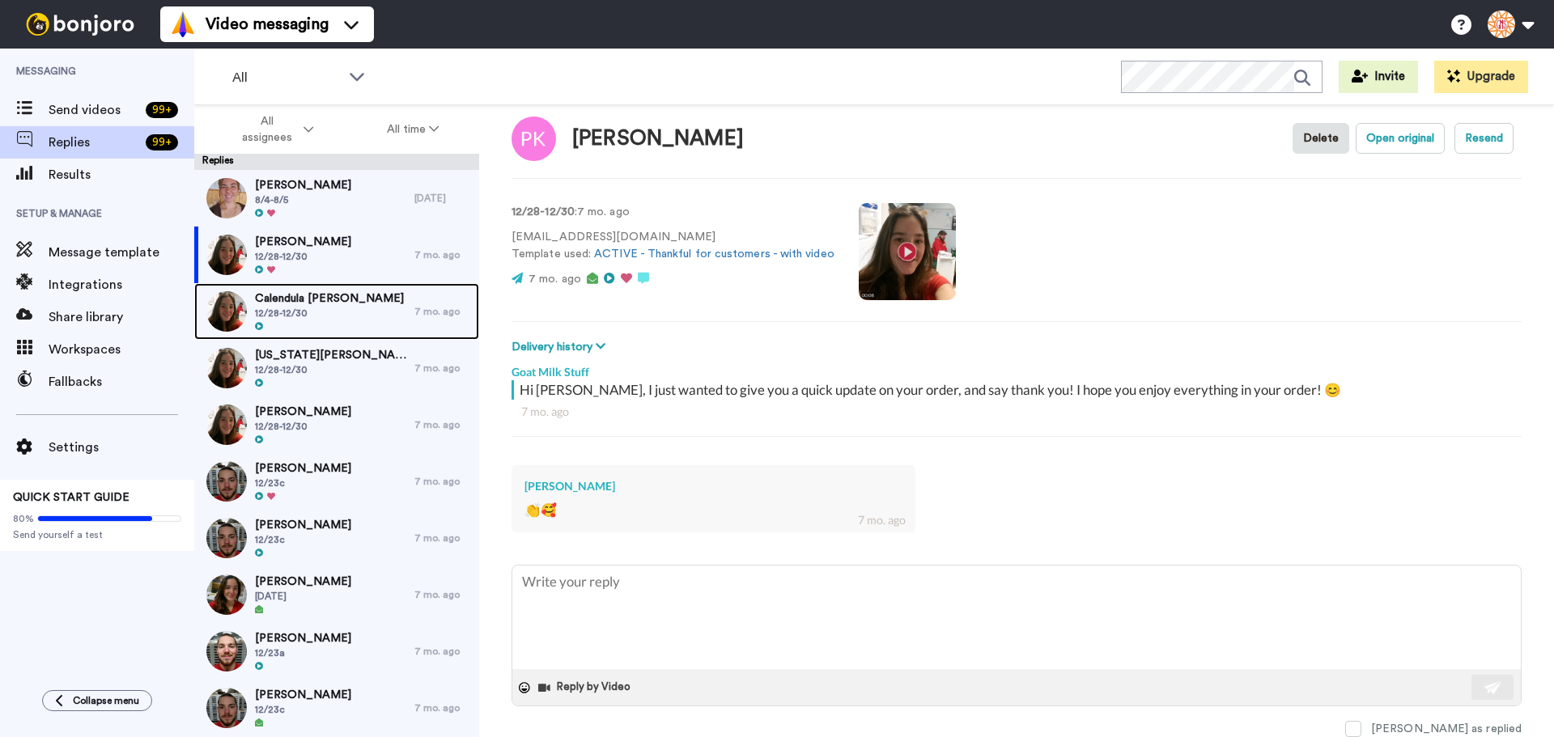
click at [321, 316] on span "12/28-12/30" at bounding box center [329, 313] width 149 height 13
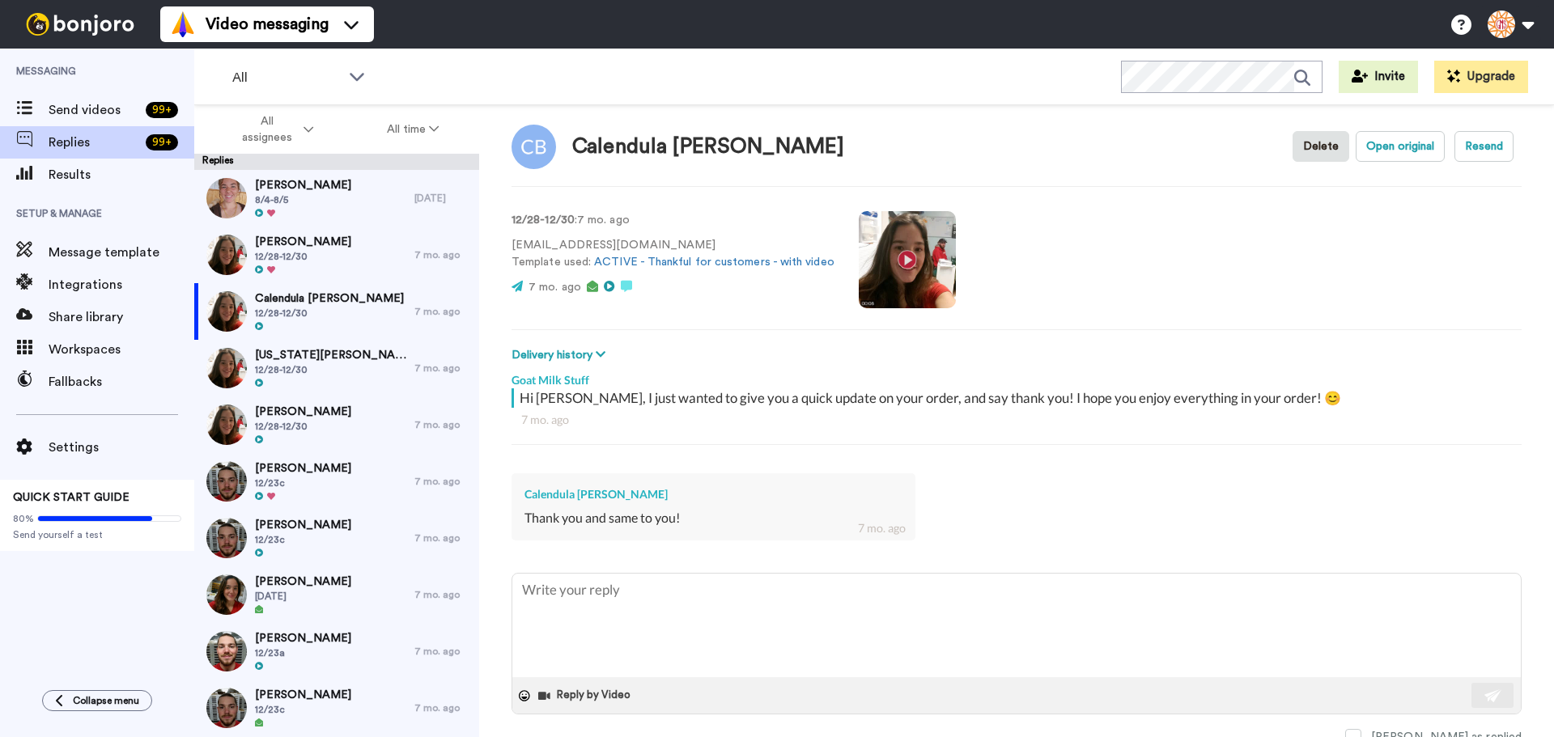
scroll to position [23, 0]
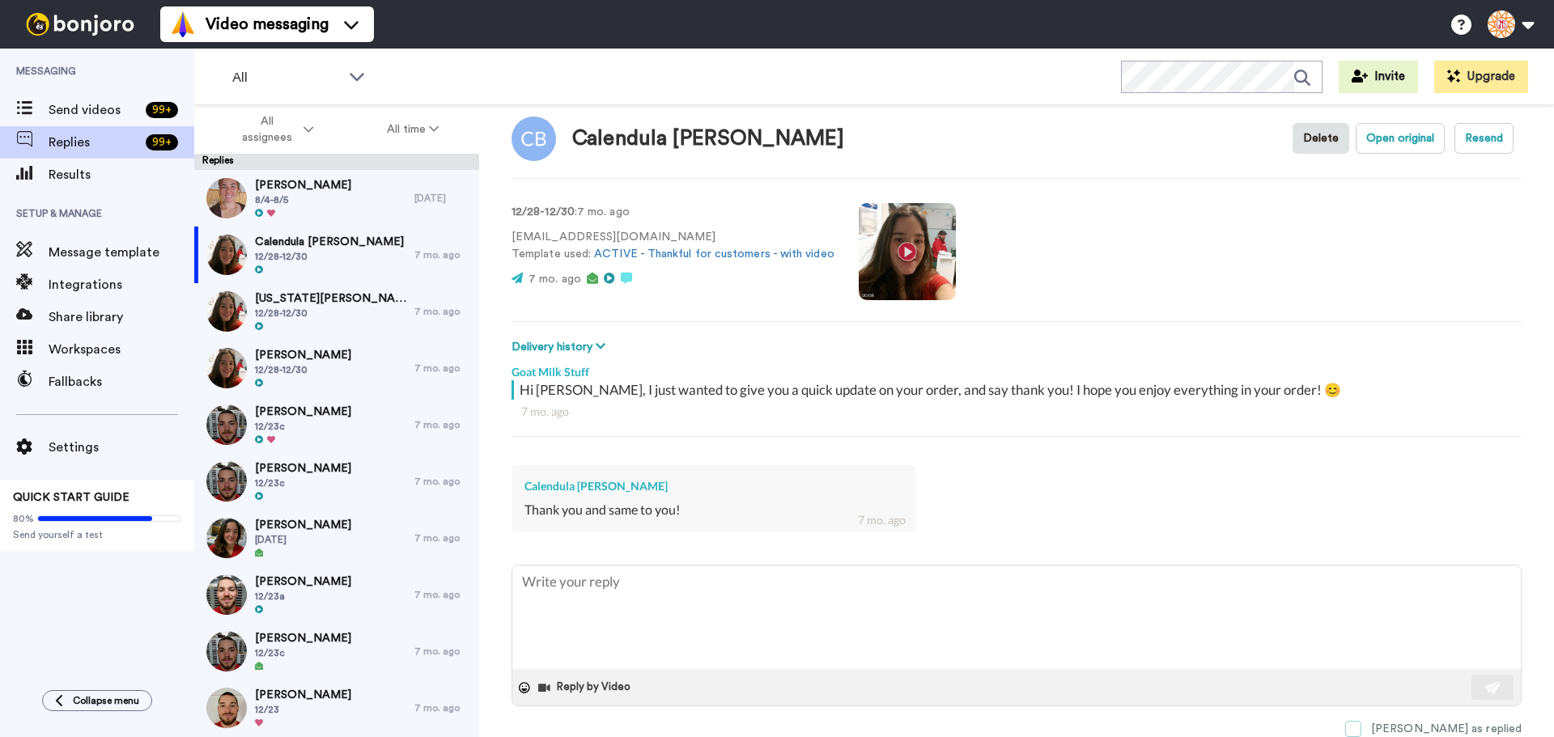
click at [1362, 722] on span at bounding box center [1353, 729] width 16 height 16
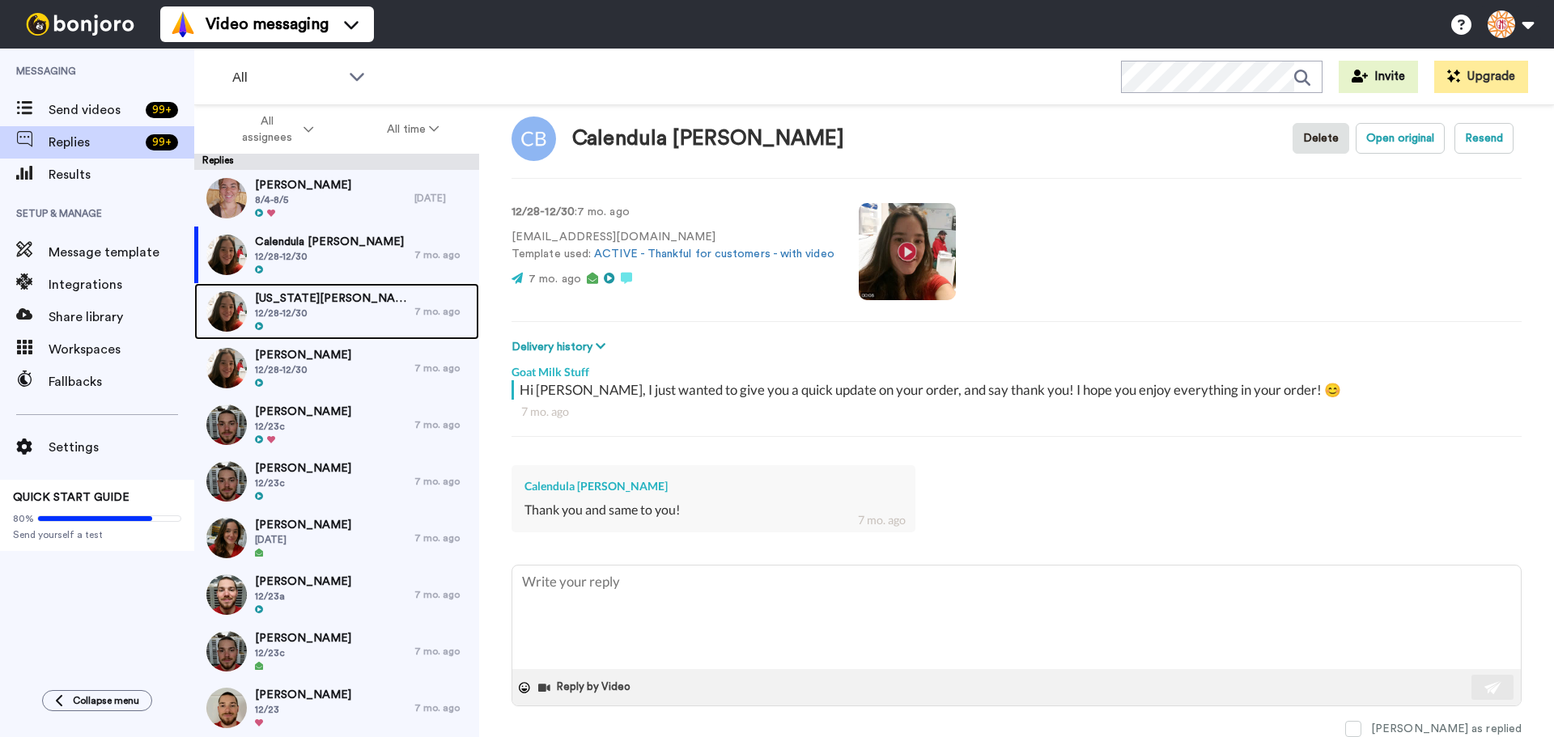
click at [307, 291] on span "Virginia Dunphy" at bounding box center [330, 299] width 151 height 16
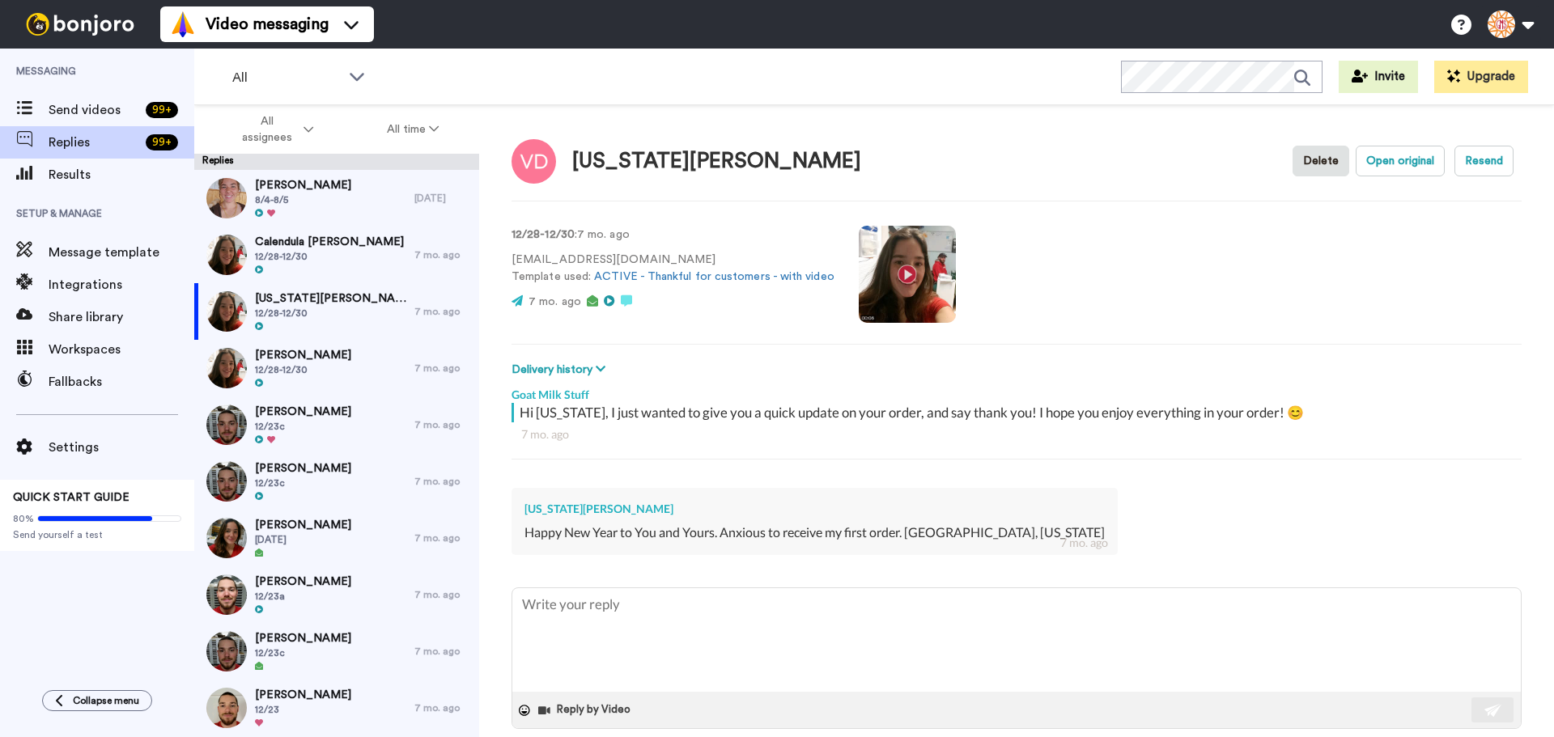
scroll to position [23, 0]
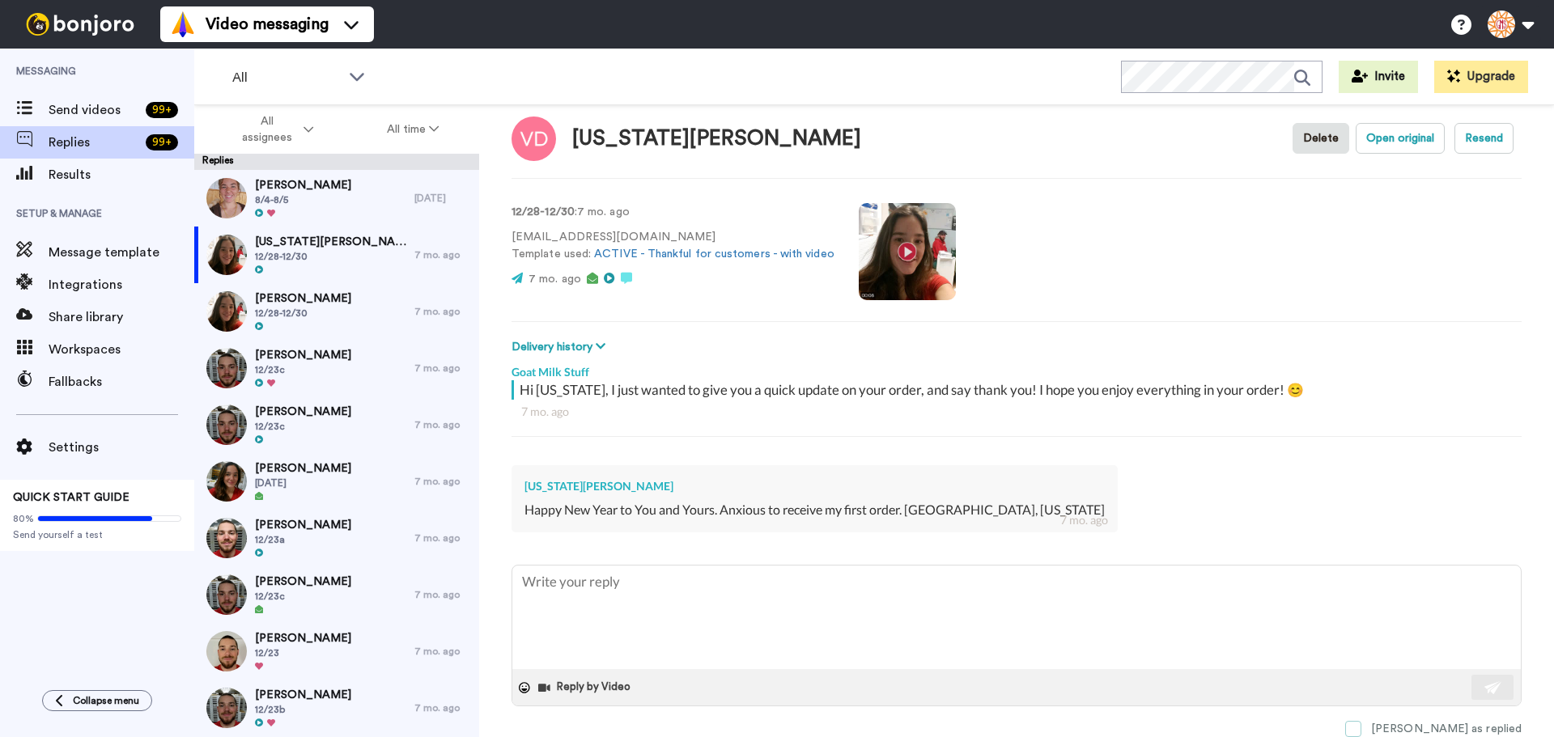
click at [1362, 728] on span at bounding box center [1353, 729] width 16 height 16
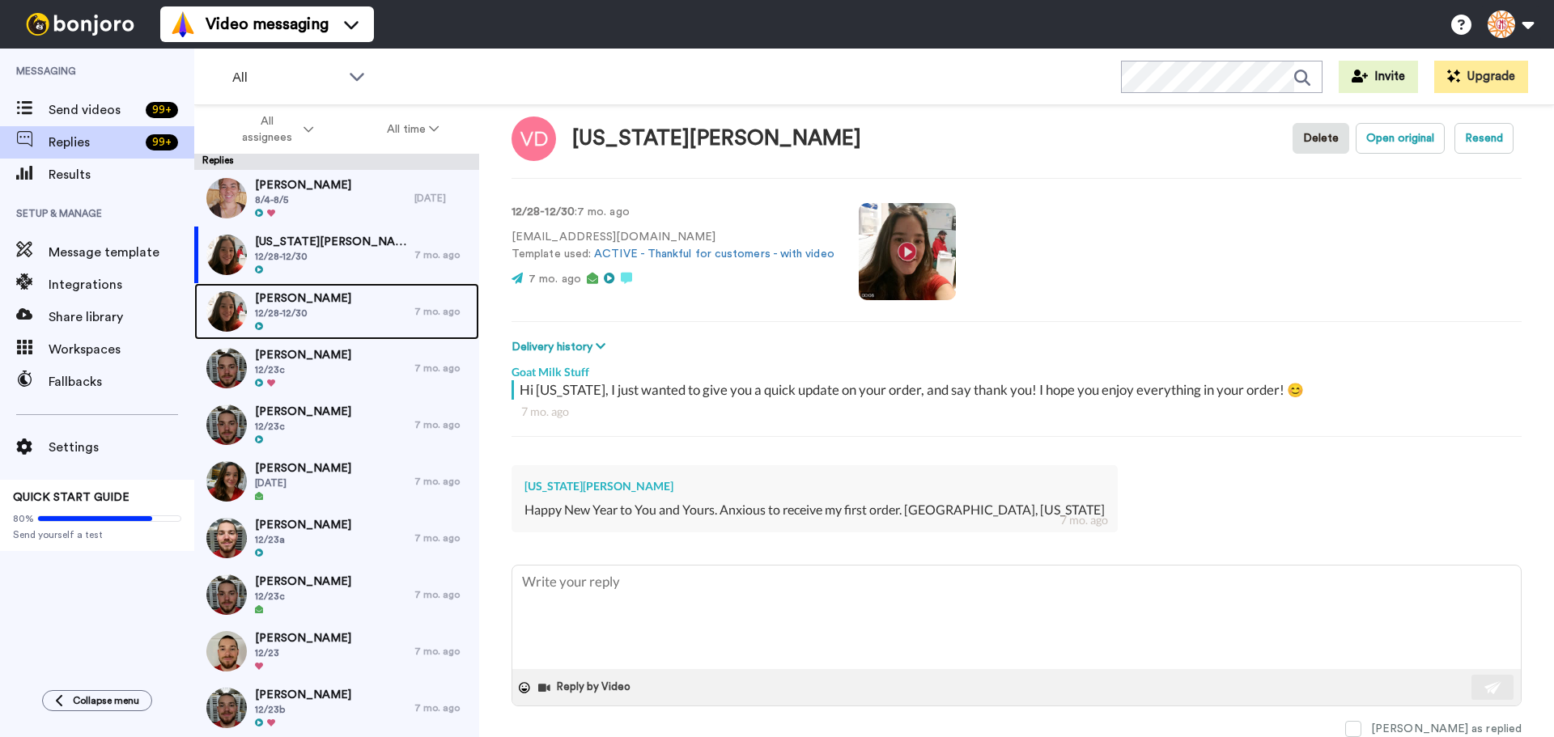
click at [347, 304] on div "Nancy Treskow 12/28-12/30" at bounding box center [304, 311] width 220 height 57
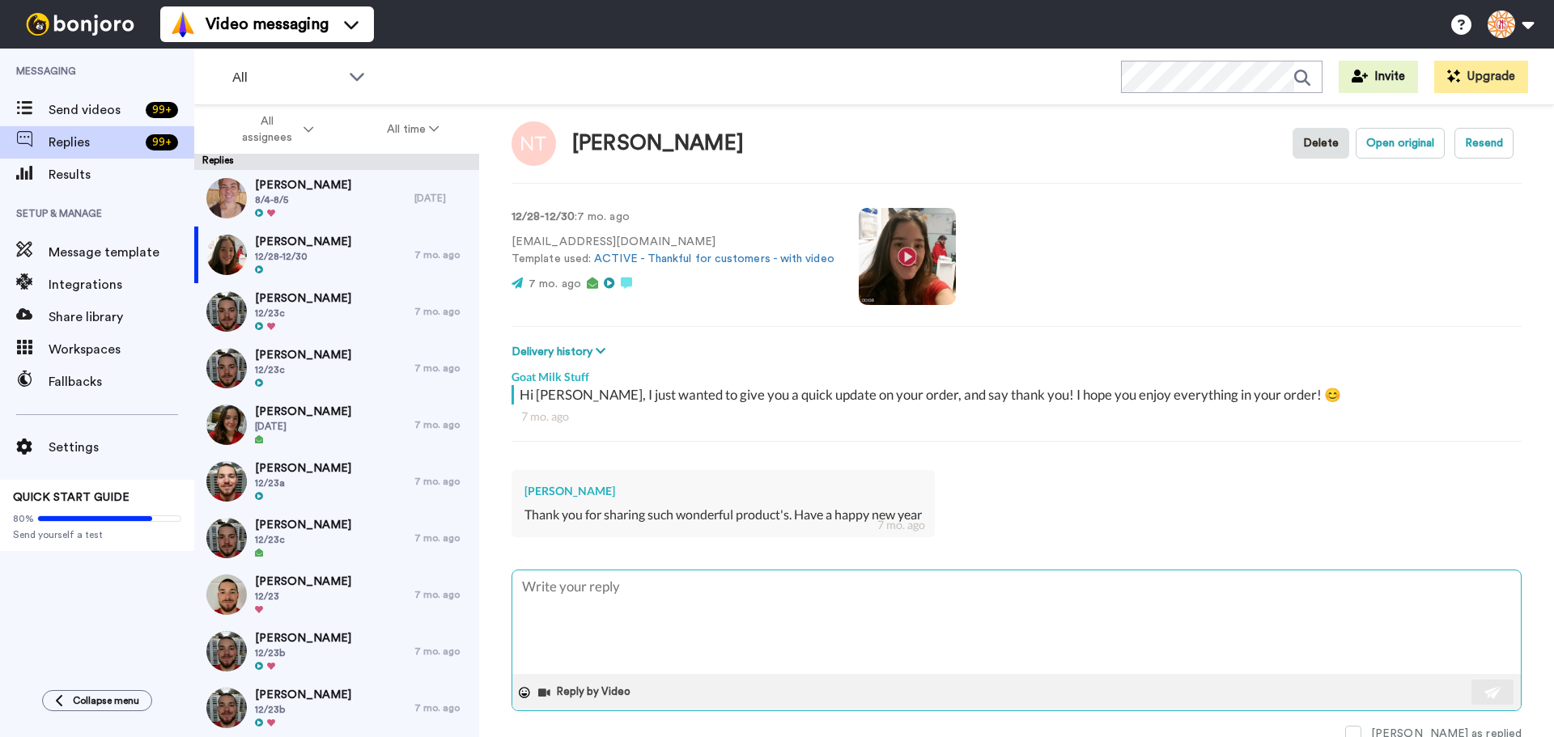
scroll to position [23, 0]
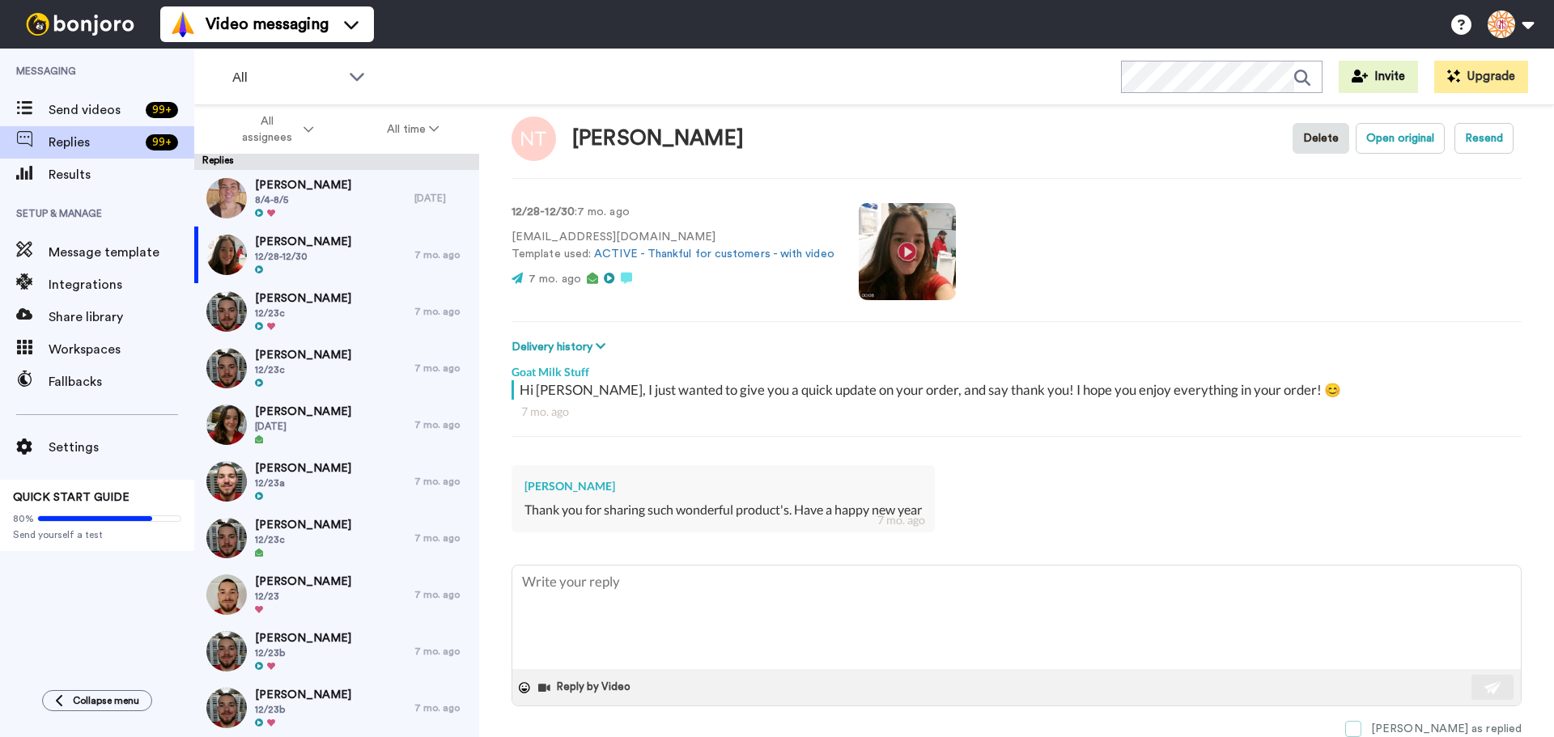
click at [1362, 723] on span at bounding box center [1353, 729] width 16 height 16
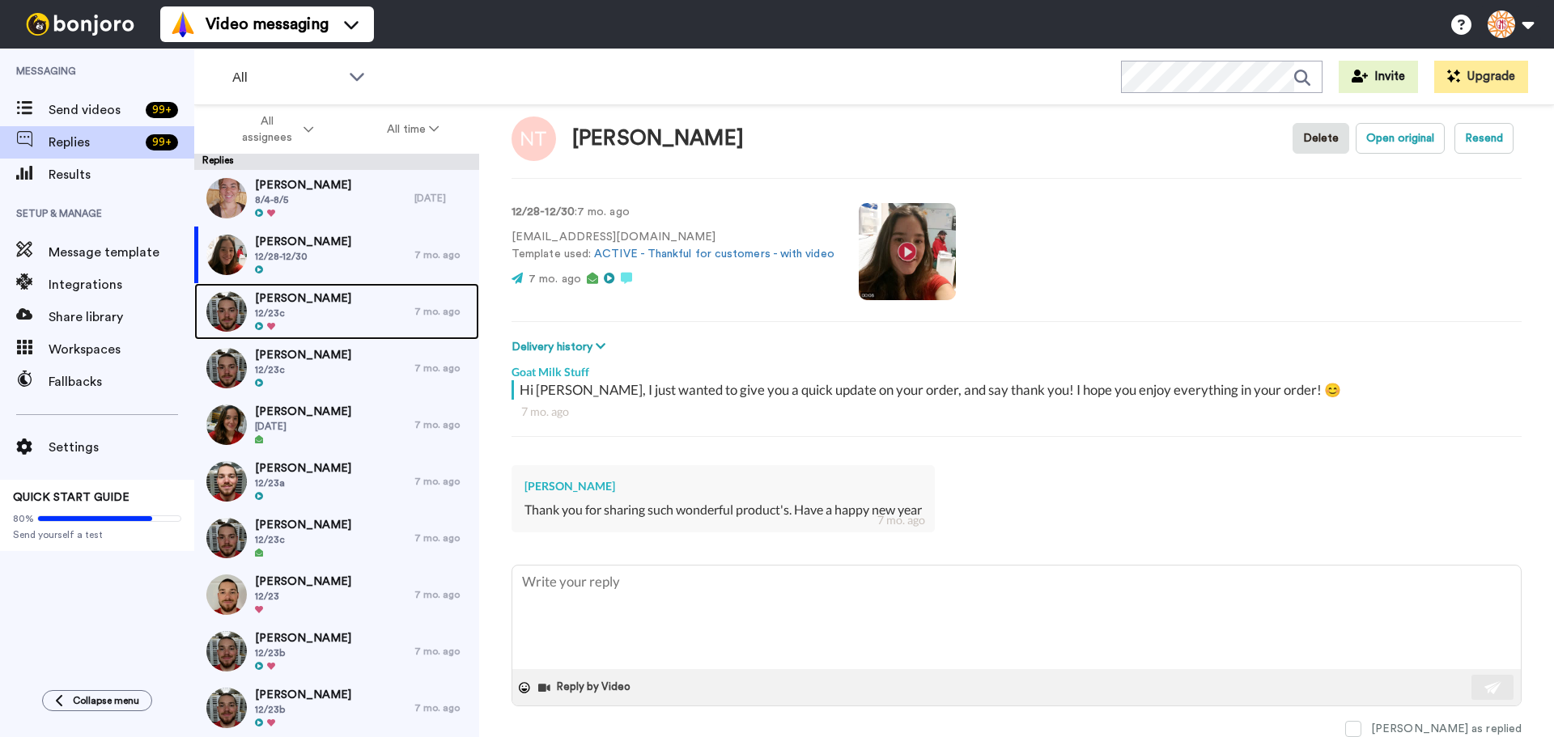
click at [281, 304] on span "Bailey Glenn" at bounding box center [303, 299] width 96 height 16
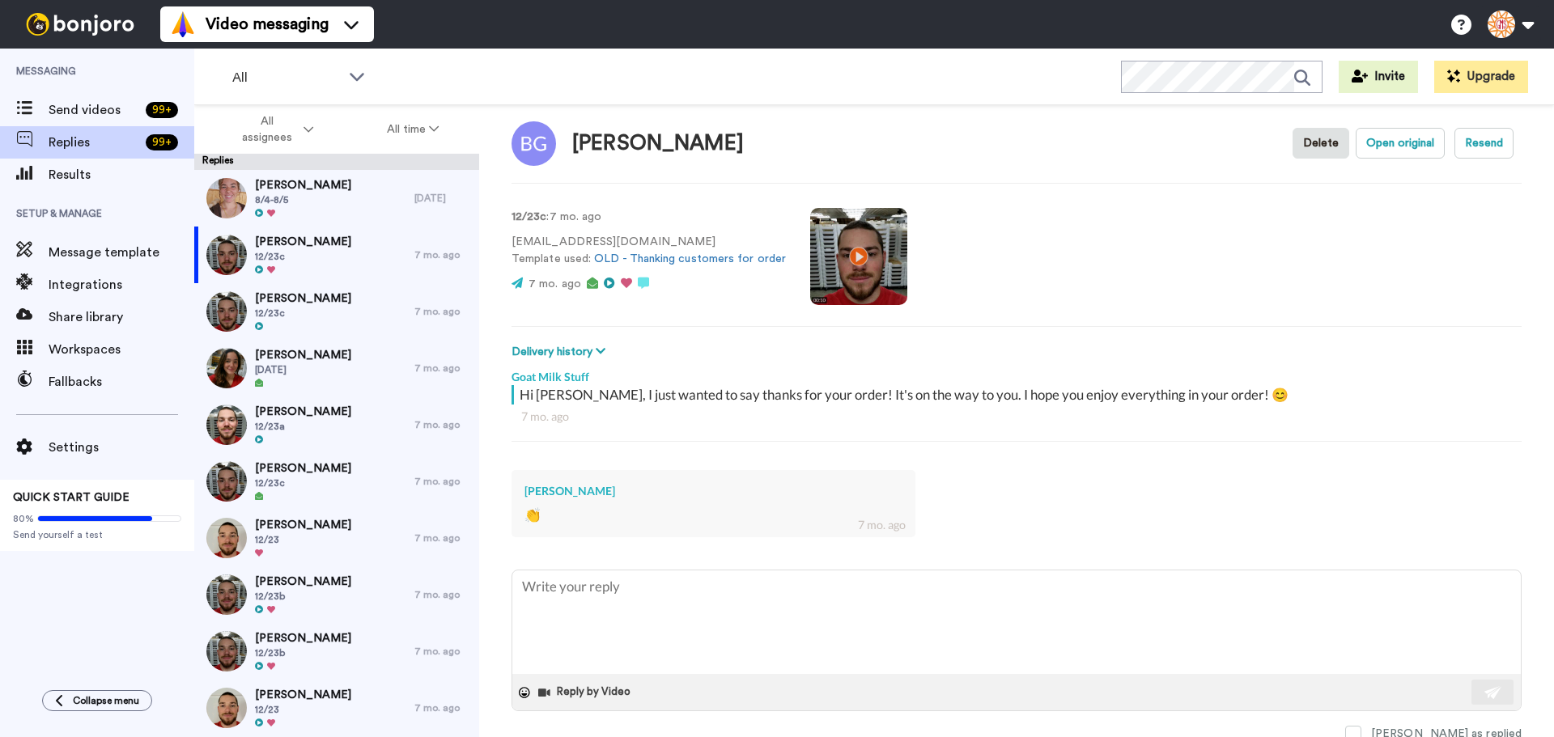
scroll to position [23, 0]
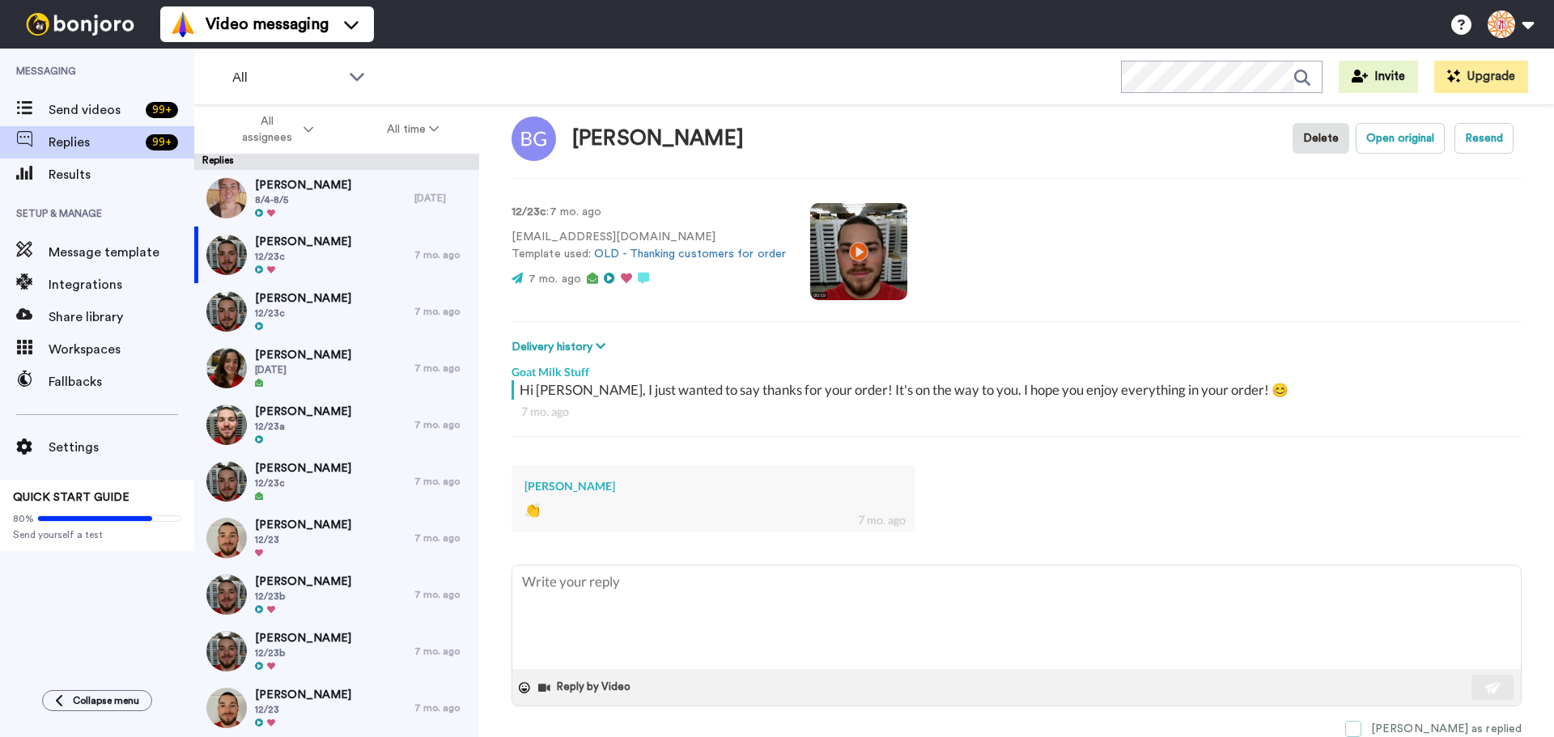
click at [1362, 729] on span at bounding box center [1353, 729] width 16 height 16
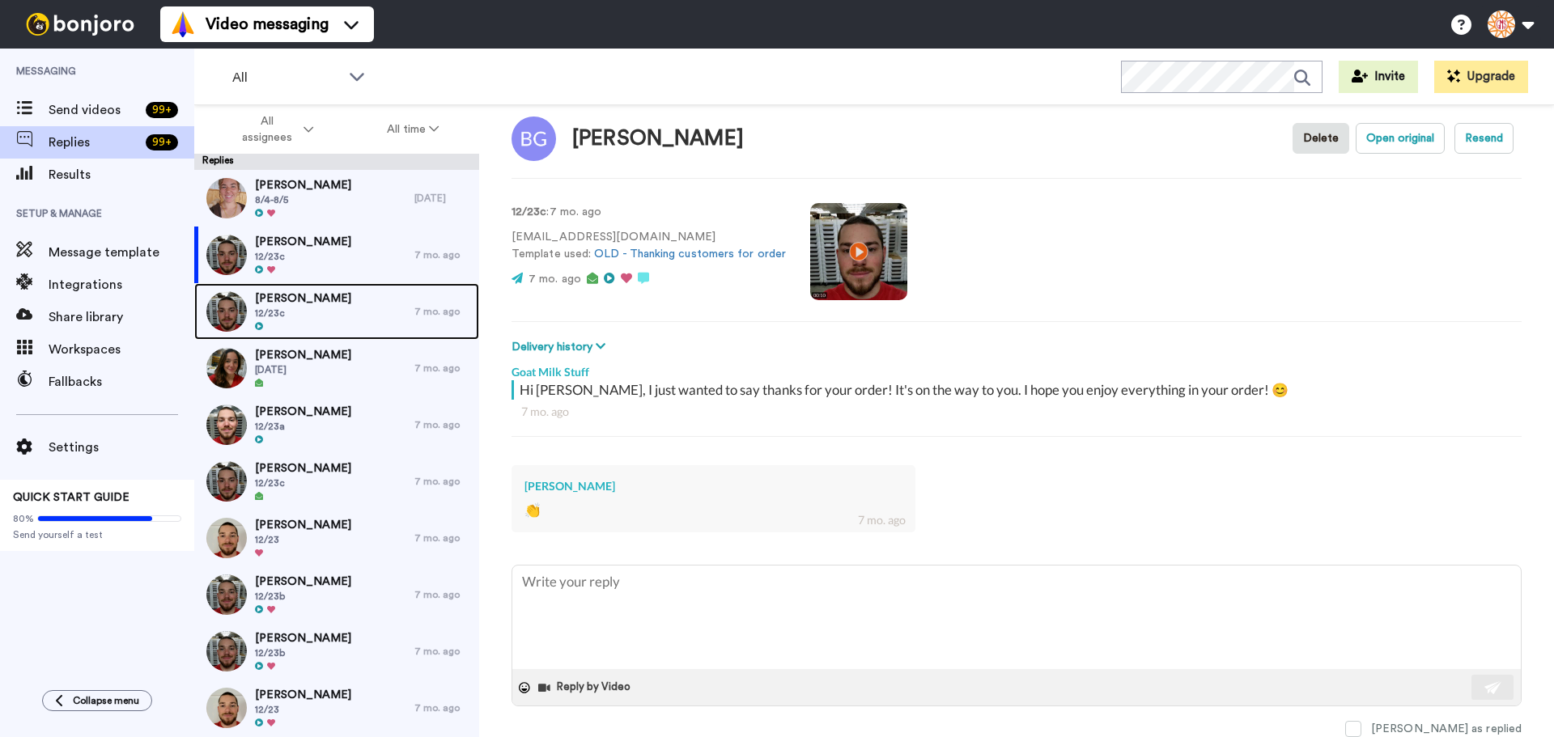
click at [370, 321] on div "Debra Hayes 12/23c" at bounding box center [304, 311] width 220 height 57
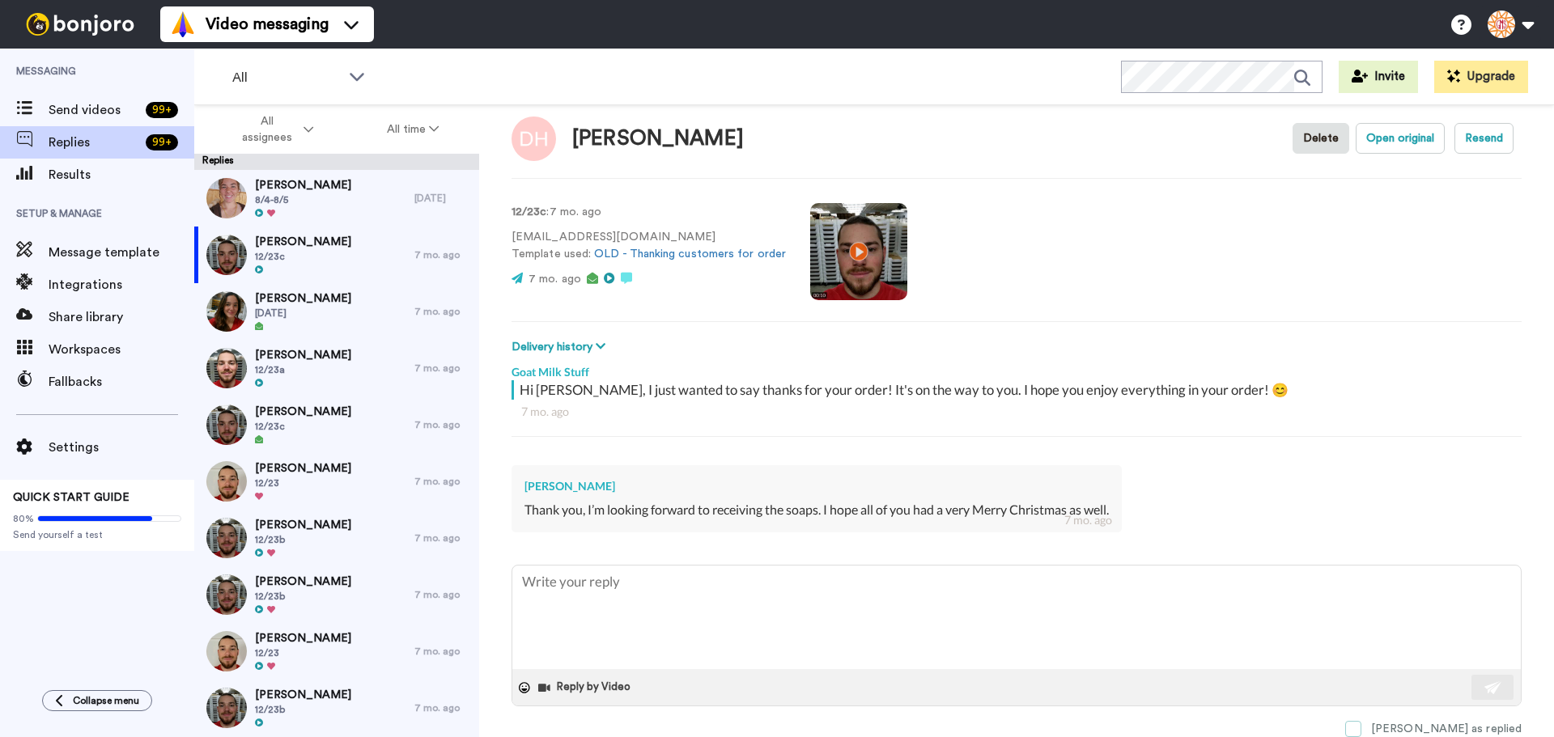
click at [1362, 721] on span at bounding box center [1353, 729] width 16 height 16
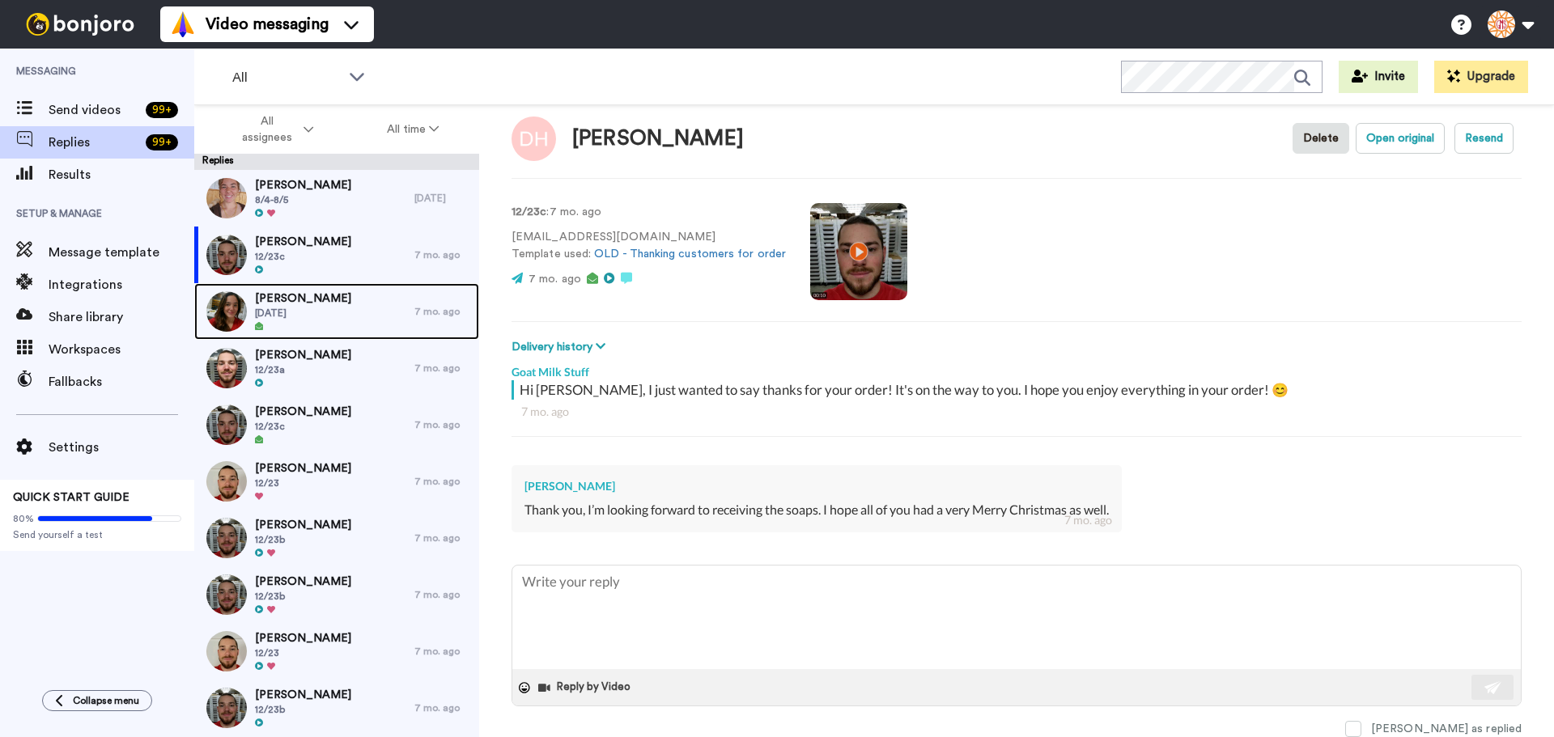
click at [311, 312] on span "12/17/24" at bounding box center [303, 313] width 96 height 13
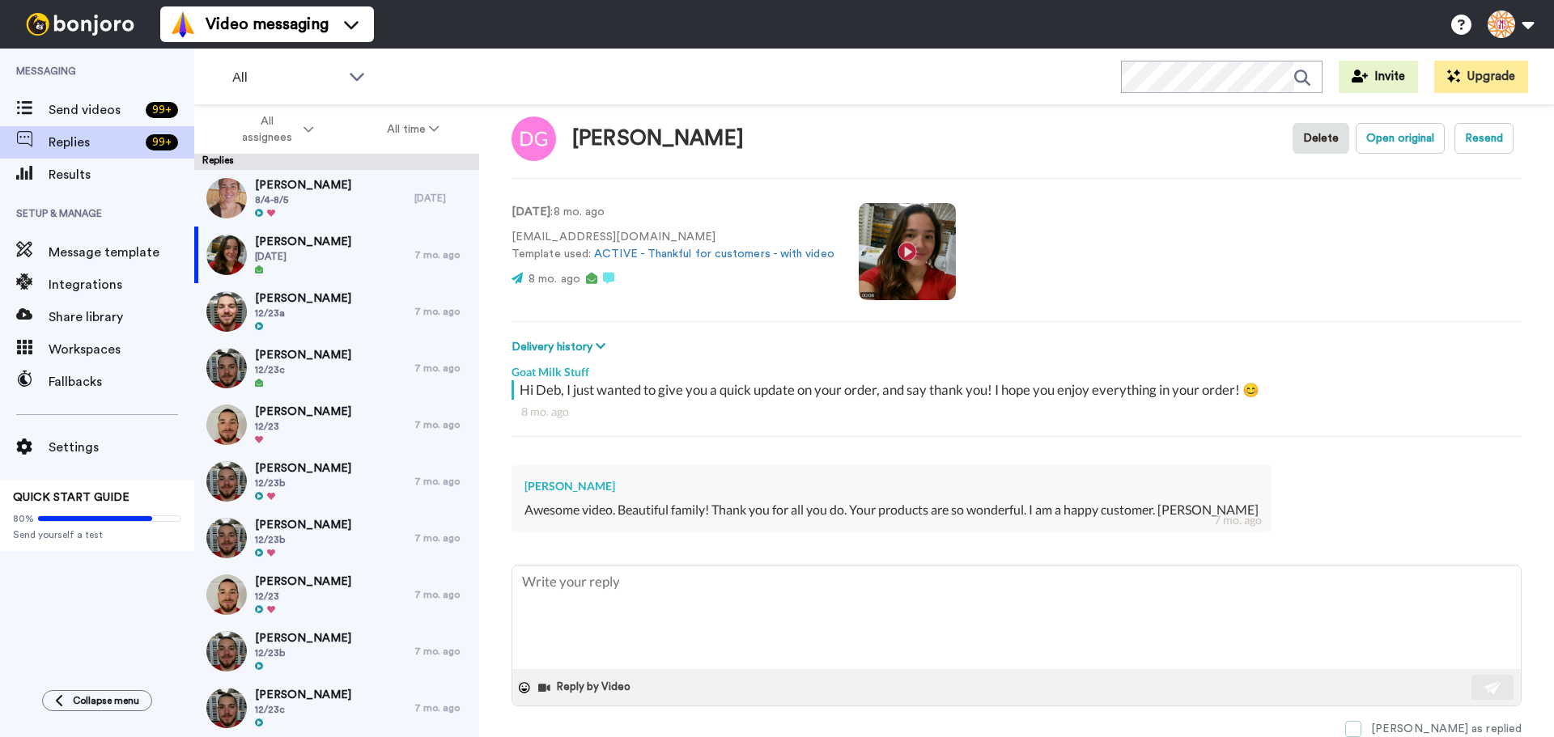
click at [1362, 731] on span at bounding box center [1353, 729] width 16 height 16
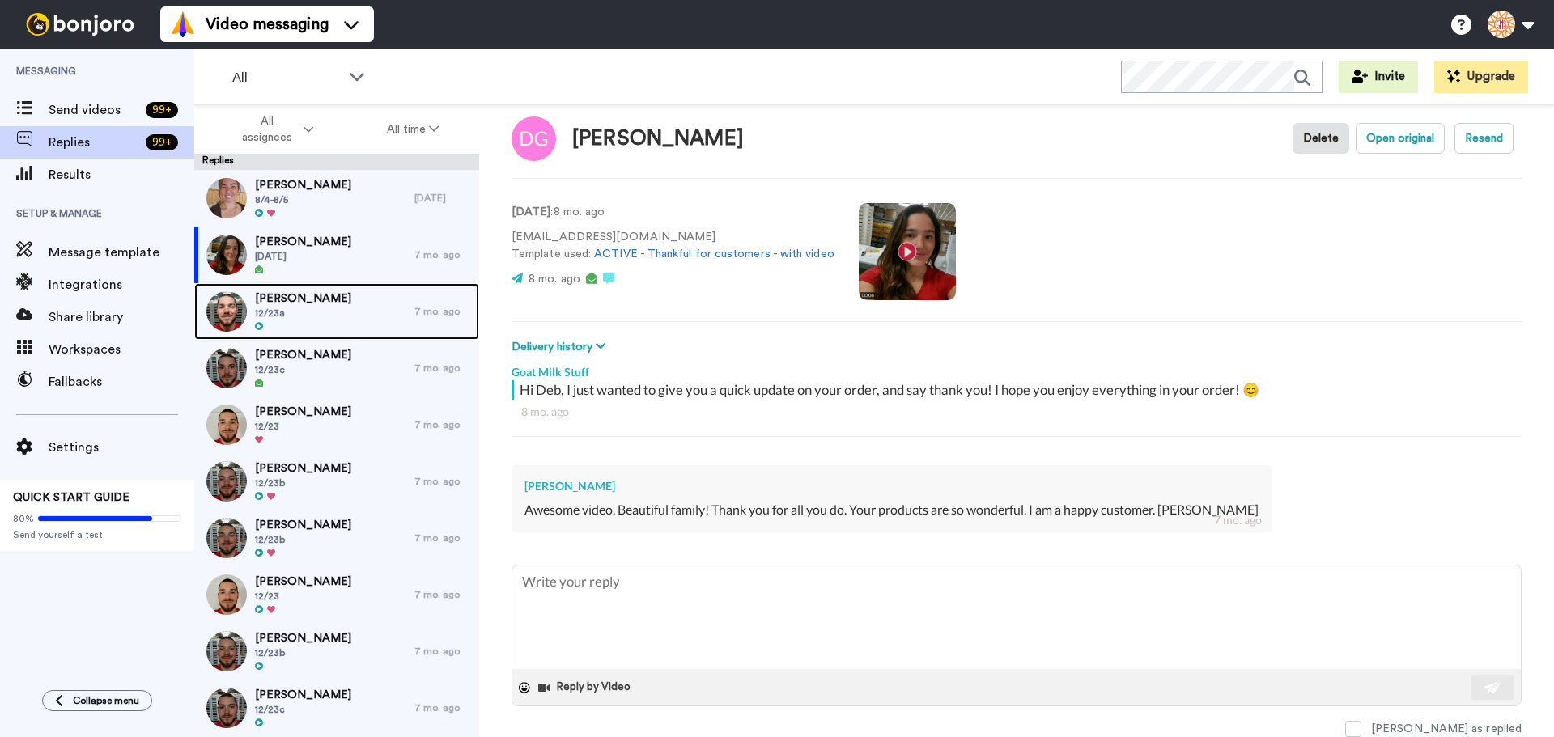
click at [351, 318] on div "Judy Dowst 12/23a" at bounding box center [304, 311] width 220 height 57
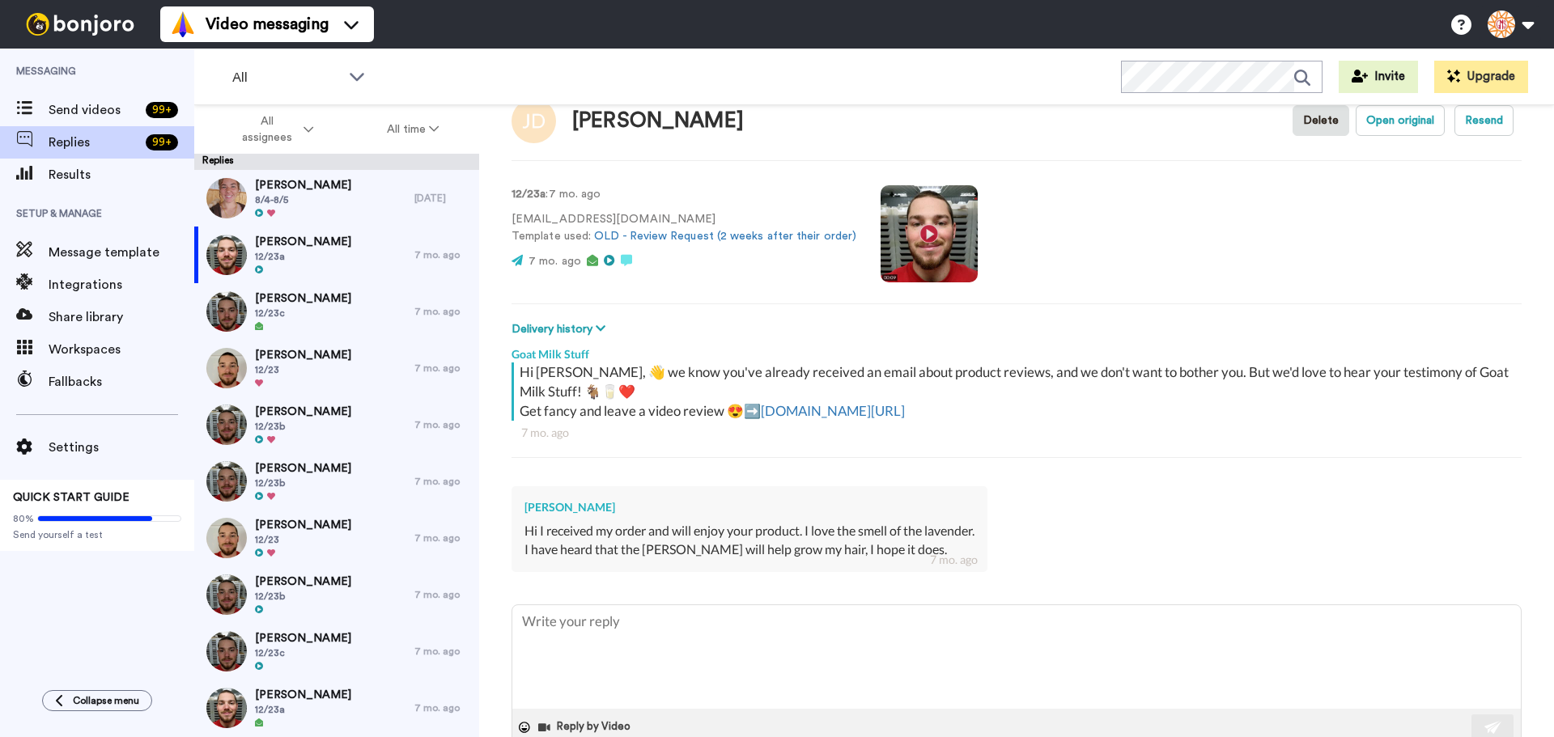
scroll to position [80, 0]
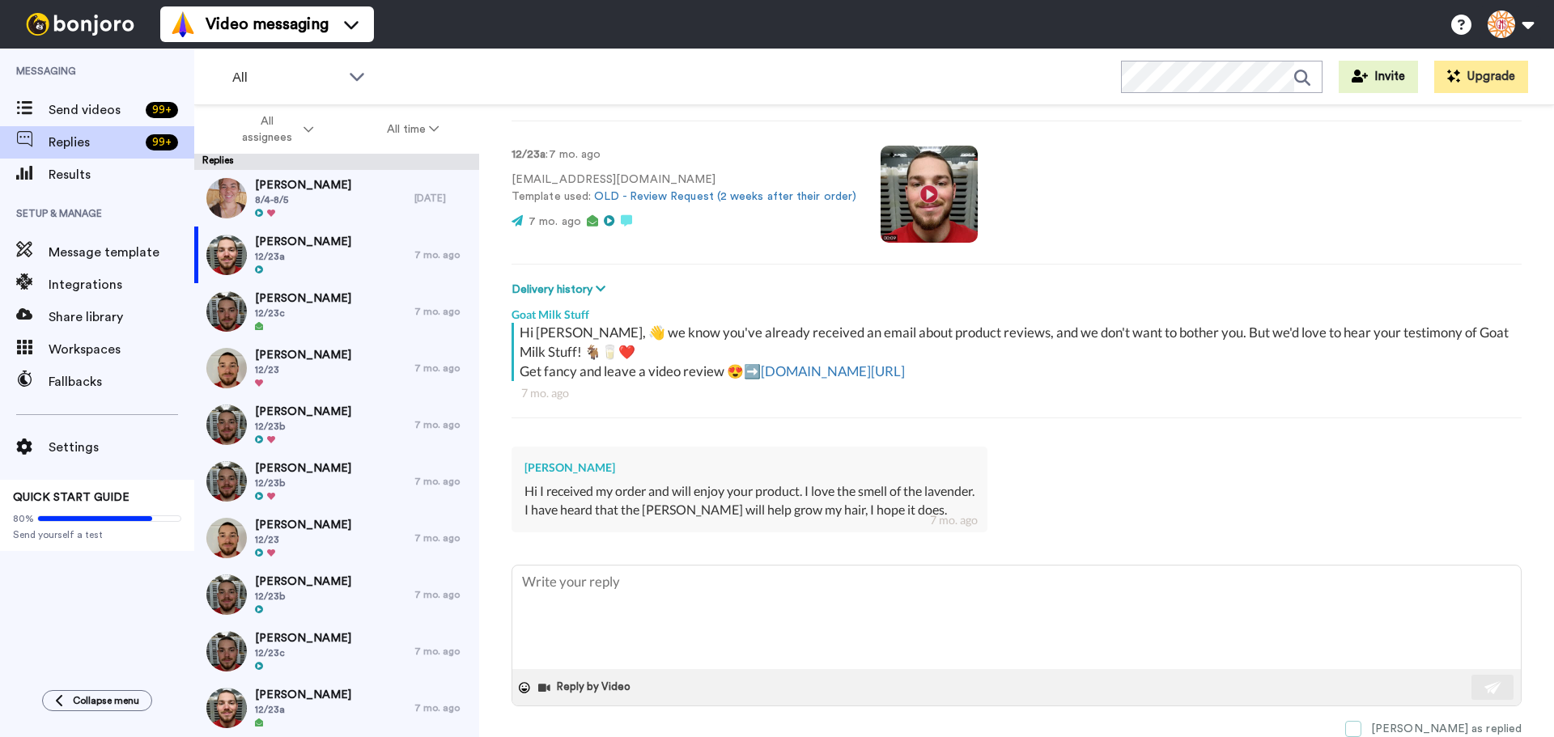
click at [1362, 728] on span at bounding box center [1353, 729] width 16 height 16
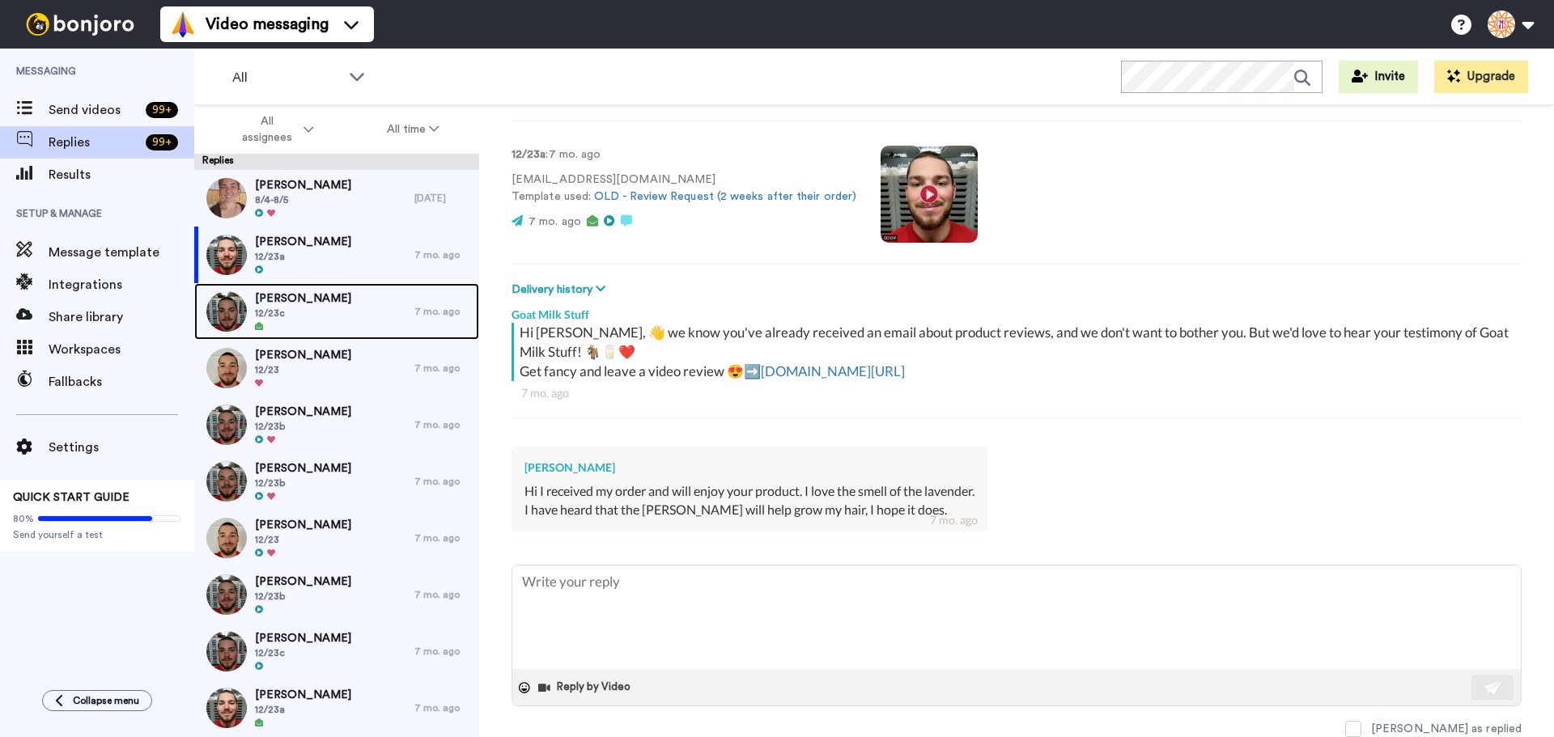
click at [316, 307] on span "12/23c" at bounding box center [303, 313] width 96 height 13
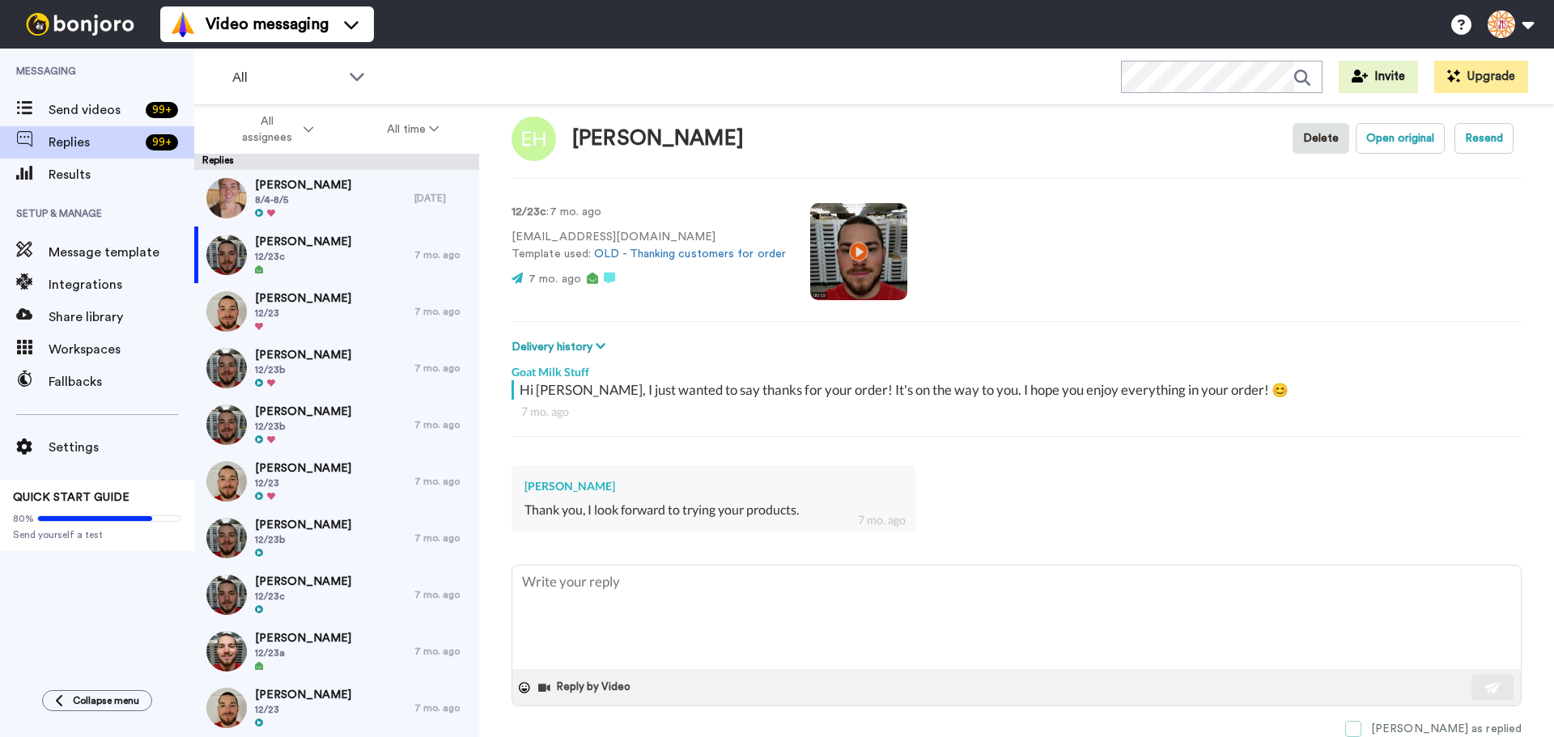
click at [1362, 726] on span at bounding box center [1353, 729] width 16 height 16
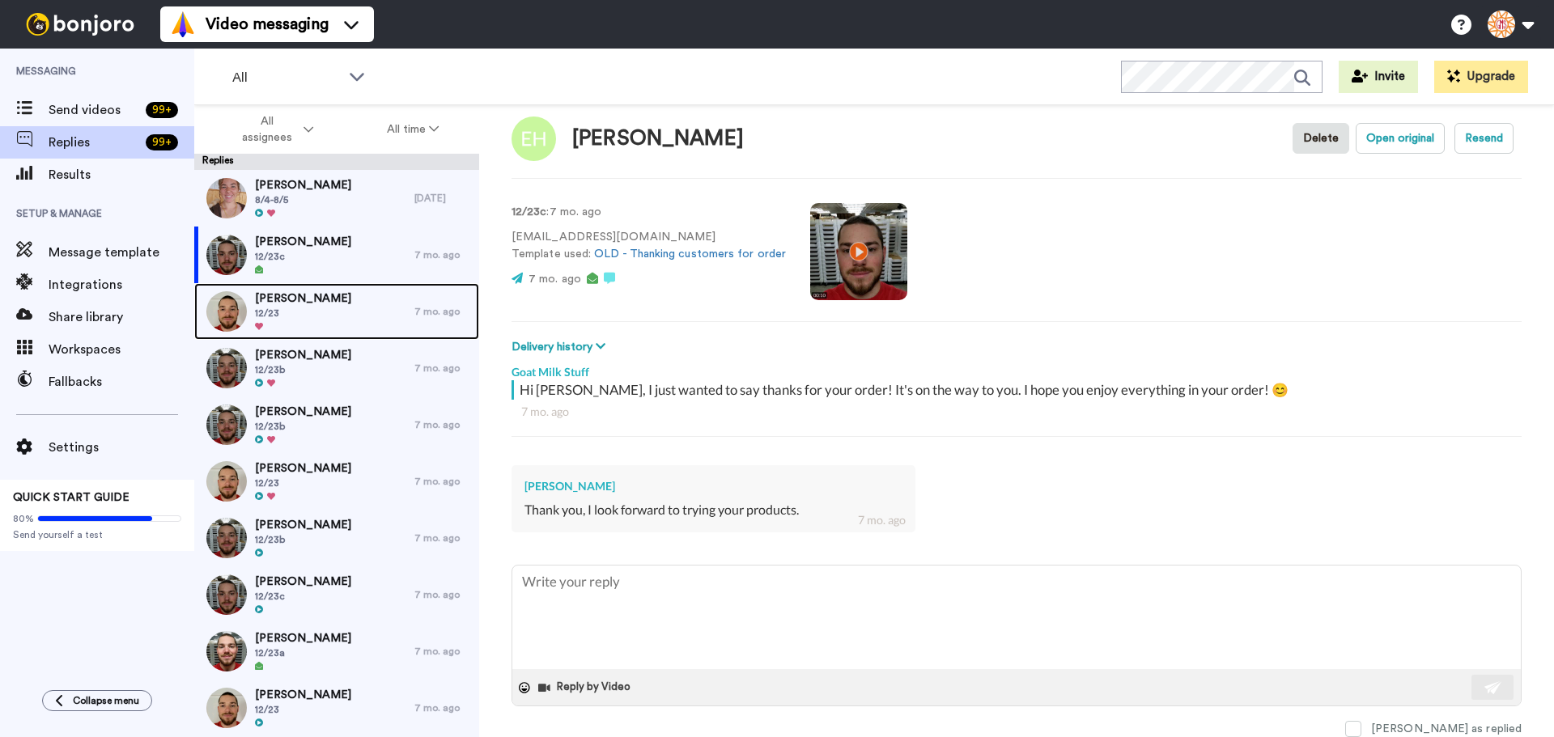
click at [356, 315] on div "Ruby Ayala 12/23" at bounding box center [304, 311] width 220 height 57
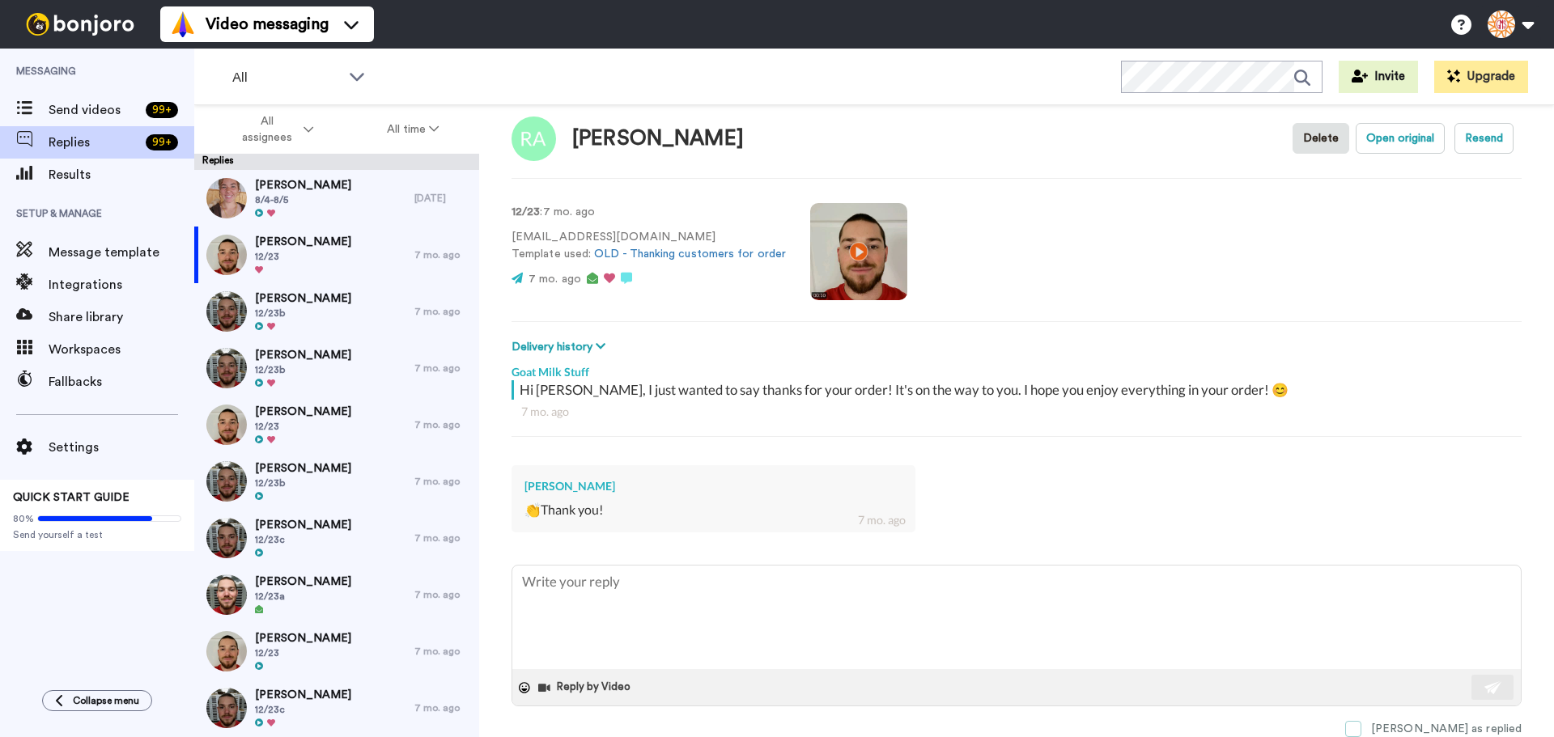
click at [1362, 728] on span at bounding box center [1353, 729] width 16 height 16
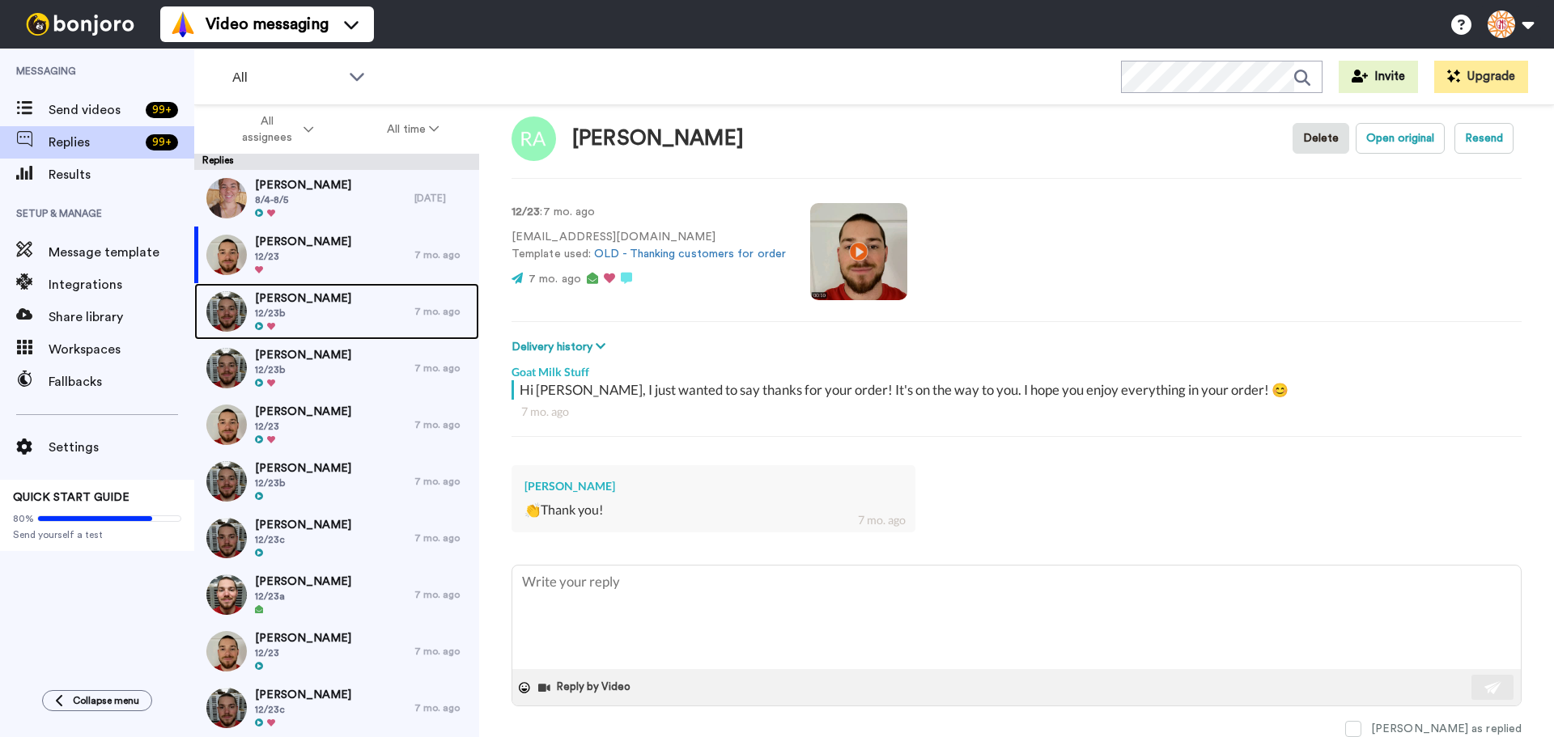
click at [305, 318] on span "12/23b" at bounding box center [303, 313] width 96 height 13
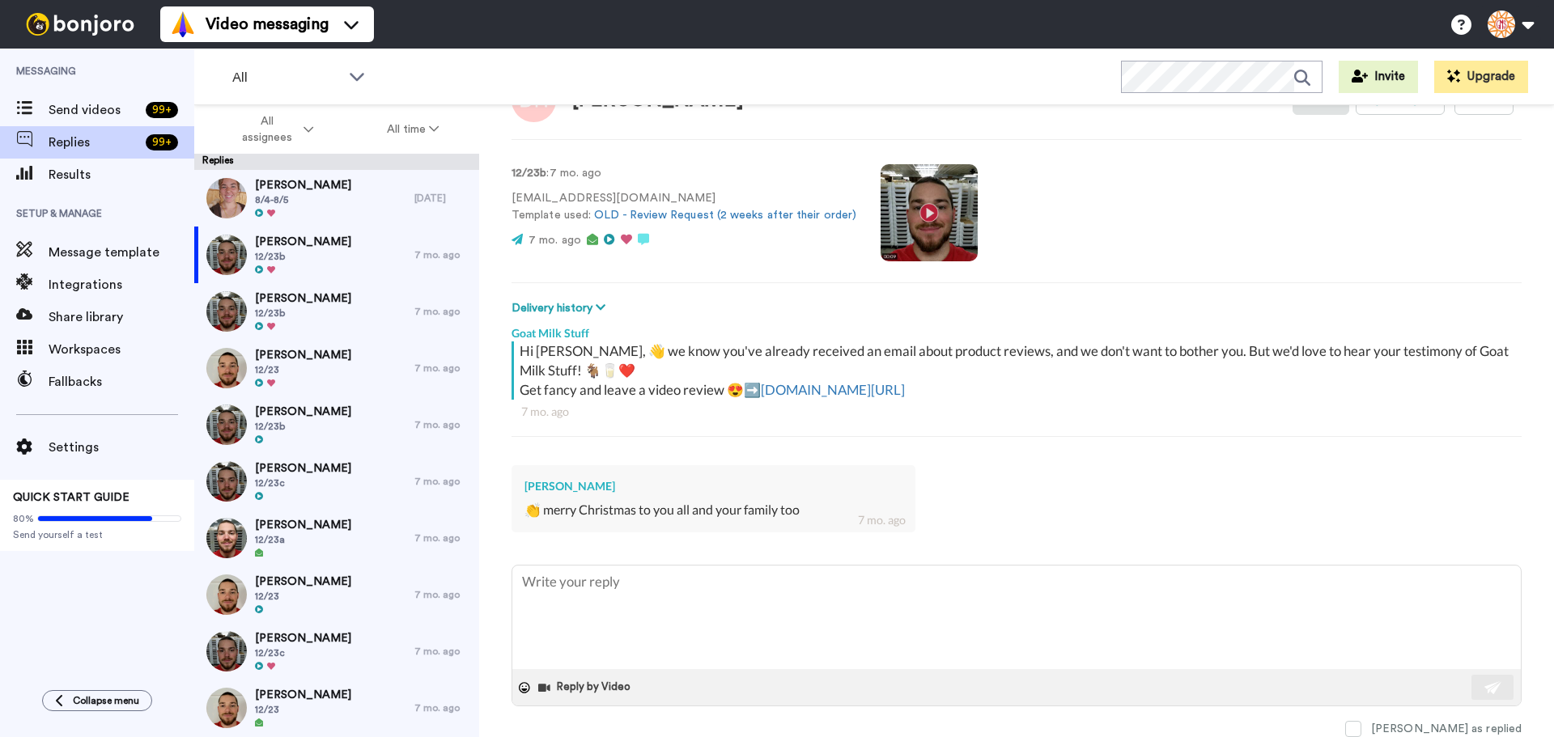
click at [1362, 722] on span at bounding box center [1353, 729] width 16 height 16
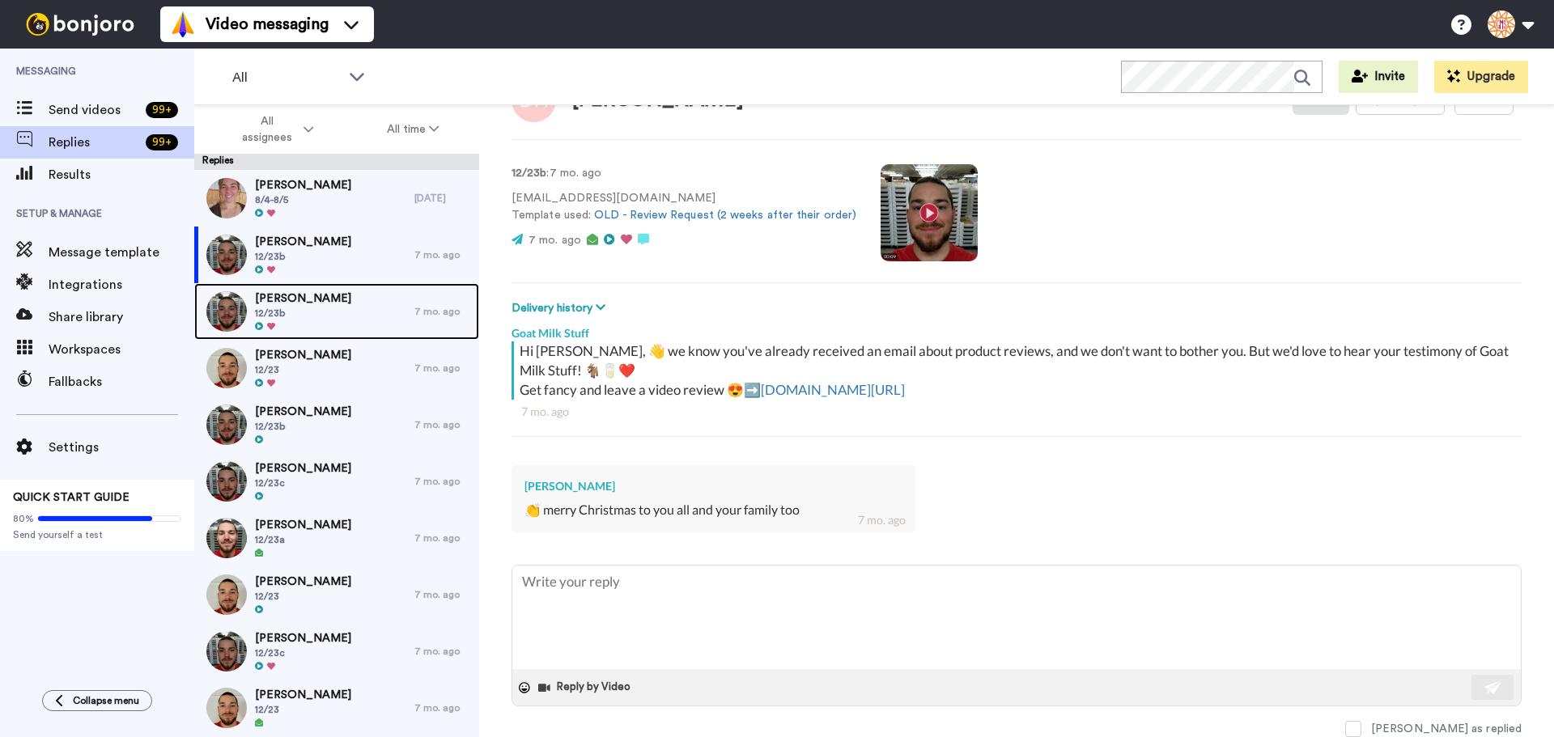
click at [321, 304] on span "Katherine O'Donnell" at bounding box center [303, 299] width 96 height 16
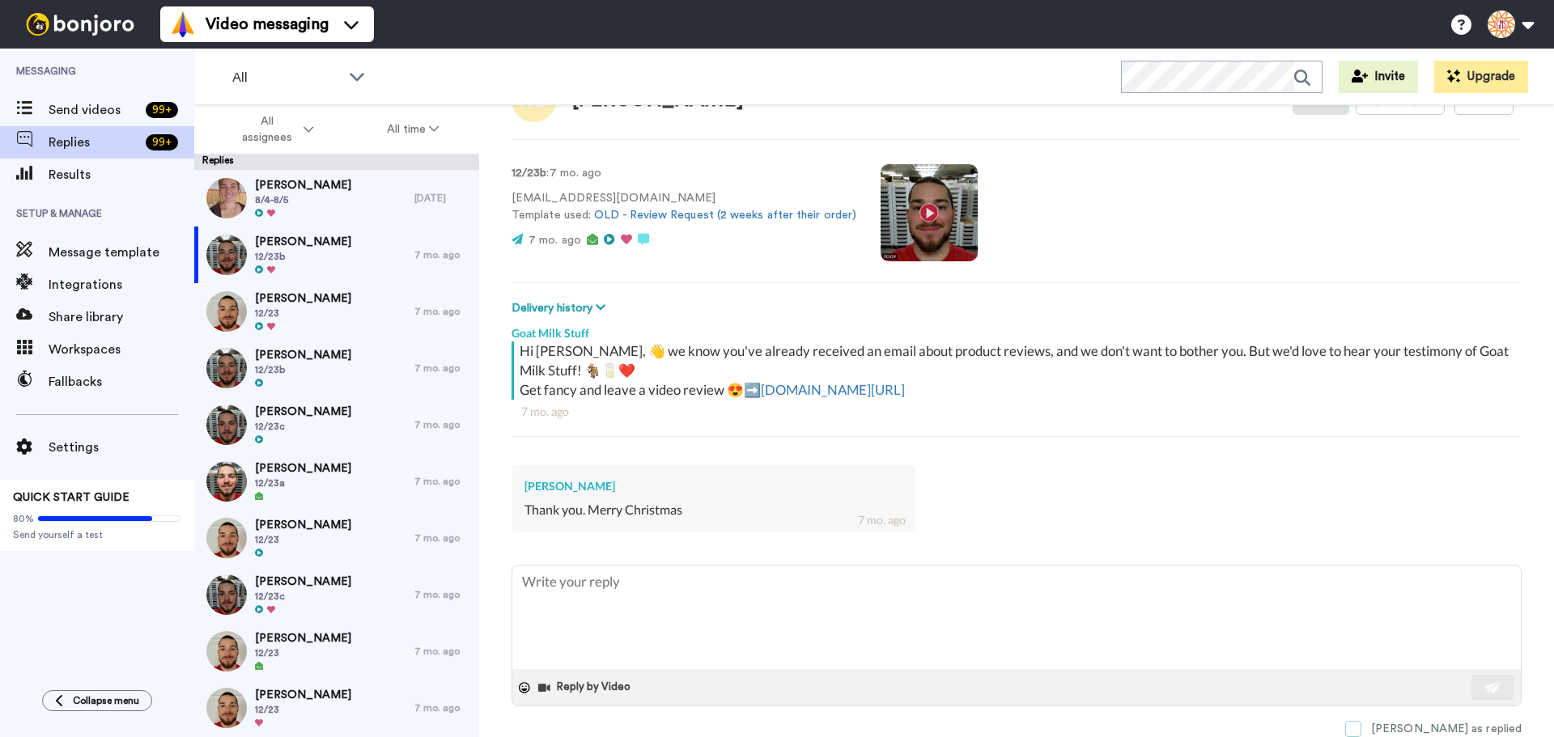
click at [1362, 733] on span at bounding box center [1353, 729] width 16 height 16
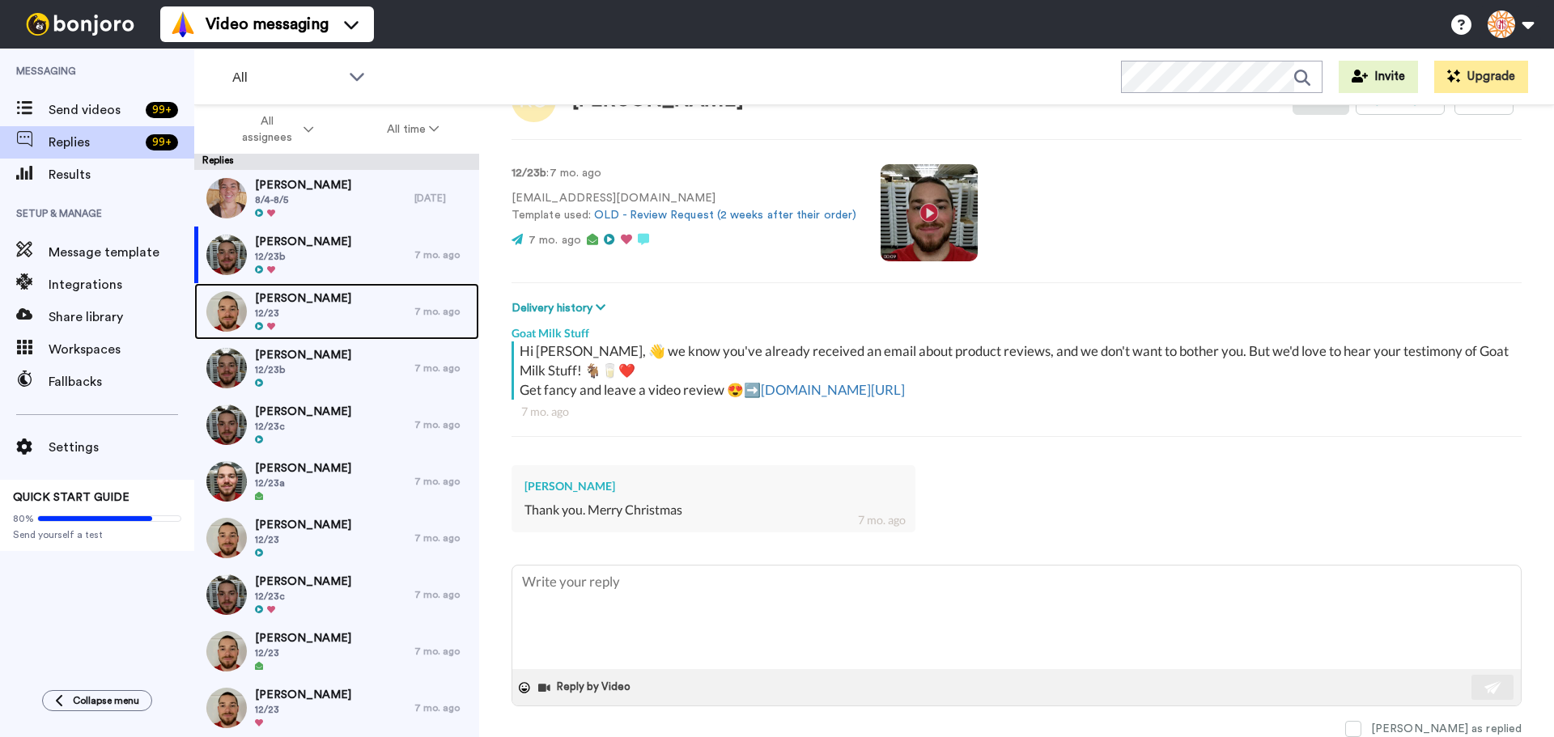
click at [290, 322] on div at bounding box center [303, 326] width 96 height 11
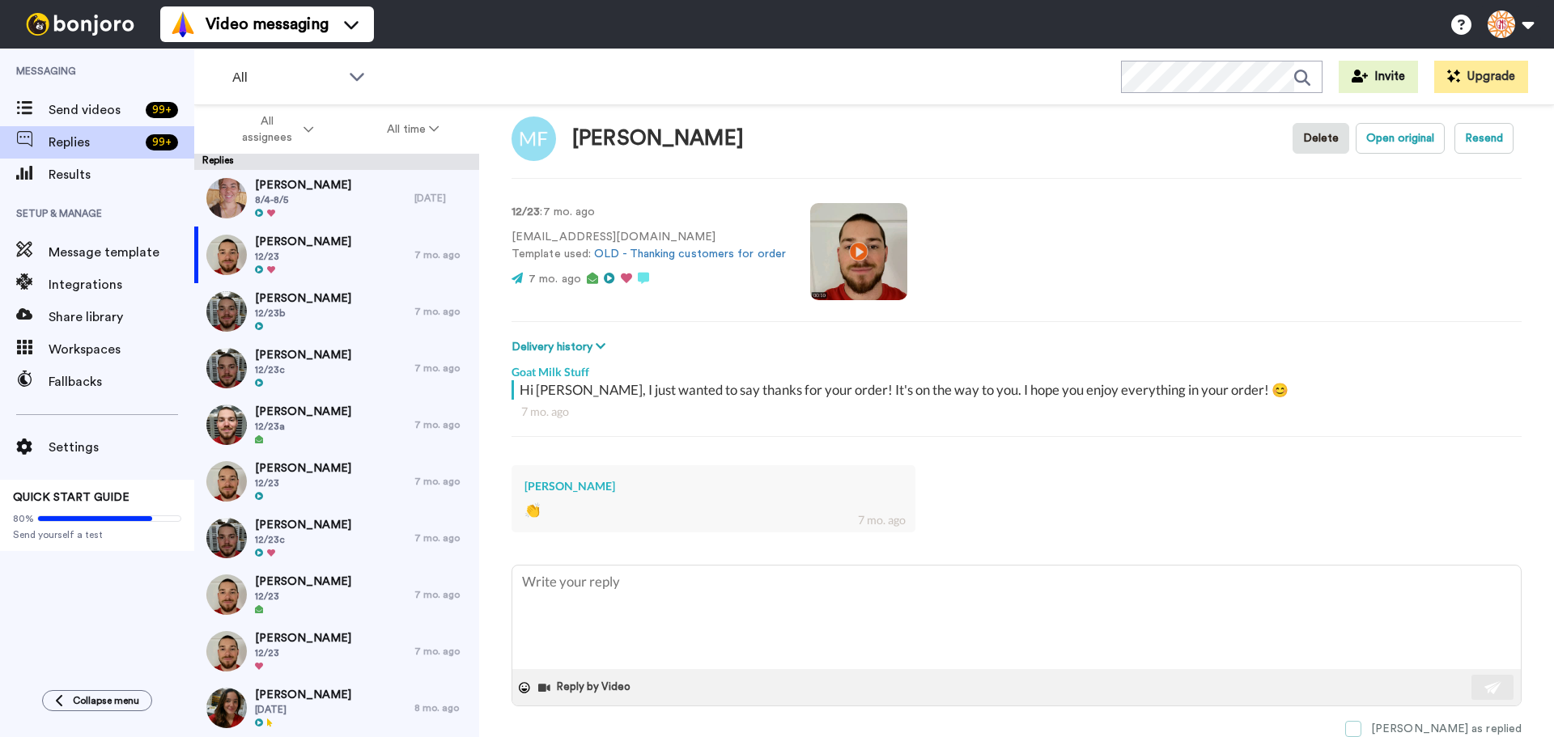
click at [1362, 726] on span at bounding box center [1353, 729] width 16 height 16
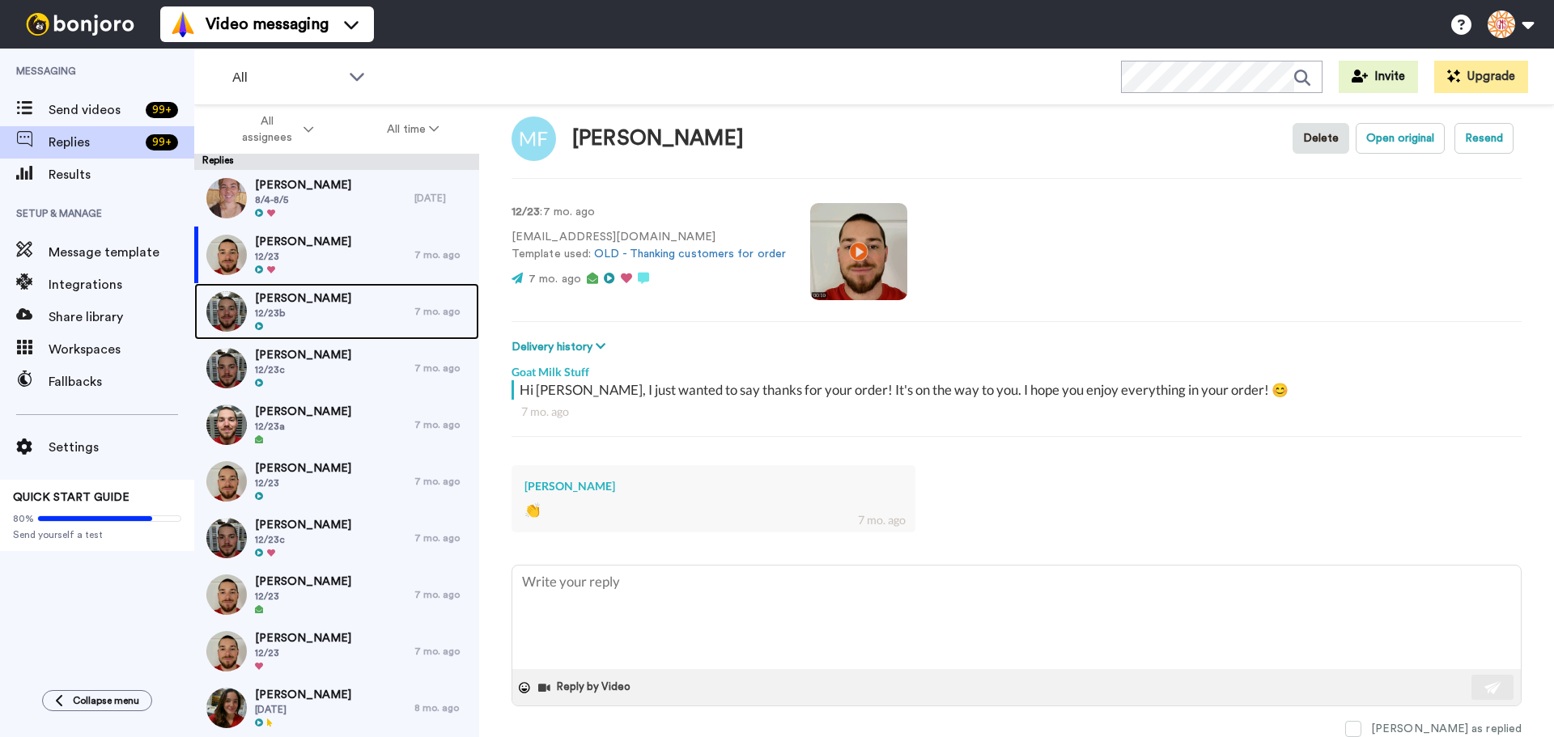
drag, startPoint x: 256, startPoint y: 300, endPoint x: 448, endPoint y: 327, distance: 194.5
click at [256, 301] on span "DAWN Heroux" at bounding box center [303, 299] width 96 height 16
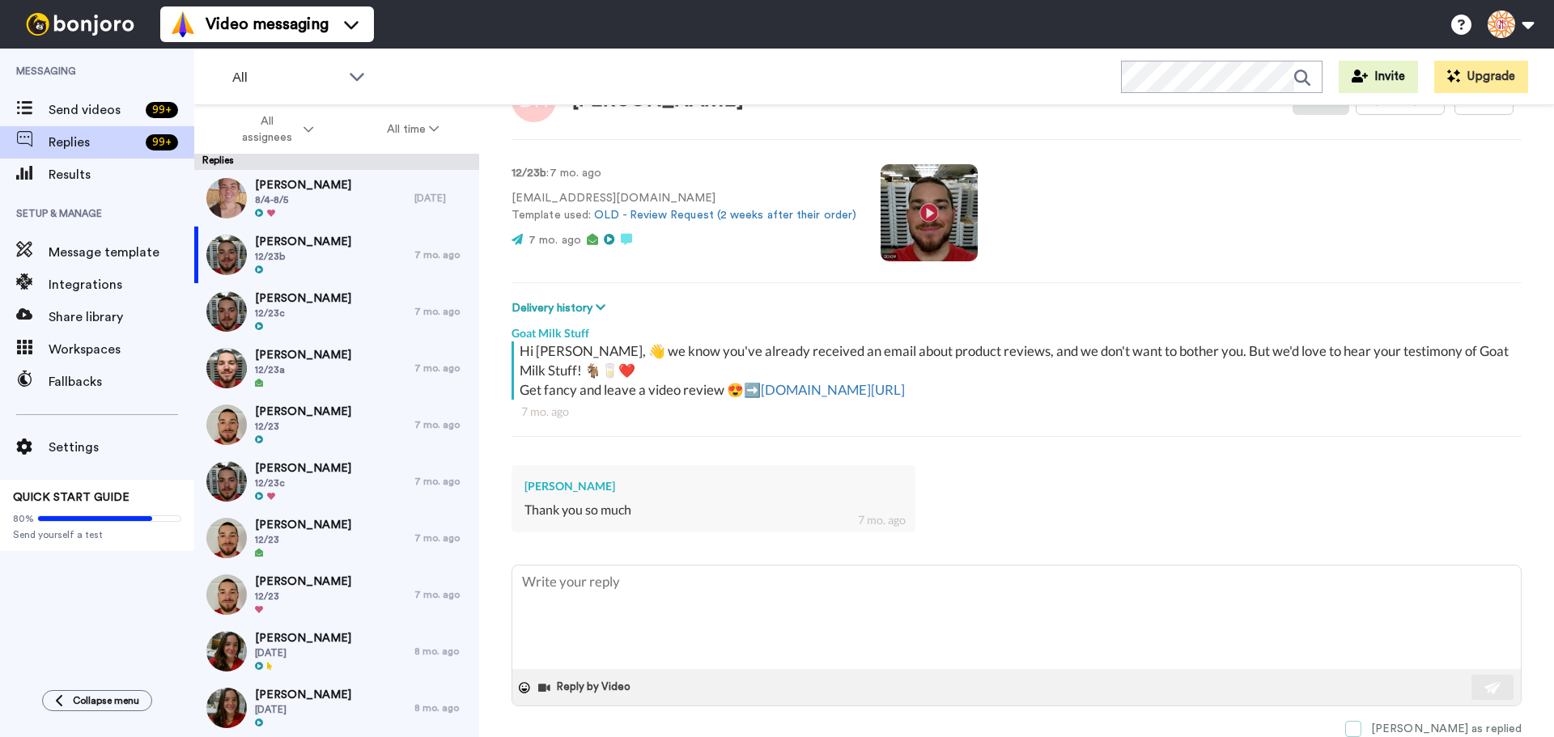
click at [1362, 731] on span at bounding box center [1353, 729] width 16 height 16
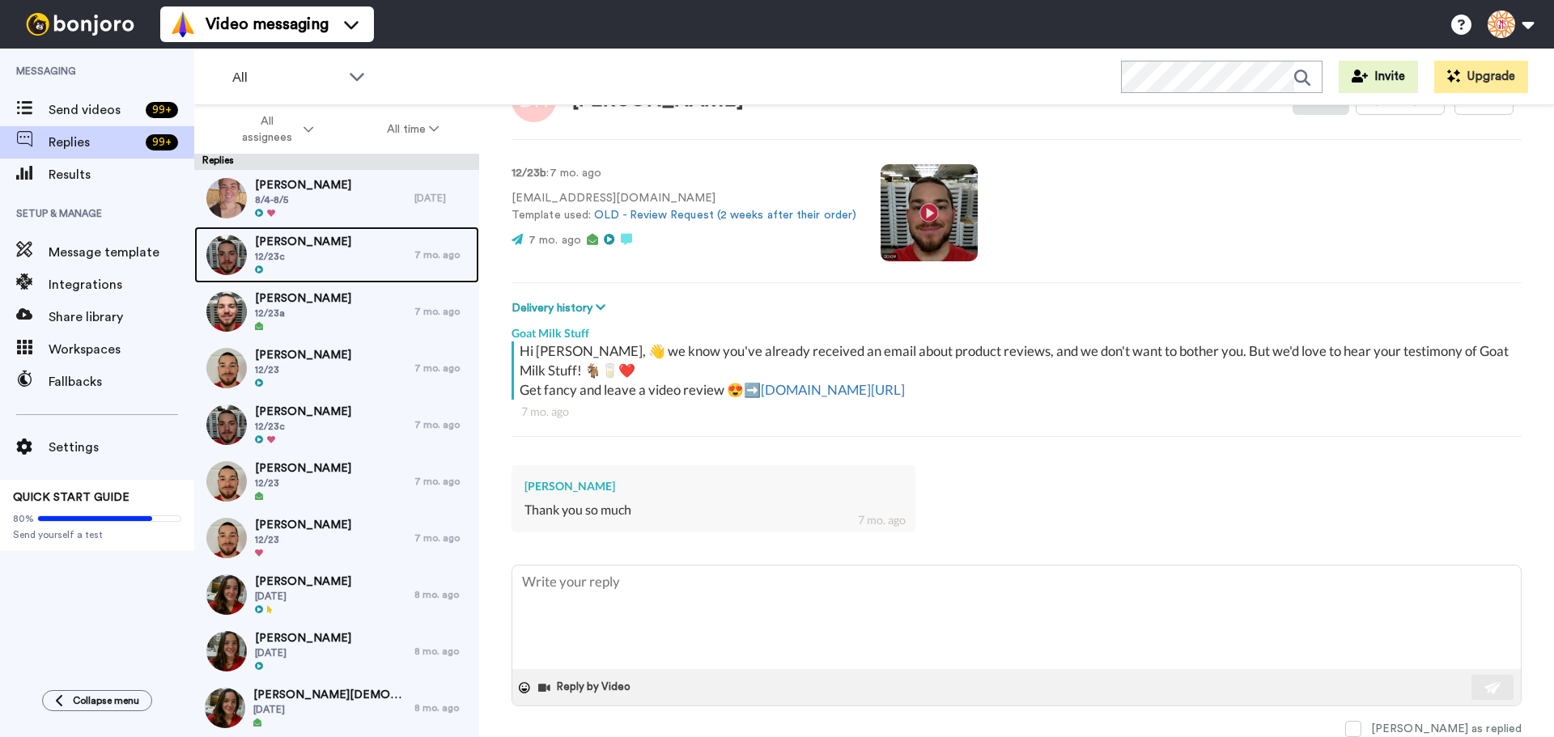
click at [301, 249] on span "Jennifer Longenbaugh" at bounding box center [303, 242] width 96 height 16
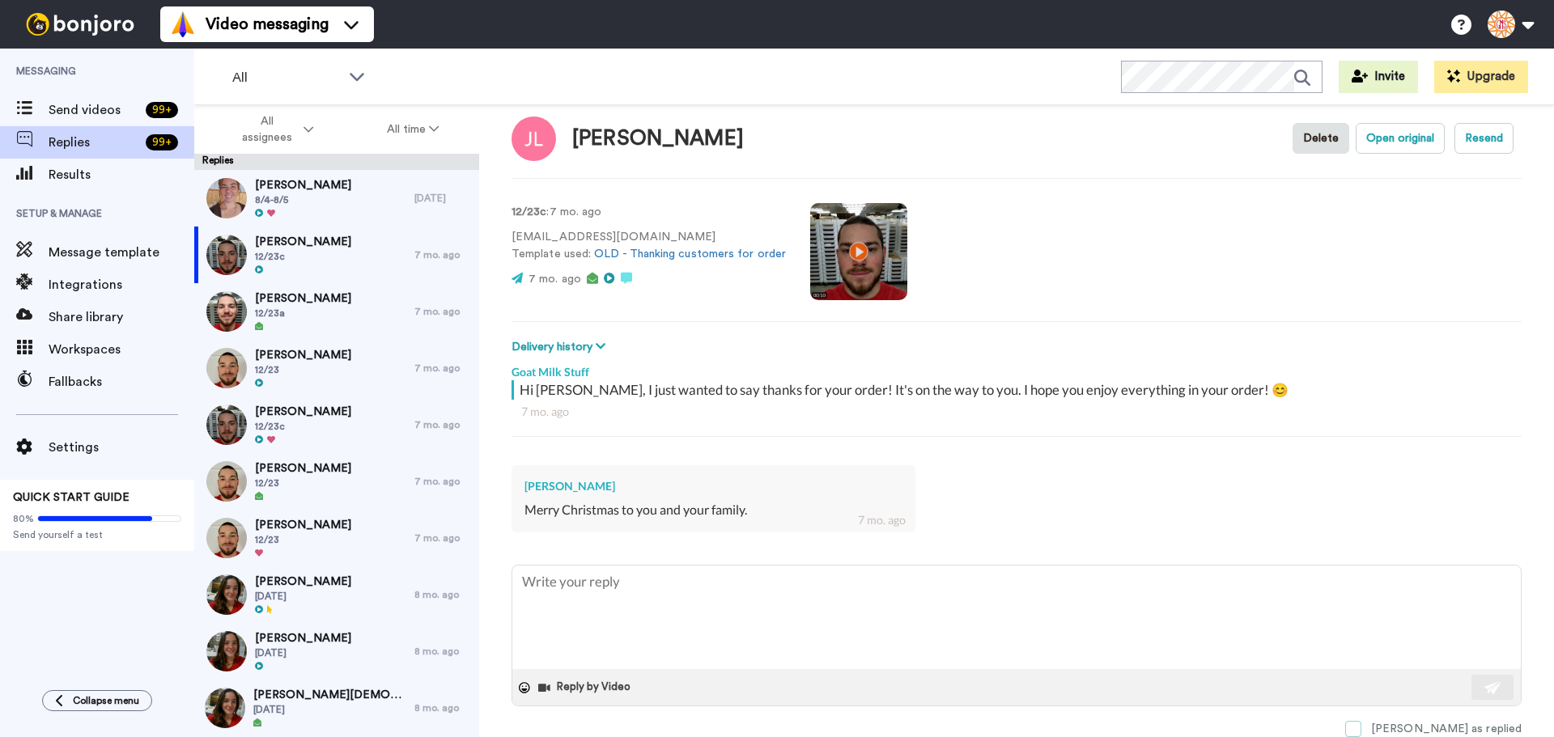
click at [1362, 732] on span at bounding box center [1353, 729] width 16 height 16
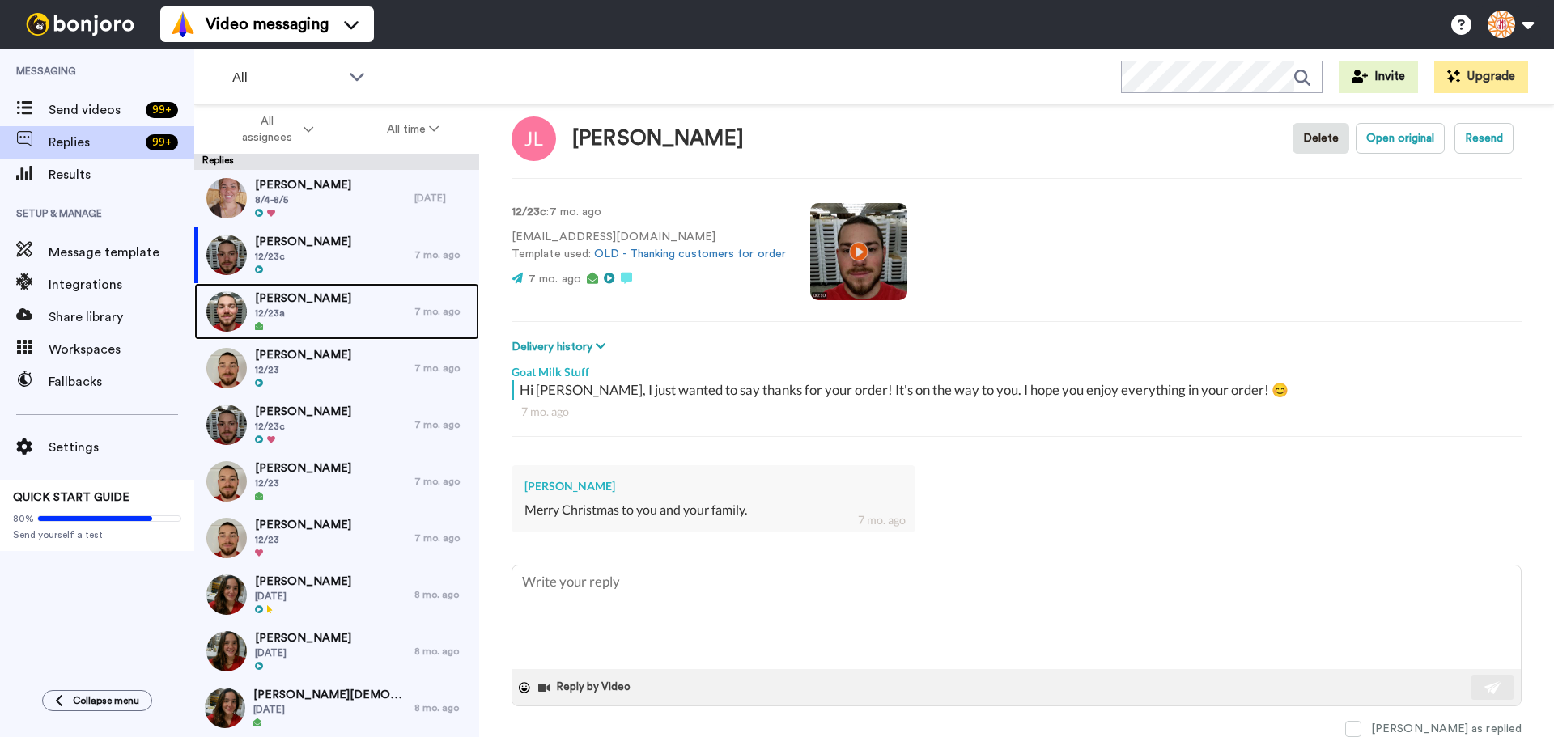
click at [334, 312] on div "Louise Roberts 12/23a" at bounding box center [304, 311] width 220 height 57
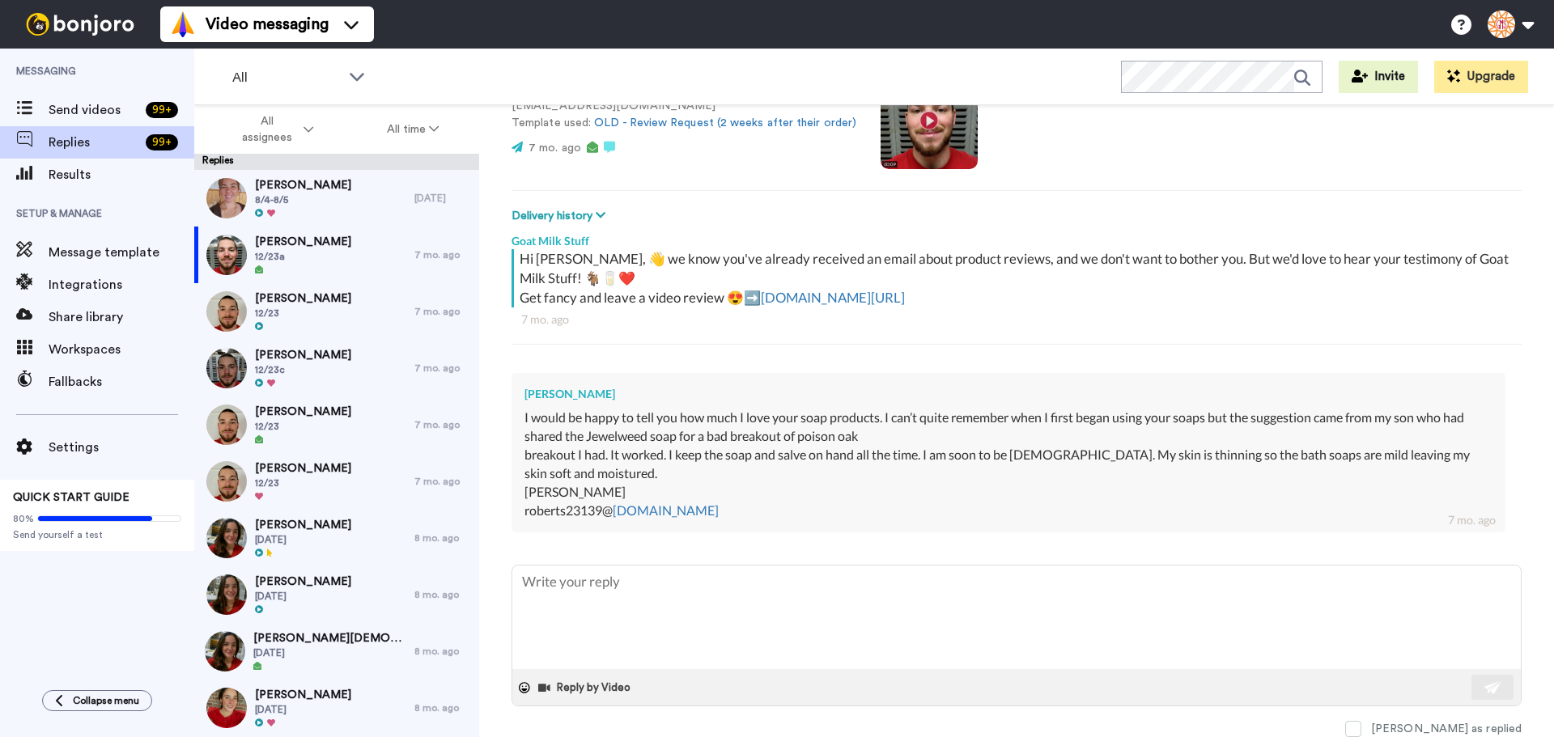
click at [1402, 728] on div "[PERSON_NAME] as replied" at bounding box center [1017, 728] width 1010 height 17
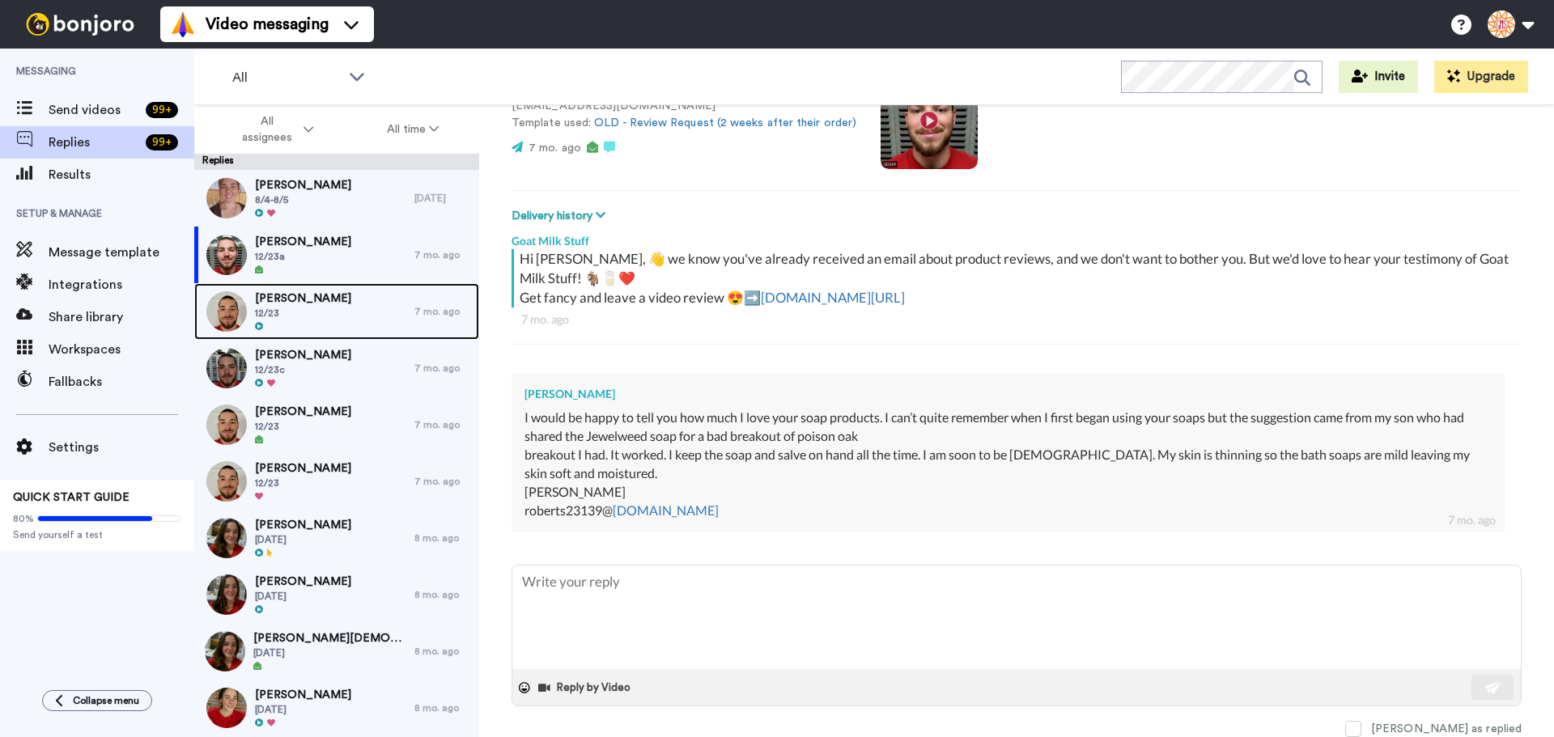
click at [337, 302] on div "BAMBI Maze 12/23" at bounding box center [304, 311] width 220 height 57
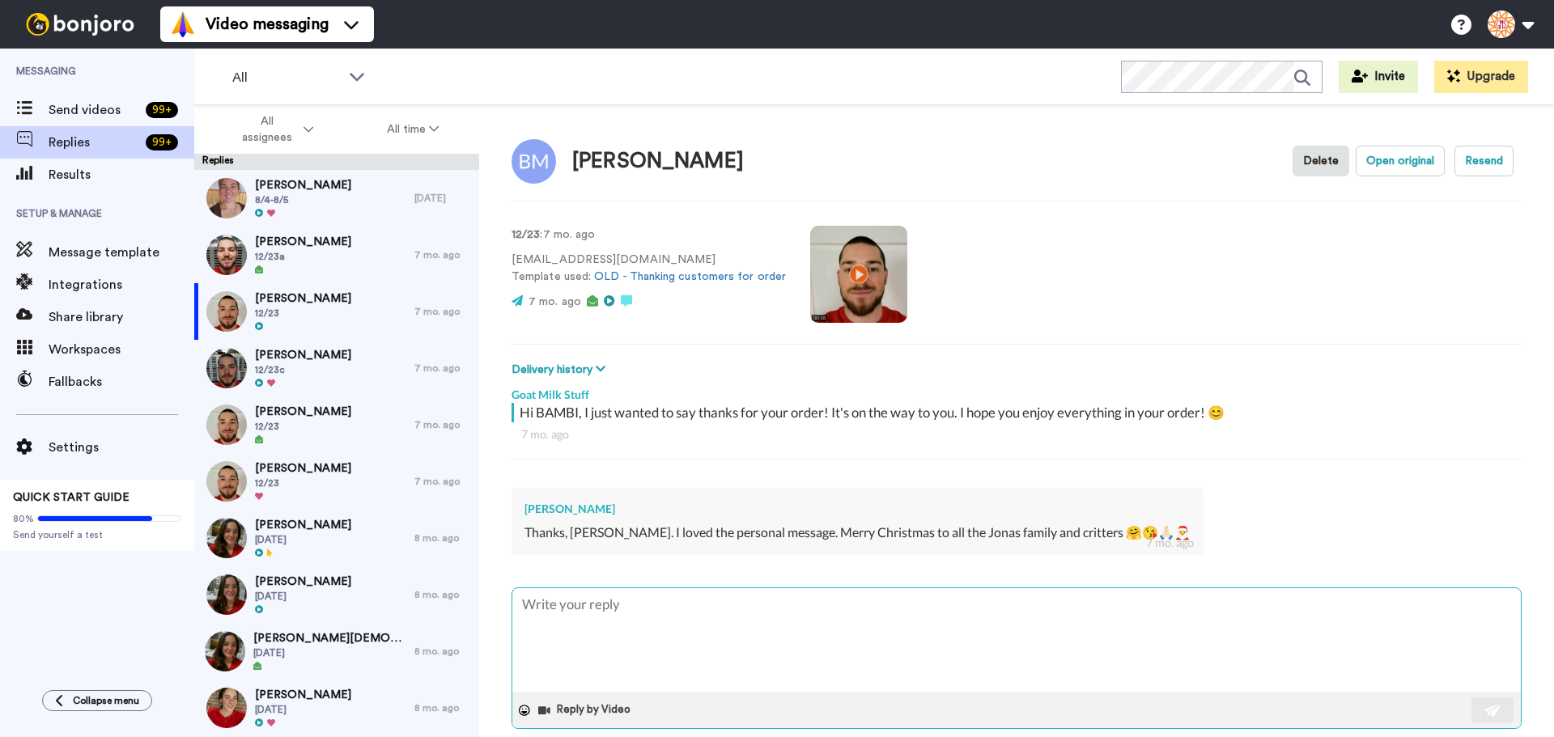
scroll to position [23, 0]
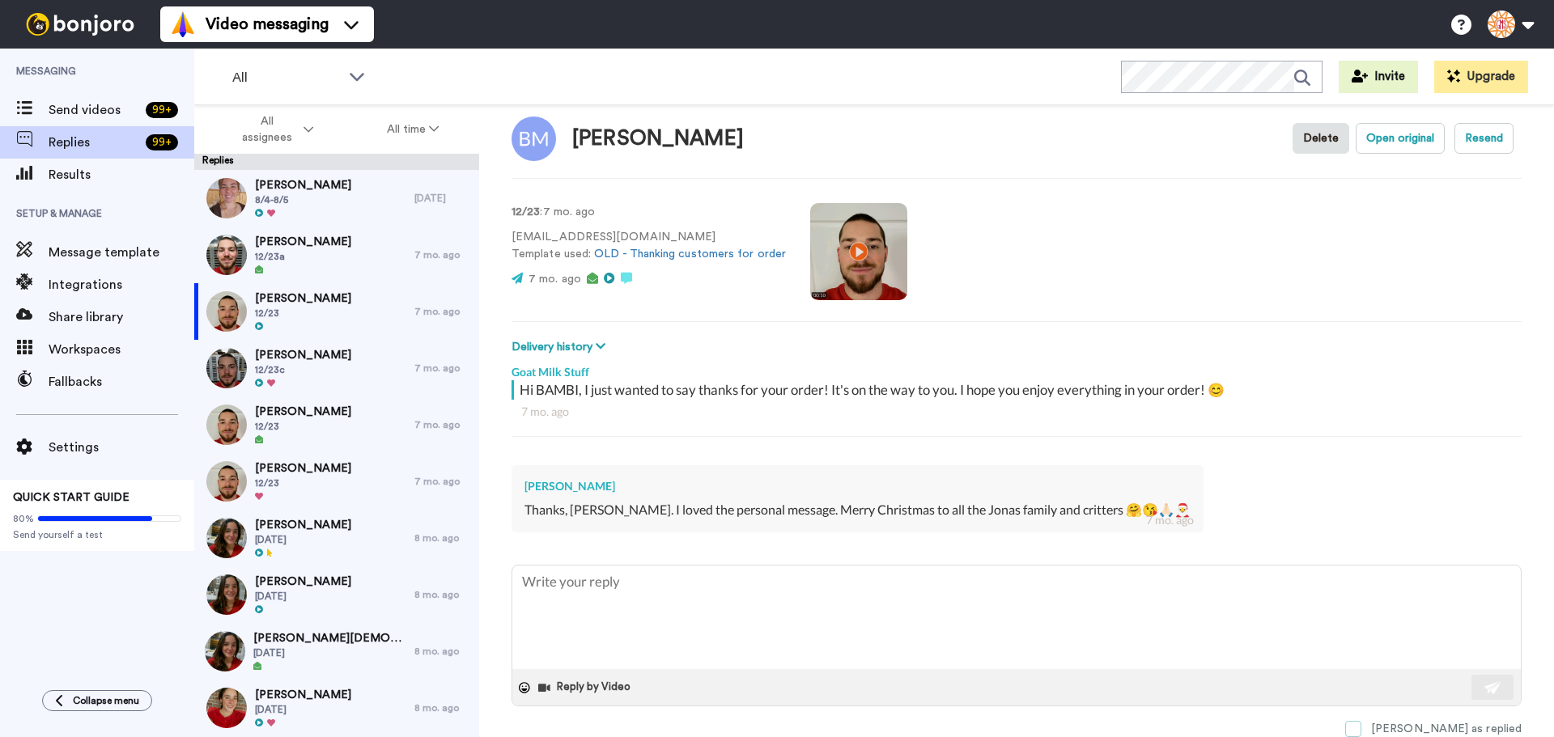
click at [1362, 724] on span at bounding box center [1353, 729] width 16 height 16
click at [312, 360] on span "Grace Noble" at bounding box center [303, 355] width 96 height 16
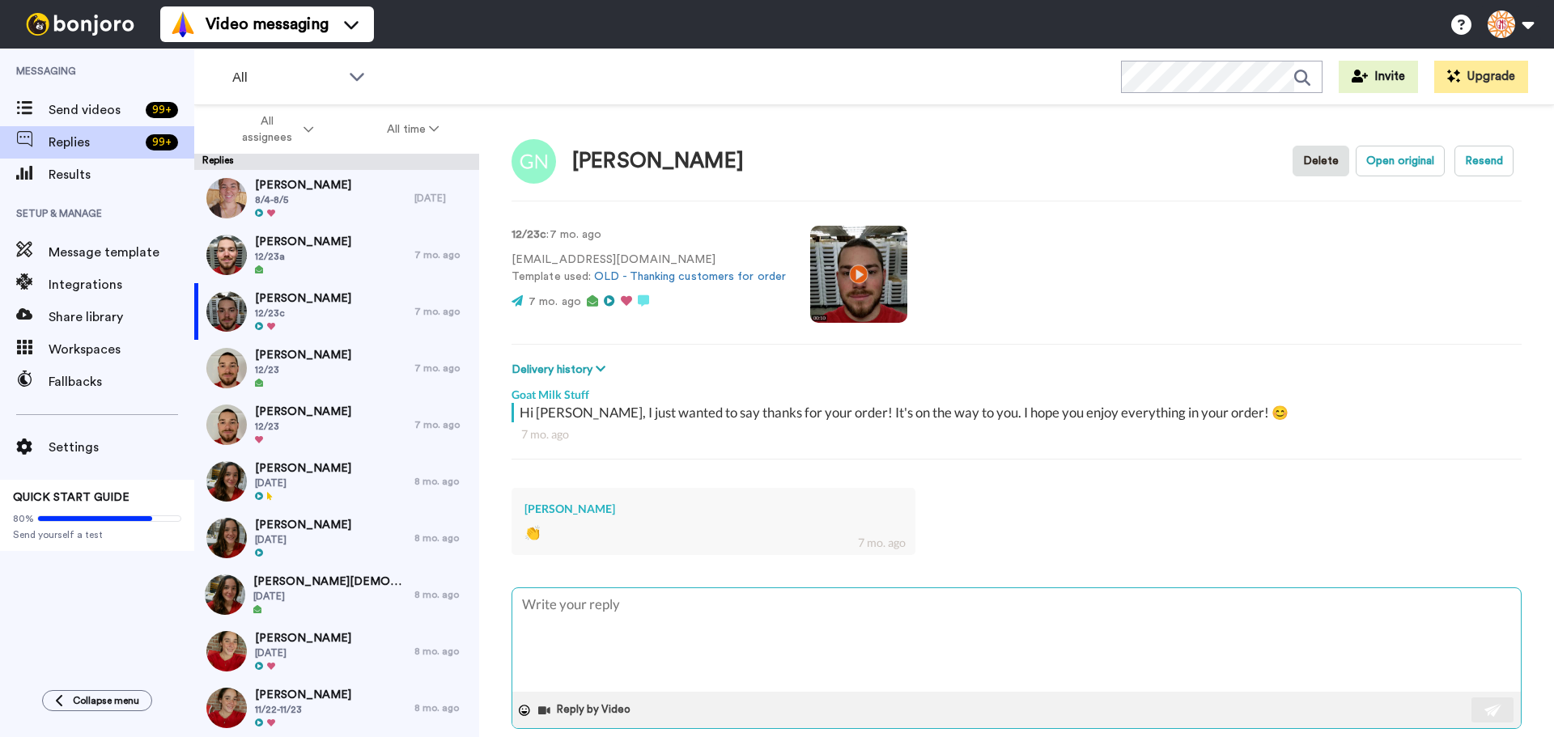
scroll to position [23, 0]
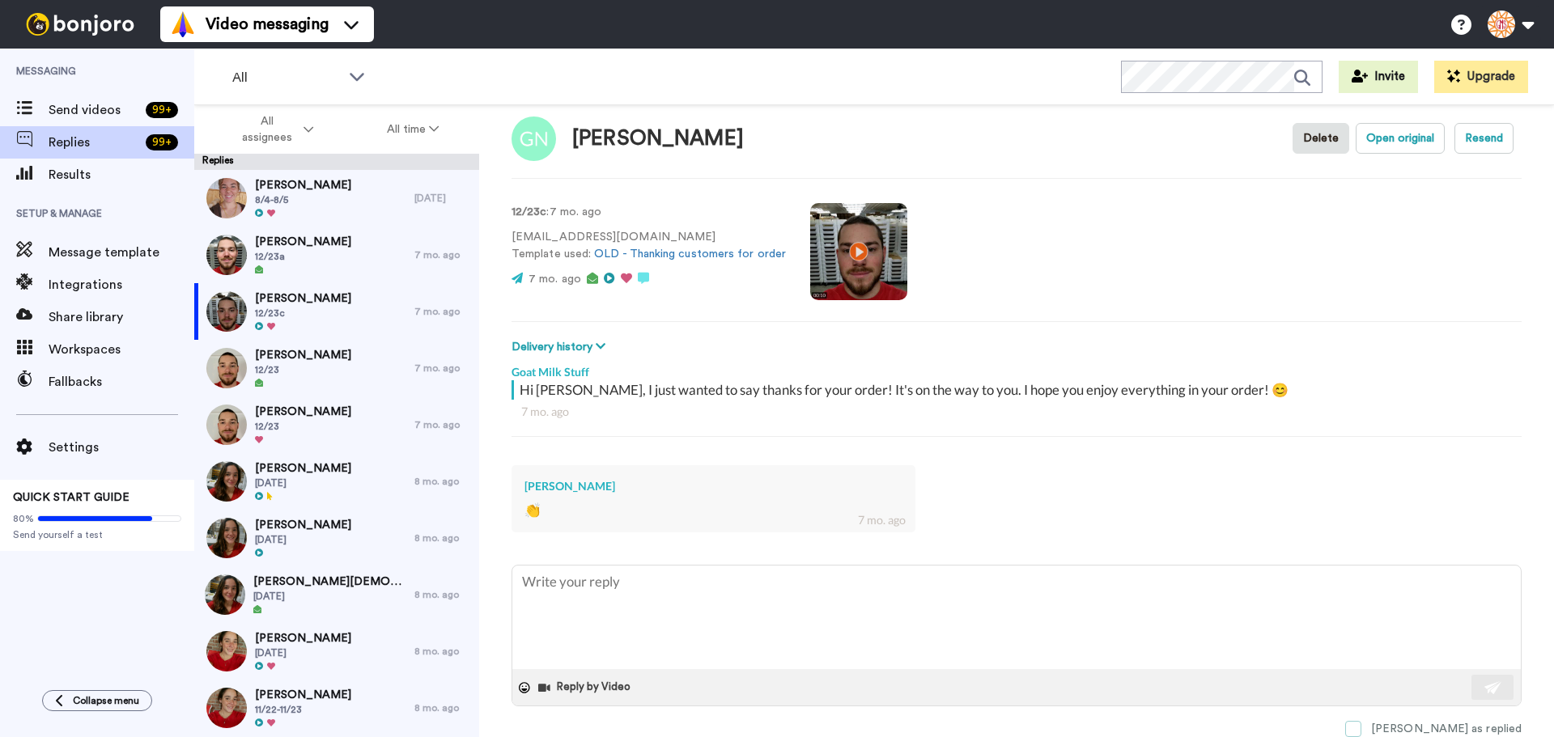
click at [1362, 727] on span at bounding box center [1353, 729] width 16 height 16
drag, startPoint x: 278, startPoint y: 363, endPoint x: 300, endPoint y: 363, distance: 21.1
click at [279, 363] on span "12/23" at bounding box center [303, 369] width 96 height 13
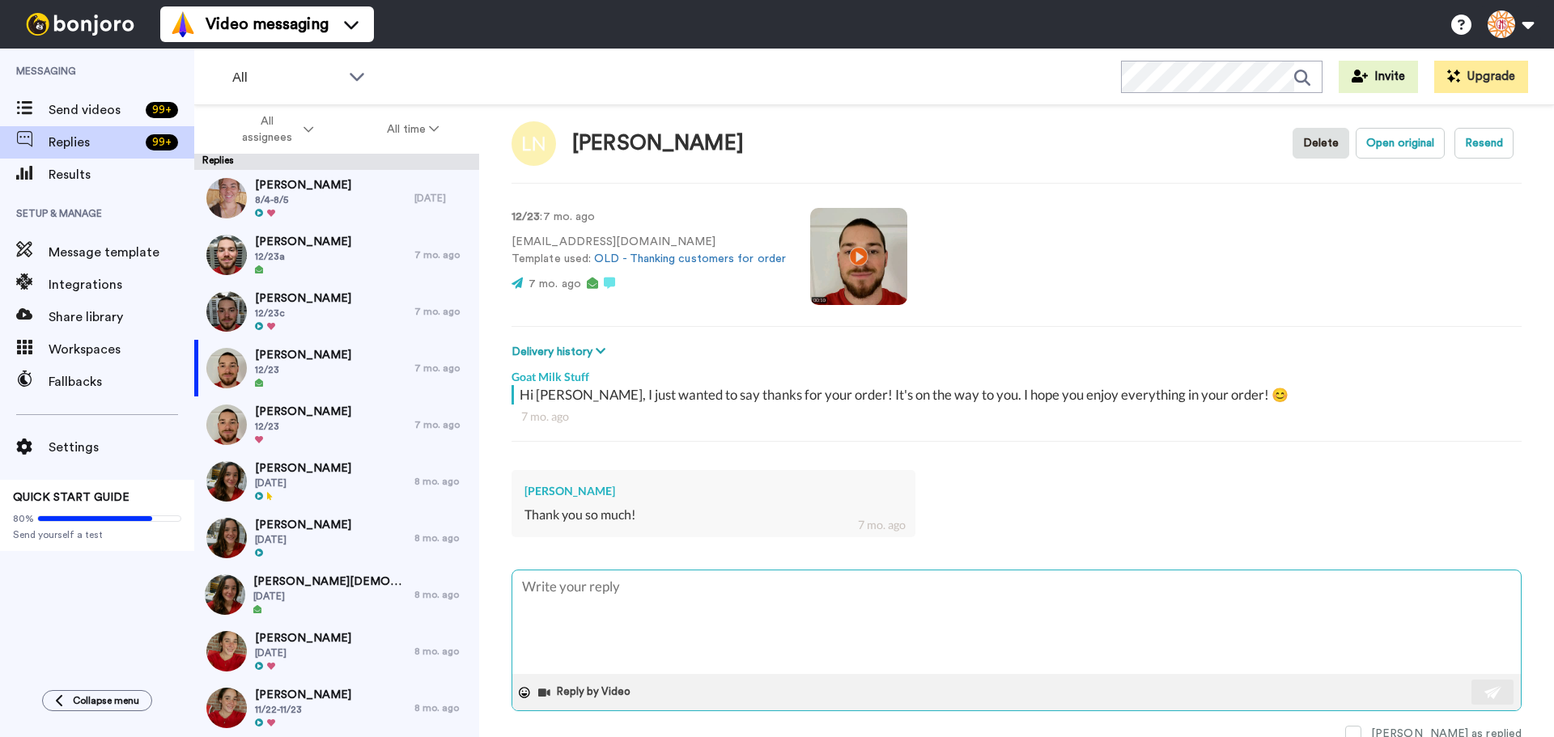
scroll to position [23, 0]
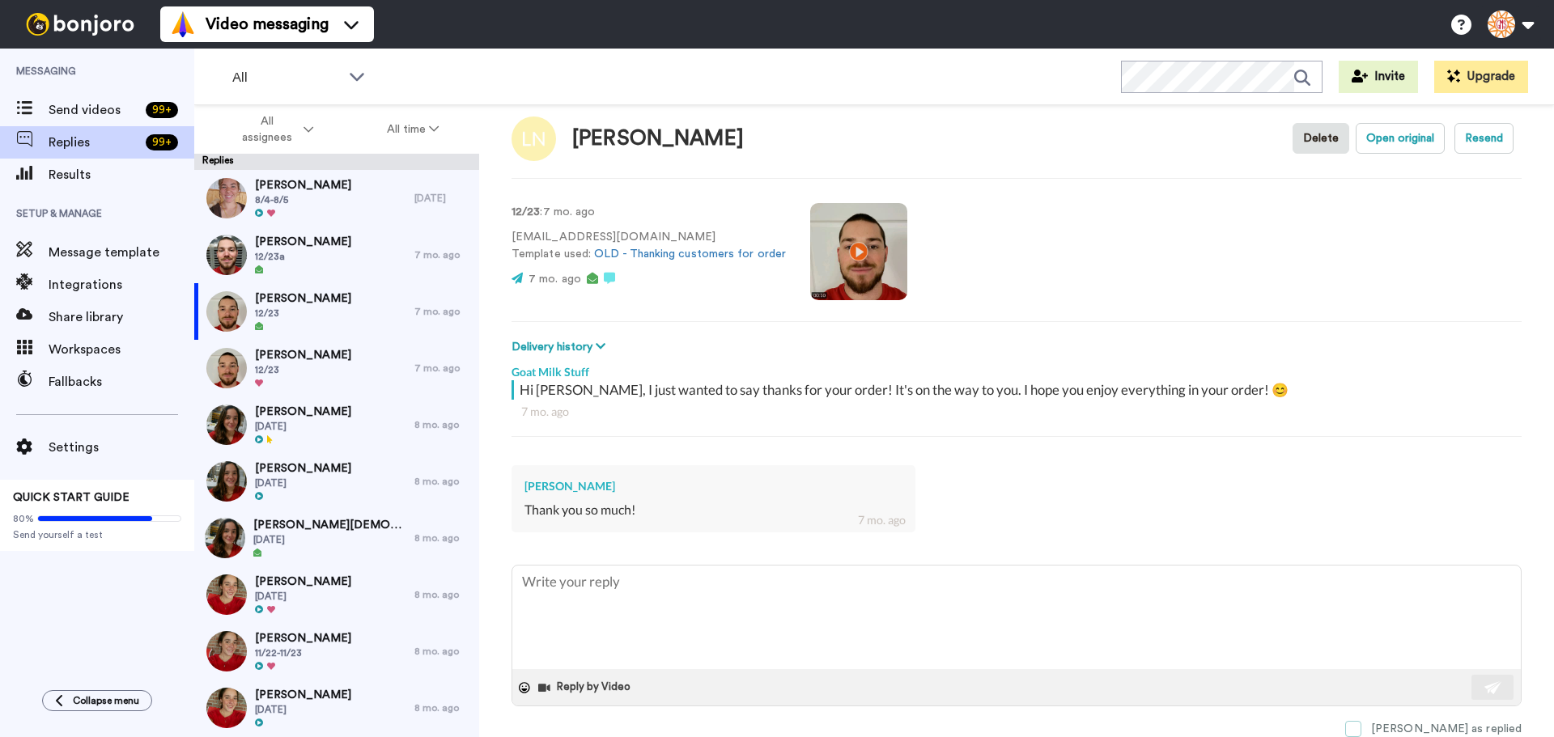
click at [1362, 728] on span at bounding box center [1353, 729] width 16 height 16
click at [259, 355] on span "Kristine Roy" at bounding box center [303, 355] width 96 height 16
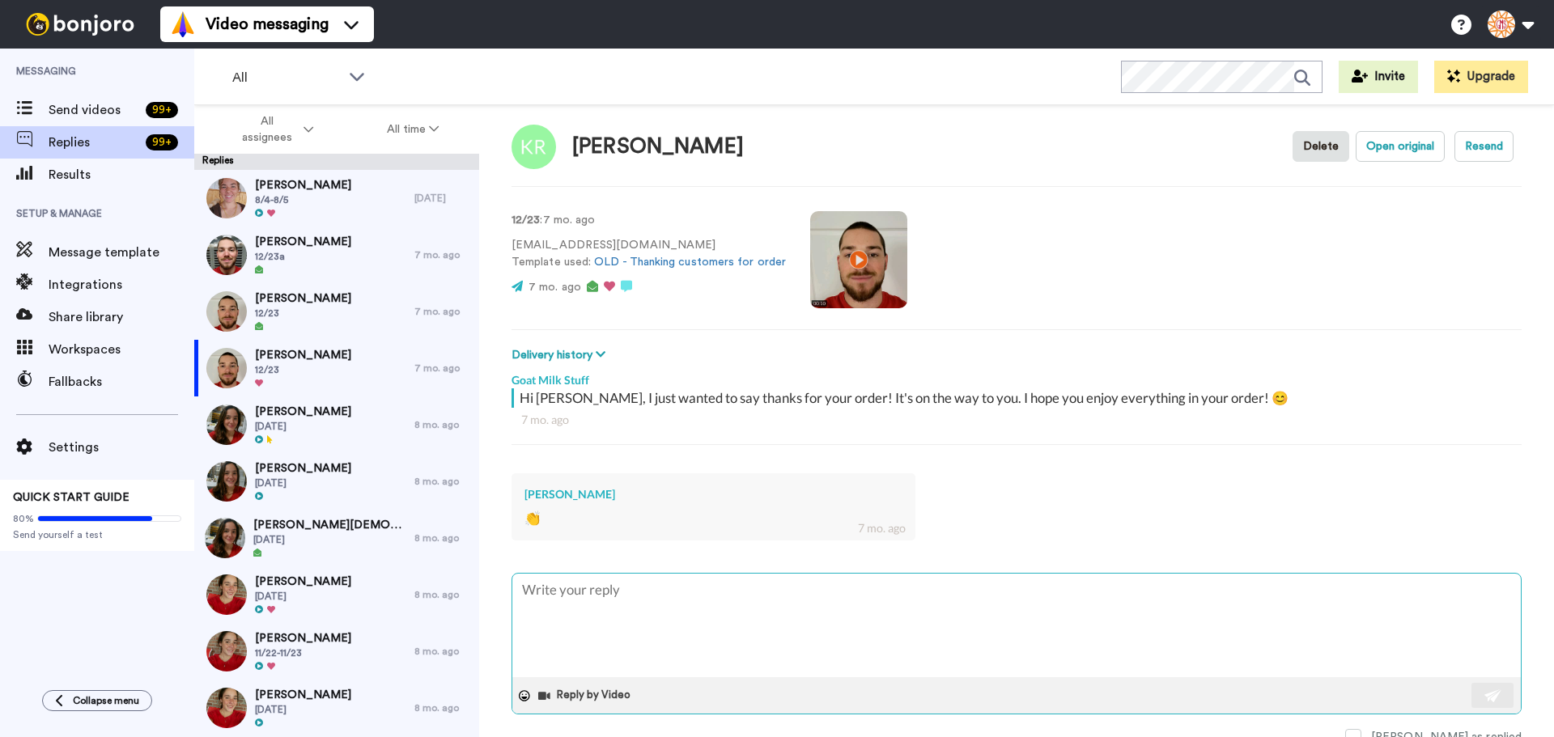
scroll to position [23, 0]
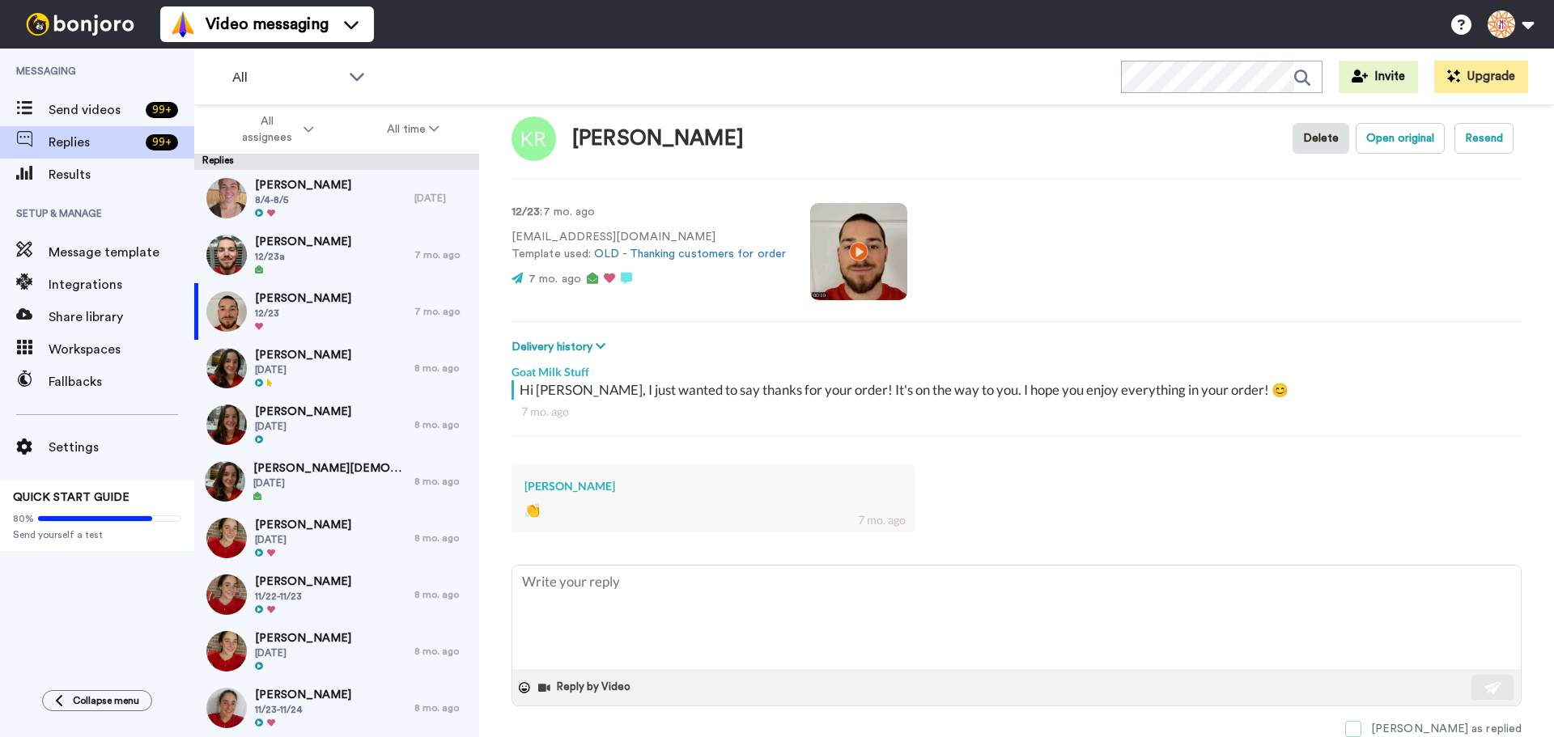
click at [1362, 725] on span at bounding box center [1353, 729] width 16 height 16
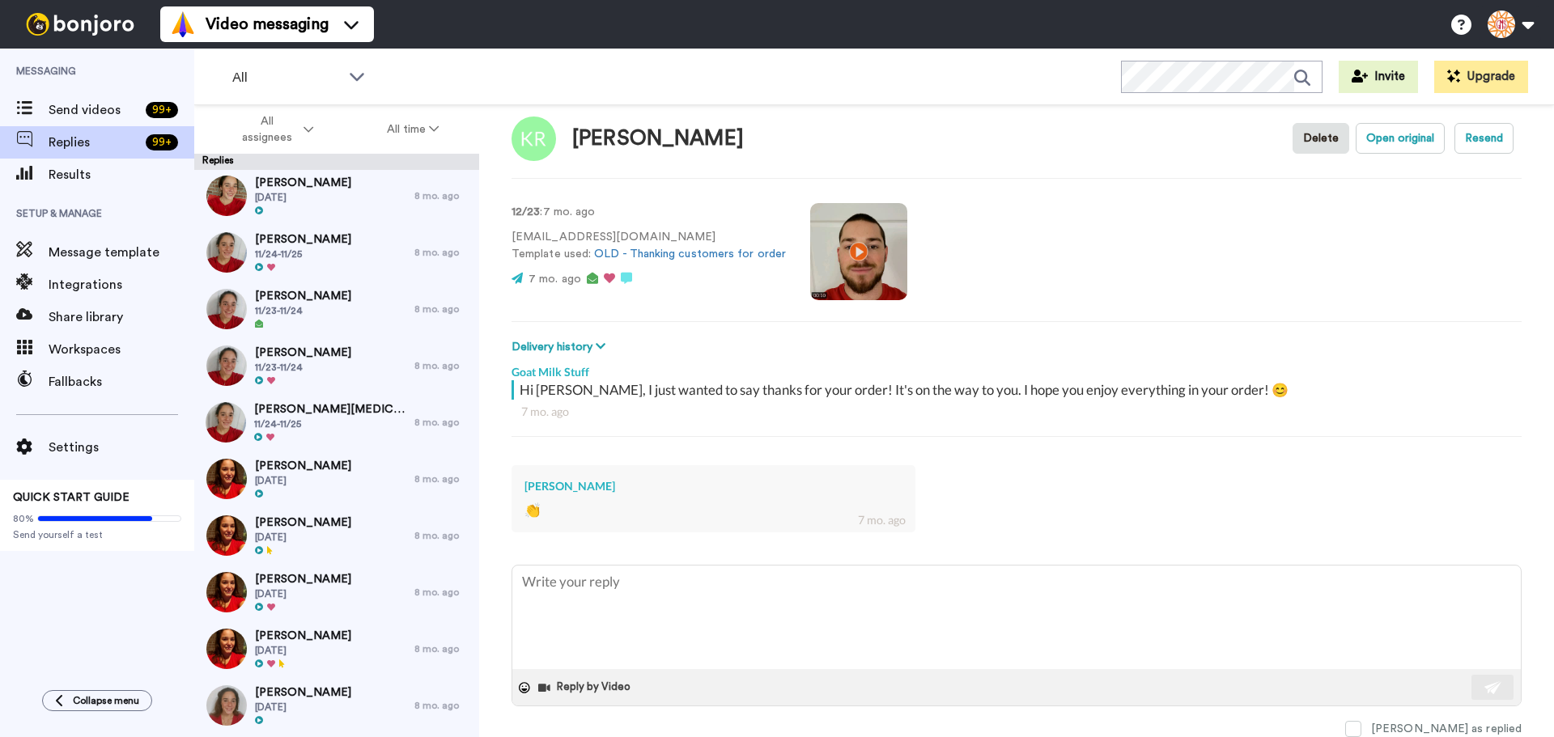
type textarea "x"
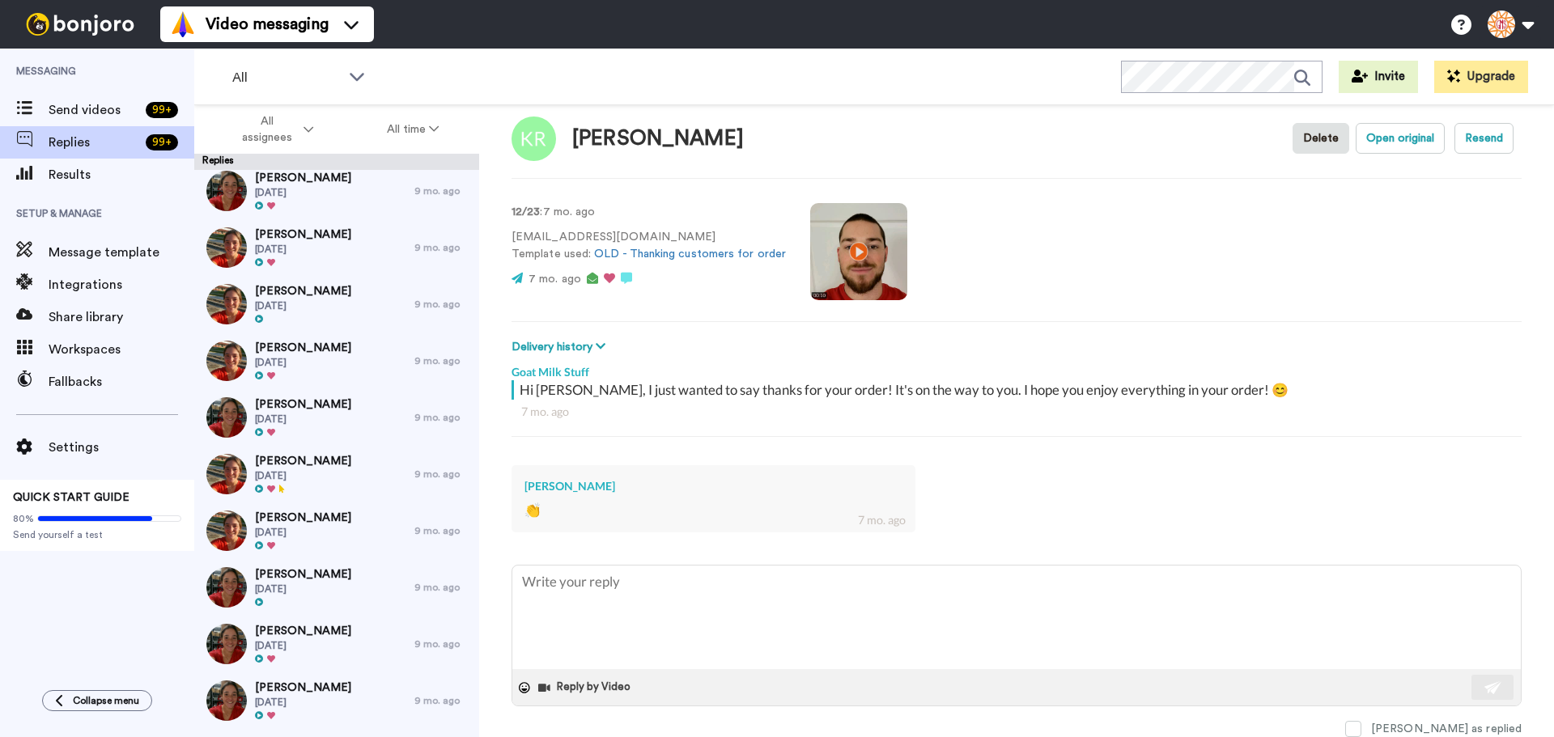
scroll to position [4037, 0]
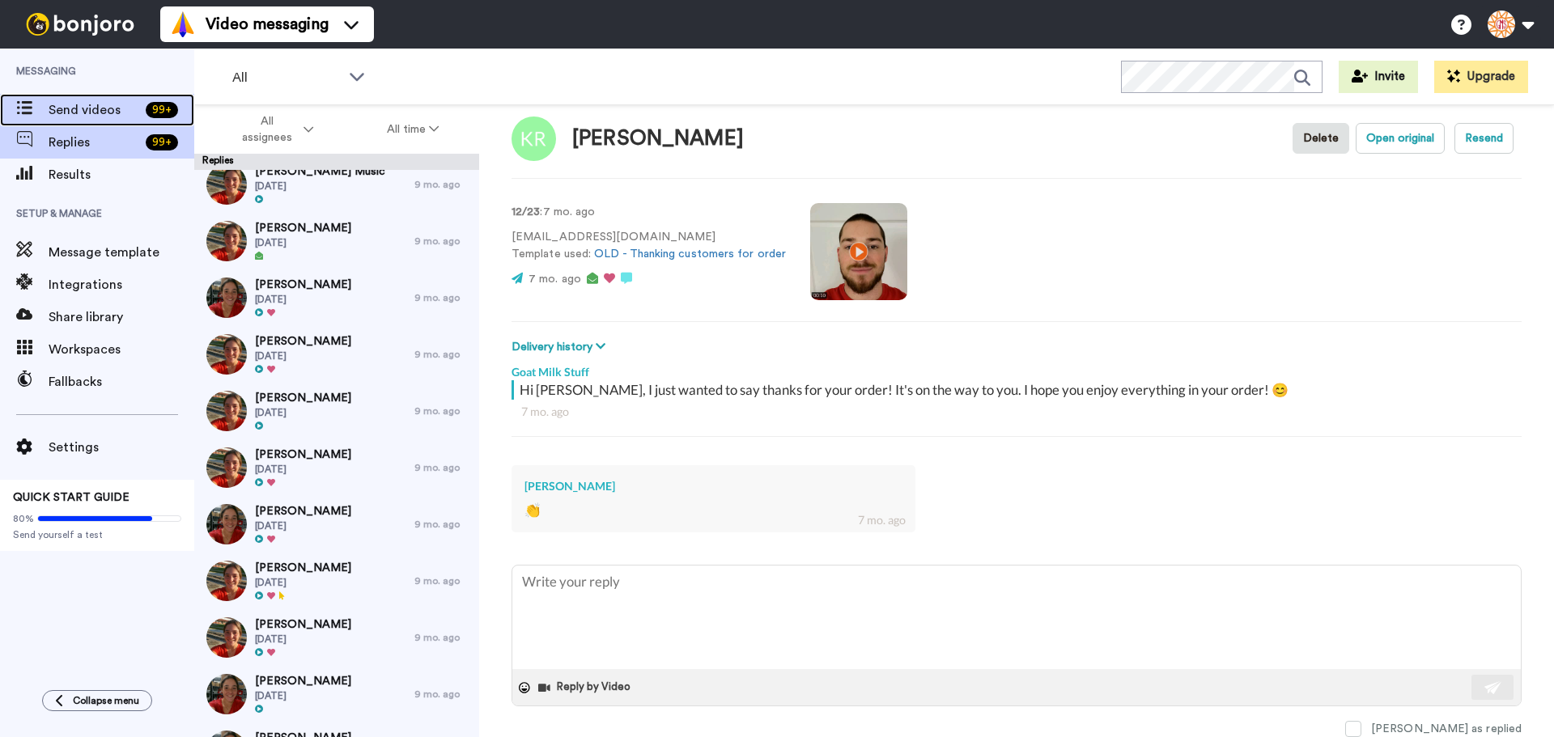
click at [63, 113] on span "Send videos" at bounding box center [94, 109] width 91 height 19
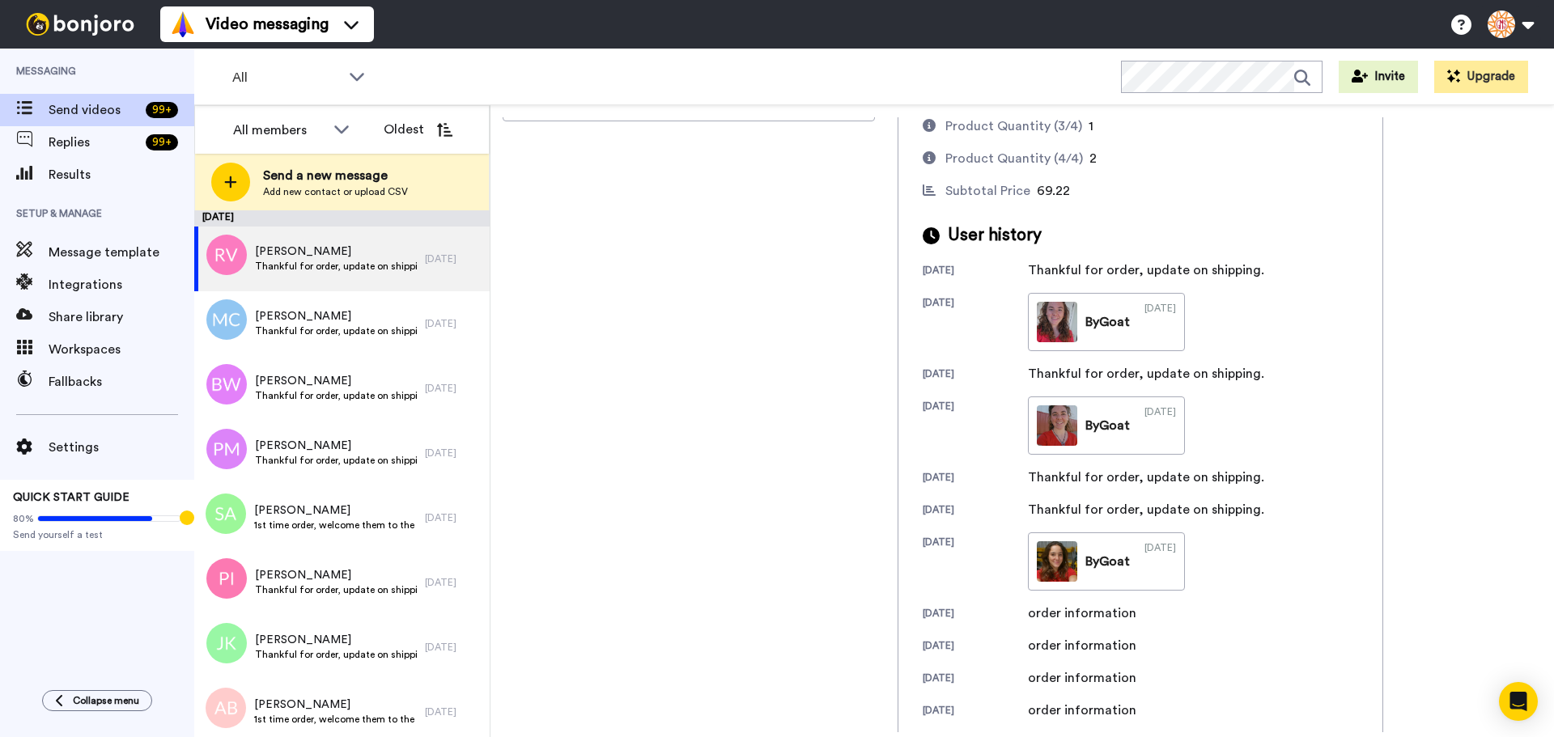
scroll to position [235, 0]
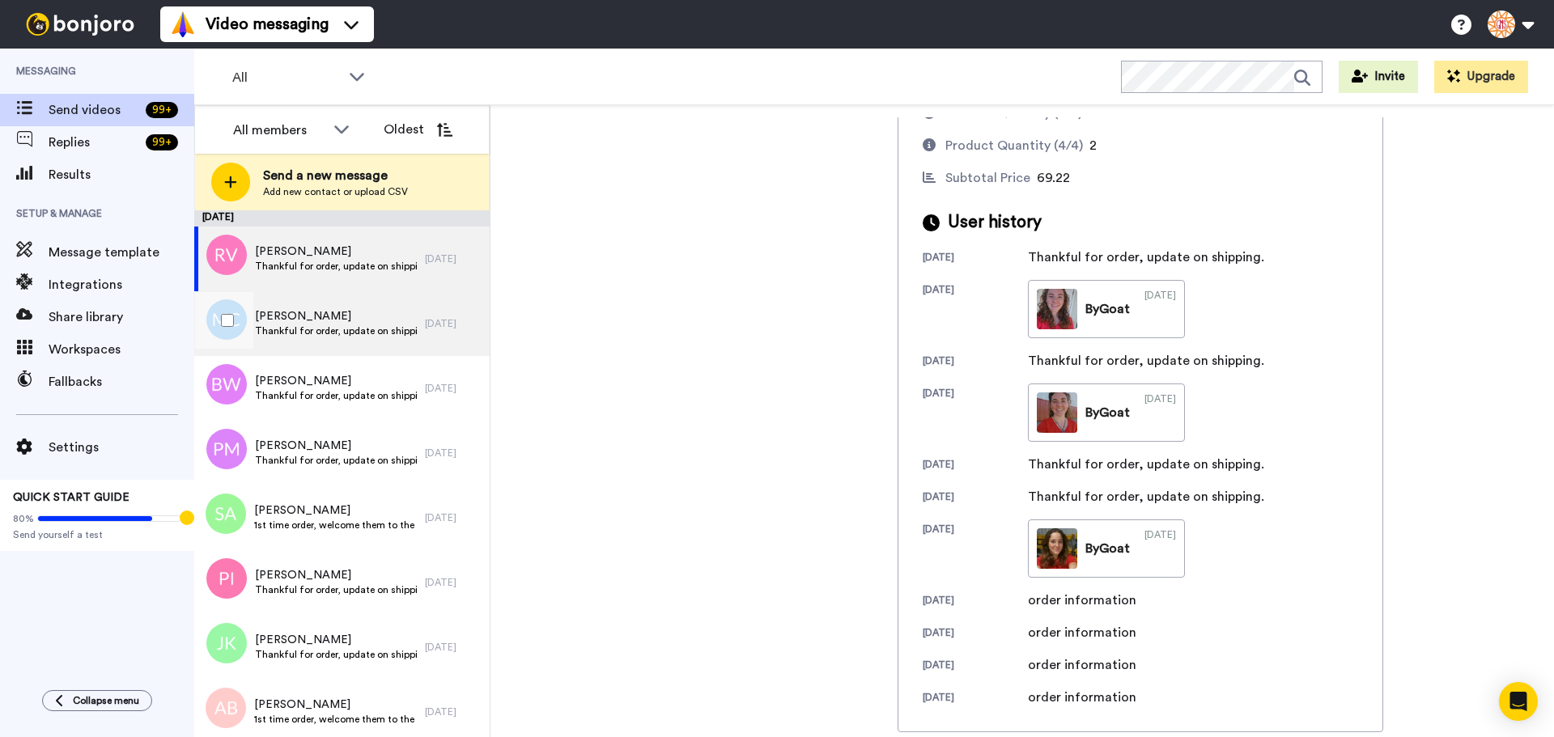
click at [358, 324] on span "Maria Costa" at bounding box center [336, 316] width 162 height 16
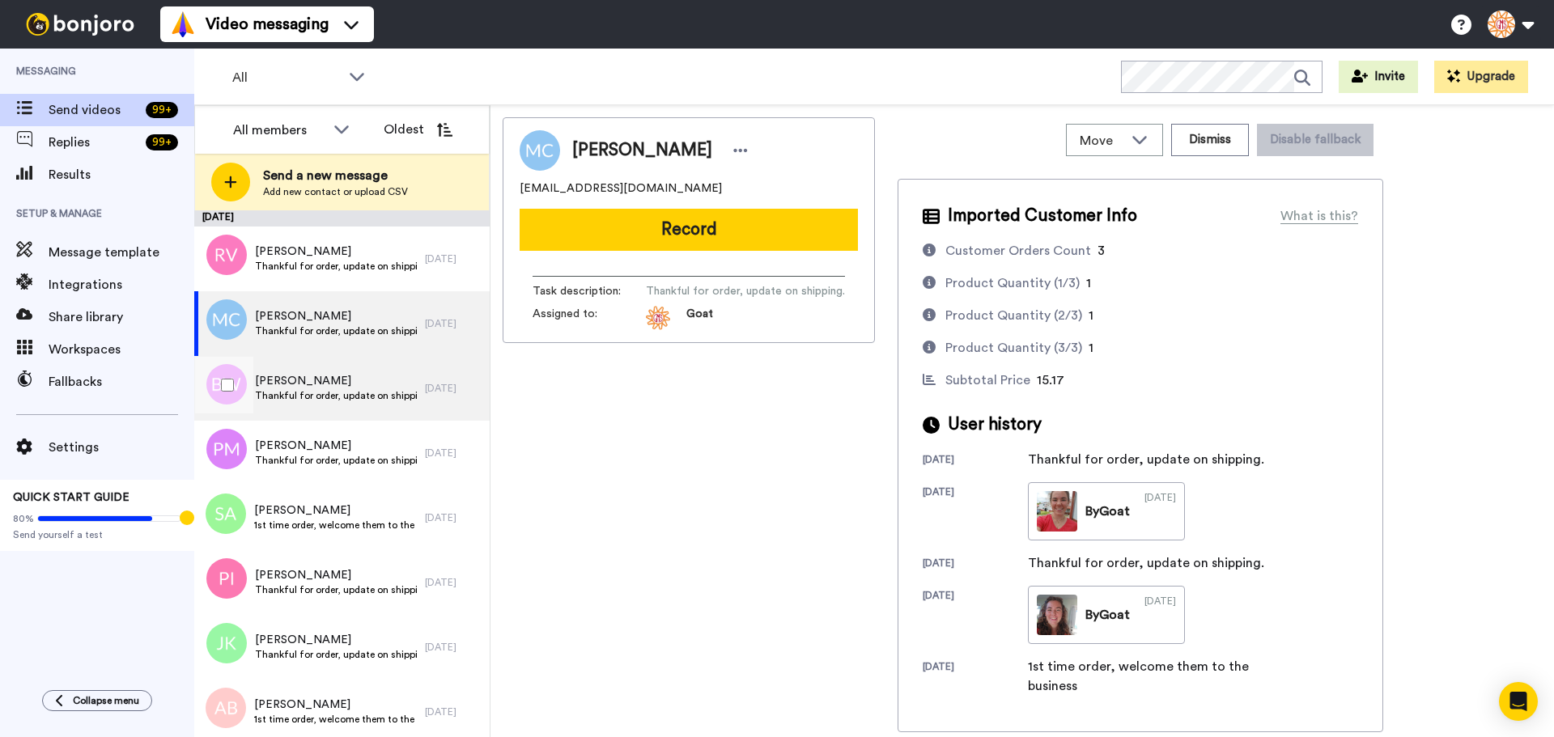
click at [390, 388] on span "Becky Wehba" at bounding box center [336, 381] width 162 height 16
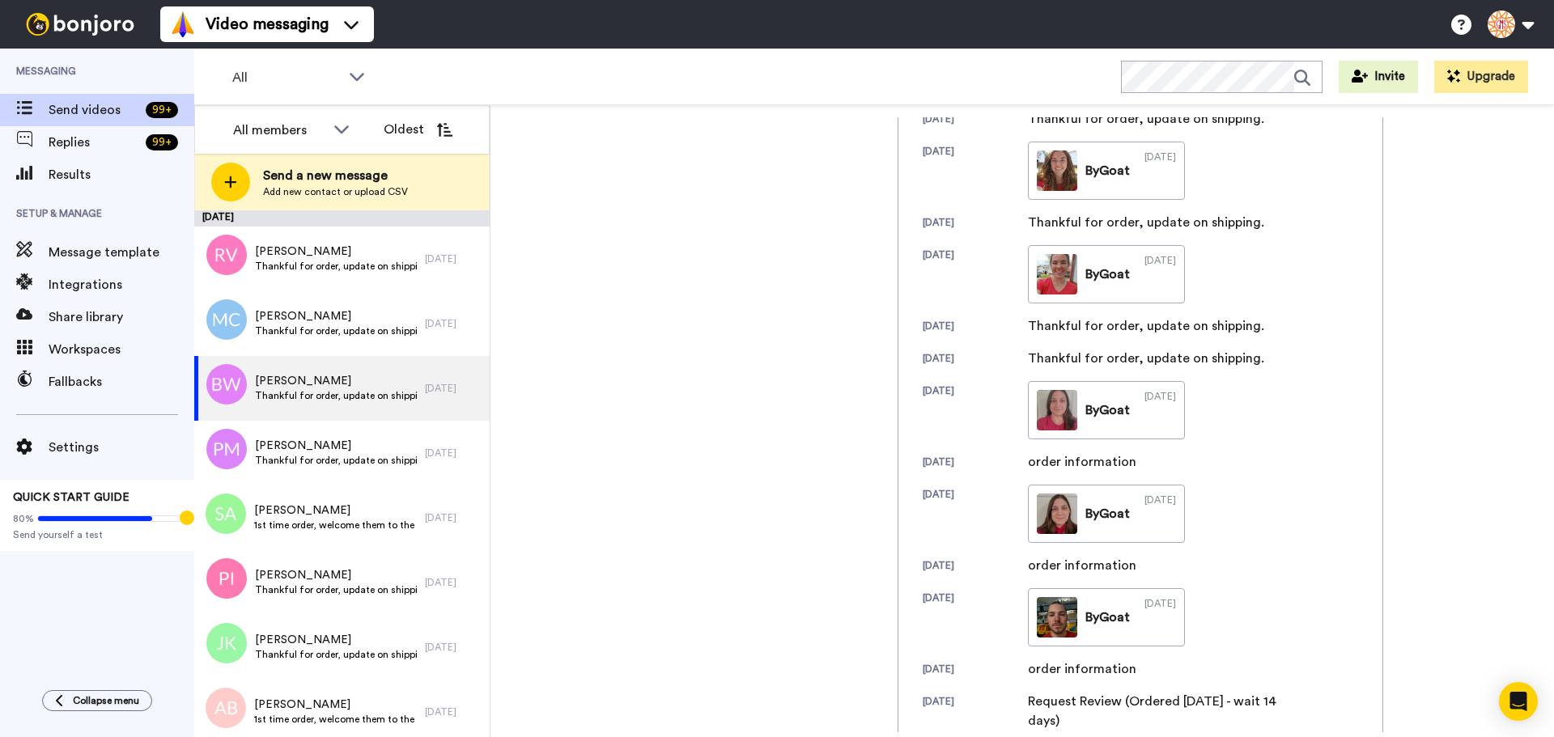
scroll to position [461, 0]
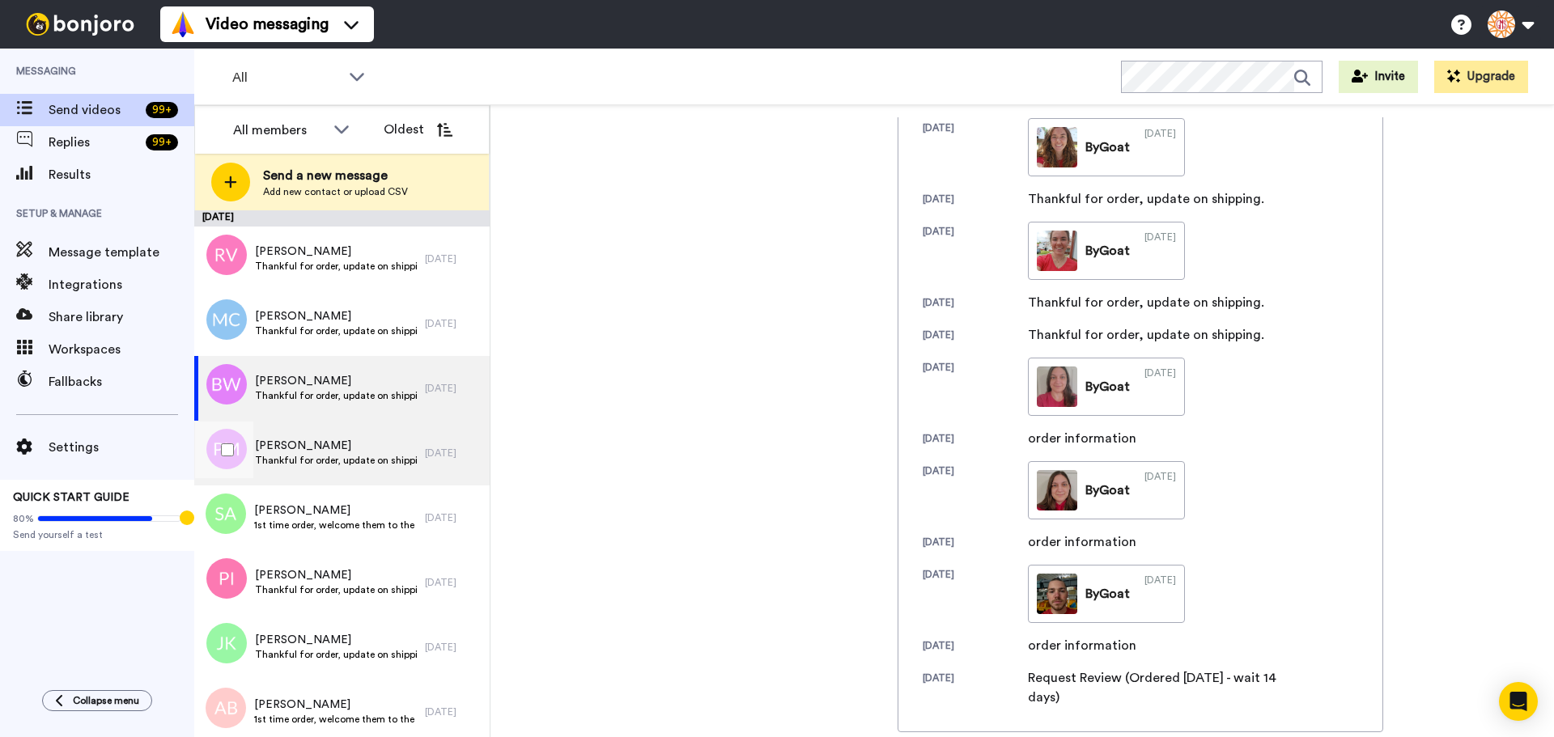
click at [382, 470] on div "Trish Morris Thankful for order, update on shipping." at bounding box center [309, 453] width 231 height 65
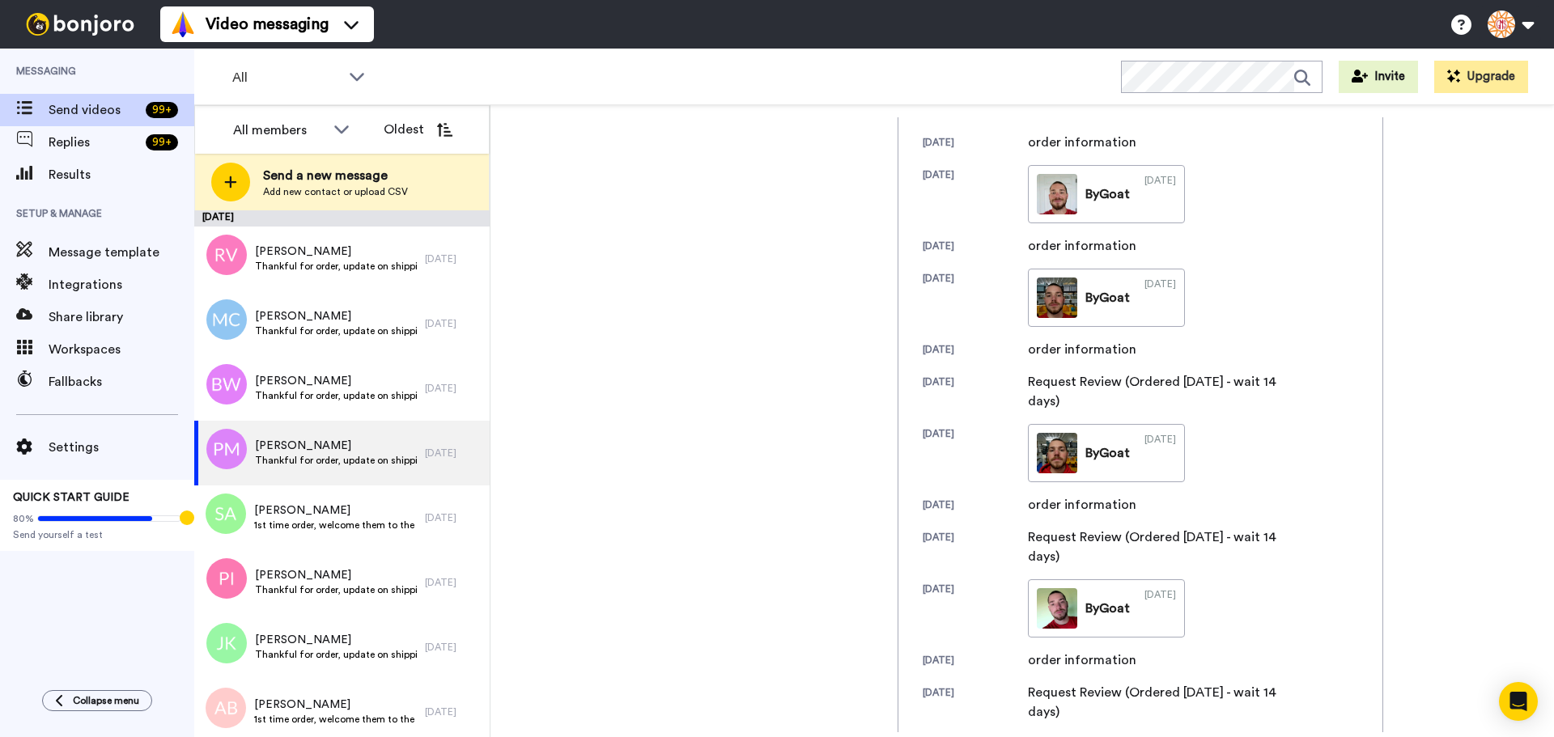
scroll to position [1018, 0]
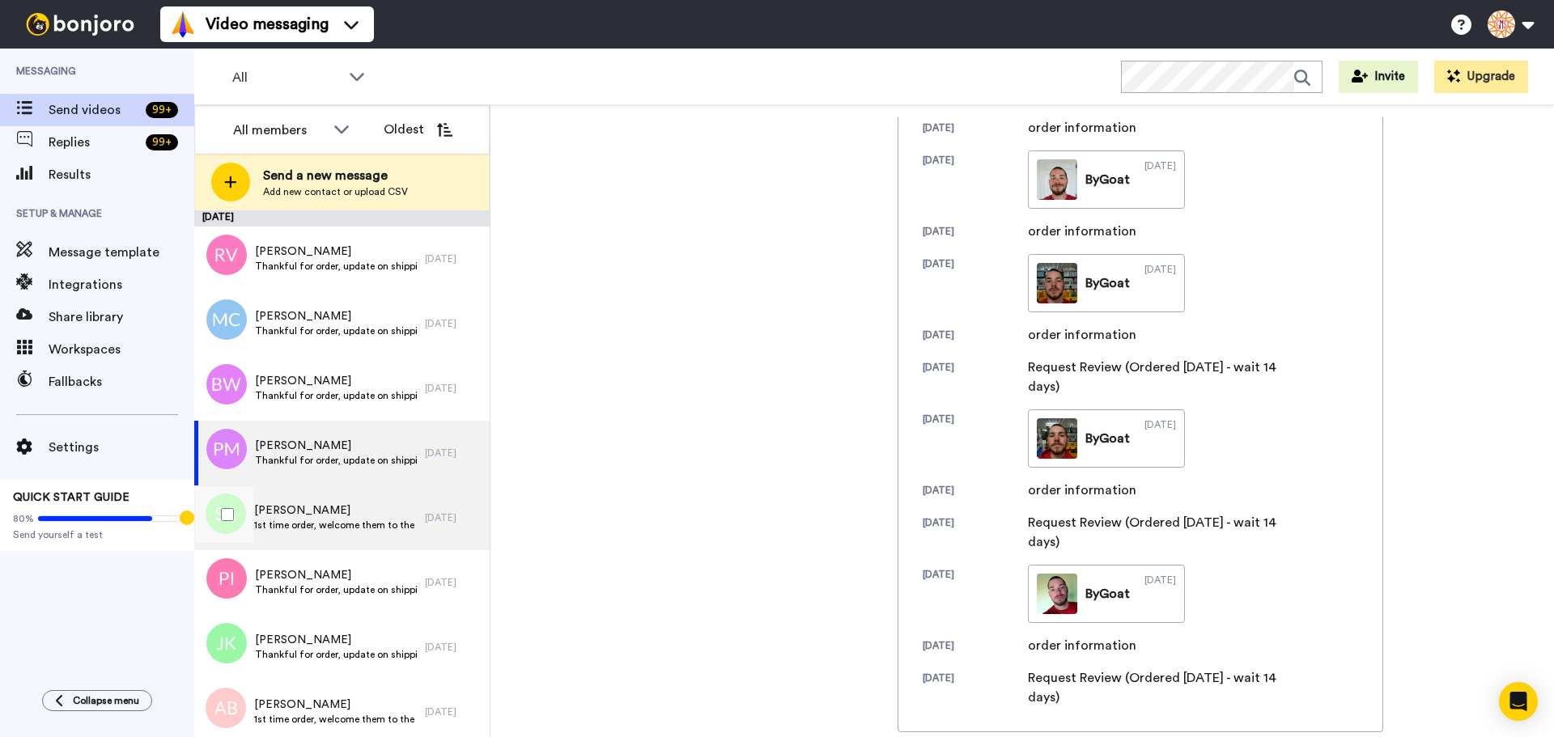
click at [355, 518] on span "Staci Armstrong" at bounding box center [335, 511] width 163 height 16
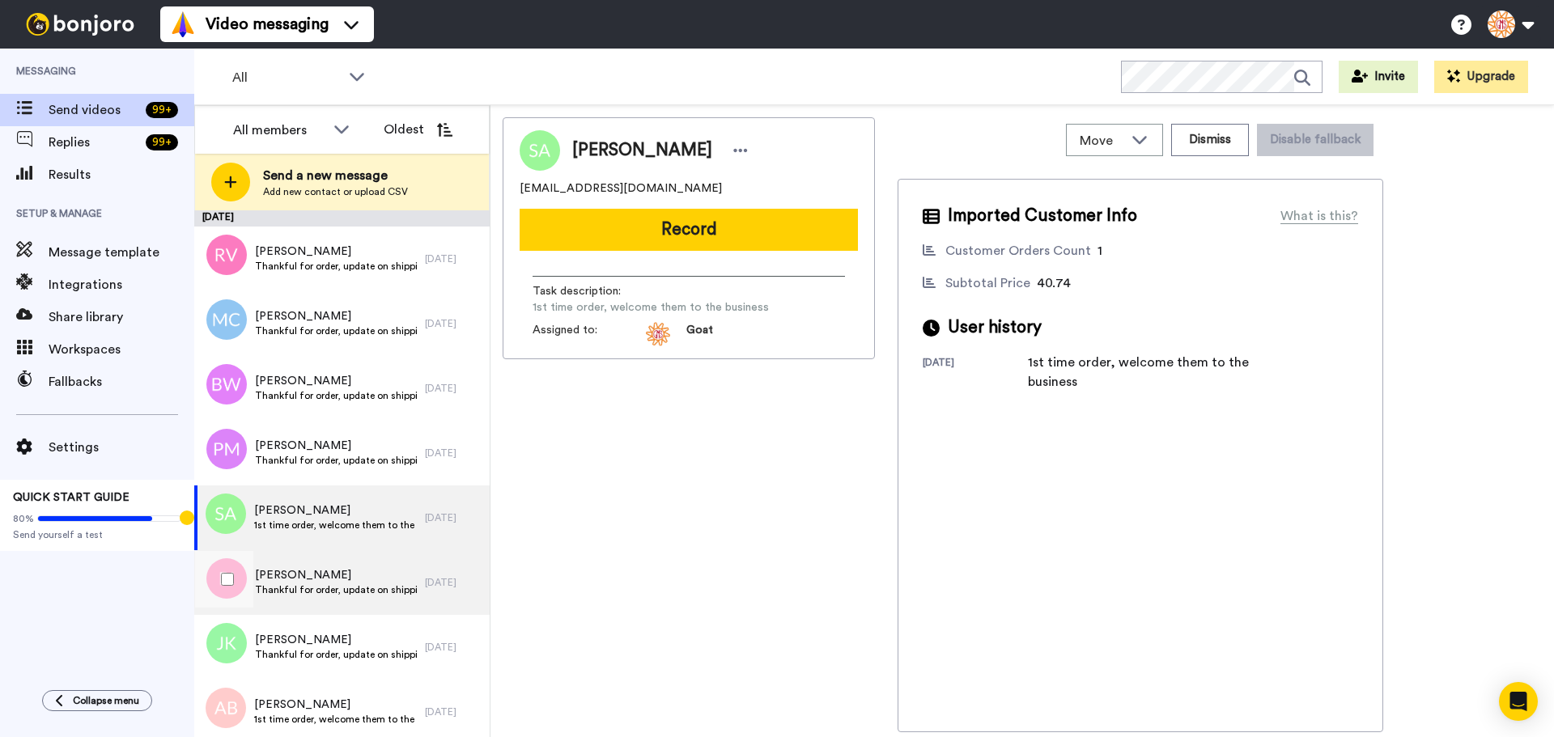
click at [337, 588] on span "Thankful for order, update on shipping." at bounding box center [336, 590] width 162 height 13
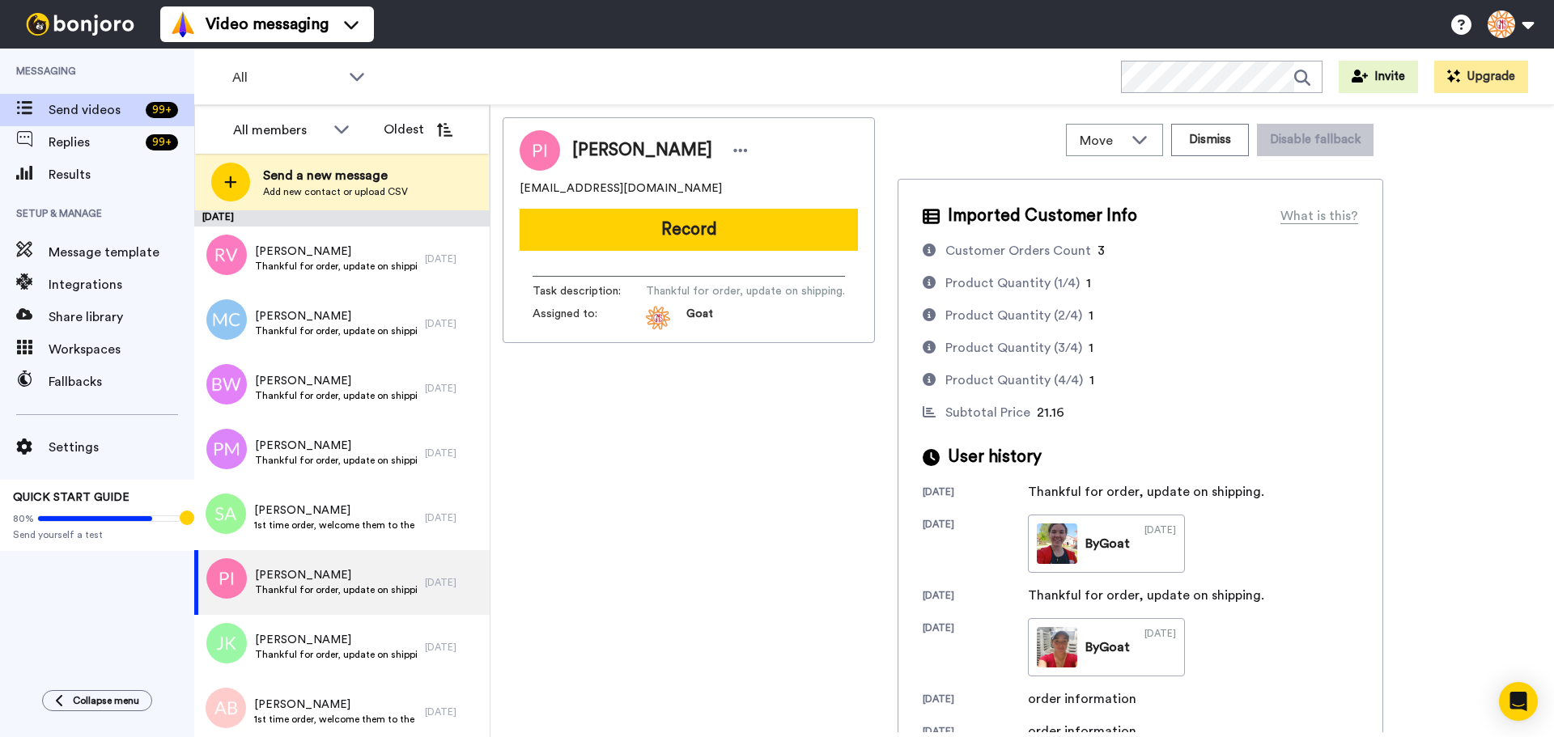
scroll to position [34, 0]
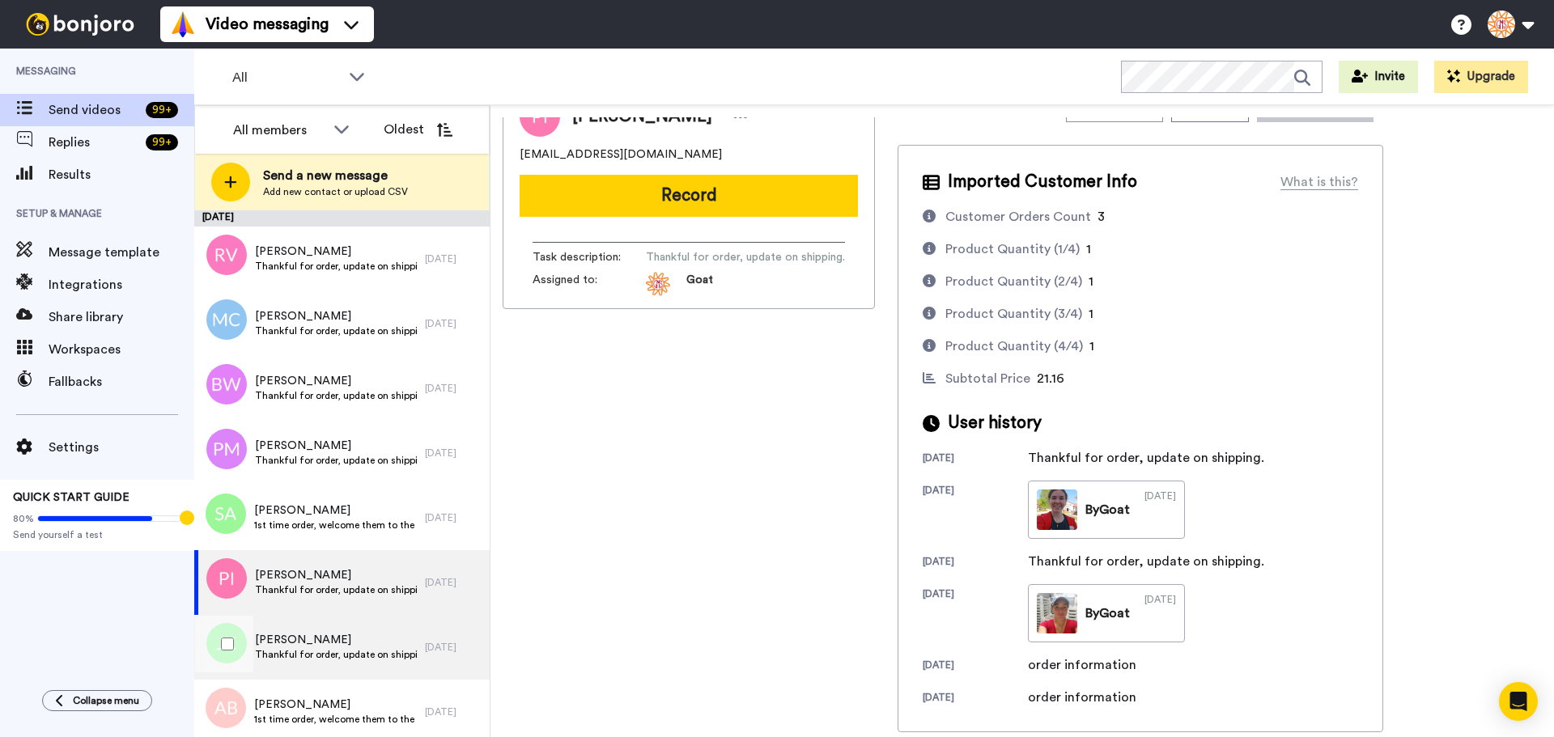
click at [295, 647] on span "Jennifer Knight" at bounding box center [336, 640] width 162 height 16
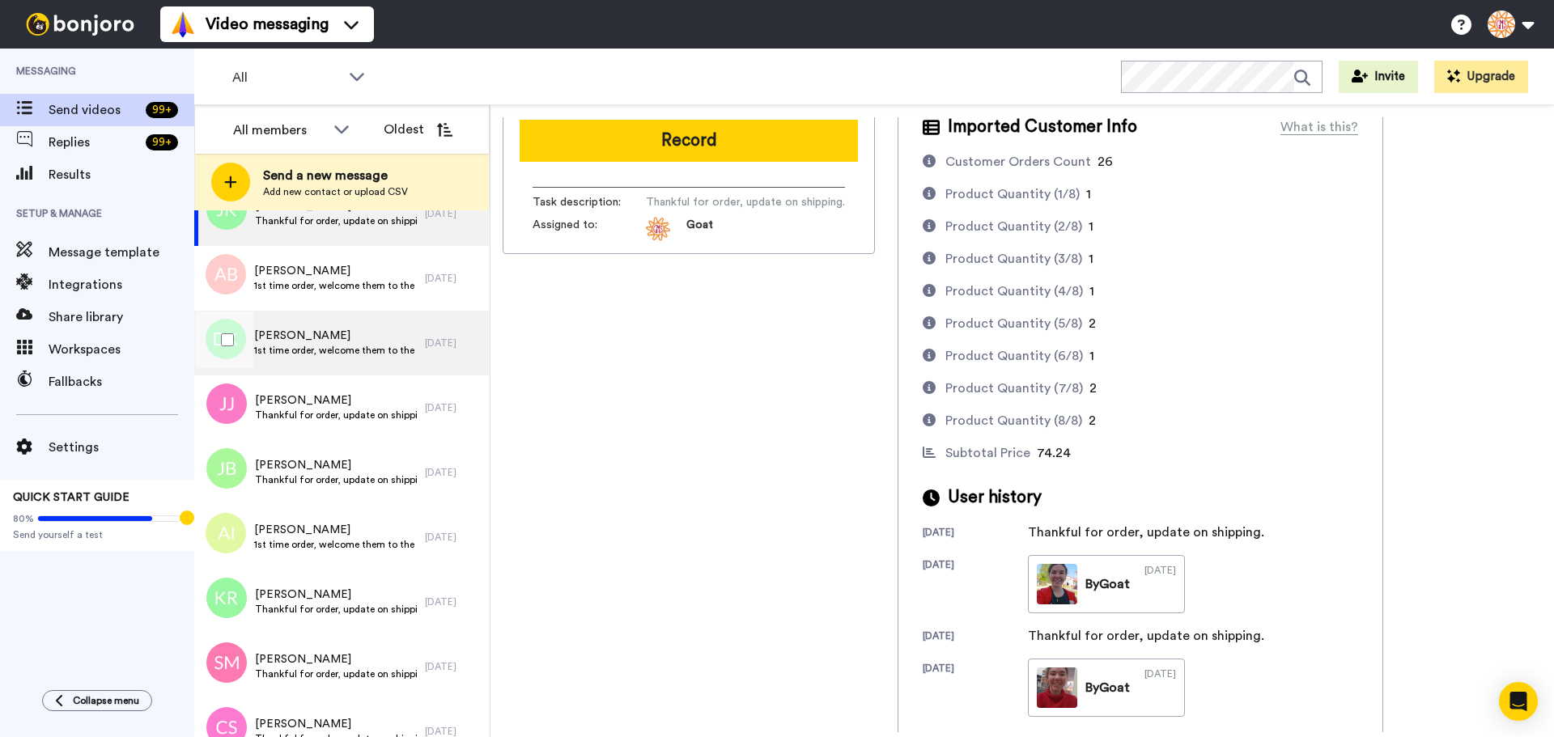
scroll to position [405, 0]
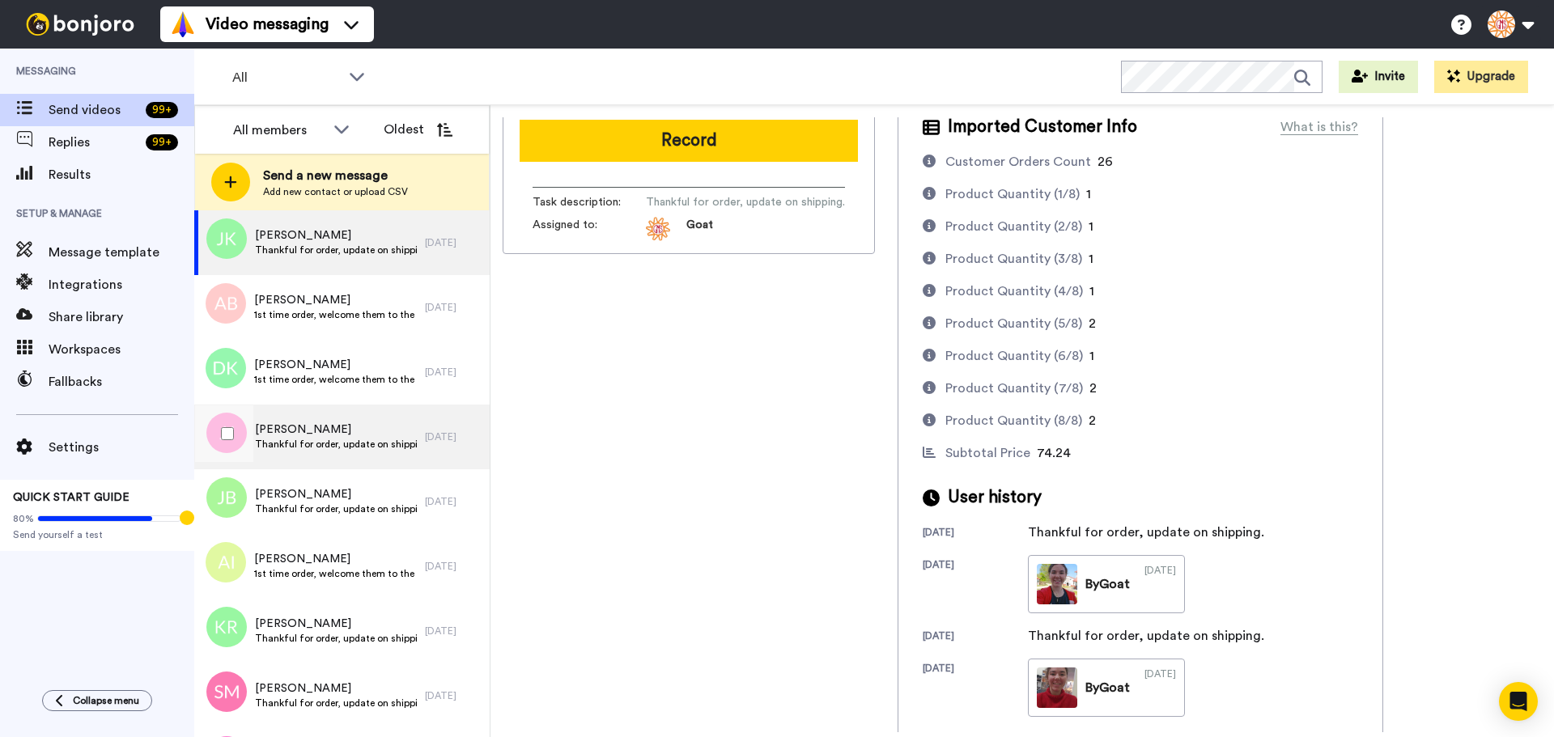
click at [312, 440] on span "Thankful for order, update on shipping." at bounding box center [336, 444] width 162 height 13
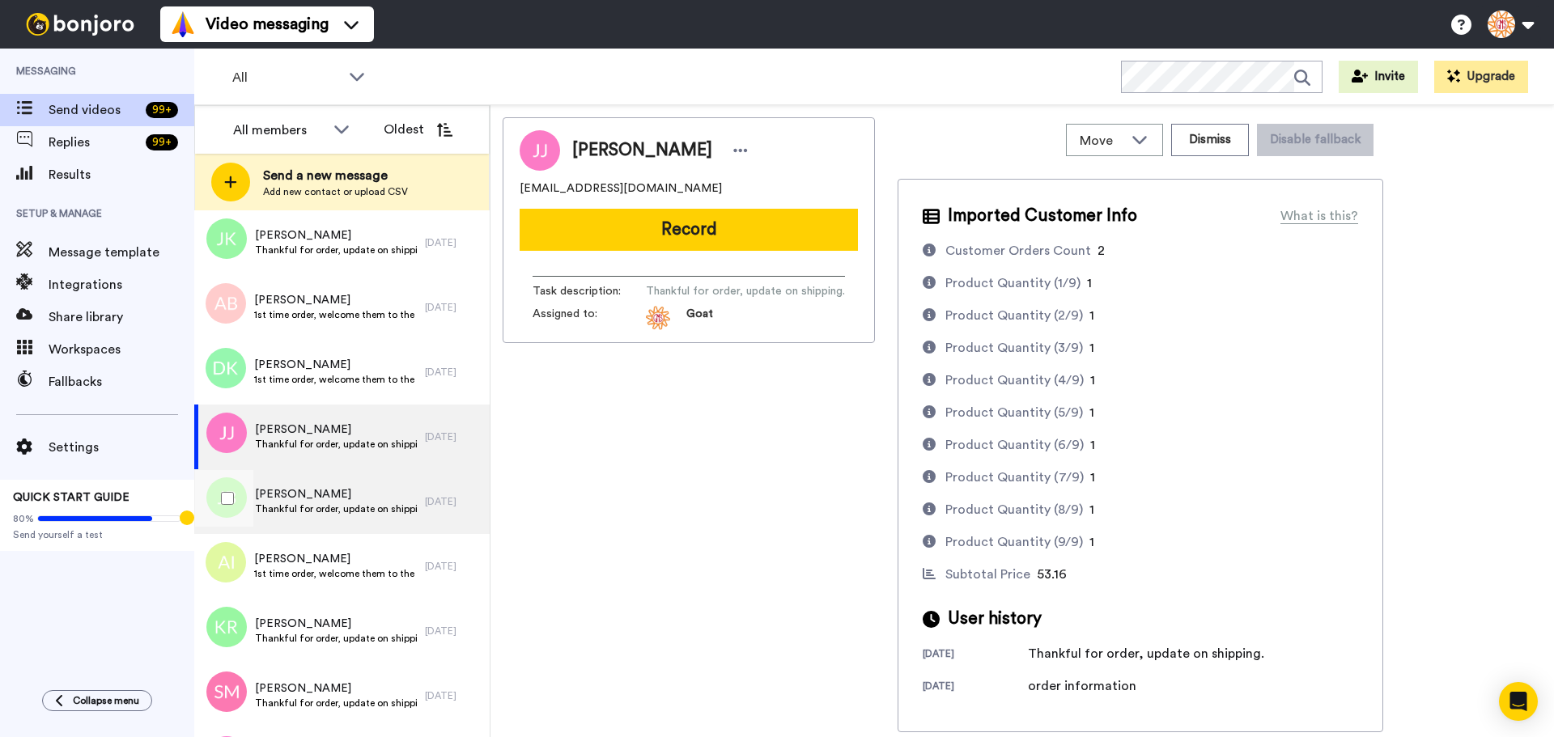
click at [289, 495] on span "Judy Brown" at bounding box center [336, 495] width 162 height 16
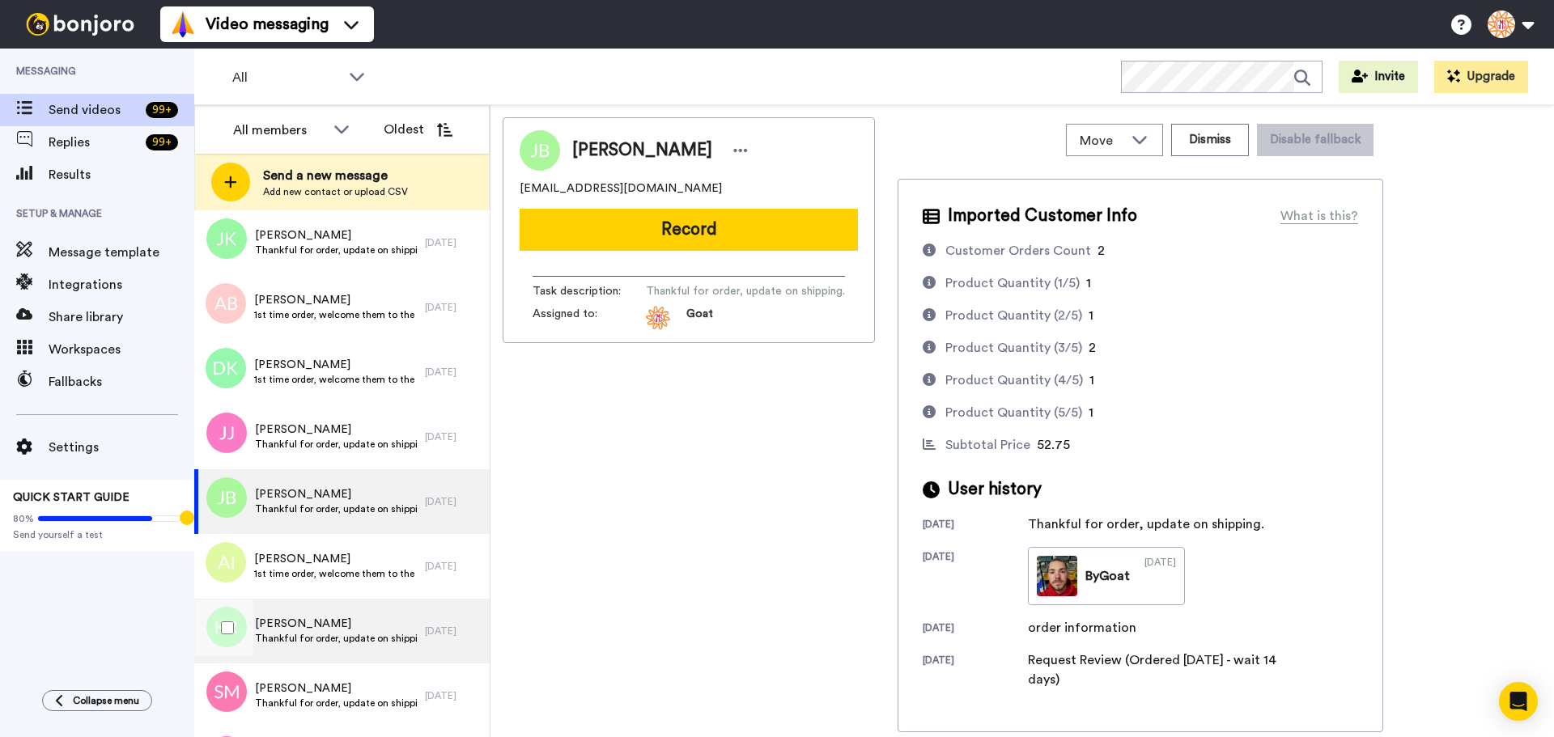
click at [387, 628] on span "Kenda Reeves" at bounding box center [336, 624] width 162 height 16
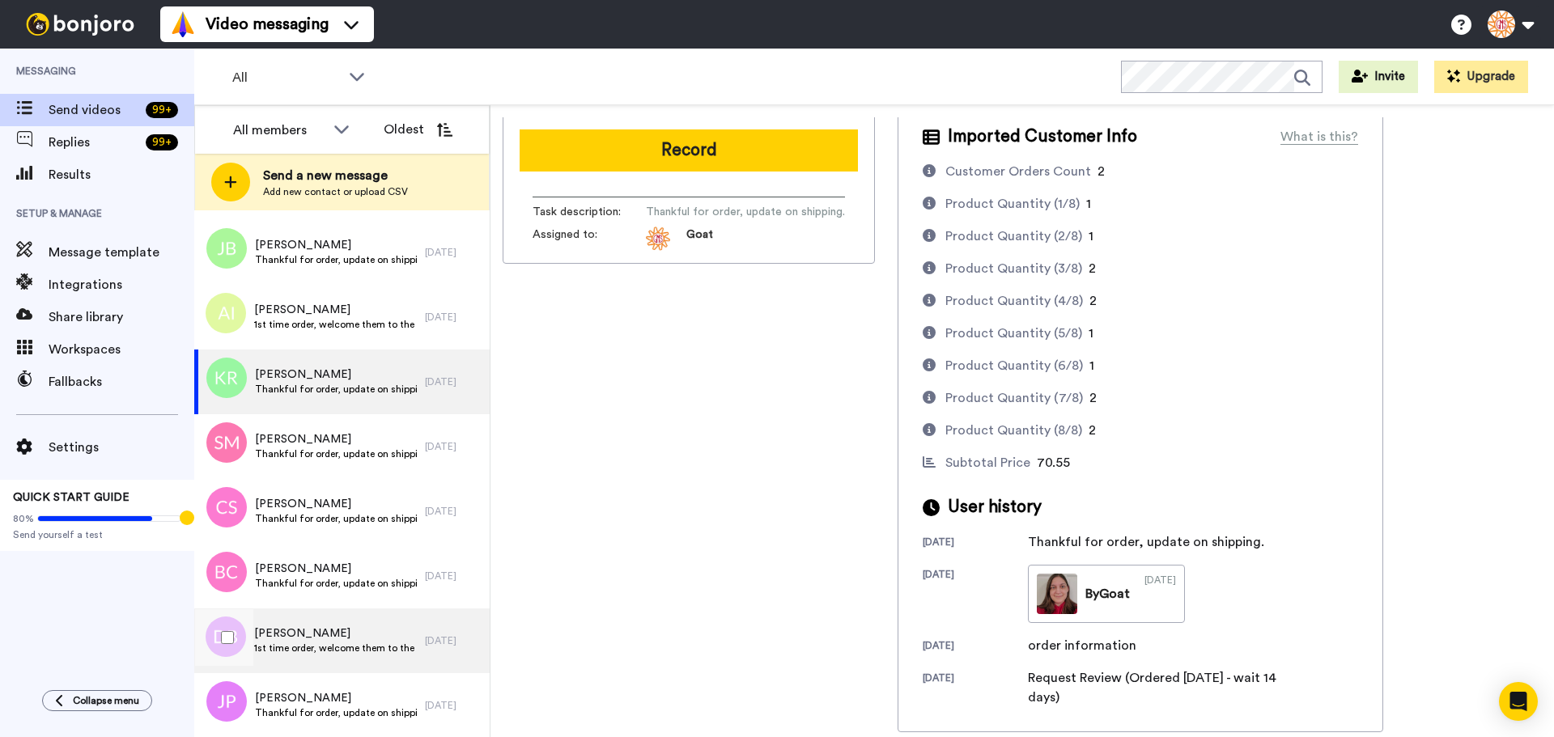
scroll to position [810, 0]
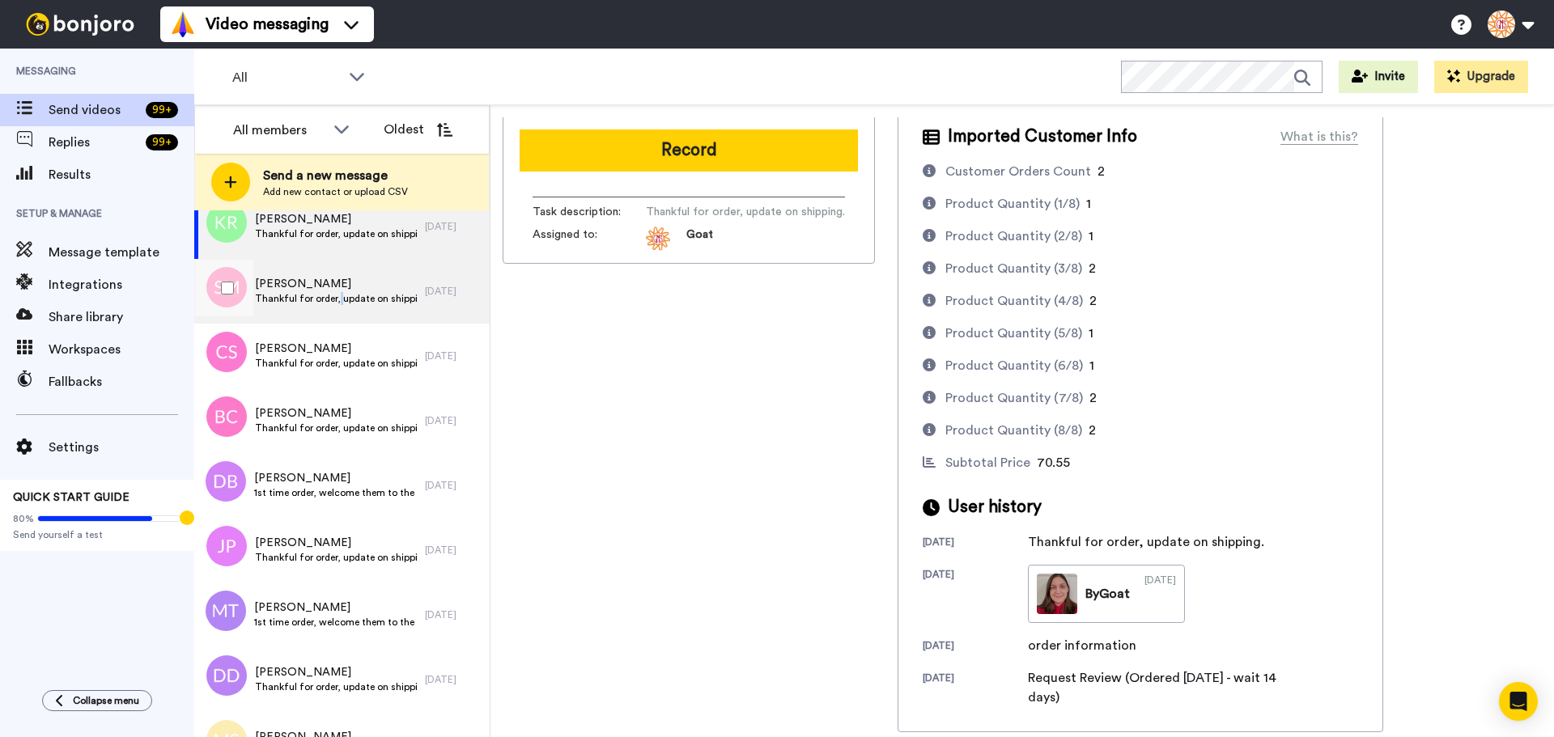
click at [337, 312] on div "Suzanne Miller Thankful for order, update on shipping." at bounding box center [309, 291] width 231 height 65
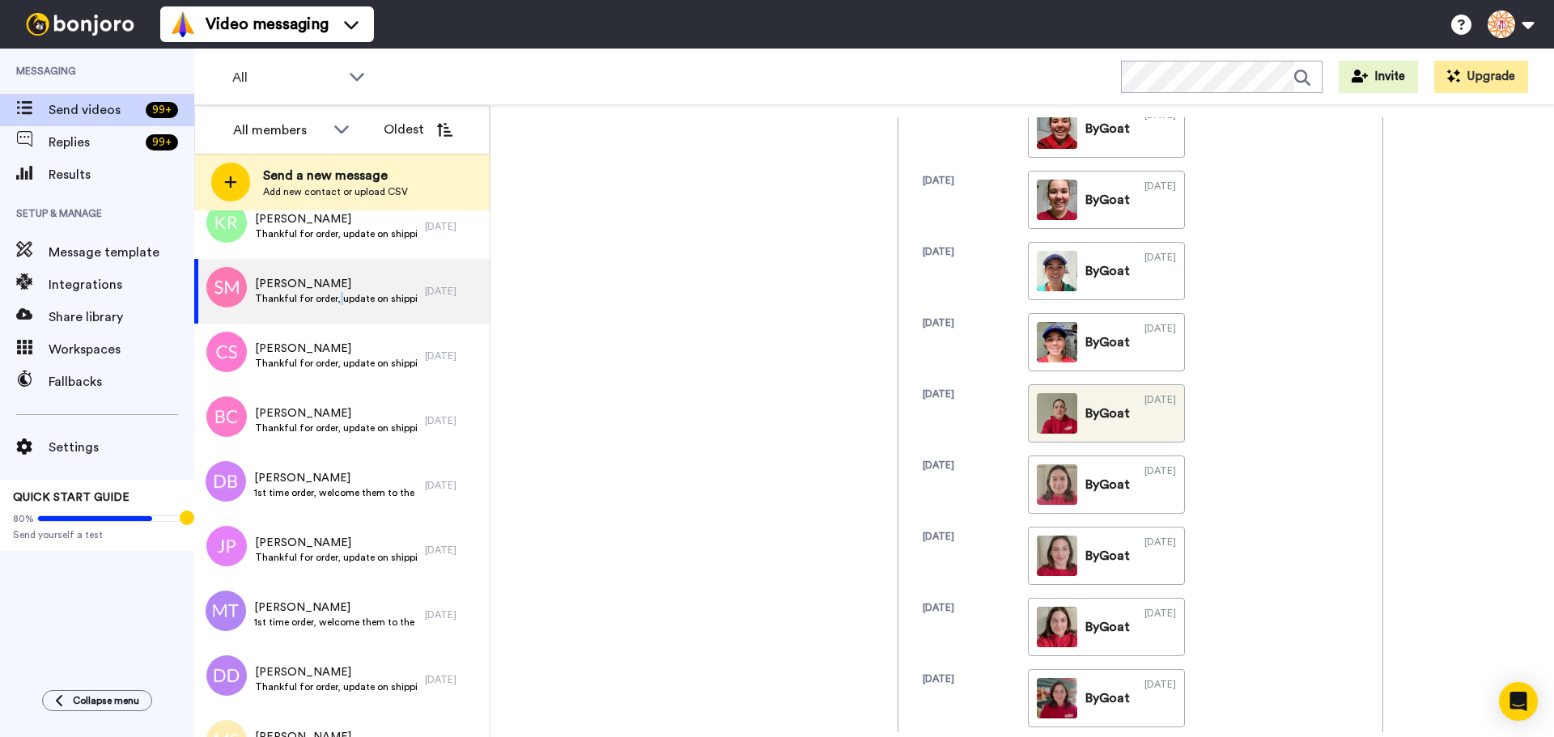
scroll to position [1504, 0]
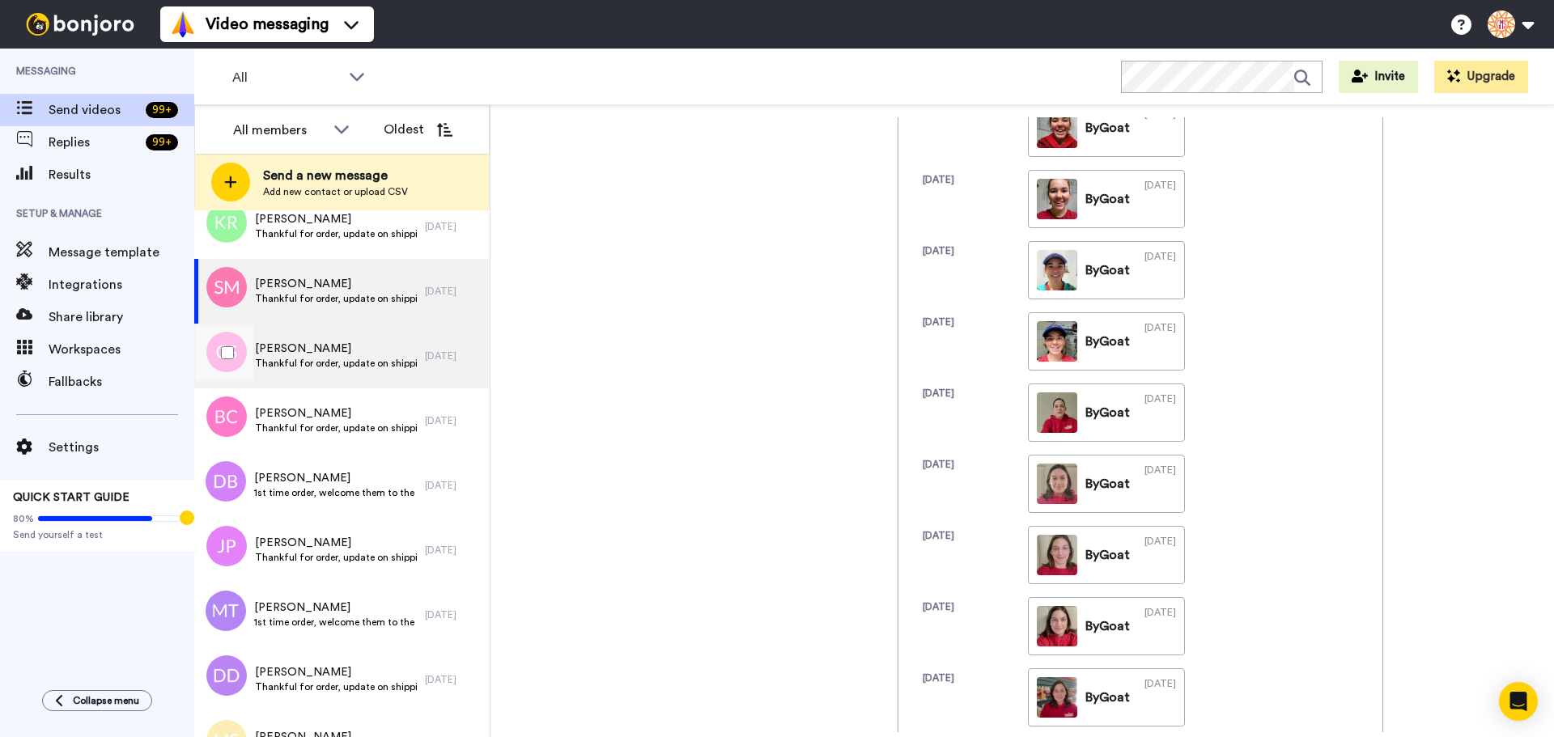
click at [394, 370] on div "Christine Stern Thankful for order, update on shipping." at bounding box center [336, 356] width 162 height 31
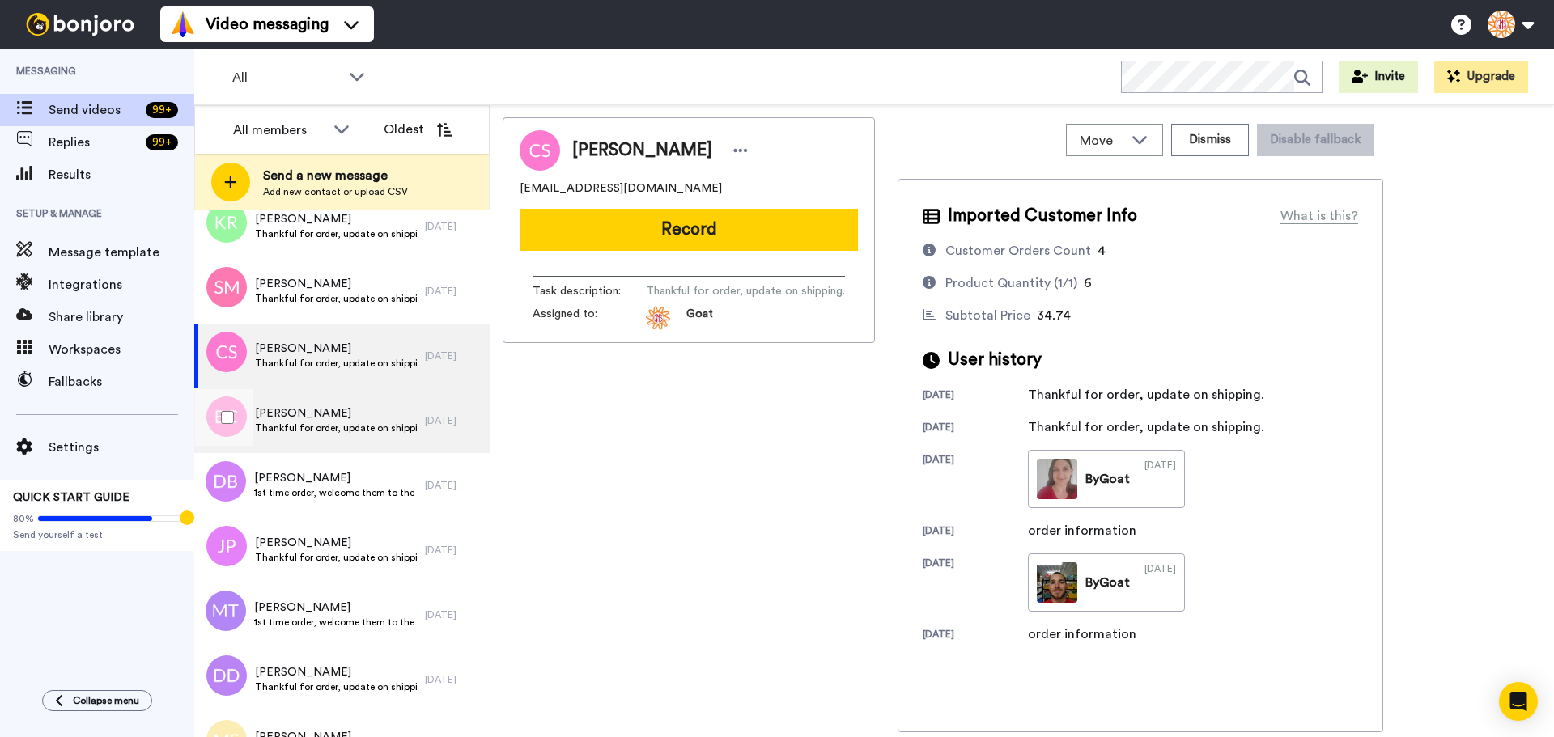
click at [296, 437] on div "Barbara Cullen Thankful for order, update on shipping." at bounding box center [309, 421] width 231 height 65
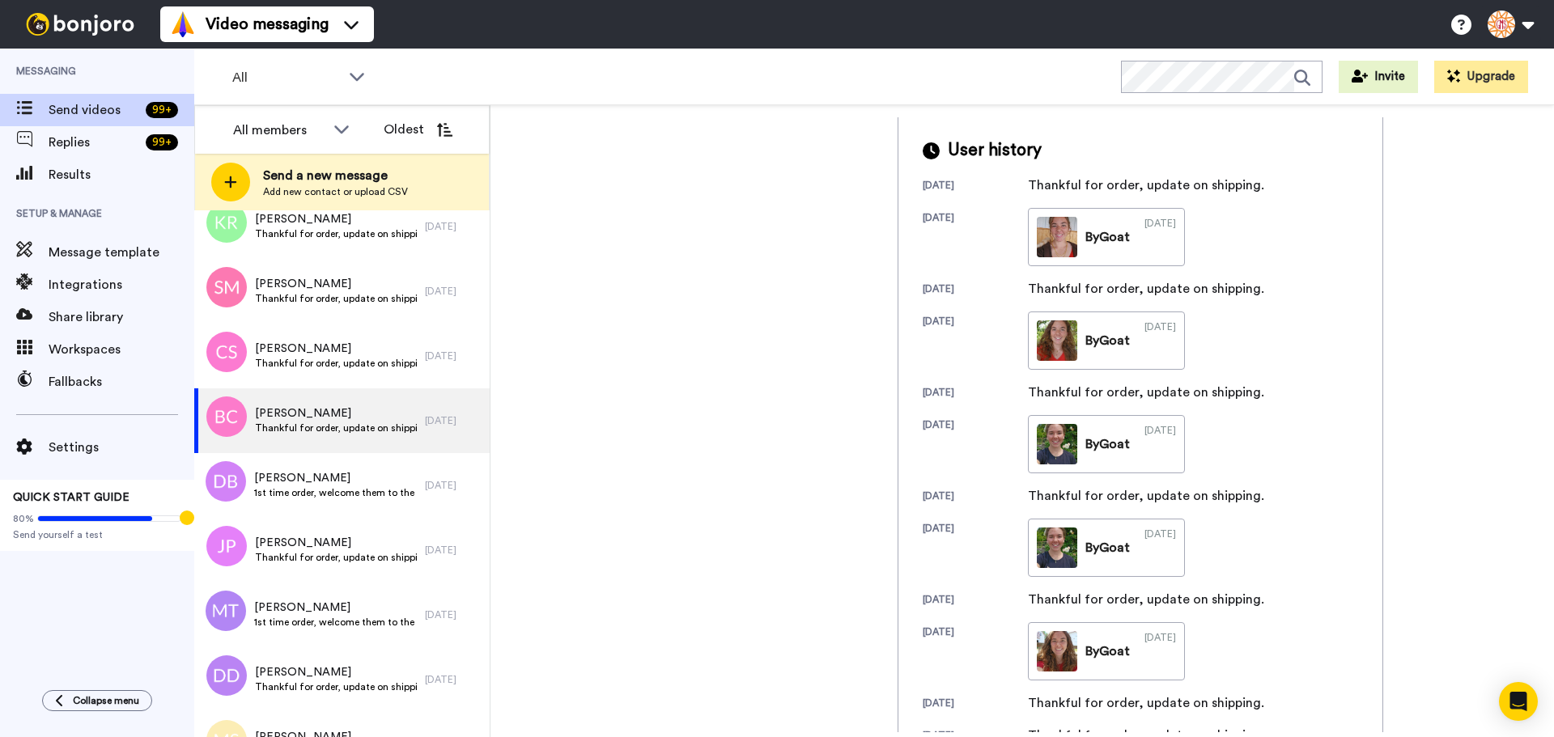
scroll to position [232, 0]
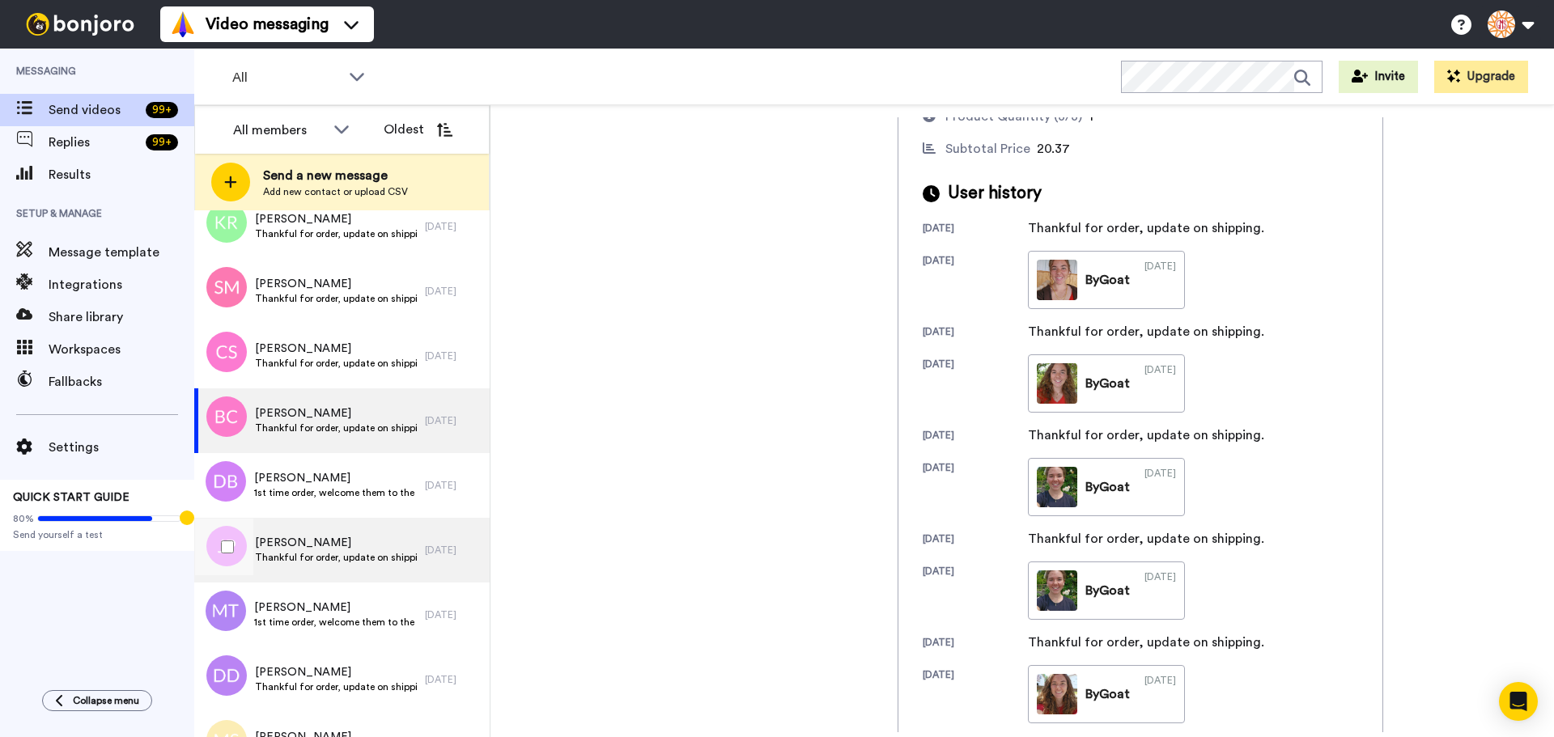
click at [346, 542] on span "Joy Price" at bounding box center [336, 543] width 162 height 16
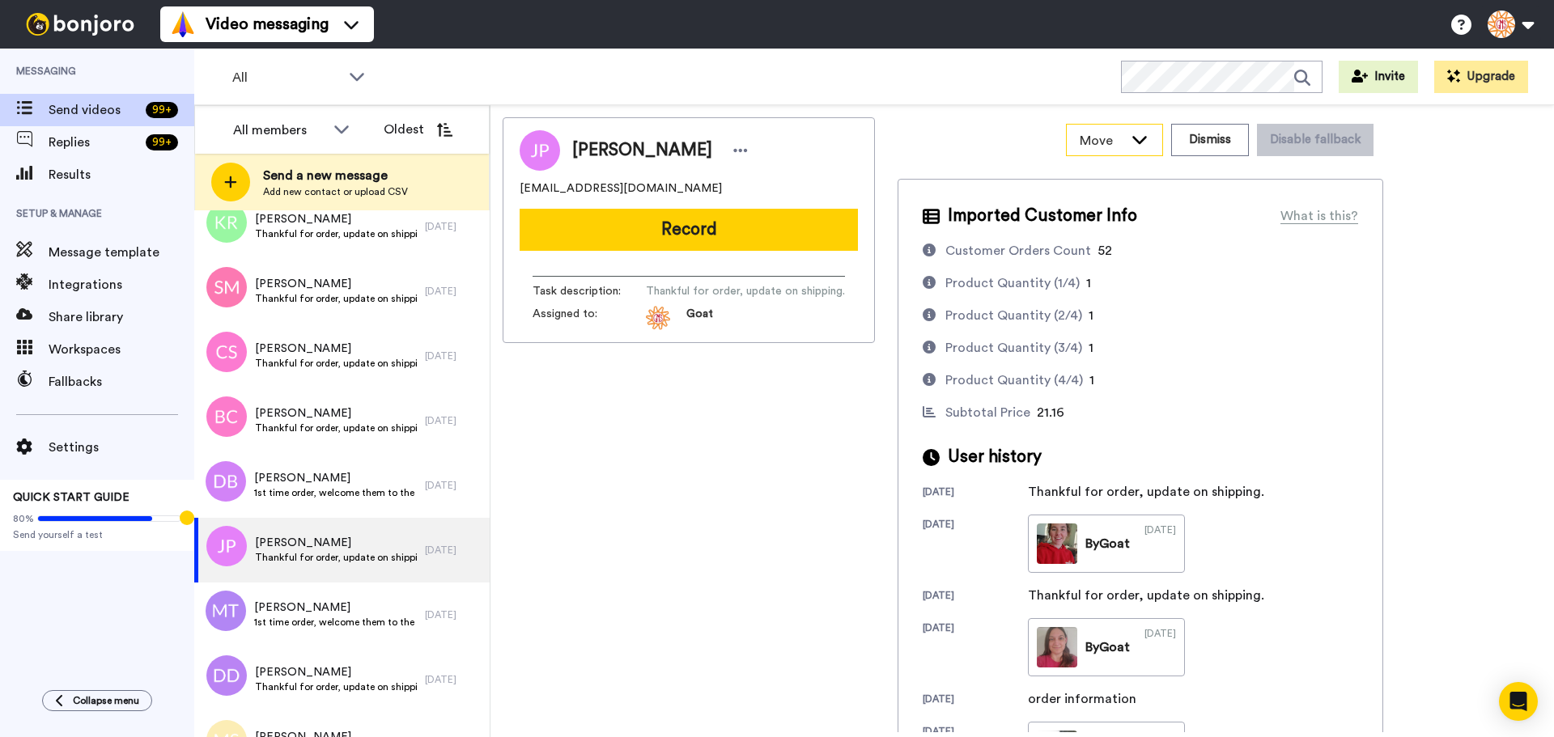
click at [1145, 141] on icon at bounding box center [1140, 140] width 15 height 8
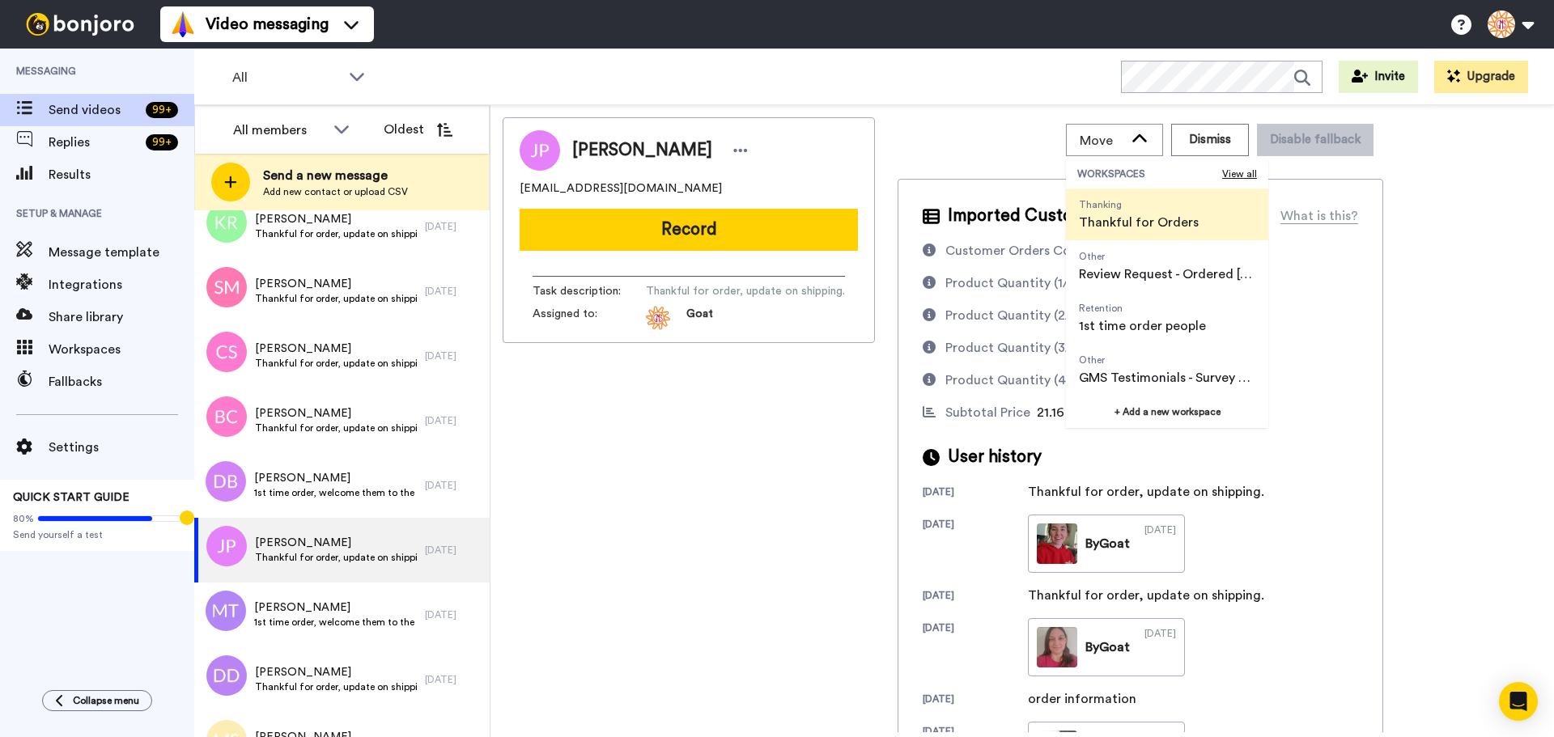
click at [1008, 142] on div "Move WORKSPACES View all Thanking Thankful for Orders Other Review Request - Or…" at bounding box center [1141, 139] width 486 height 45
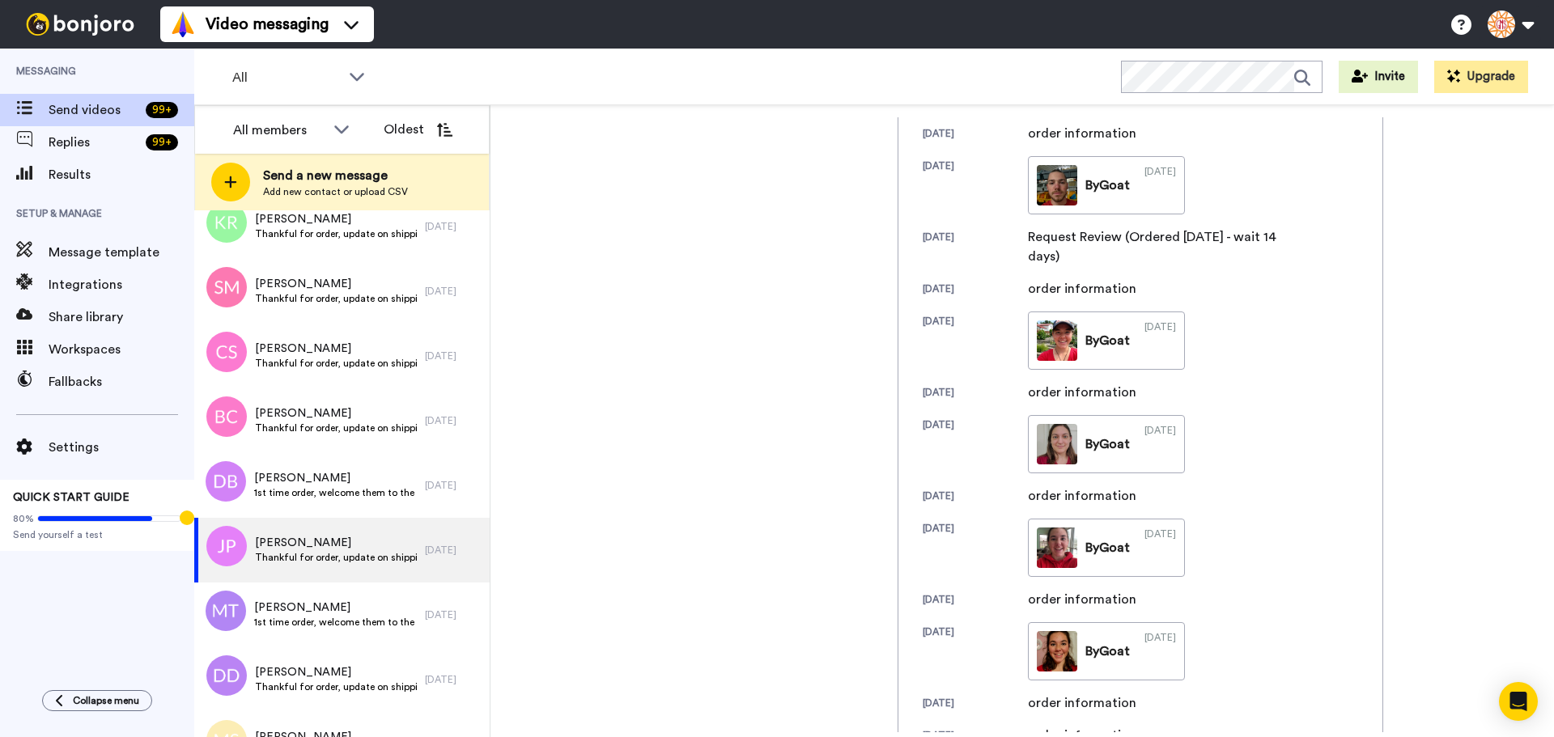
scroll to position [810, 0]
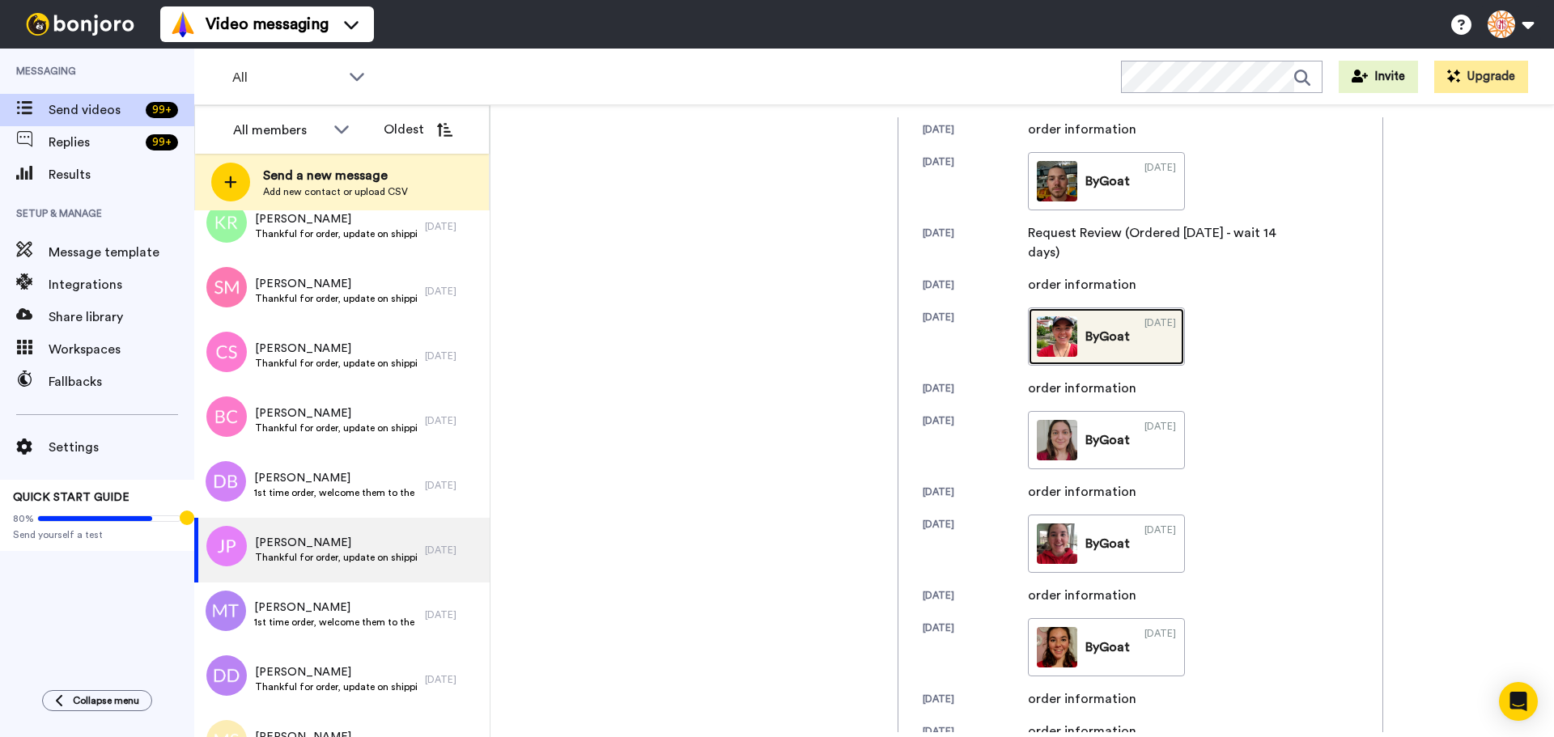
click at [1086, 337] on div "By Goat" at bounding box center [1108, 336] width 45 height 19
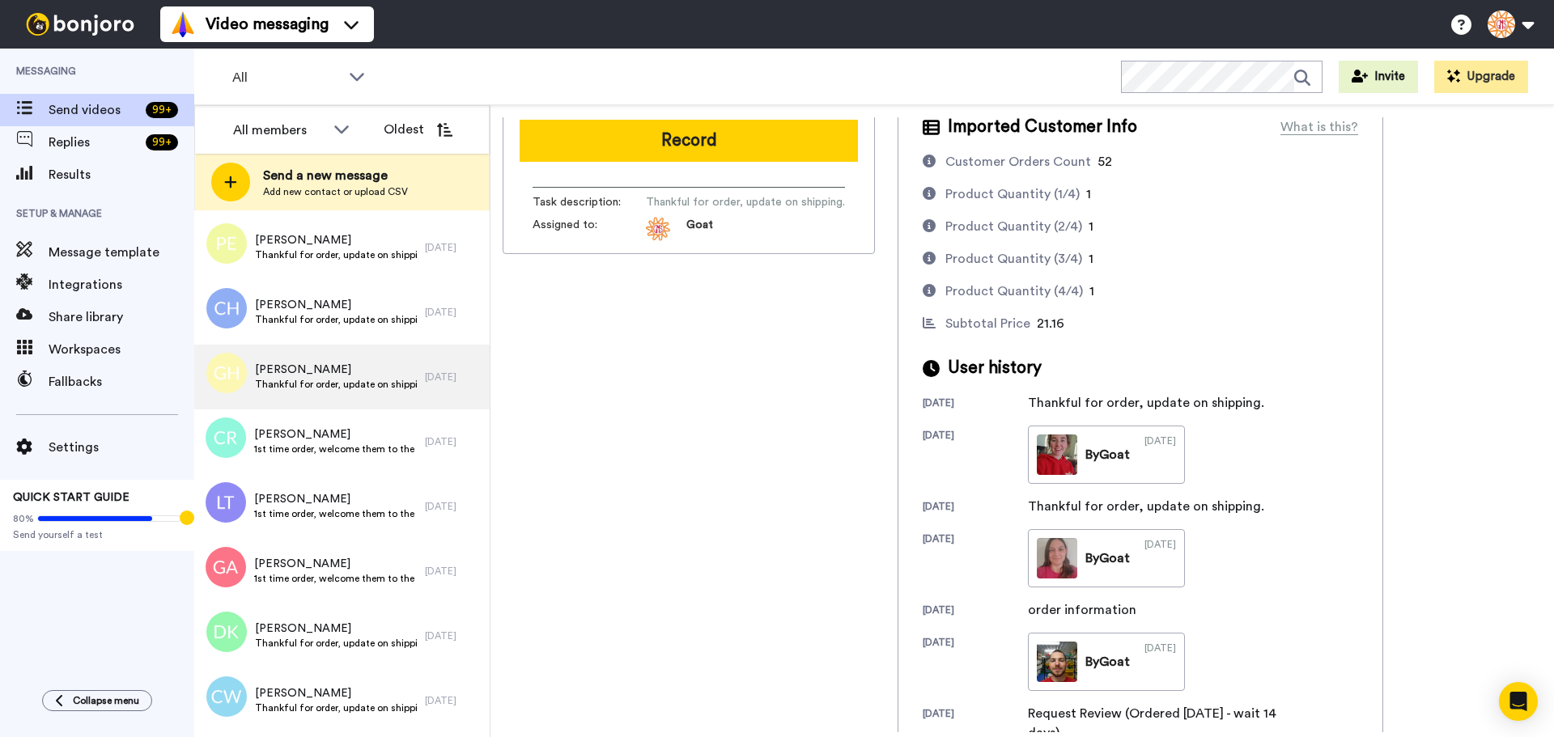
scroll to position [1700, 0]
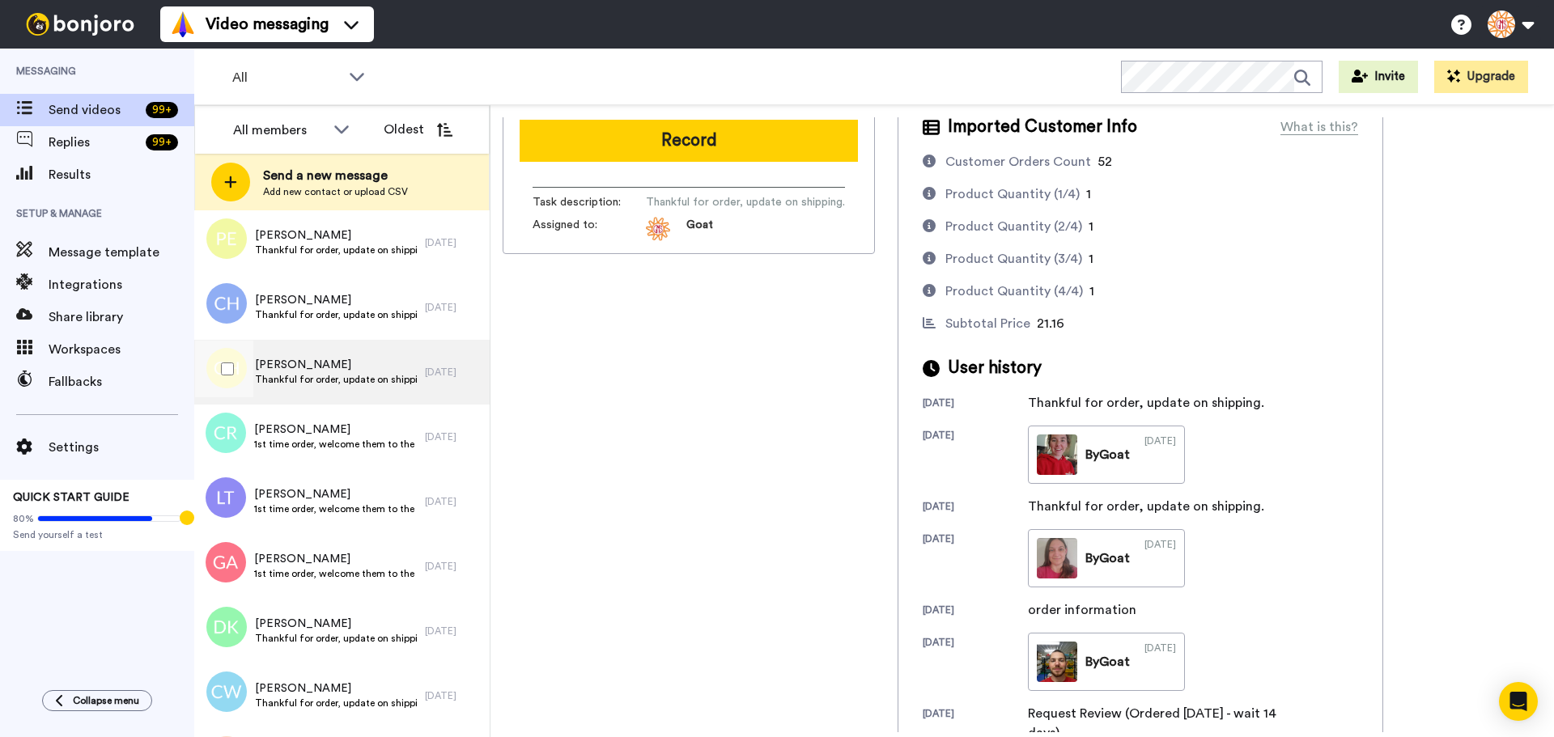
click at [363, 353] on div "Georgeanna Hanover Thankful for order, update on shipping." at bounding box center [309, 372] width 231 height 65
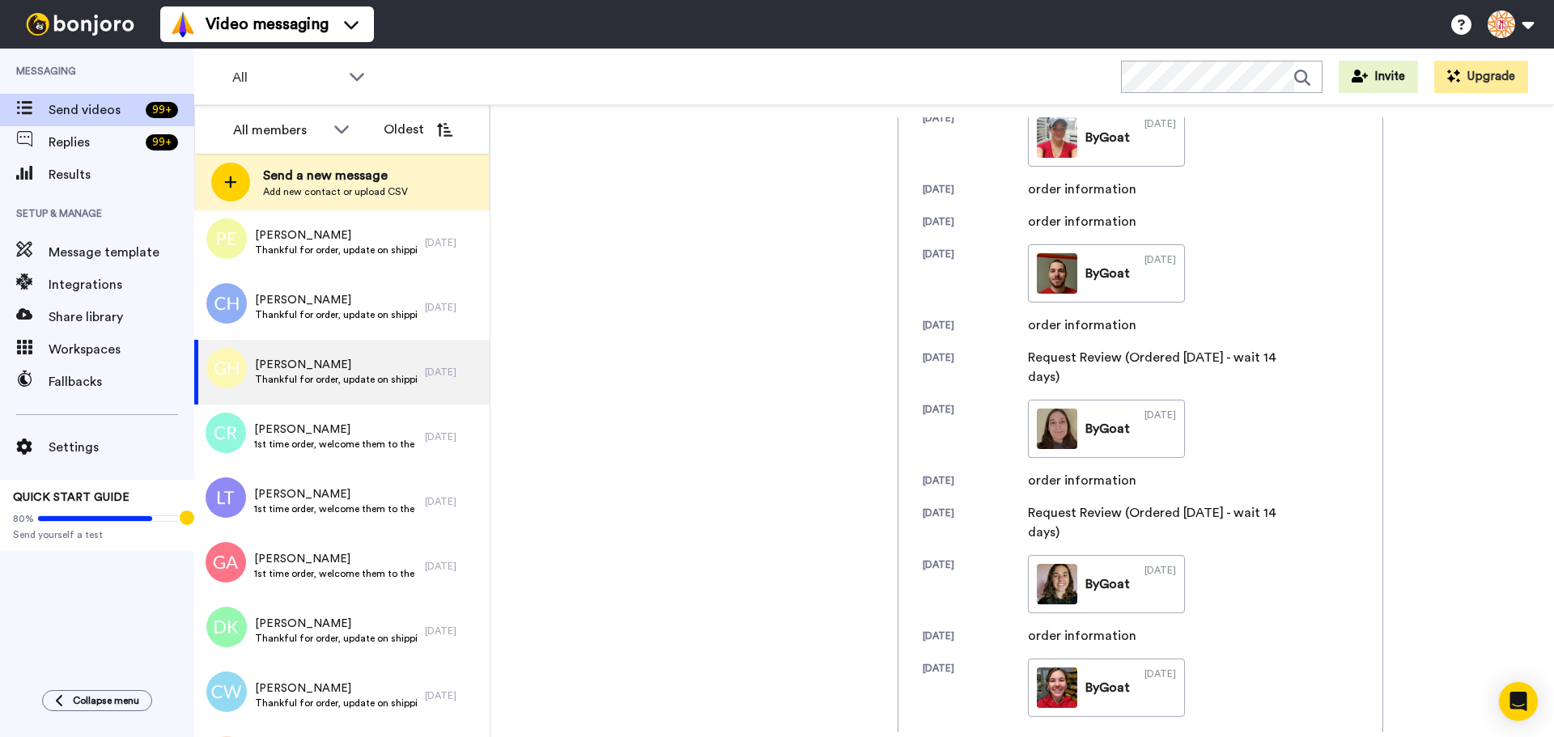
scroll to position [688, 0]
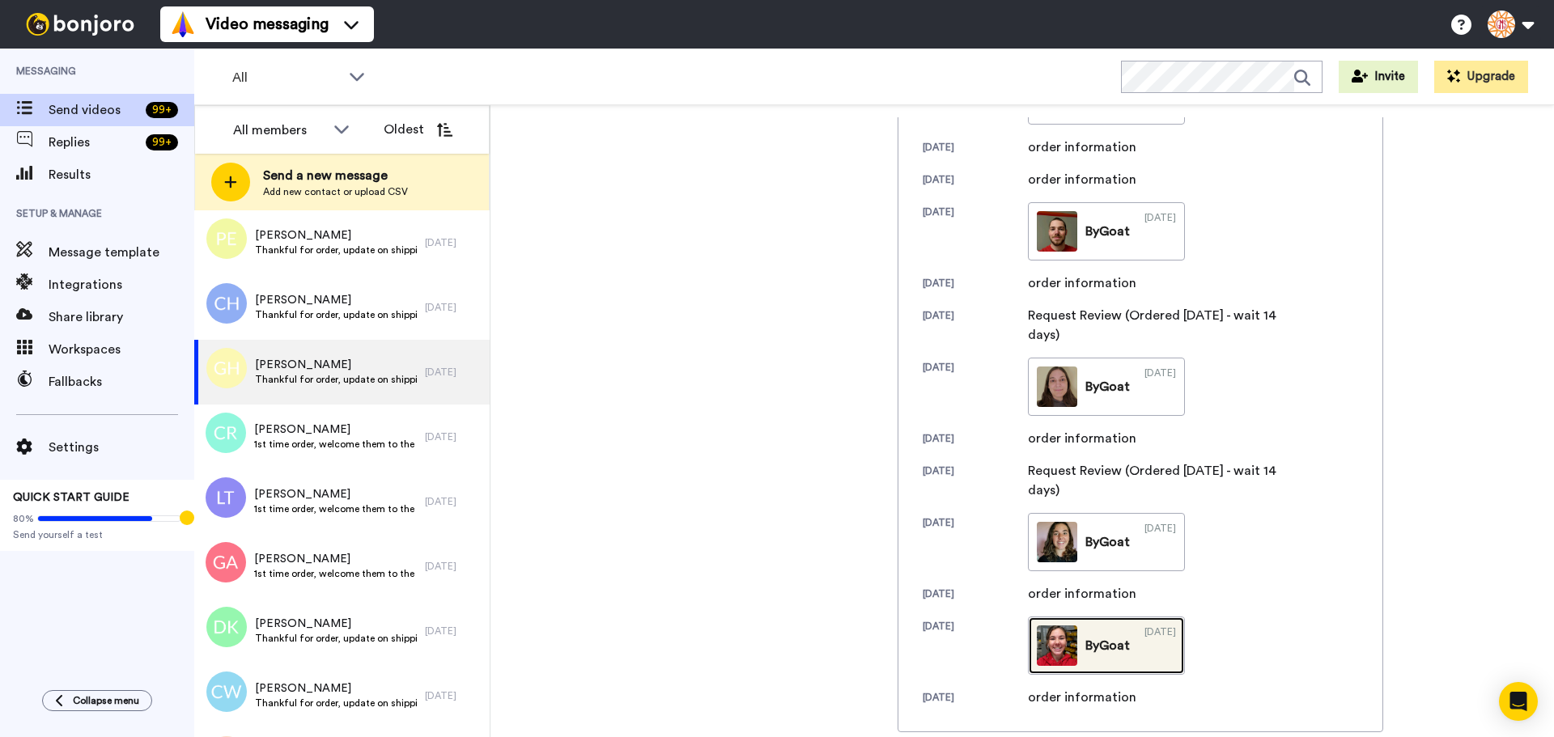
click at [1068, 632] on img at bounding box center [1057, 646] width 40 height 40
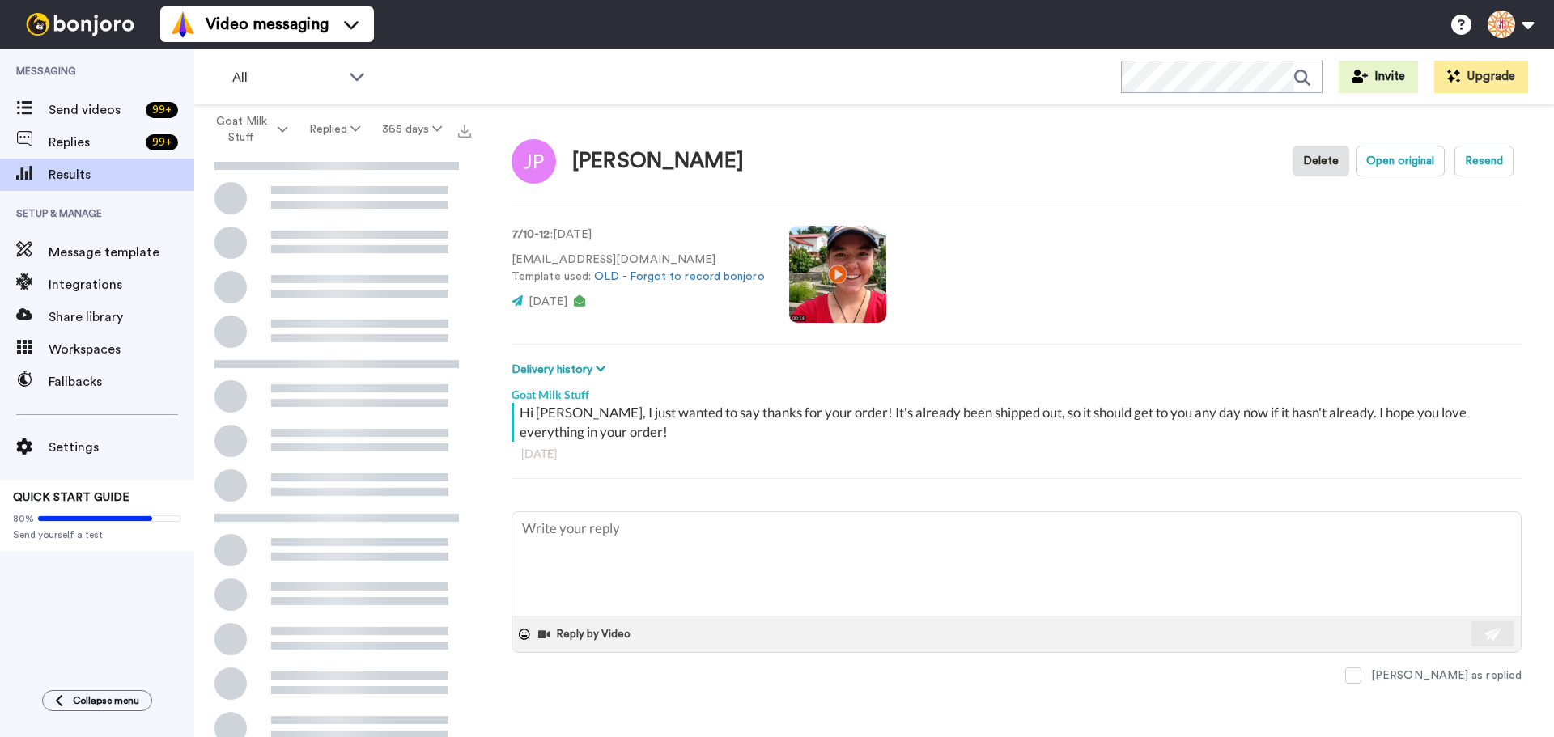
click at [855, 311] on video at bounding box center [837, 274] width 97 height 97
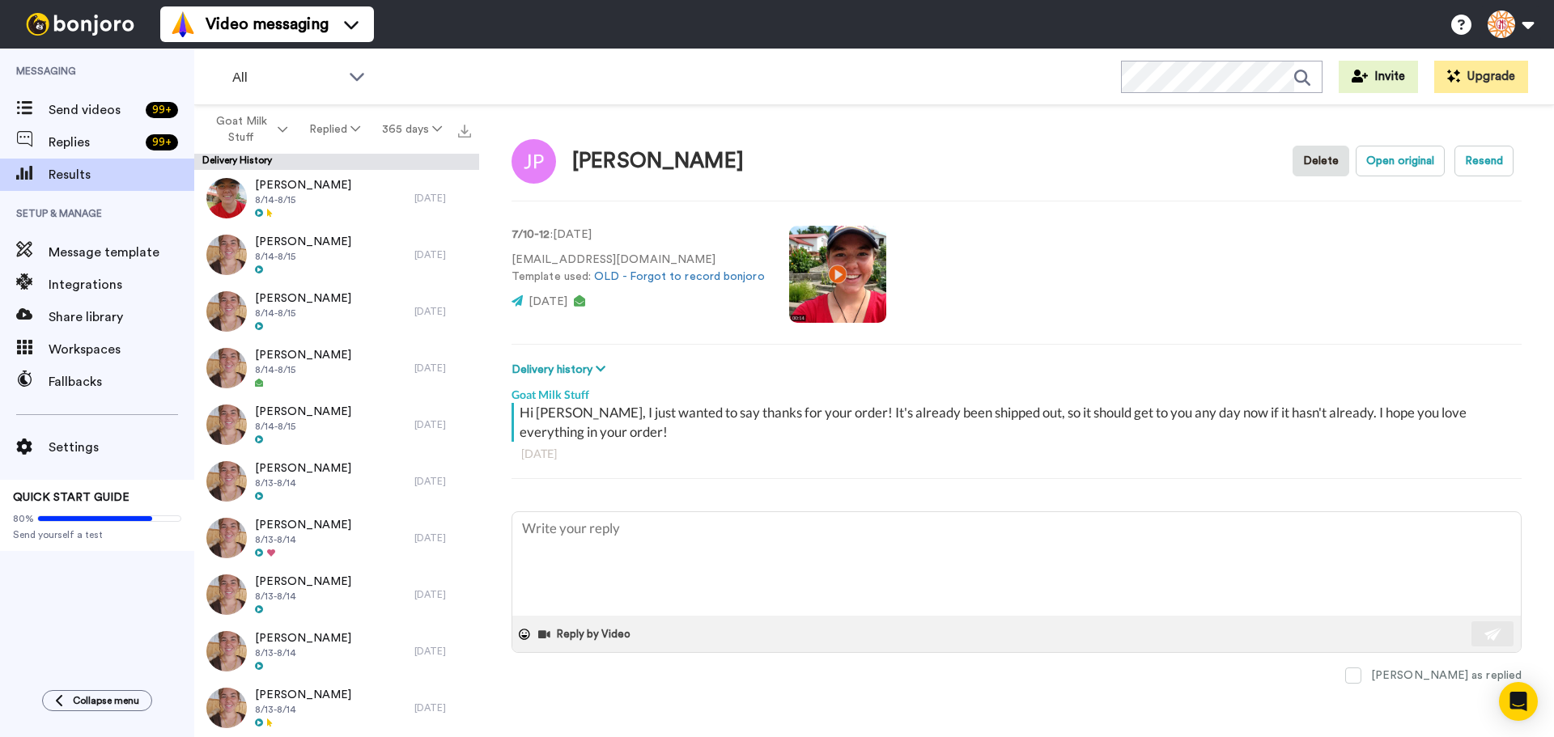
click at [841, 292] on video at bounding box center [837, 274] width 97 height 97
type textarea "x"
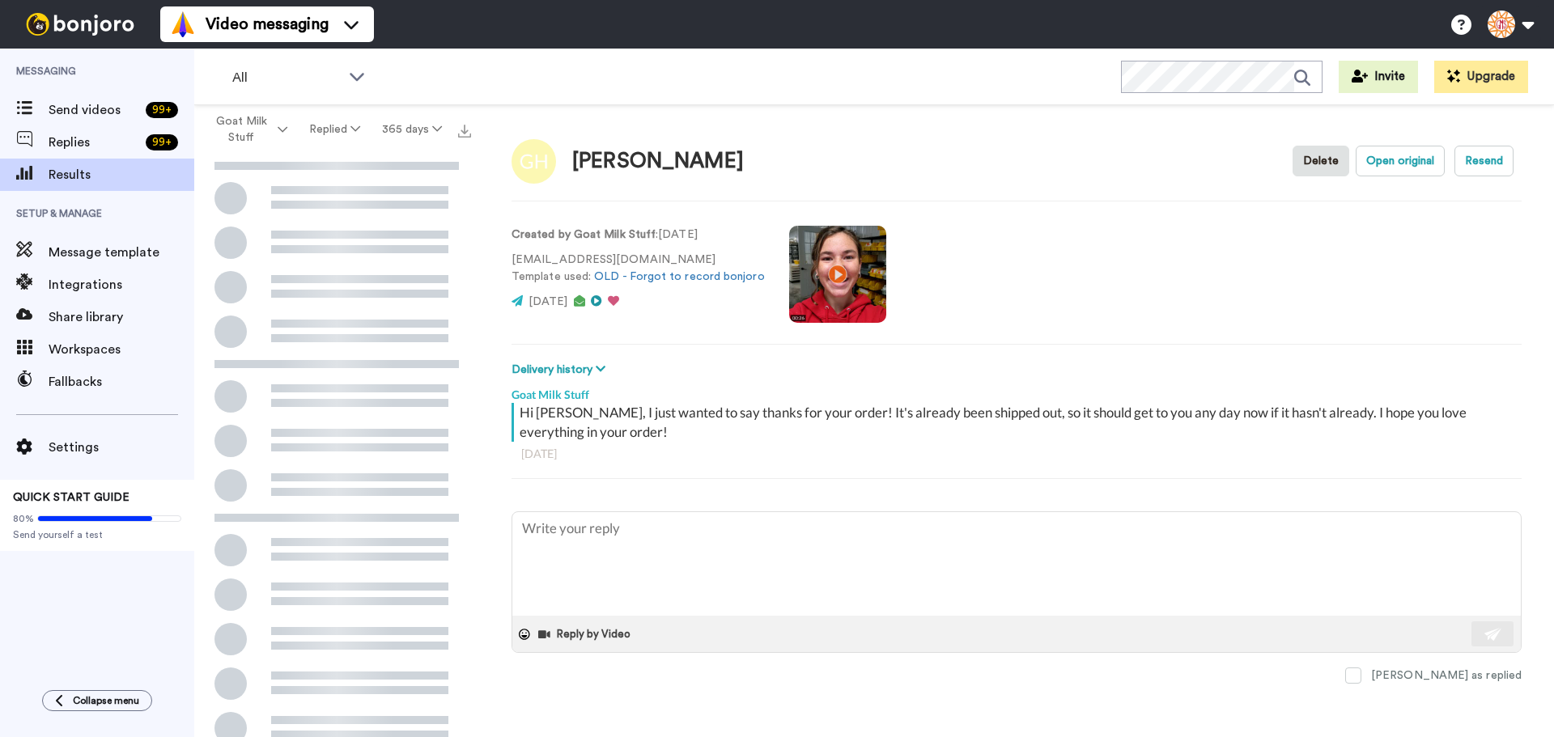
click at [844, 314] on video at bounding box center [837, 274] width 97 height 97
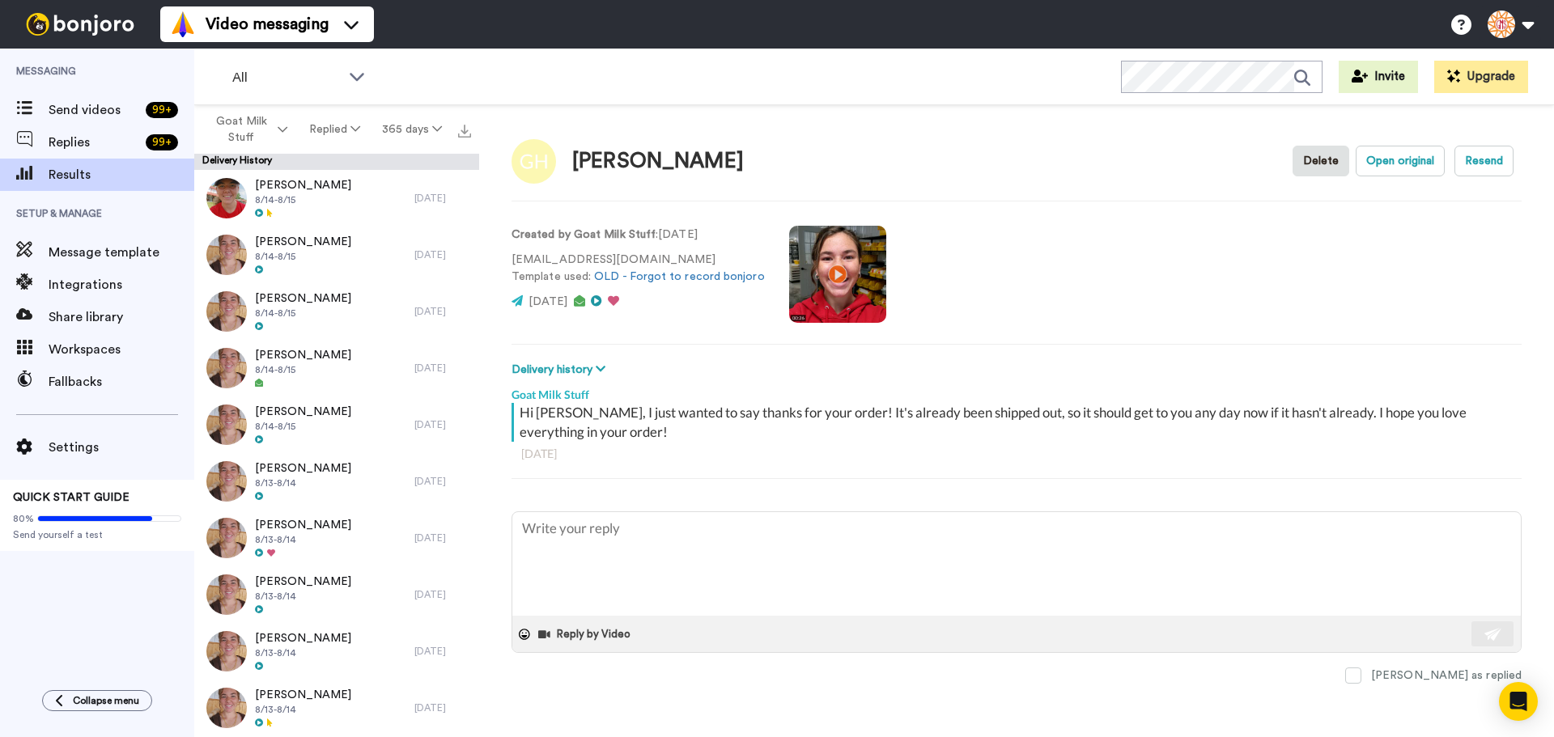
type textarea "x"
